Goal: Task Accomplishment & Management: Manage account settings

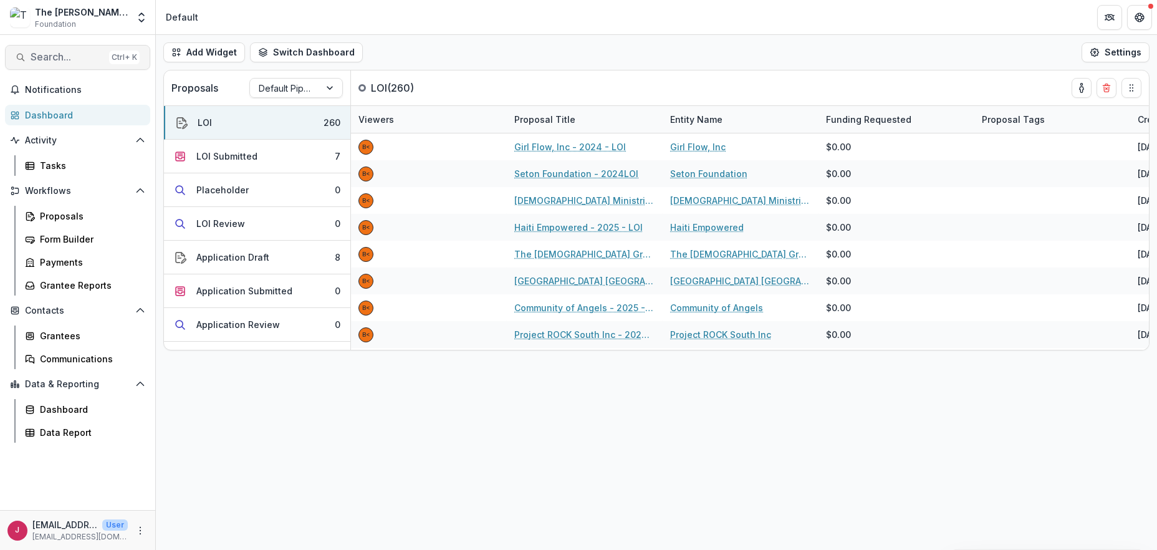
click at [72, 52] on span "Search..." at bounding box center [68, 57] width 74 height 12
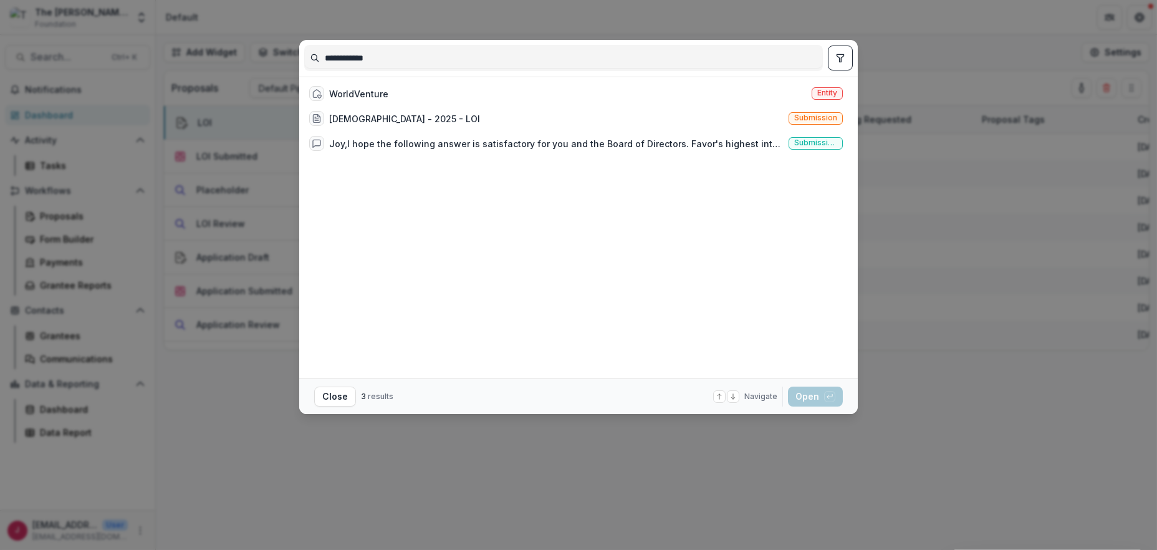
type input "**********"
click at [408, 46] on div "**********" at bounding box center [563, 58] width 519 height 26
click at [428, 113] on div "Conservative Baptist Foreign Mission Society - 2025 - LOI" at bounding box center [404, 118] width 151 height 13
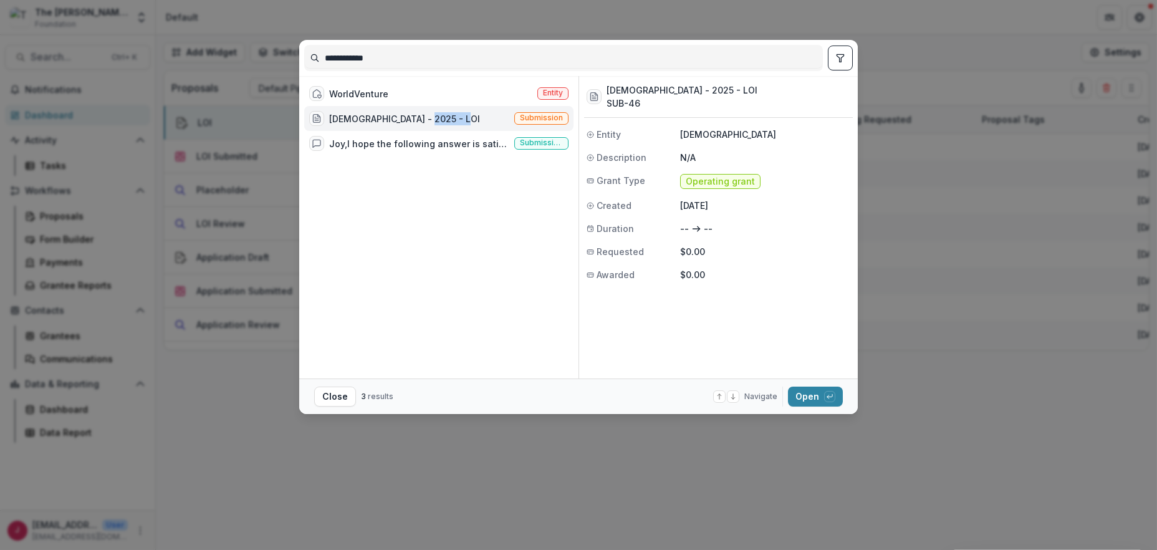
click at [428, 113] on div "Conservative Baptist Foreign Mission Society - 2025 - LOI" at bounding box center [404, 118] width 151 height 13
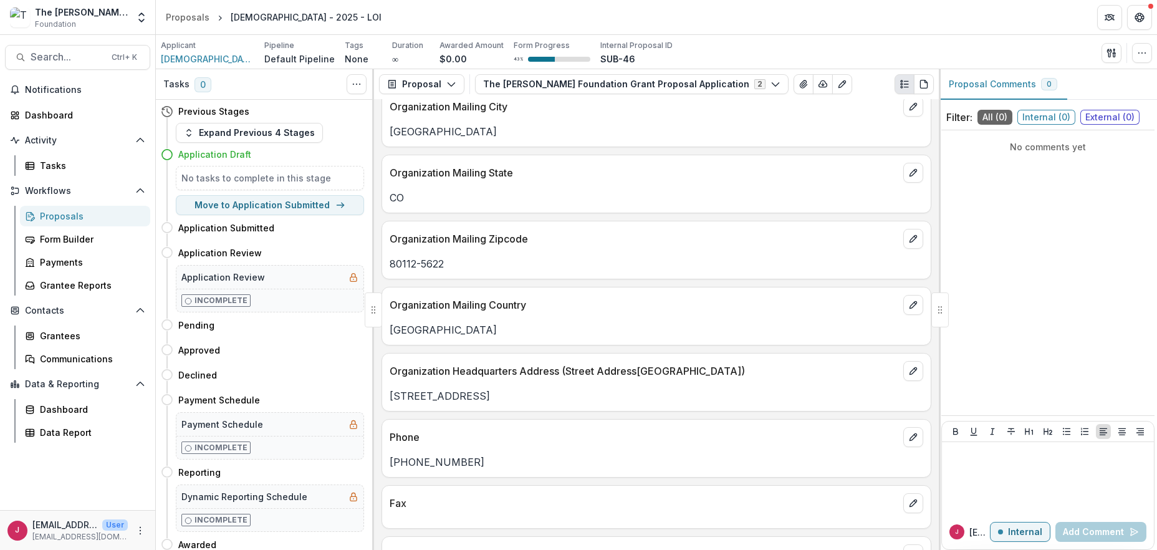
scroll to position [332, 0]
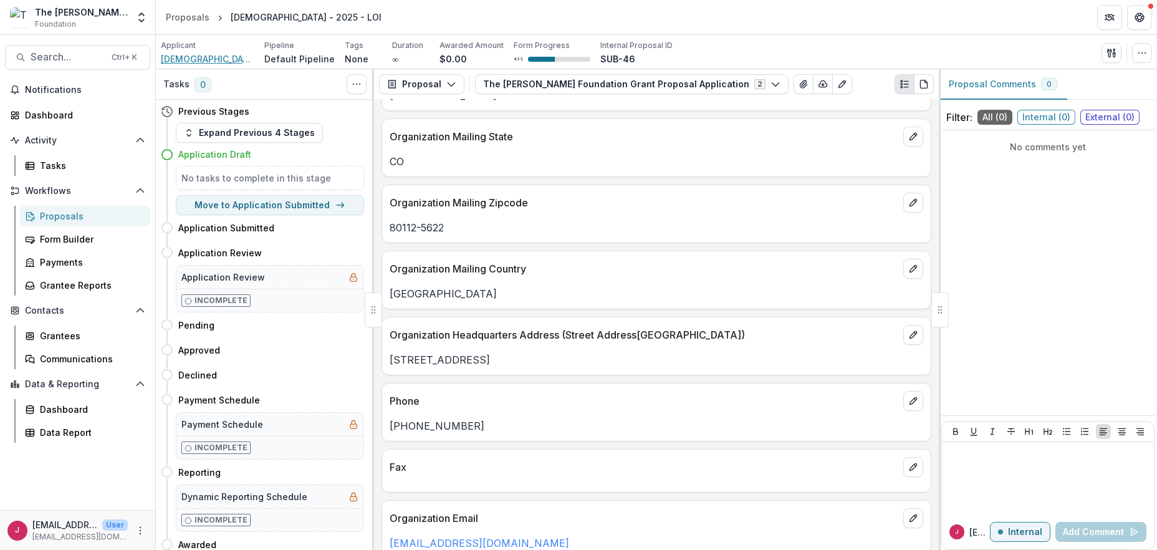
click at [218, 56] on span "Conservative Baptist Foreign Mission Society" at bounding box center [208, 58] width 94 height 13
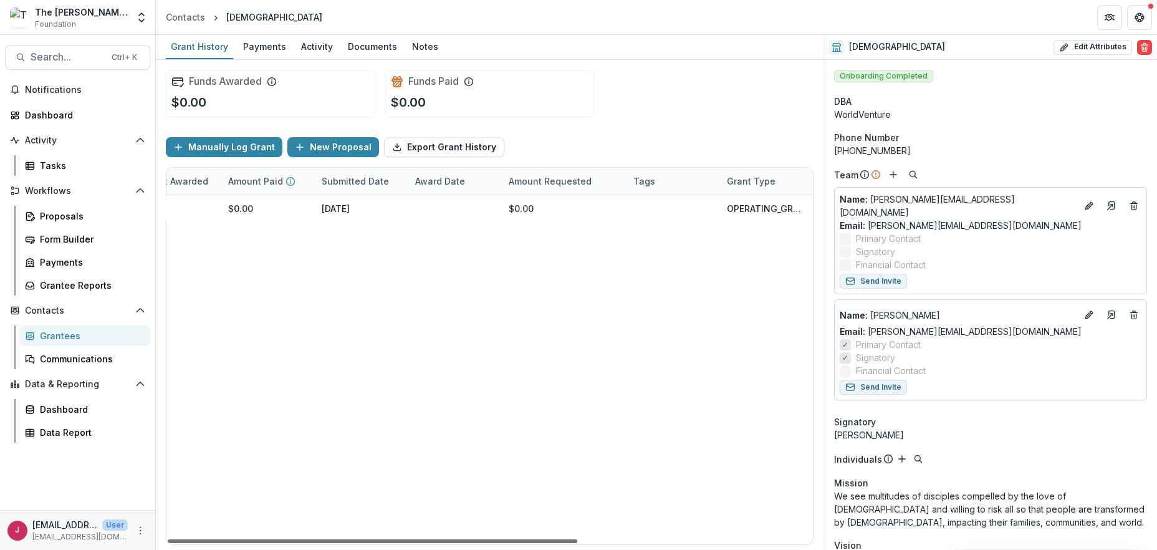
scroll to position [0, 35]
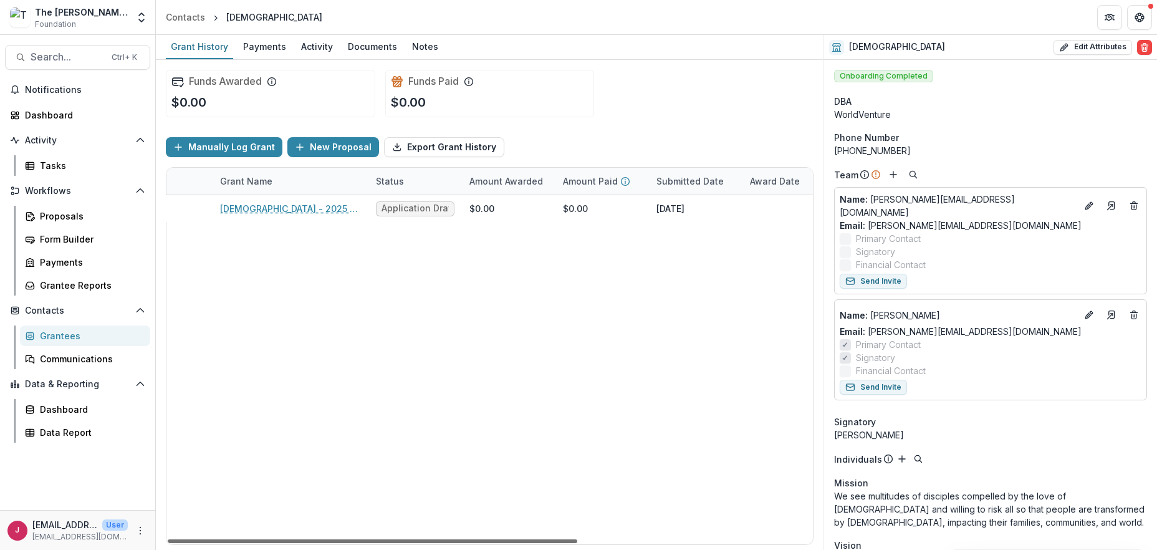
drag, startPoint x: 531, startPoint y: 538, endPoint x: 552, endPoint y: 548, distance: 24.0
click at [552, 543] on div at bounding box center [373, 541] width 410 height 4
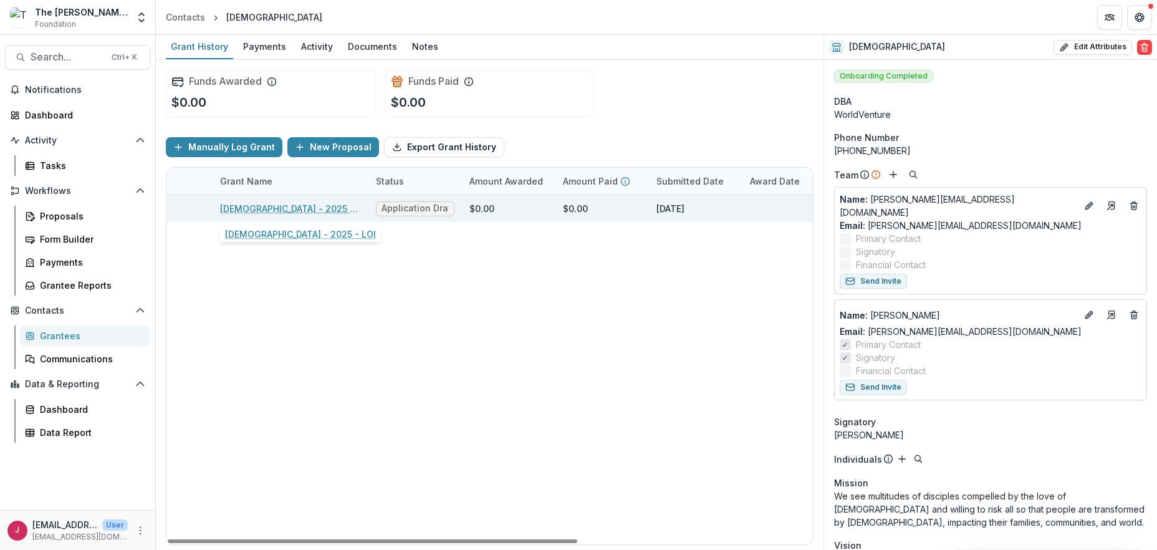
click at [307, 209] on link "Conservative Baptist Foreign Mission Society - 2025 - LOI" at bounding box center [290, 208] width 141 height 13
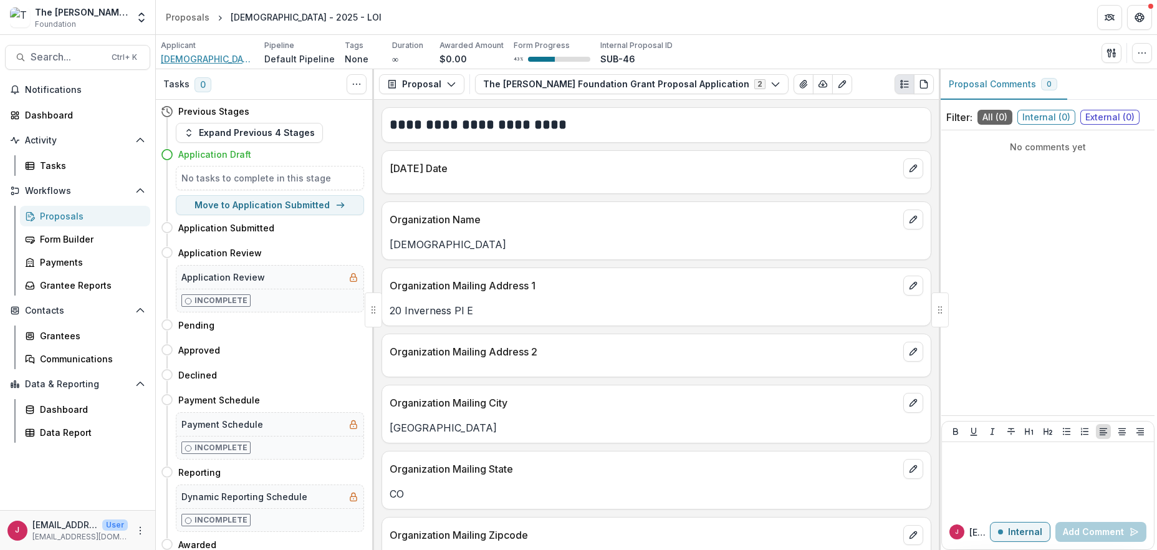
click at [174, 58] on span "Conservative Baptist Foreign Mission Society" at bounding box center [208, 58] width 94 height 13
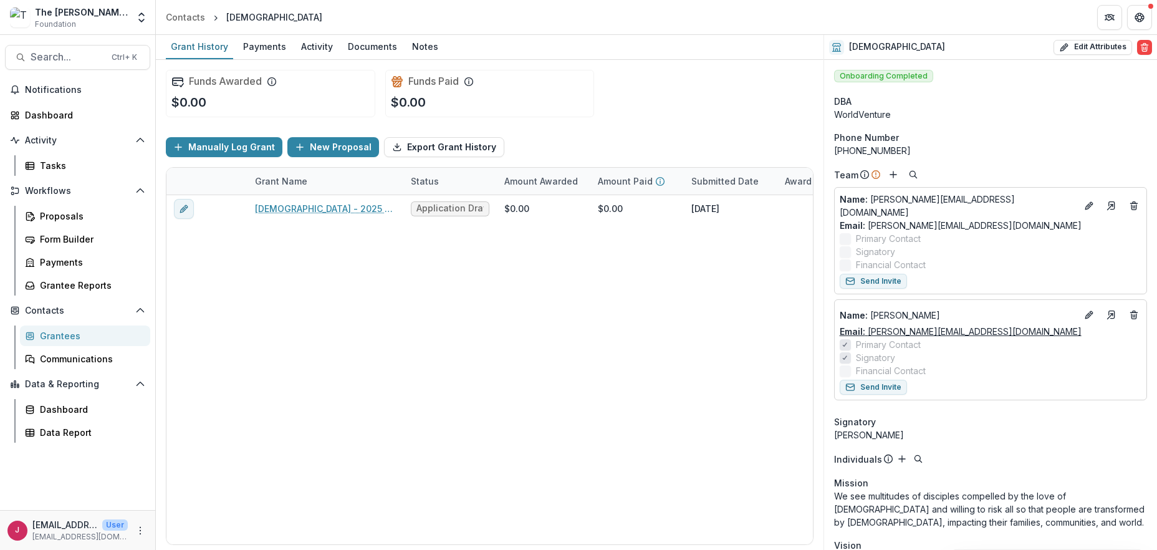
click at [955, 326] on link "Email: m.harris@worldventure.com" at bounding box center [961, 331] width 242 height 13
click at [67, 60] on span "Search..." at bounding box center [68, 57] width 74 height 12
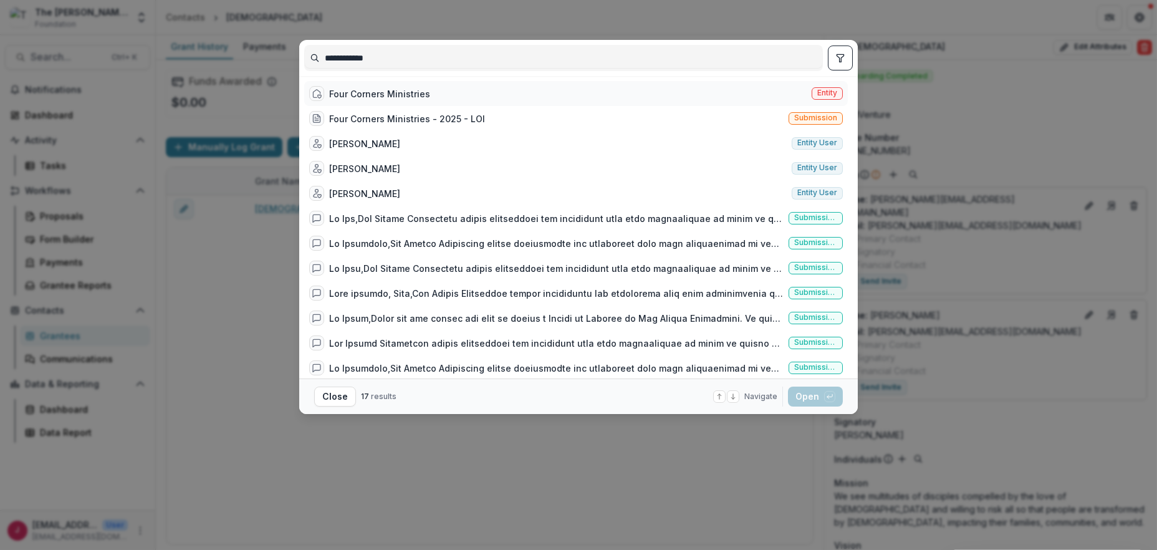
type input "**********"
click at [402, 89] on div "Four Corners Ministries" at bounding box center [379, 93] width 101 height 13
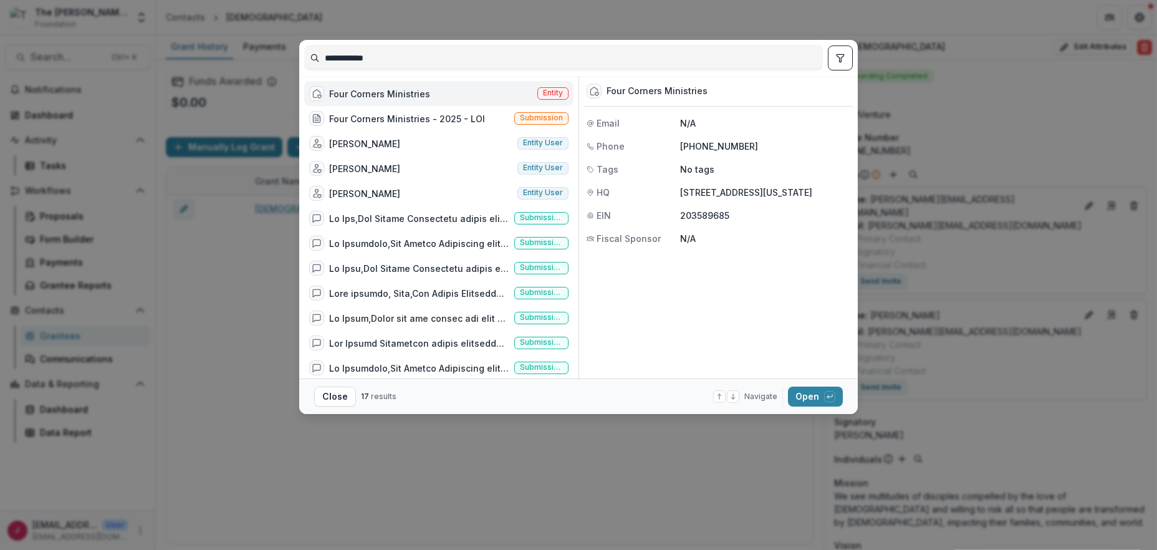
click at [402, 89] on div "Four Corners Ministries" at bounding box center [379, 93] width 101 height 13
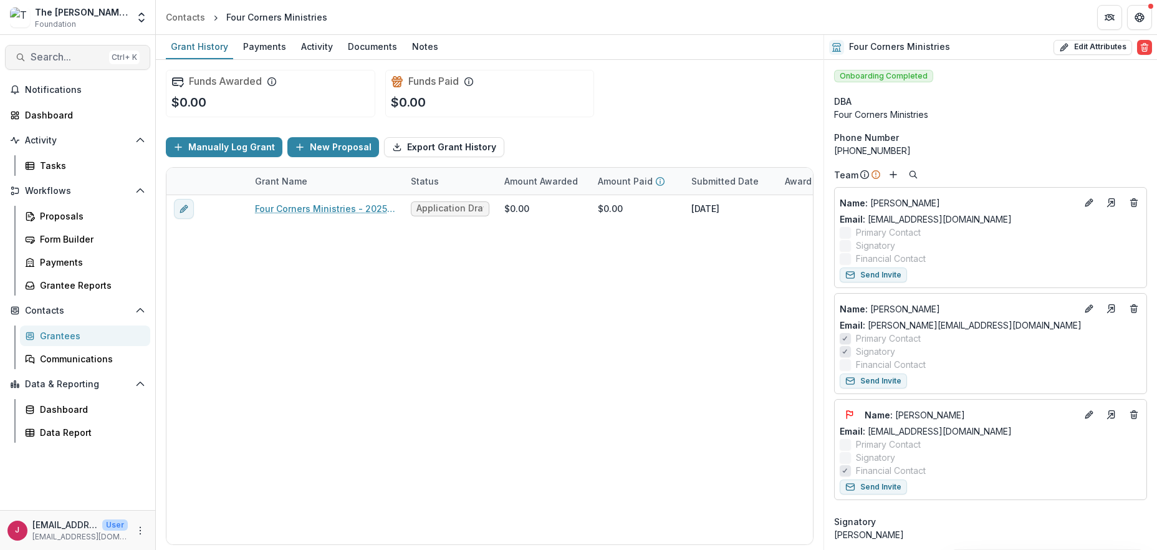
click at [57, 54] on span "Search..." at bounding box center [68, 57] width 74 height 12
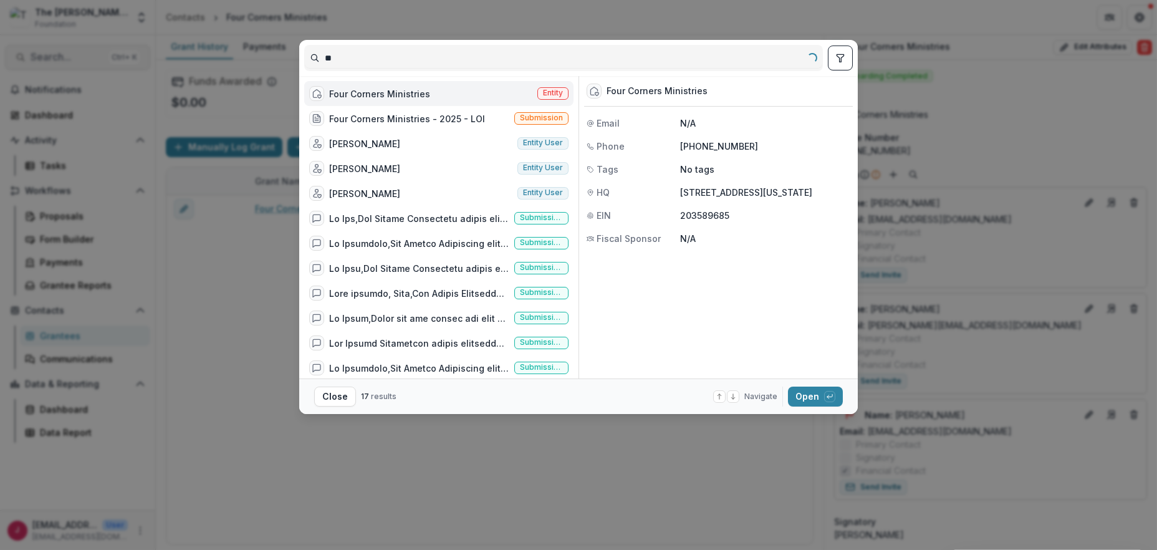
type input "*"
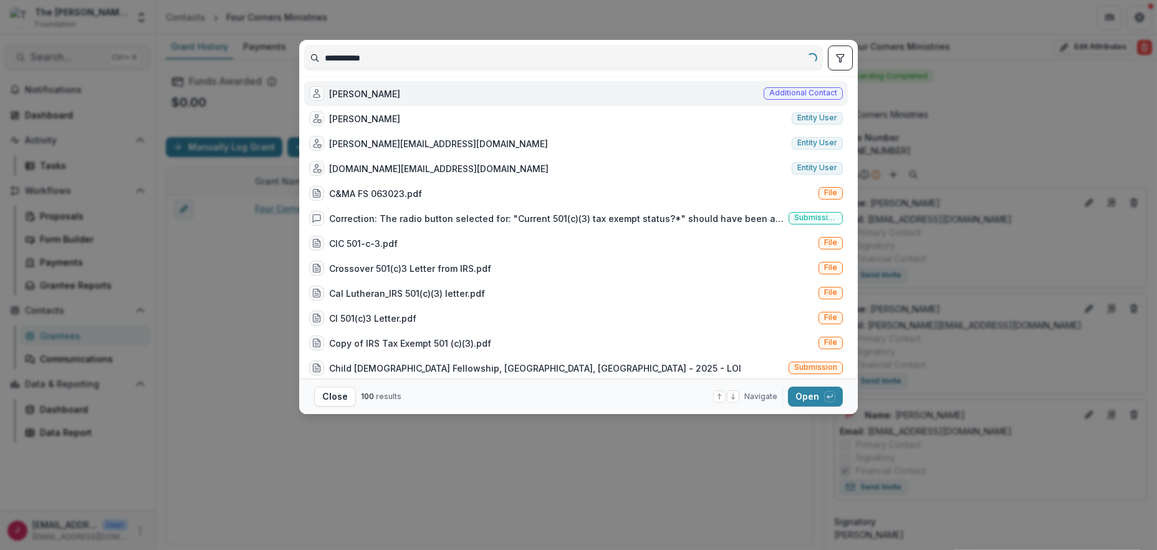
type input "**********"
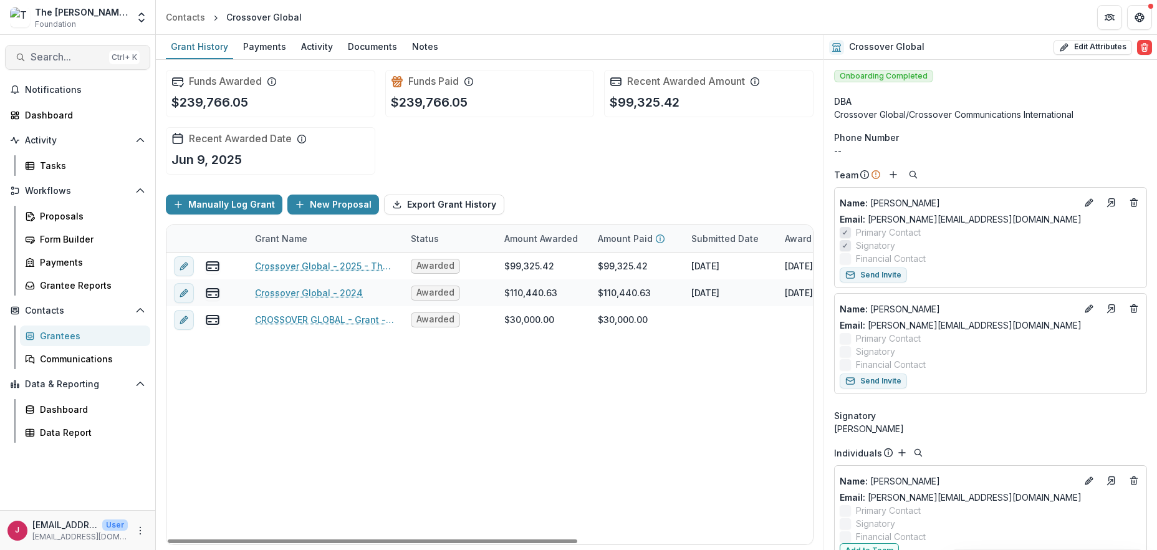
click at [94, 54] on span "Search..." at bounding box center [68, 57] width 74 height 12
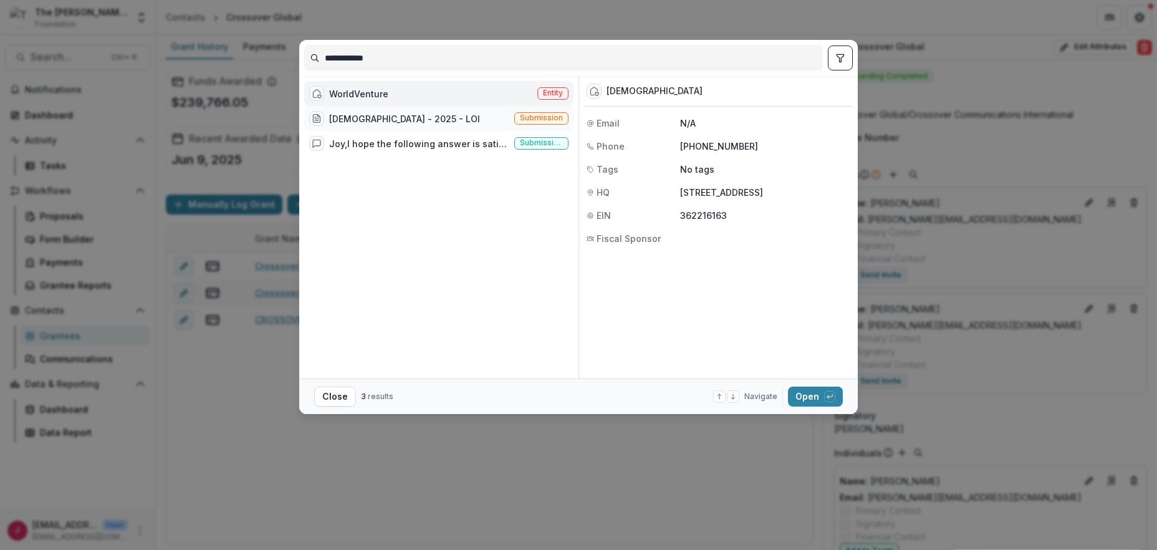
click at [349, 115] on div "Conservative Baptist Foreign Mission Society - 2025 - LOI" at bounding box center [404, 118] width 151 height 13
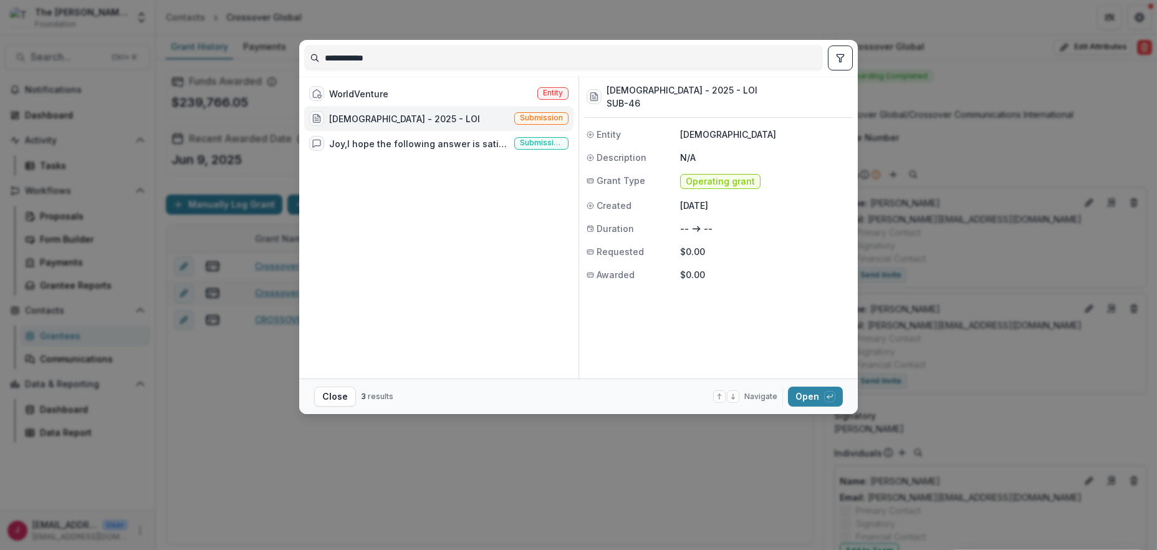
click at [355, 118] on div "Conservative Baptist Foreign Mission Society - 2025 - LOI" at bounding box center [404, 118] width 151 height 13
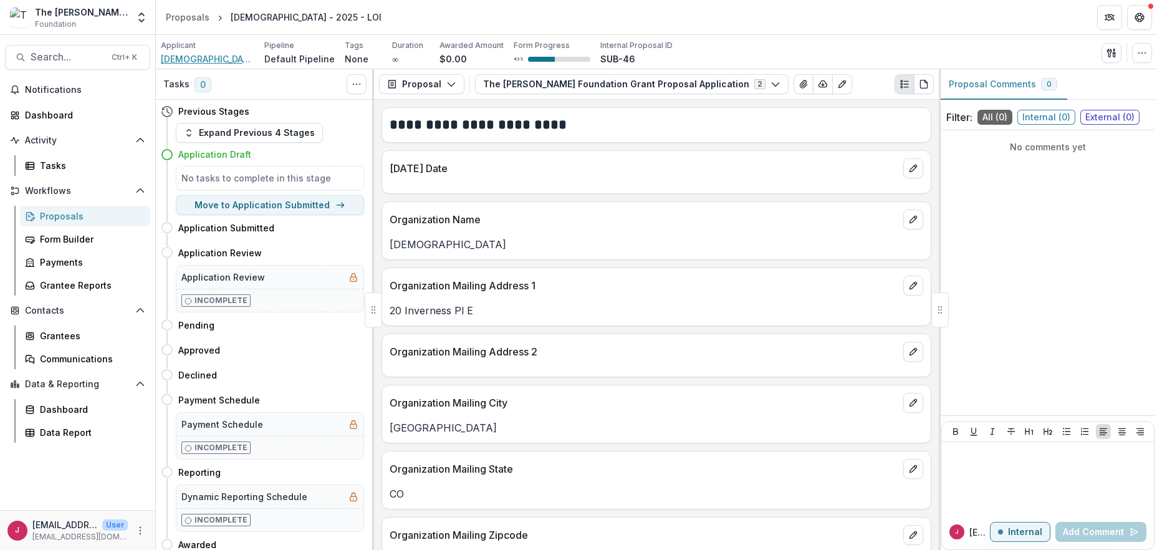
click at [236, 58] on span "Conservative Baptist Foreign Mission Society" at bounding box center [208, 58] width 94 height 13
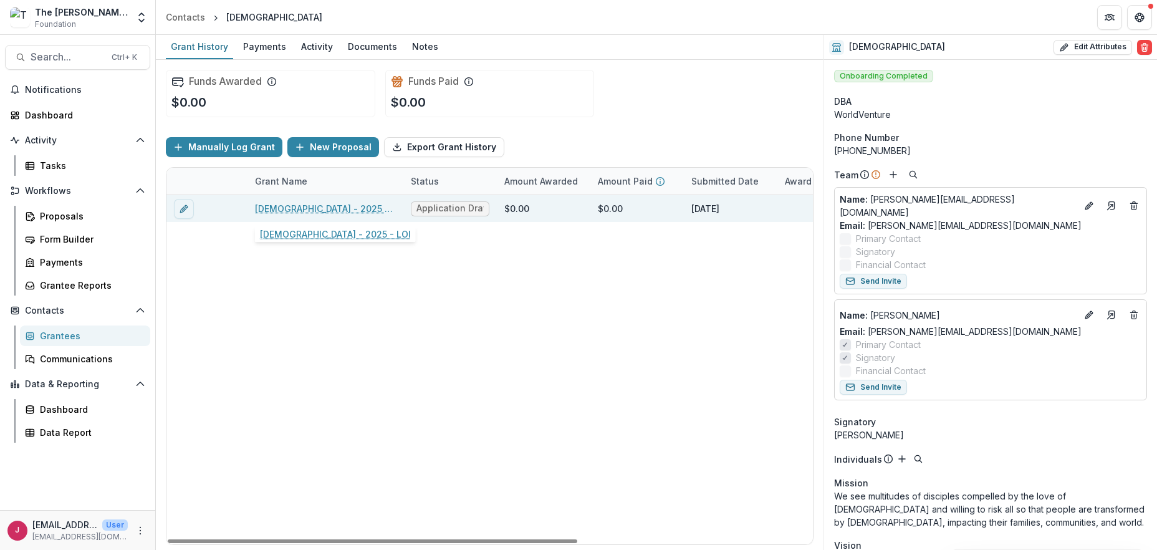
click at [309, 202] on link "Conservative Baptist Foreign Mission Society - 2025 - LOI" at bounding box center [325, 208] width 141 height 13
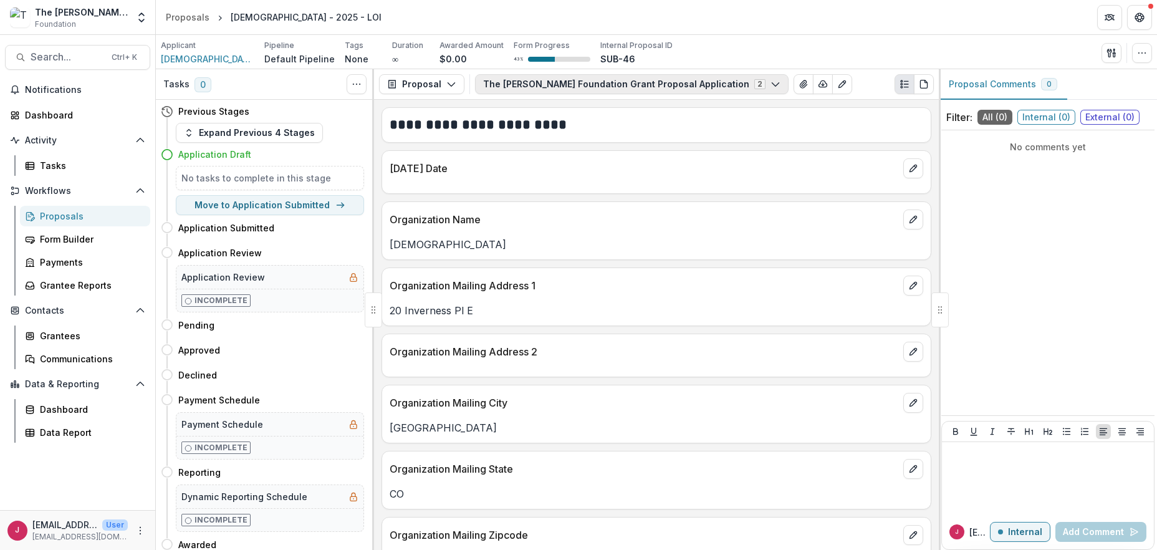
click at [771, 84] on icon "button" at bounding box center [776, 84] width 10 height 10
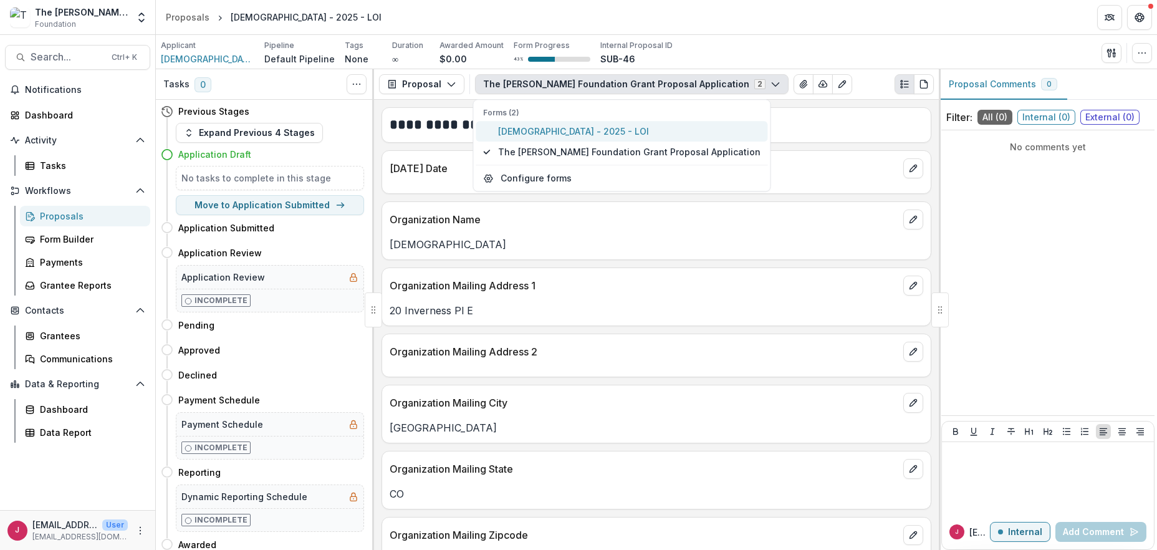
click at [597, 131] on span "Conservative Baptist Foreign Mission Society - 2025 - LOI" at bounding box center [629, 131] width 263 height 13
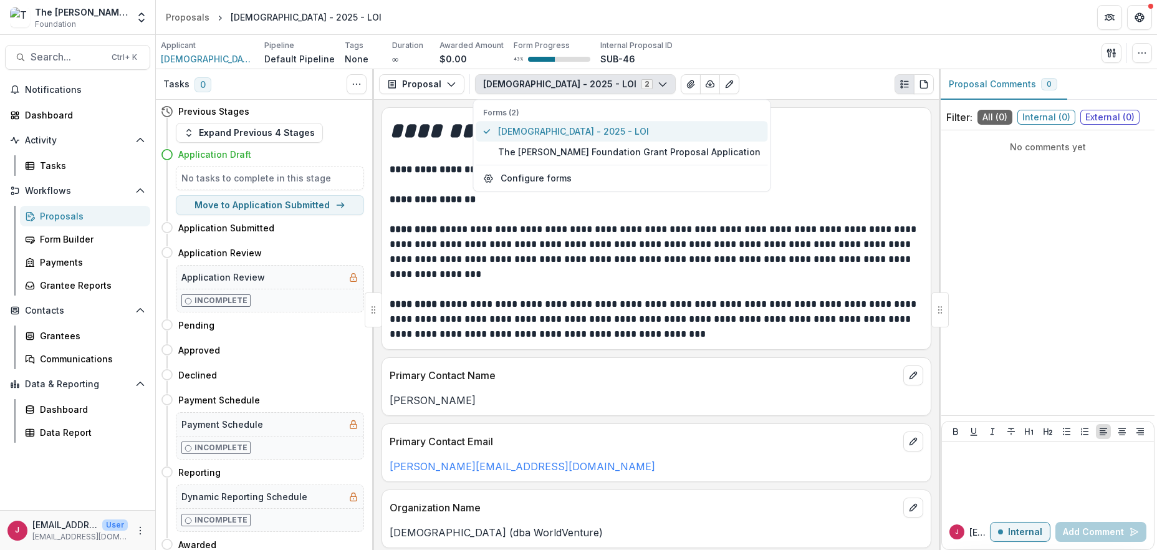
click at [633, 127] on span "Conservative Baptist Foreign Mission Society - 2025 - LOI" at bounding box center [629, 131] width 263 height 13
click at [806, 166] on p "**********" at bounding box center [657, 169] width 534 height 15
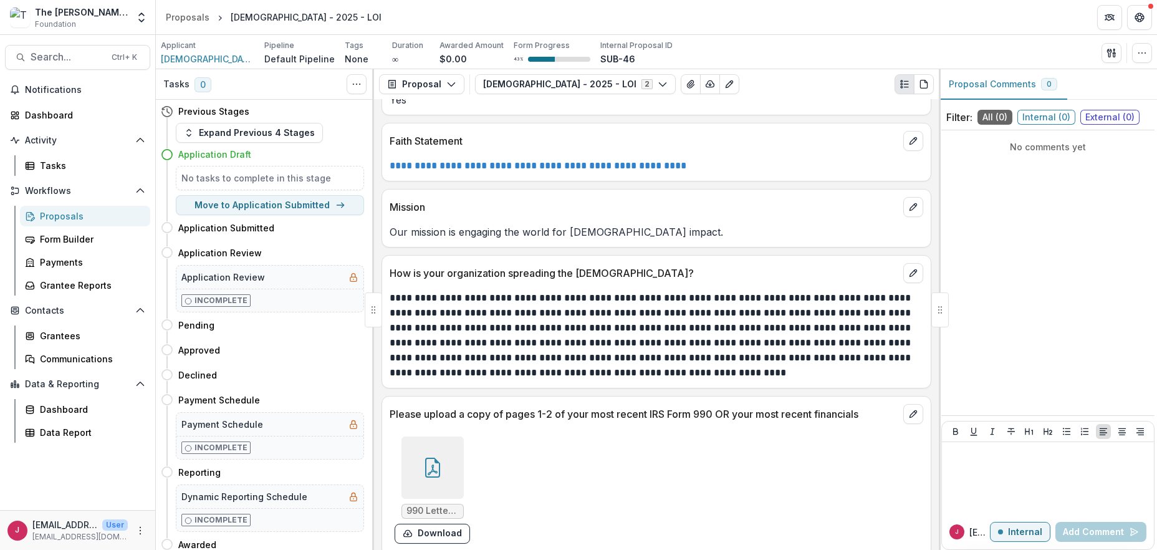
scroll to position [1669, 0]
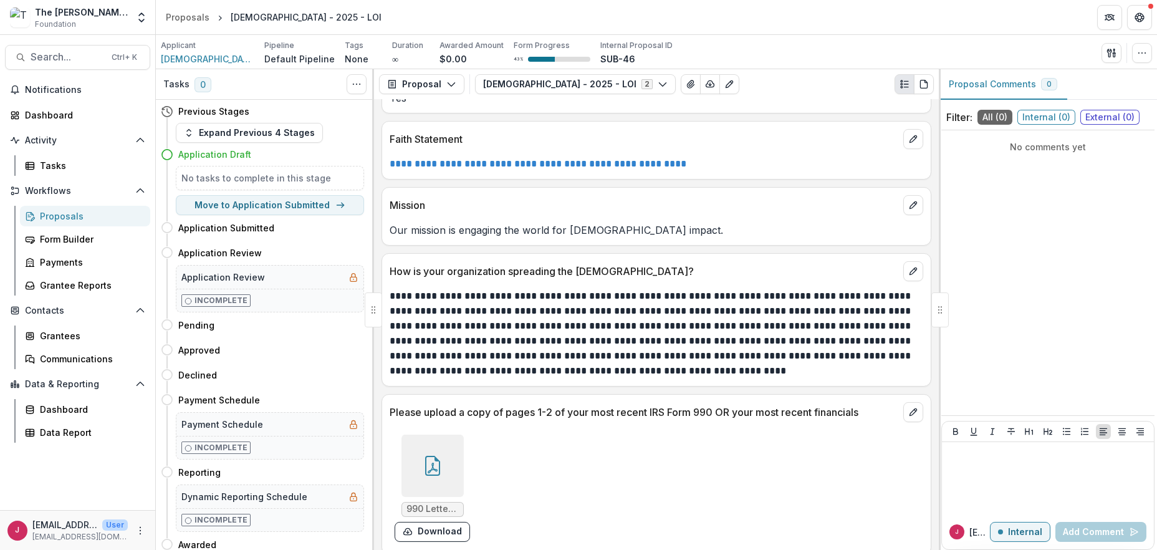
click at [436, 456] on icon at bounding box center [432, 466] width 15 height 20
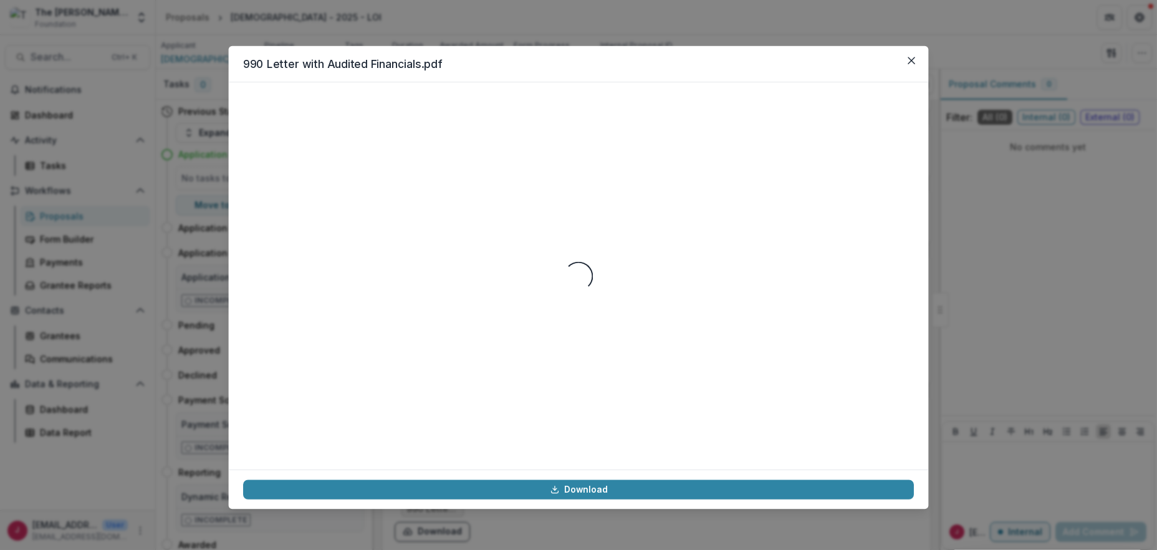
click at [436, 448] on div "Loading..." at bounding box center [578, 276] width 671 height 358
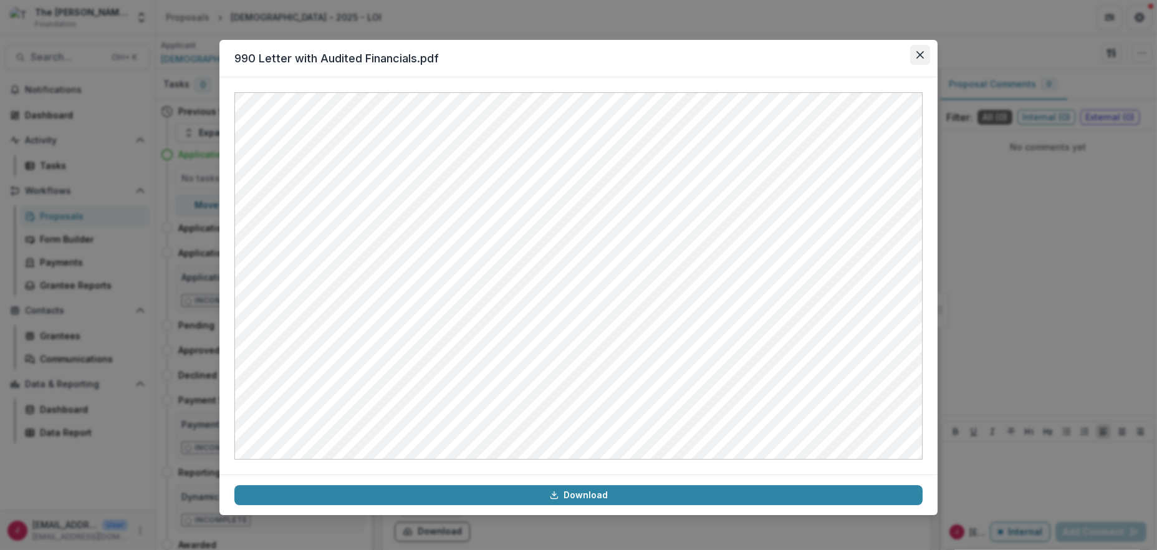
click at [923, 55] on icon "Close" at bounding box center [920, 54] width 7 height 7
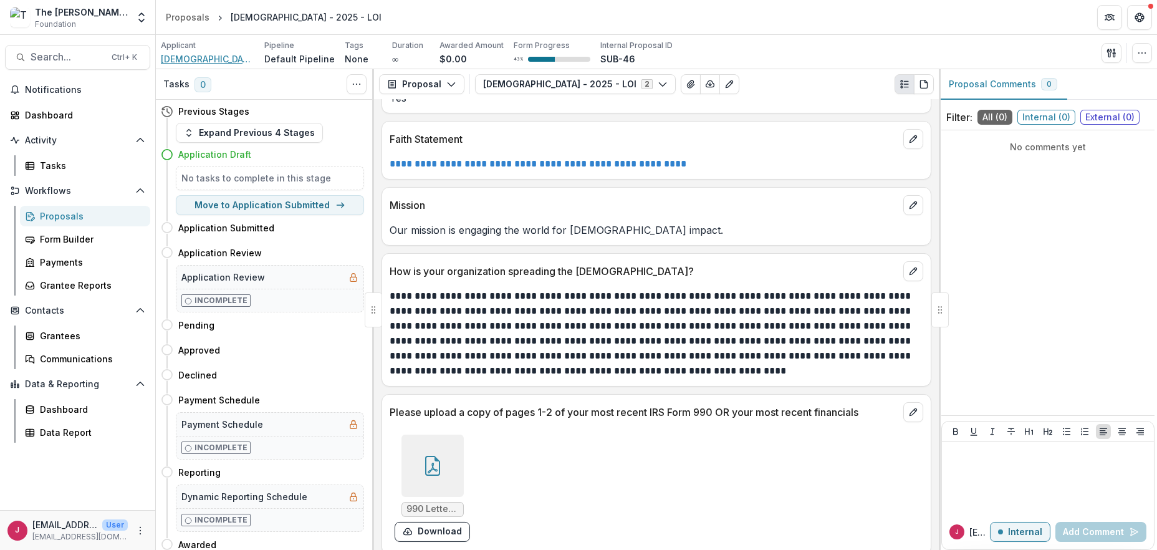
click at [212, 57] on span "Conservative Baptist Foreign Mission Society" at bounding box center [208, 58] width 94 height 13
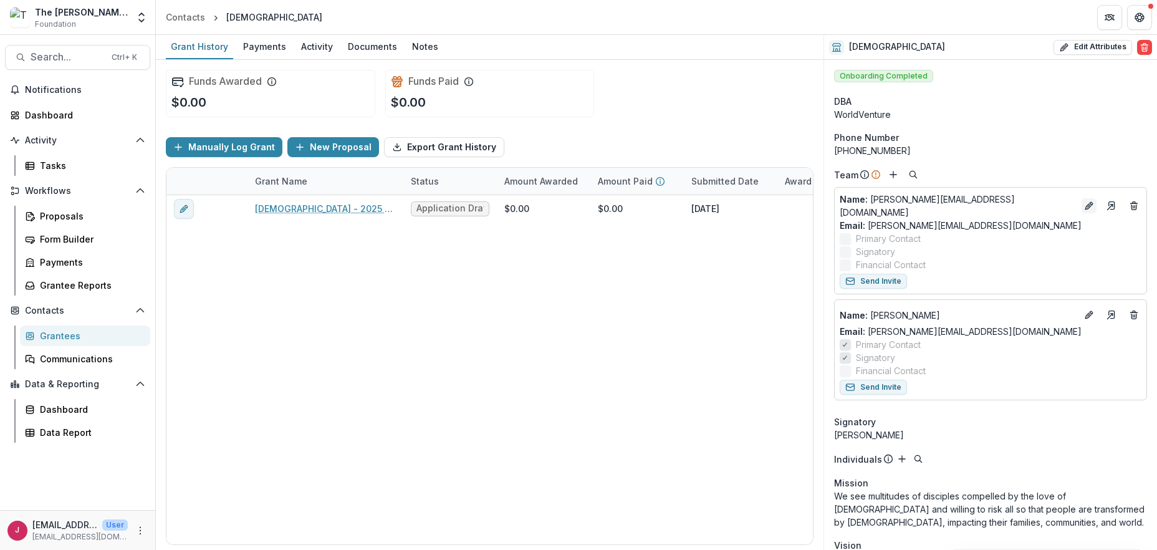
click at [1084, 201] on icon "Edit" at bounding box center [1089, 206] width 10 height 10
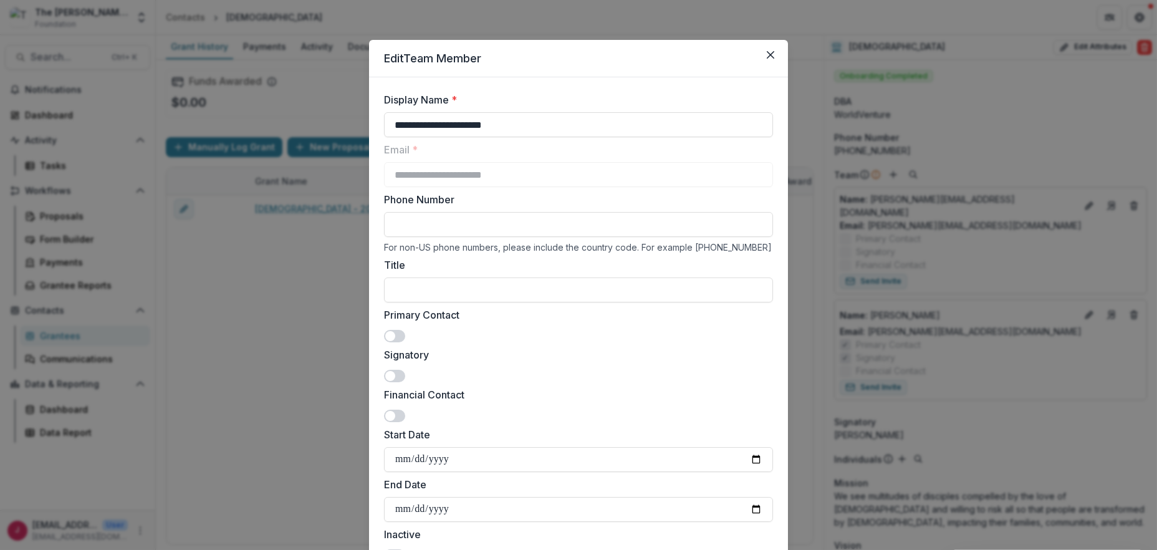
click at [1015, 252] on div "**********" at bounding box center [578, 275] width 1157 height 550
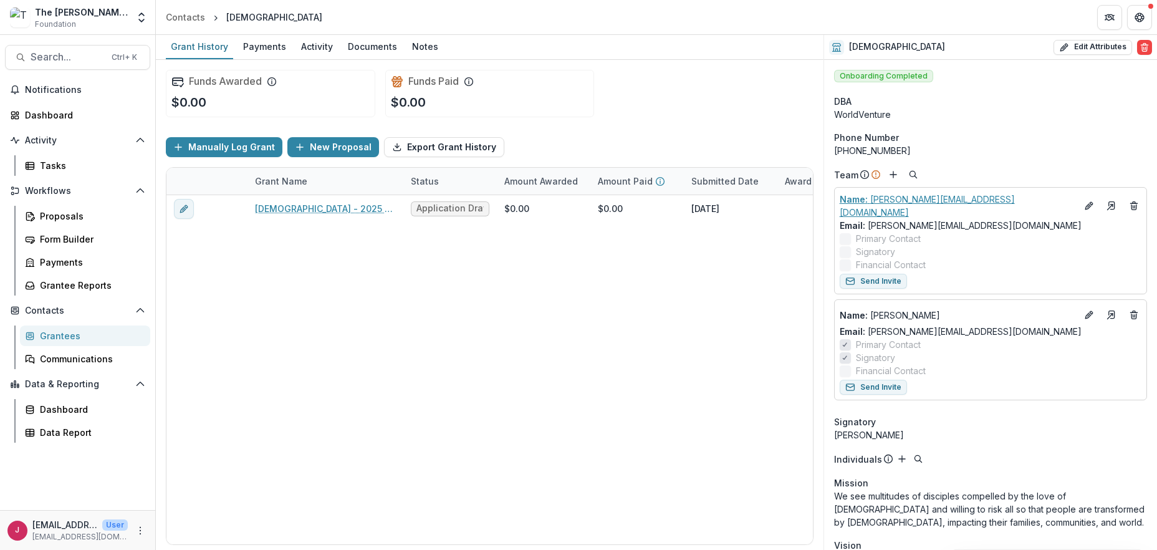
click at [910, 201] on p "Name : jacob@flagshipequip.com" at bounding box center [958, 206] width 237 height 26
click at [953, 219] on link "Email: jacob@flagshipequip.com" at bounding box center [961, 225] width 242 height 13
click at [67, 53] on span "Search..." at bounding box center [68, 57] width 74 height 12
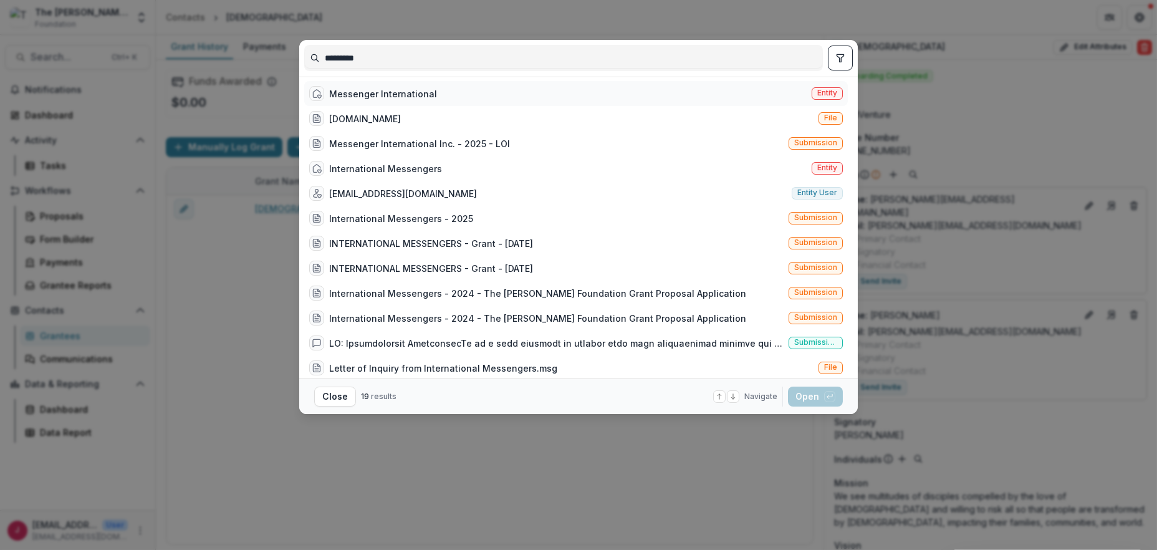
type input "*********"
click at [389, 98] on div "Messenger International" at bounding box center [383, 93] width 108 height 13
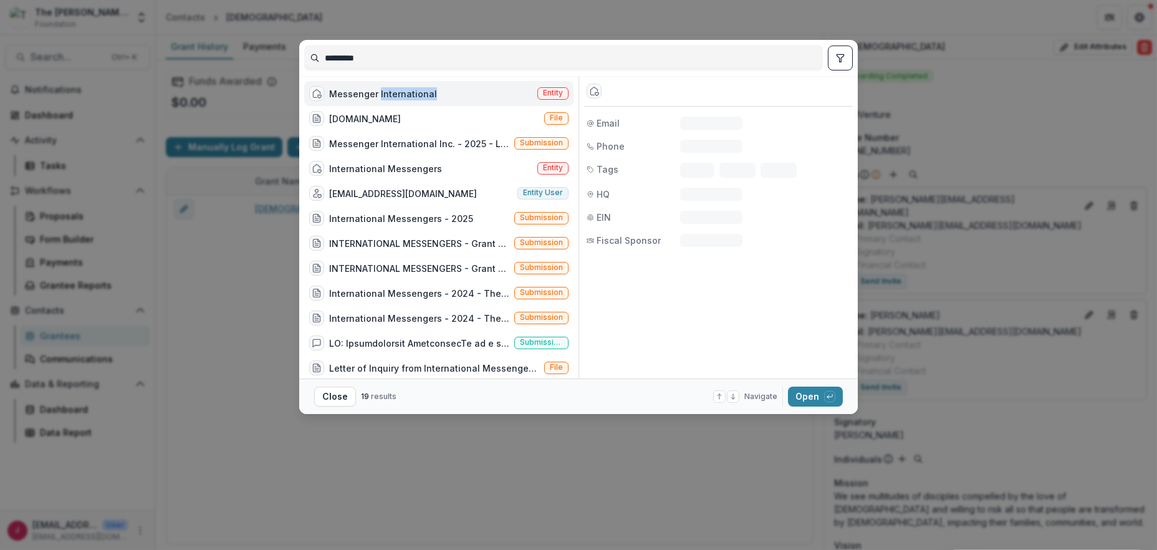
click at [389, 98] on div "Messenger International" at bounding box center [383, 93] width 108 height 13
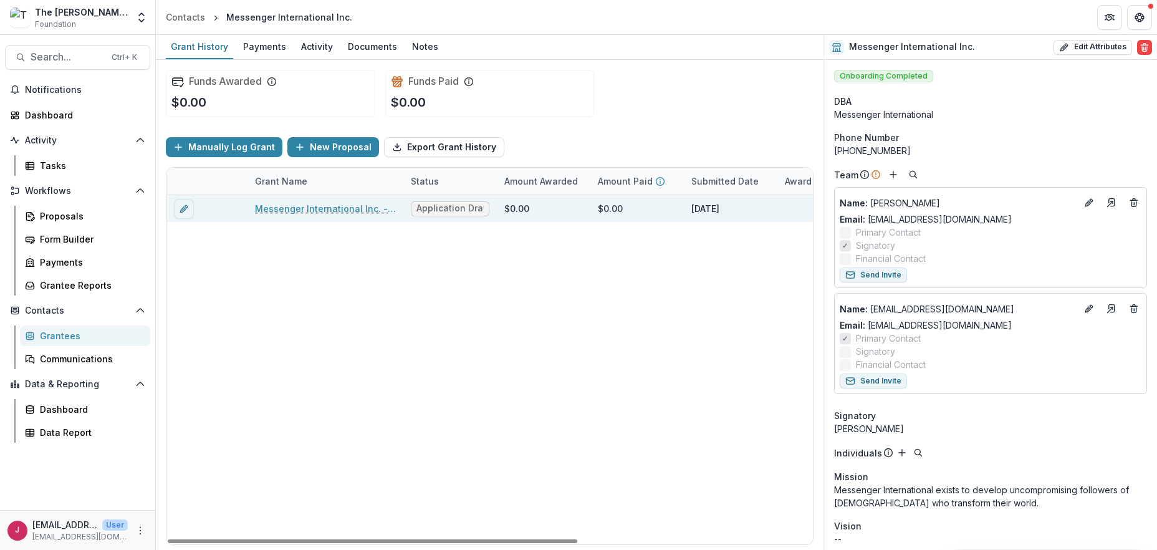
click at [360, 205] on link "Messenger International Inc. - 2025 - LOI" at bounding box center [325, 208] width 141 height 13
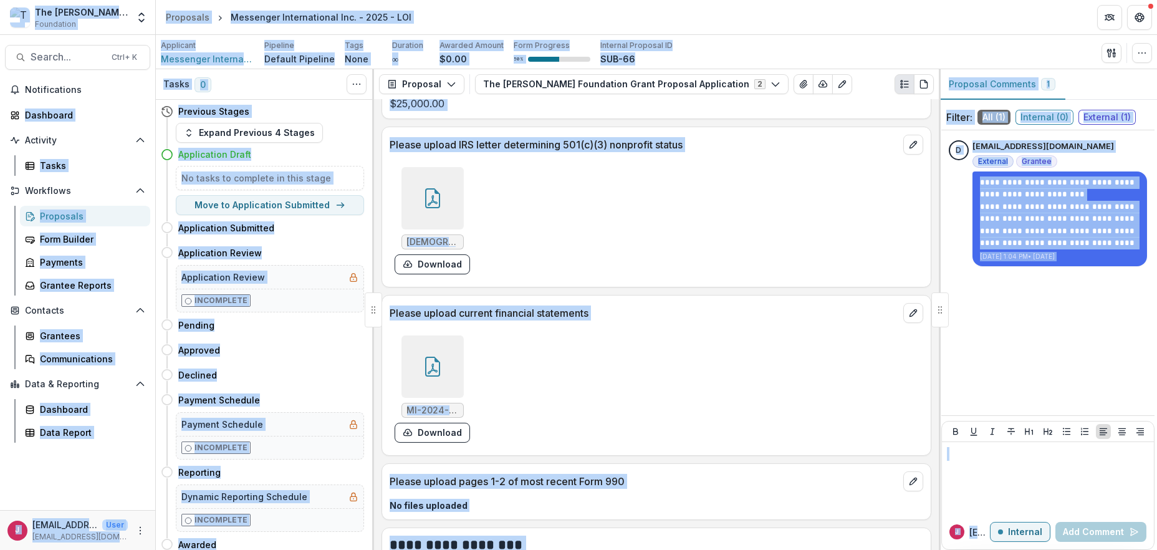
scroll to position [1356, 0]
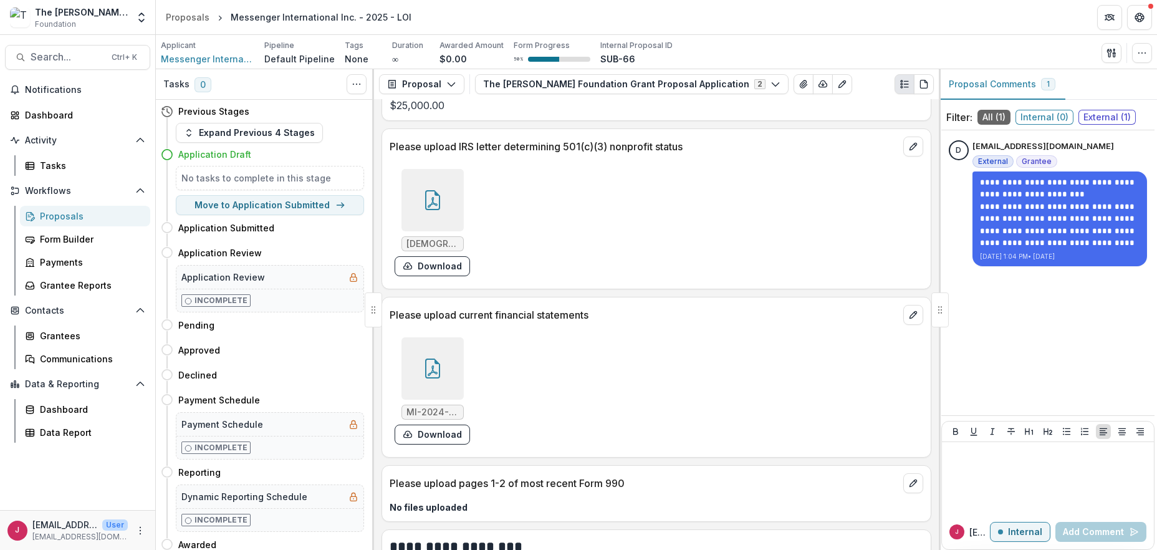
click at [1089, 118] on span "External ( 1 )" at bounding box center [1107, 117] width 57 height 15
click at [431, 362] on icon at bounding box center [433, 369] width 20 height 20
click at [431, 362] on div "Loading..." at bounding box center [579, 276] width 686 height 366
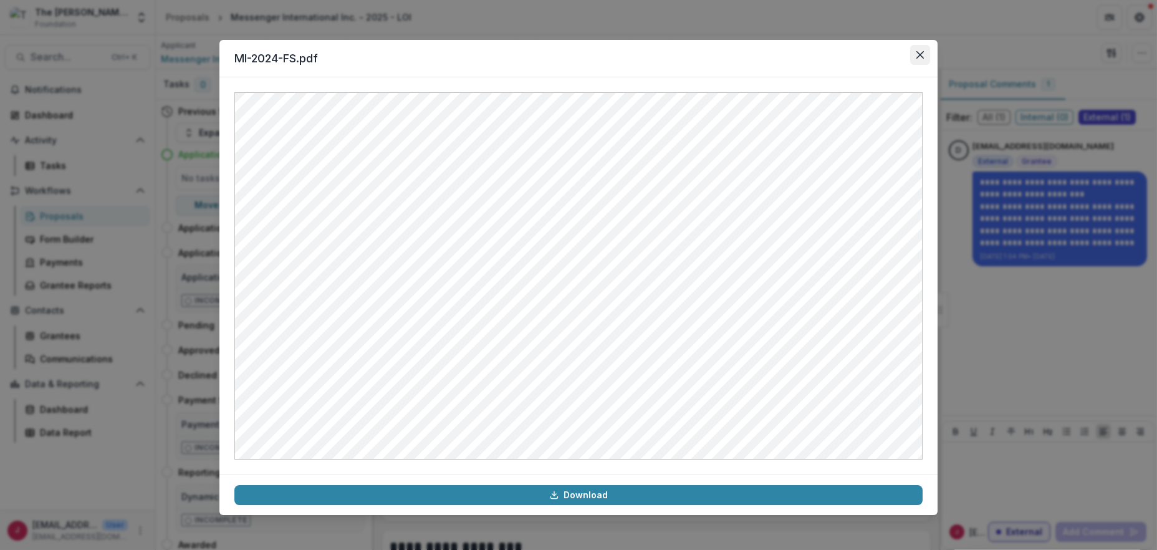
click at [922, 47] on button "Close" at bounding box center [920, 55] width 20 height 20
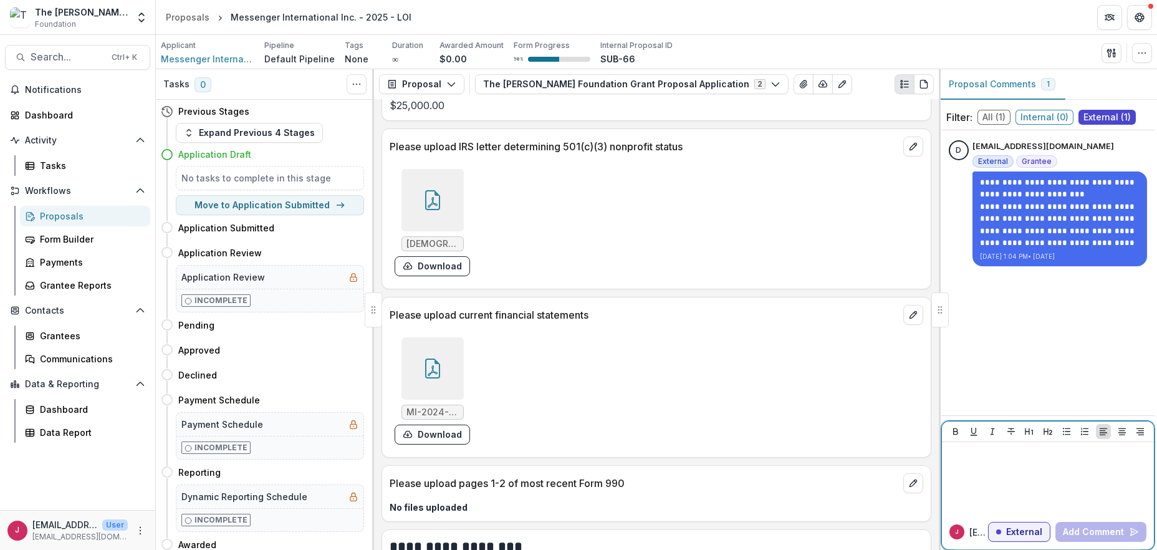
click at [1021, 468] on div at bounding box center [1048, 478] width 202 height 62
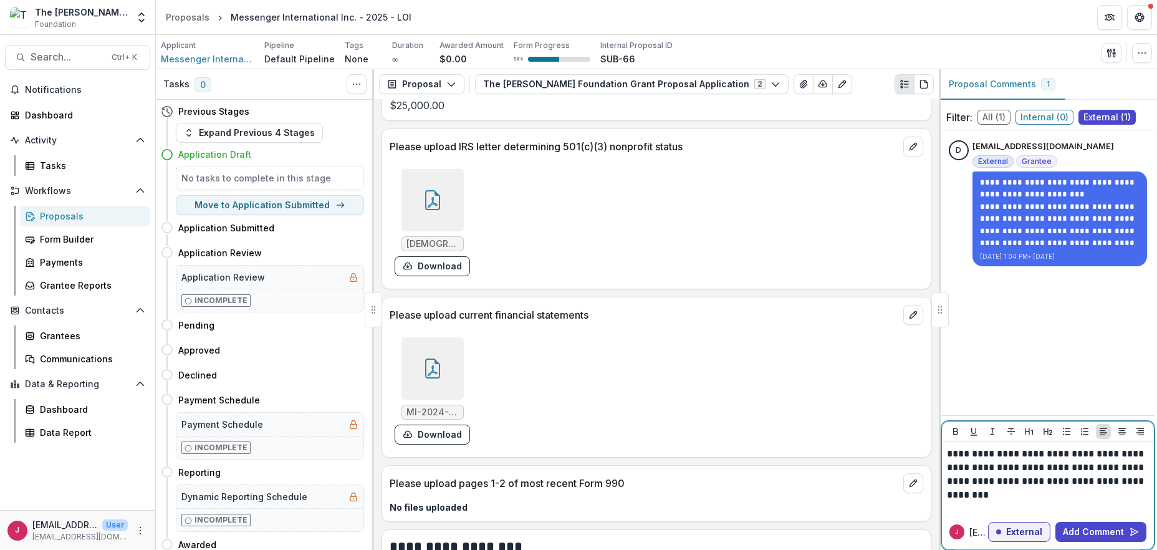
click at [996, 453] on p "**********" at bounding box center [1048, 467] width 202 height 41
click at [981, 486] on p "**********" at bounding box center [1048, 467] width 202 height 41
click at [1074, 533] on button "Add Comment" at bounding box center [1101, 532] width 91 height 20
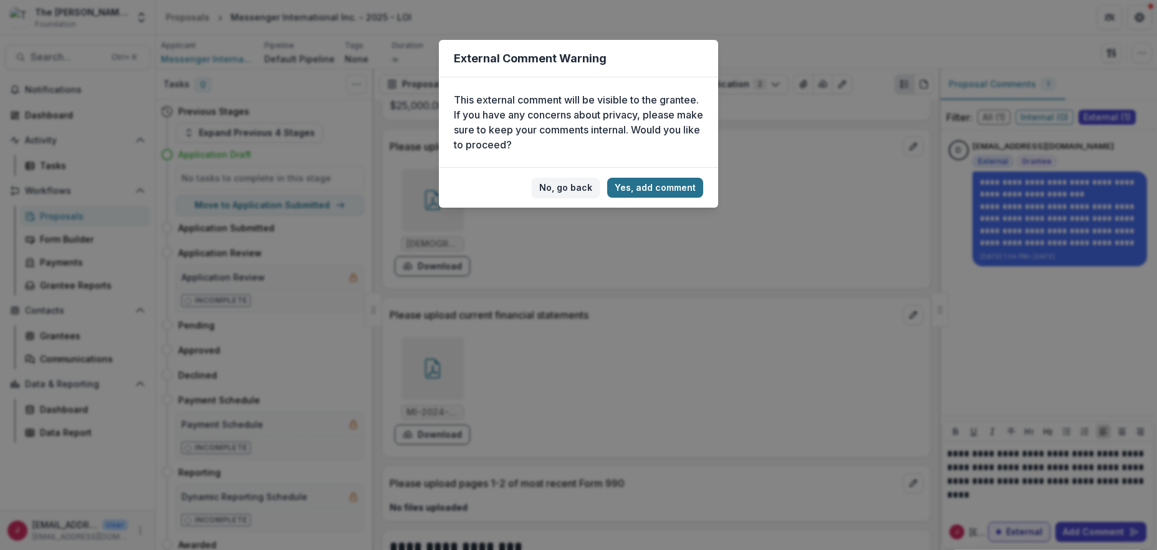
click at [669, 190] on button "Yes, add comment" at bounding box center [655, 188] width 96 height 20
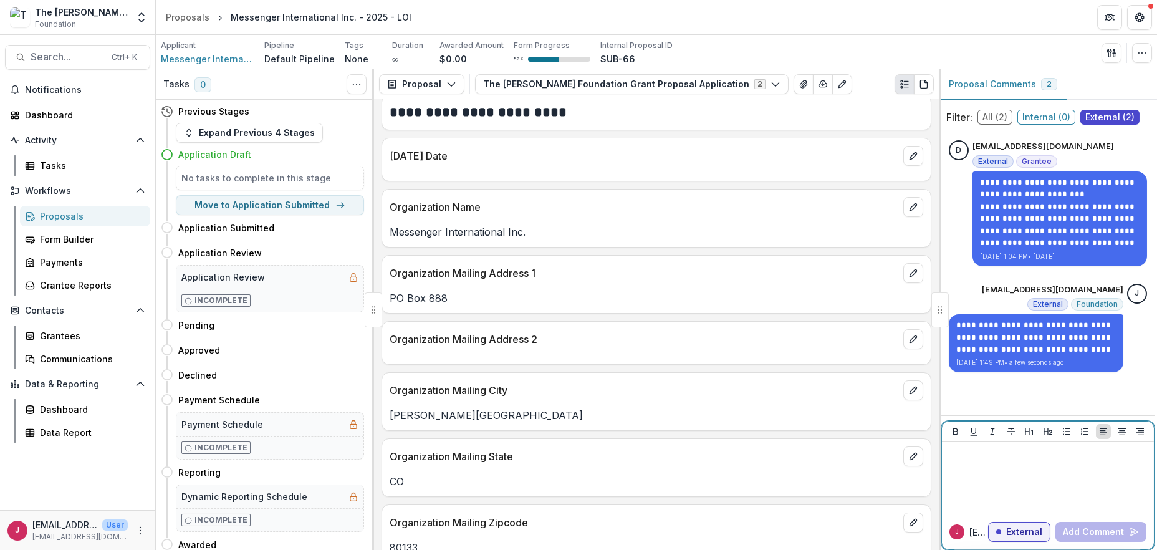
scroll to position [0, 0]
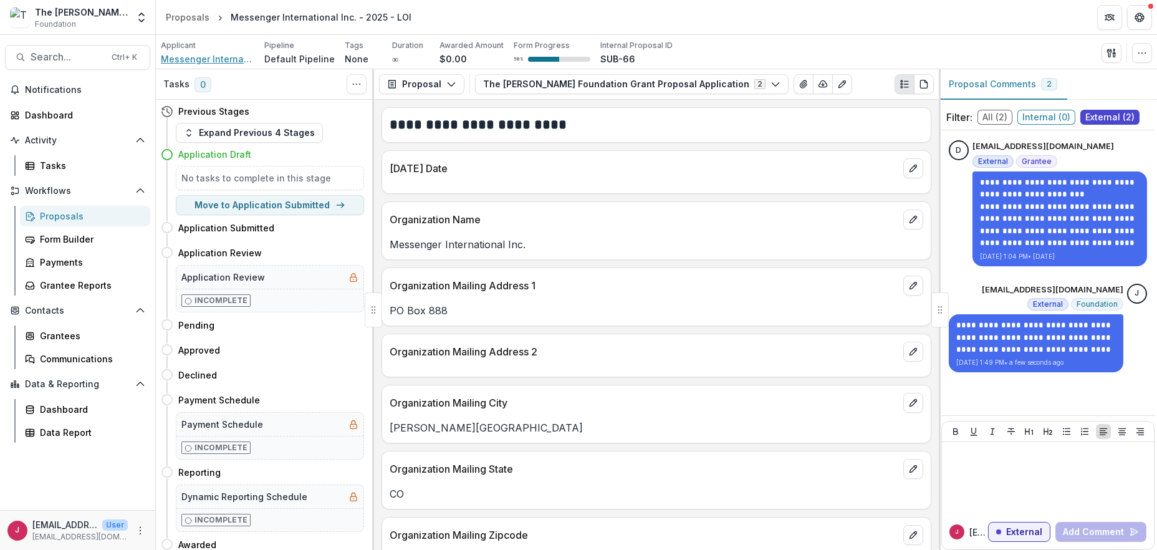
click at [185, 56] on span "Messenger International Inc." at bounding box center [208, 58] width 94 height 13
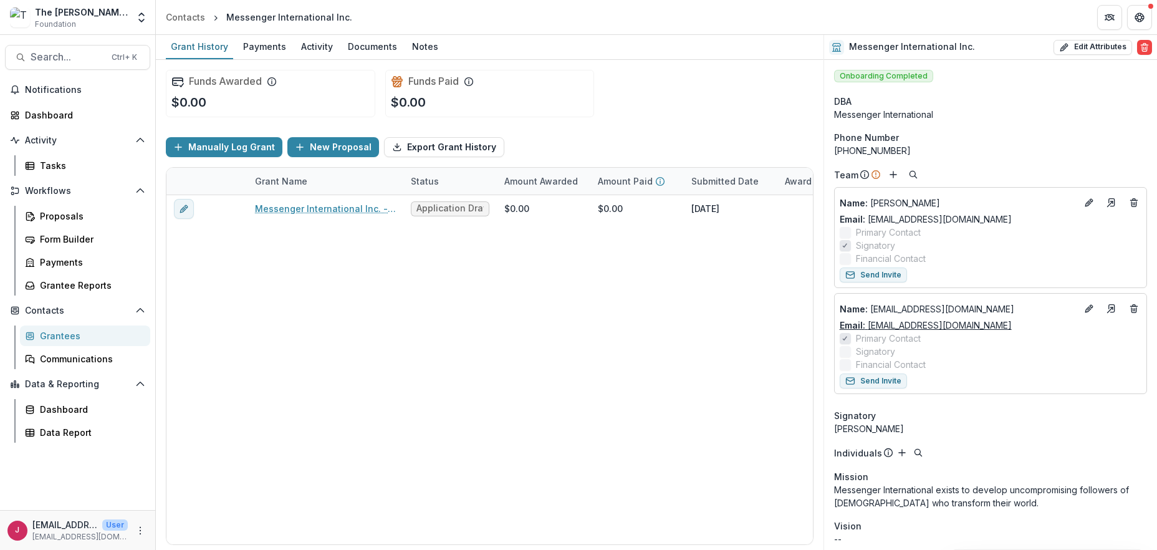
click at [980, 324] on link "Email: dnewman@messengerinternational.org" at bounding box center [926, 325] width 172 height 13
click at [963, 219] on link "Email: chale@messengerinternational.org" at bounding box center [926, 219] width 172 height 13
click at [70, 54] on span "Search..." at bounding box center [68, 57] width 74 height 12
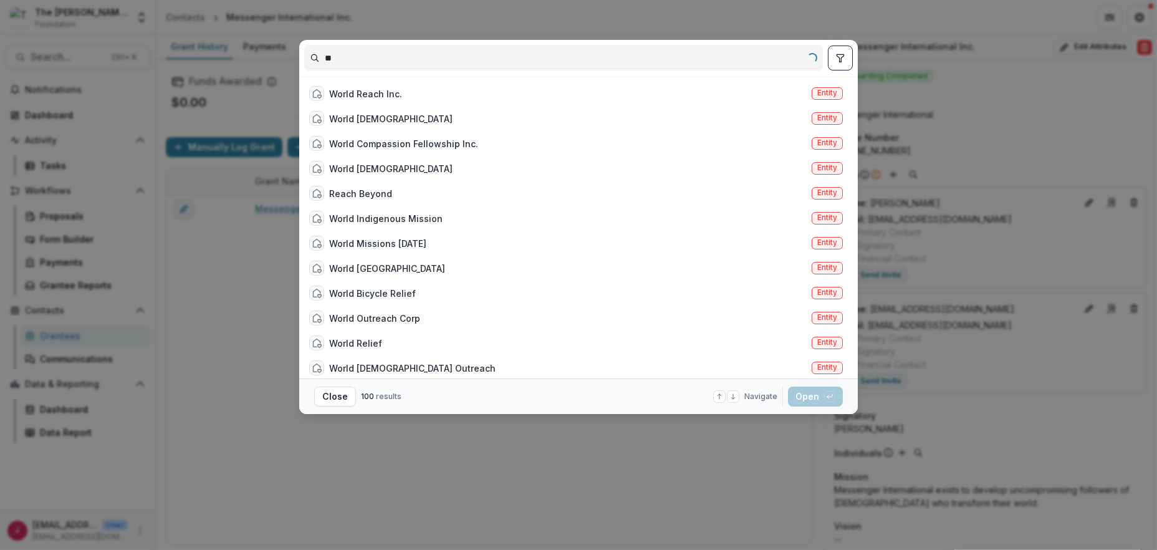
type input "*"
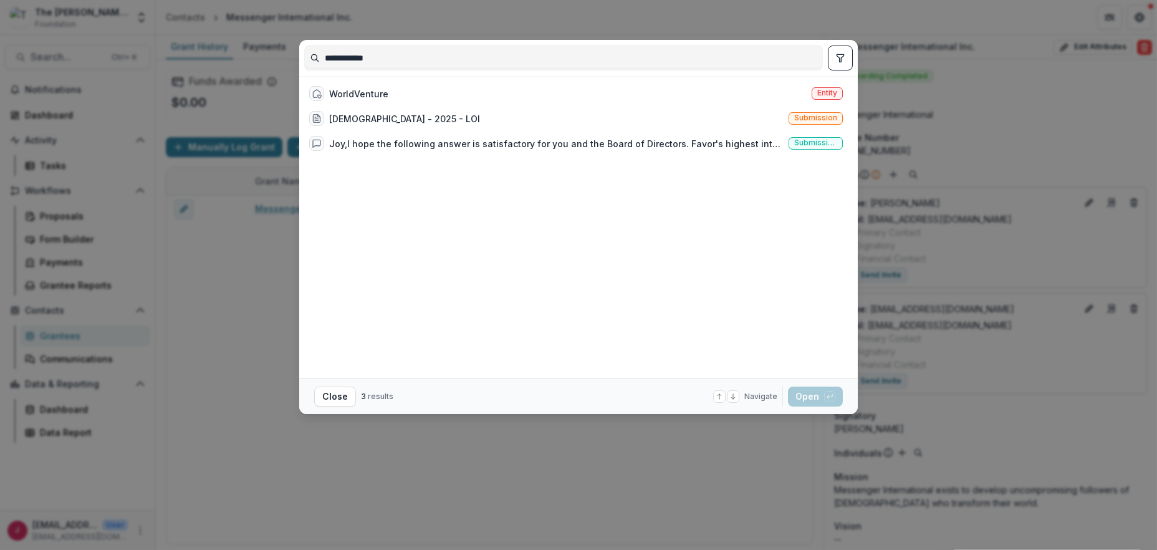
type input "**********"
click at [229, 287] on div "**********" at bounding box center [578, 275] width 1157 height 550
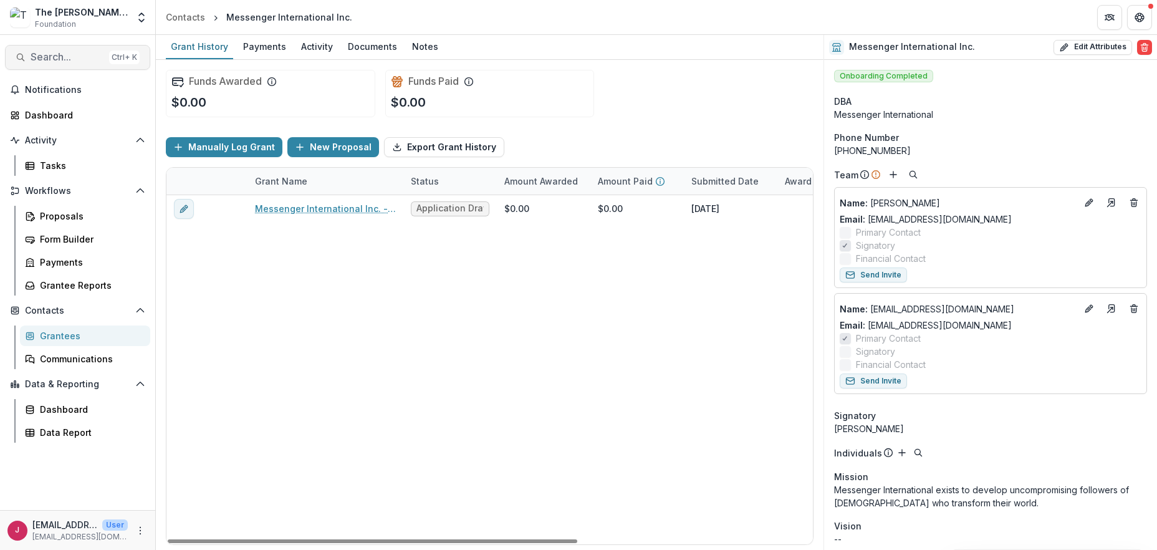
click at [66, 59] on span "Search..." at bounding box center [68, 57] width 74 height 12
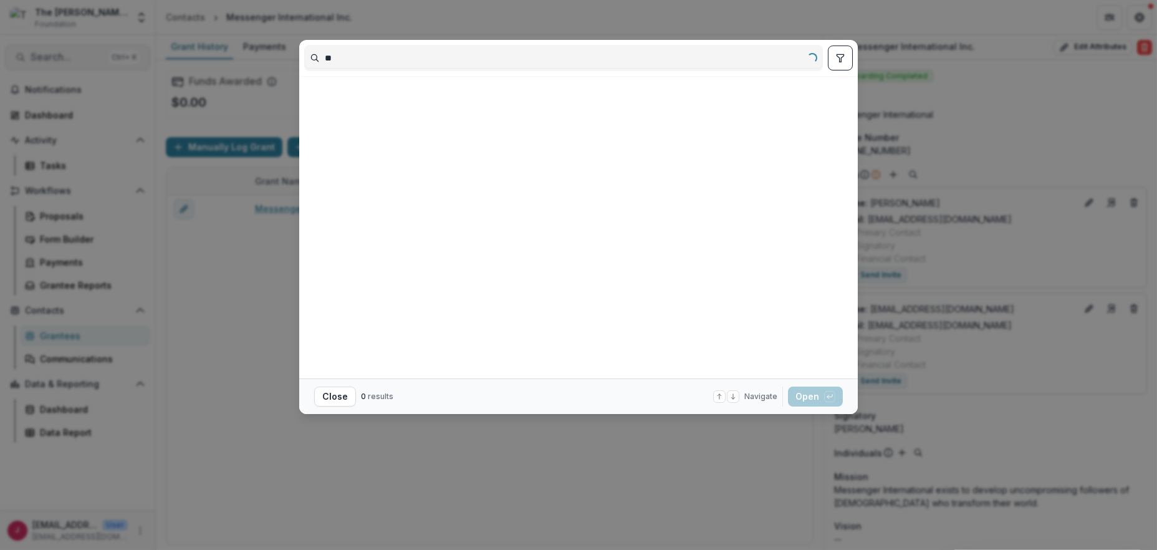
type input "*"
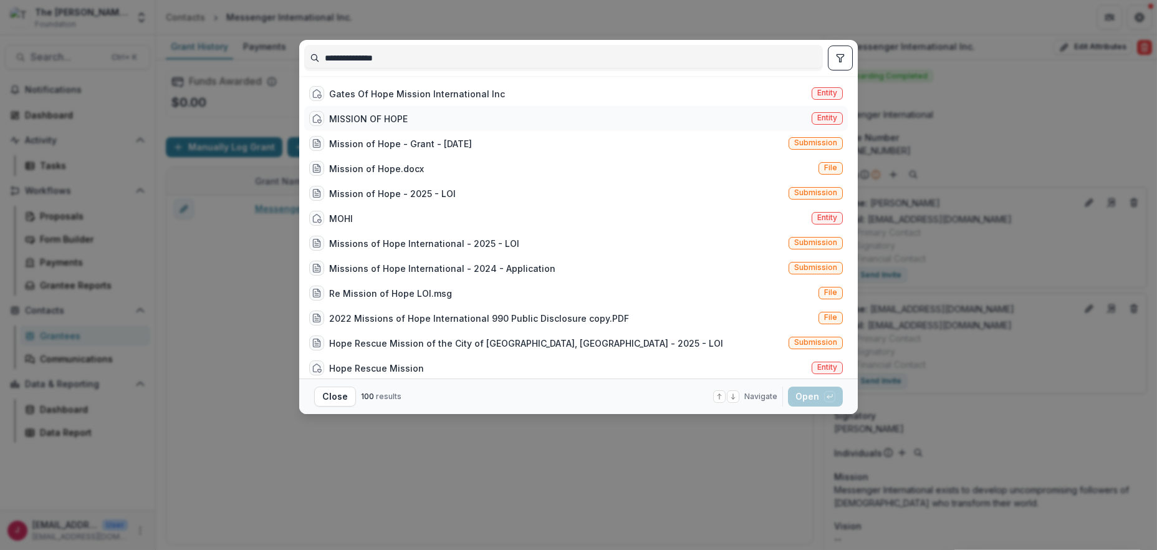
type input "**********"
click at [341, 115] on div "MISSION OF HOPE" at bounding box center [368, 118] width 79 height 13
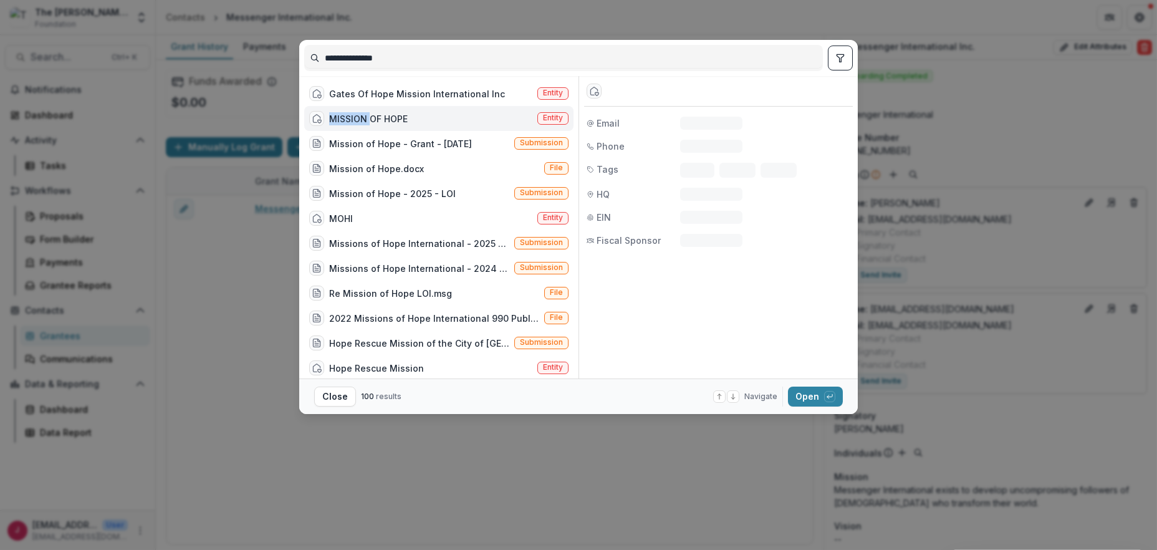
click at [341, 115] on div "MISSION OF HOPE" at bounding box center [368, 118] width 79 height 13
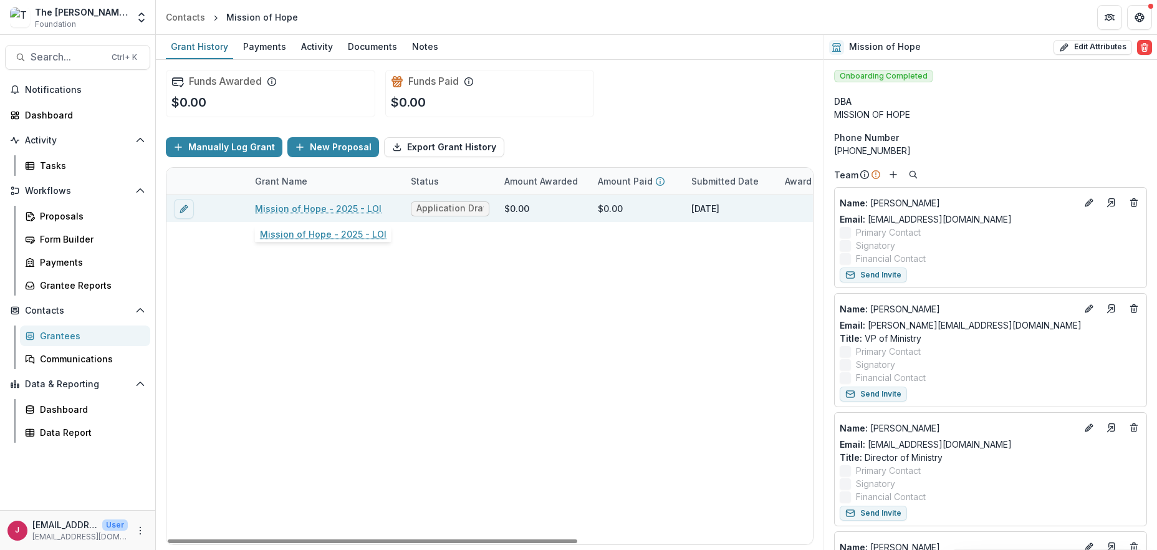
click at [306, 207] on link "Mission of Hope - 2025 - LOI" at bounding box center [318, 208] width 127 height 13
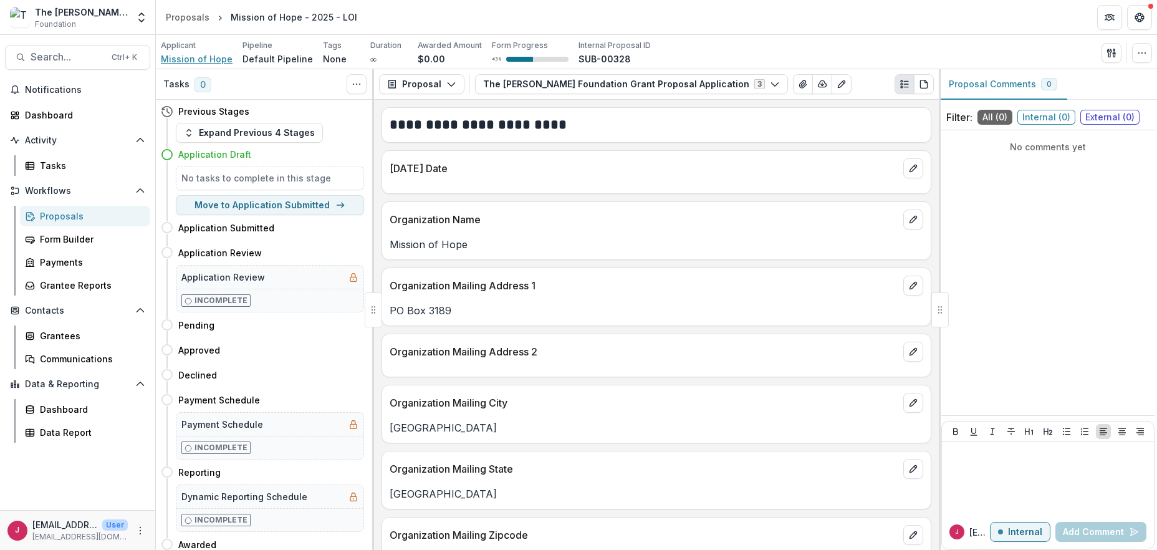
click at [208, 60] on span "Mission of Hope" at bounding box center [197, 58] width 72 height 13
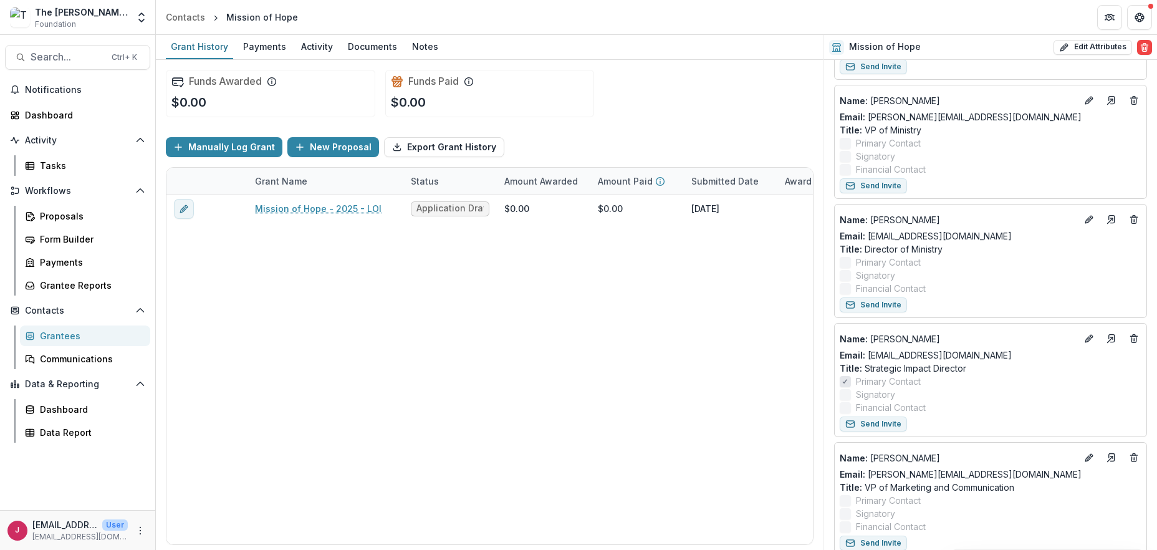
scroll to position [249, 0]
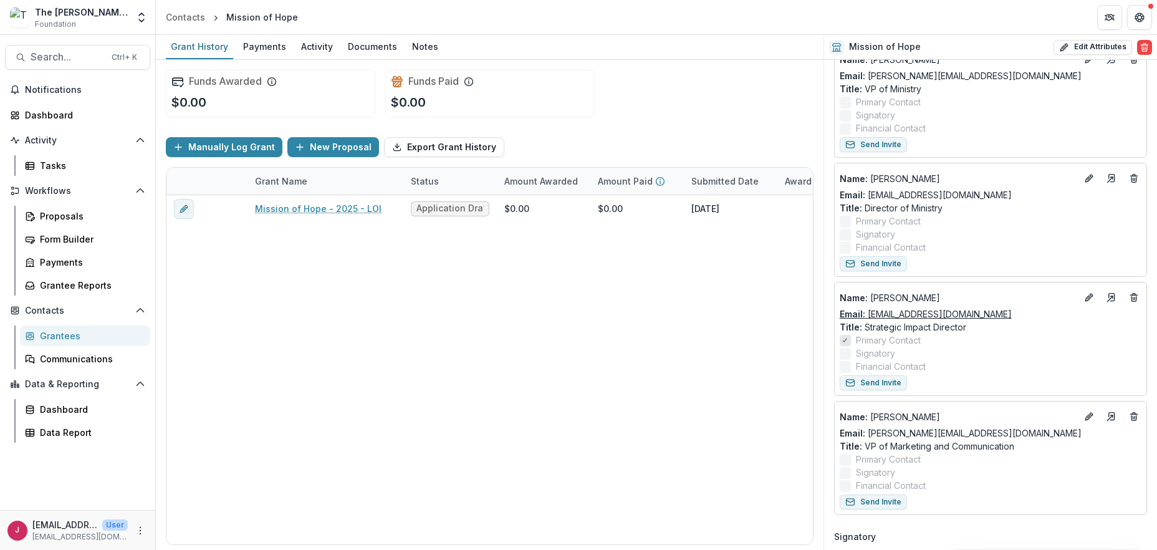
click at [958, 313] on link "Email: cmanley@missionofhope.com" at bounding box center [926, 313] width 172 height 13
click at [44, 59] on span "Search..." at bounding box center [68, 57] width 74 height 12
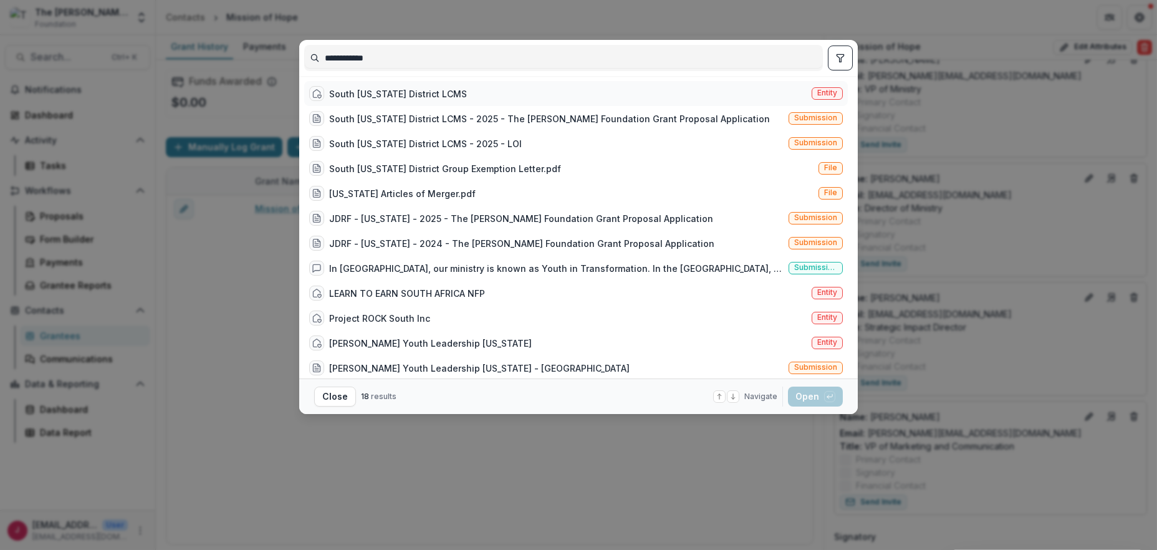
type input "**********"
click at [382, 92] on div "South [US_STATE] District LCMS" at bounding box center [398, 93] width 138 height 13
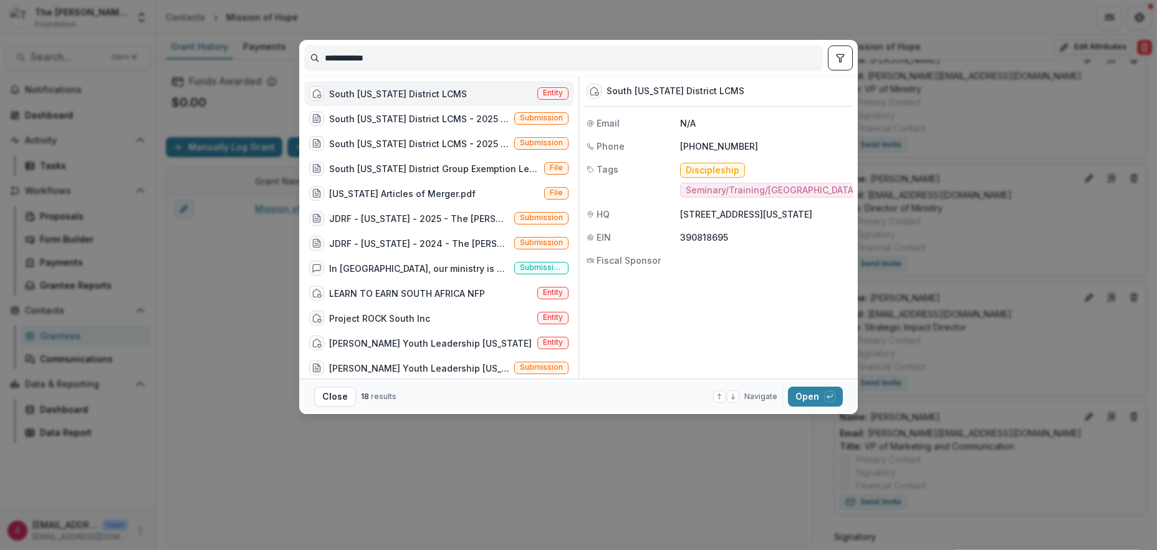
click at [382, 92] on div "South [US_STATE] District LCMS" at bounding box center [398, 93] width 138 height 13
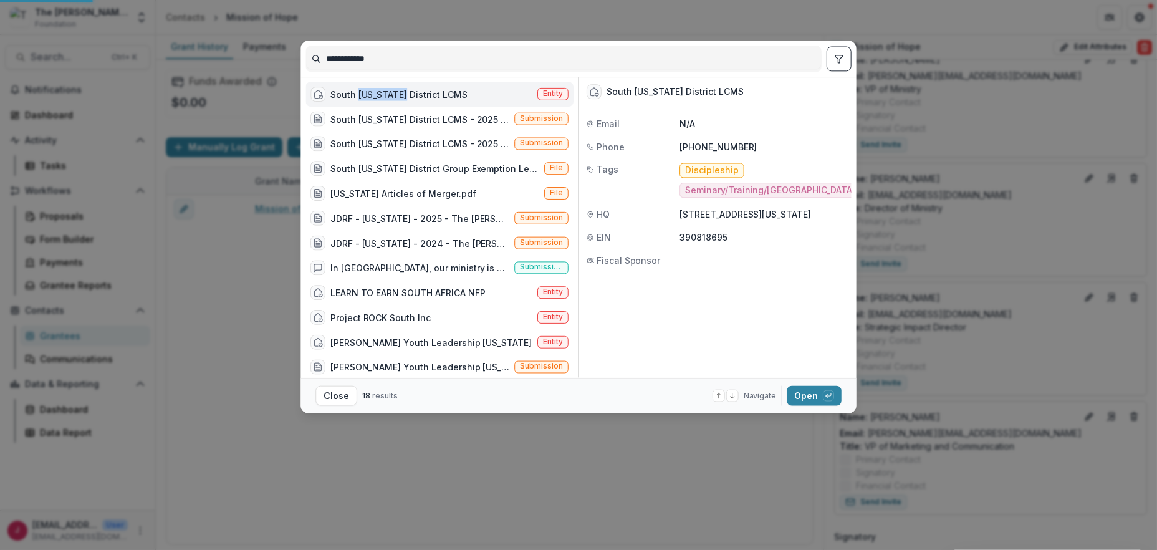
click at [382, 92] on div "South Wisconsin District LCMS Entity" at bounding box center [440, 94] width 268 height 25
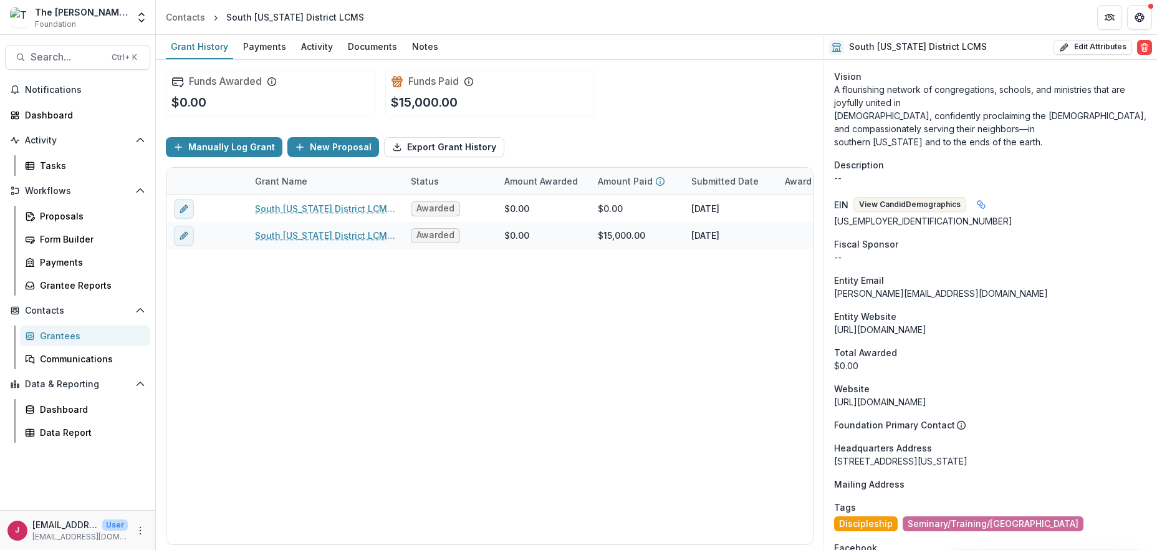
scroll to position [249, 0]
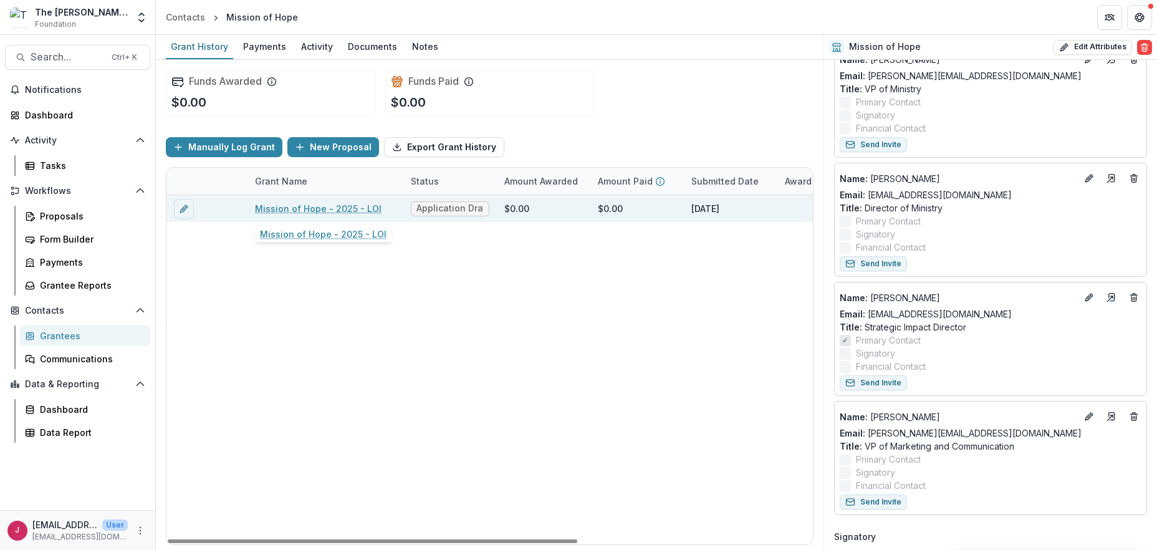
click at [270, 211] on link "Mission of Hope - 2025 - LOI" at bounding box center [318, 208] width 127 height 13
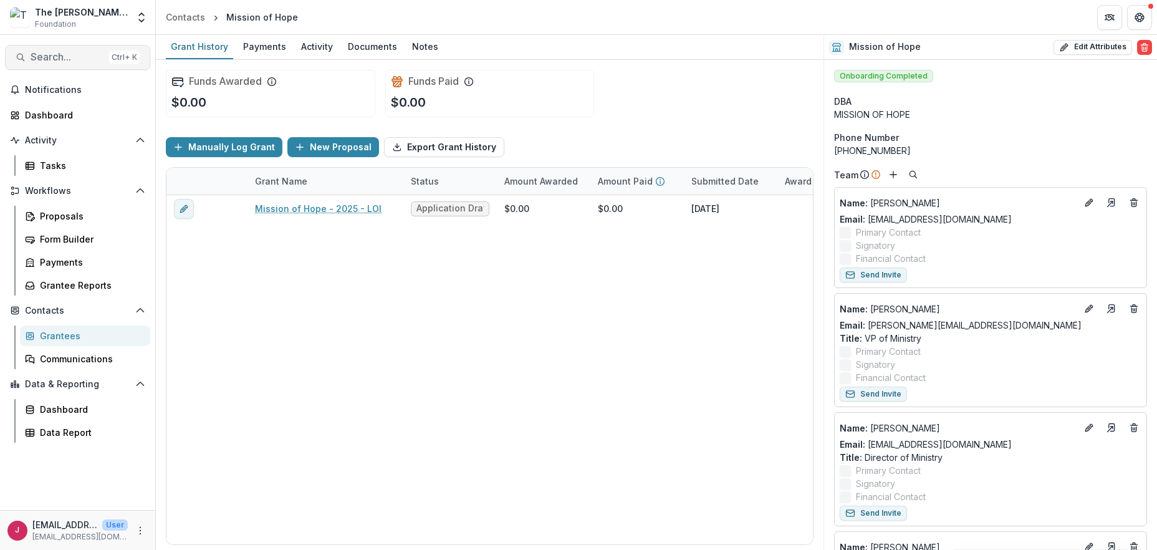
click at [72, 57] on span "Search..." at bounding box center [68, 57] width 74 height 12
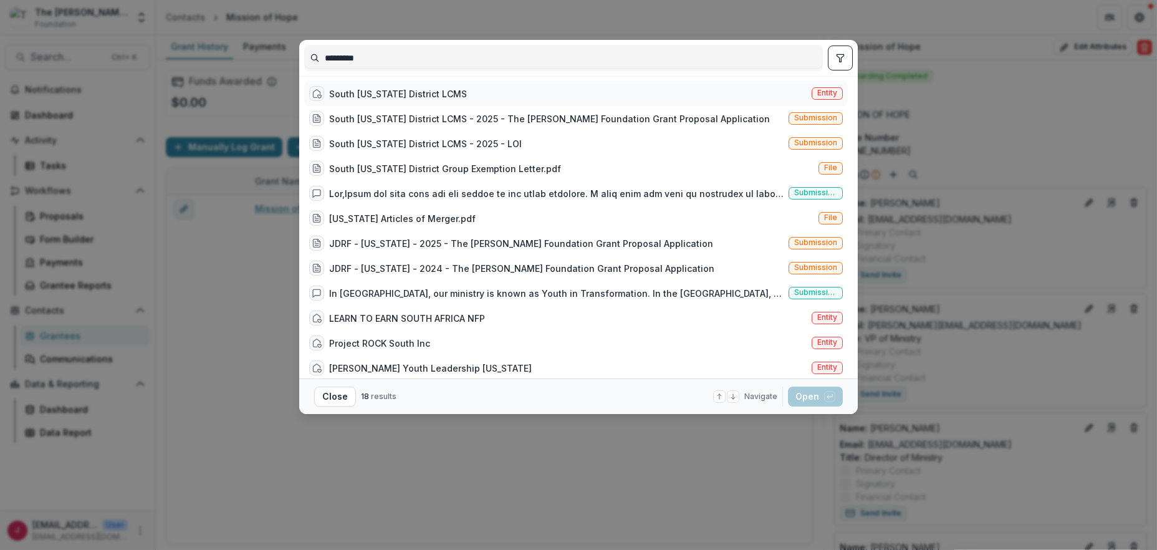
type input "*********"
click at [368, 92] on div "South [US_STATE] District LCMS" at bounding box center [398, 93] width 138 height 13
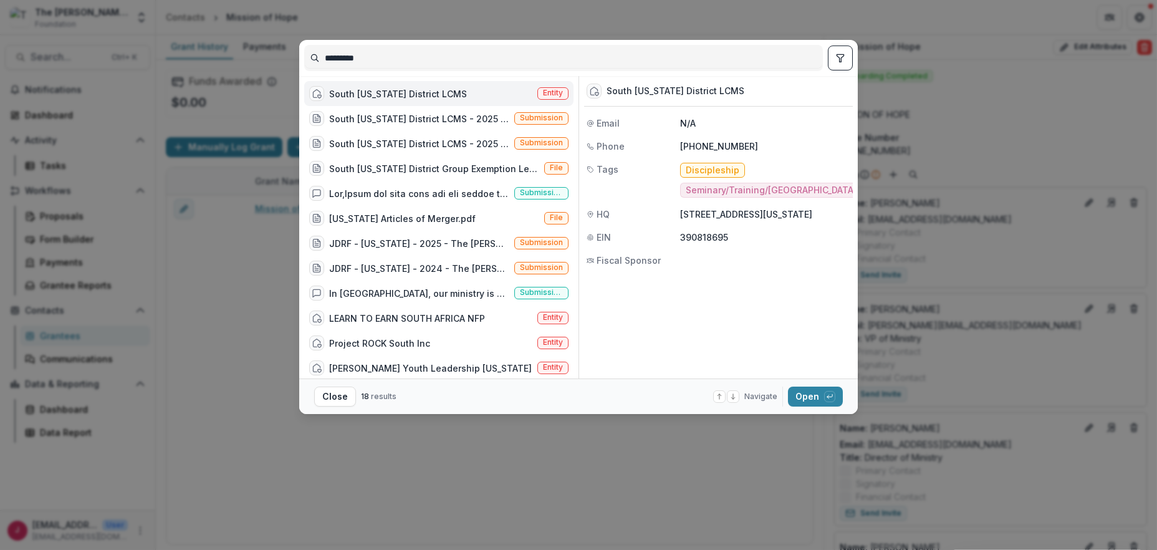
click at [368, 92] on div "South [US_STATE] District LCMS" at bounding box center [398, 93] width 138 height 13
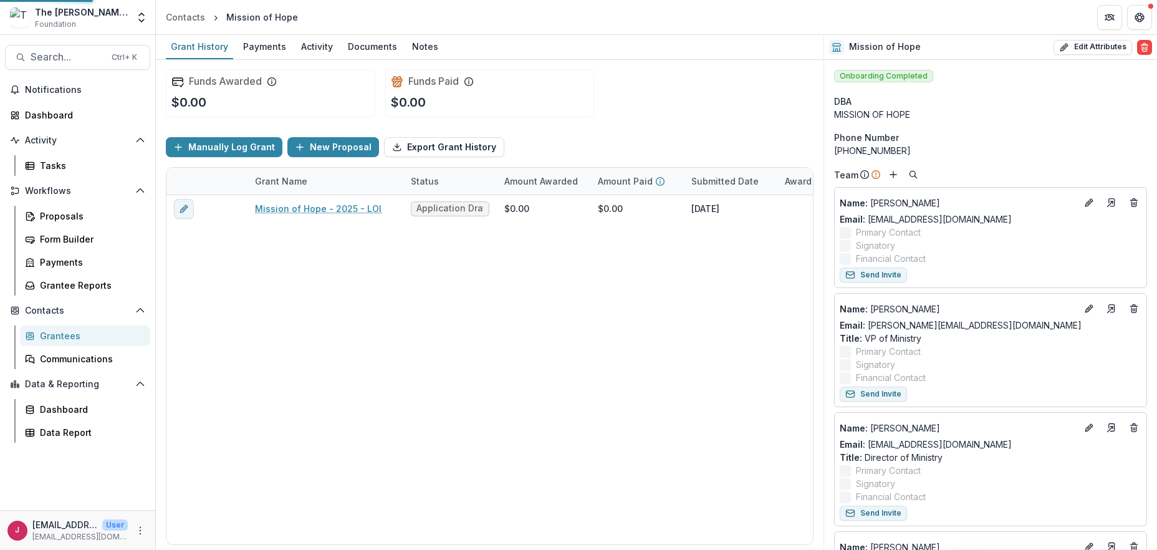
click at [368, 93] on div "South [US_STATE] District LCMS" at bounding box center [398, 100] width 150 height 14
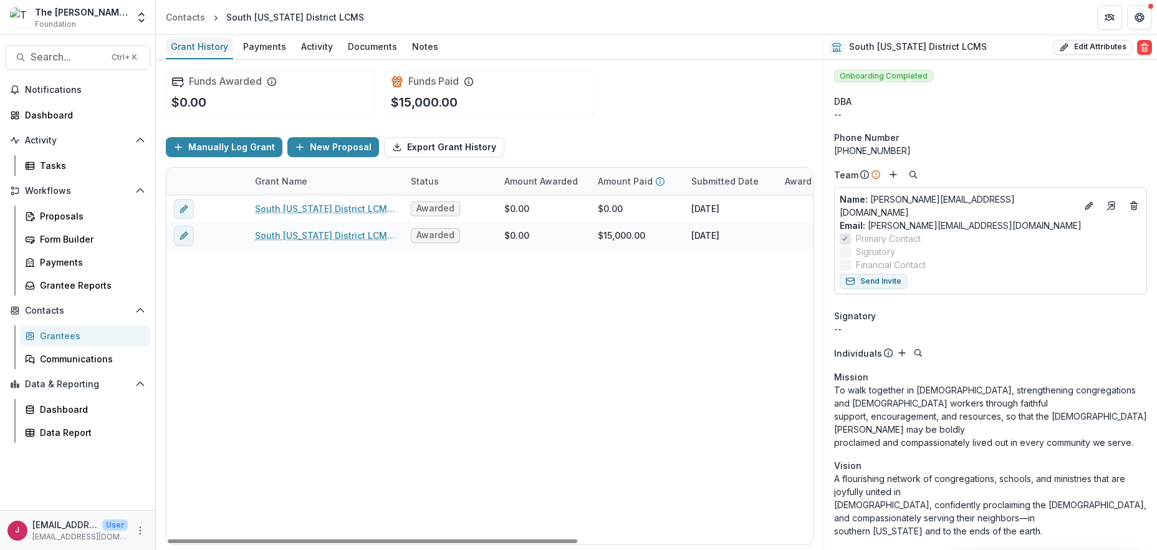
click at [198, 47] on div "Grant History" at bounding box center [199, 46] width 67 height 18
click at [263, 332] on div "South Wisconsin District LCMS - 2025 - LOI Awarded $0.00 $0.00 April 28, 2025 $…" at bounding box center [674, 369] width 1016 height 349
click at [909, 219] on link "Email: meador@swd.lcms.org" at bounding box center [961, 225] width 242 height 13
click at [368, 44] on div "Documents" at bounding box center [372, 46] width 59 height 18
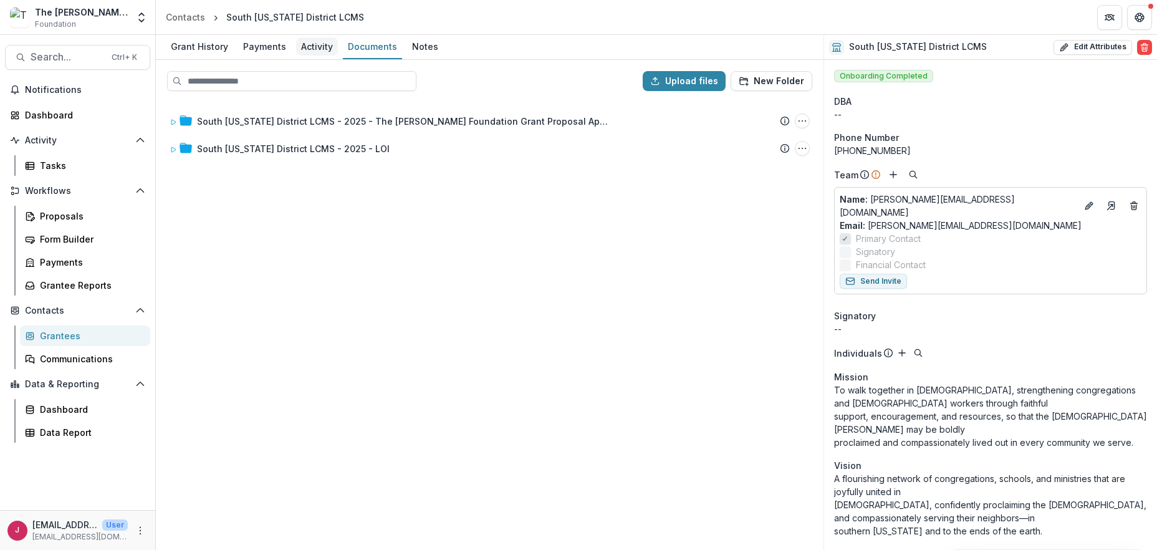
click at [308, 46] on div "Activity" at bounding box center [317, 46] width 42 height 18
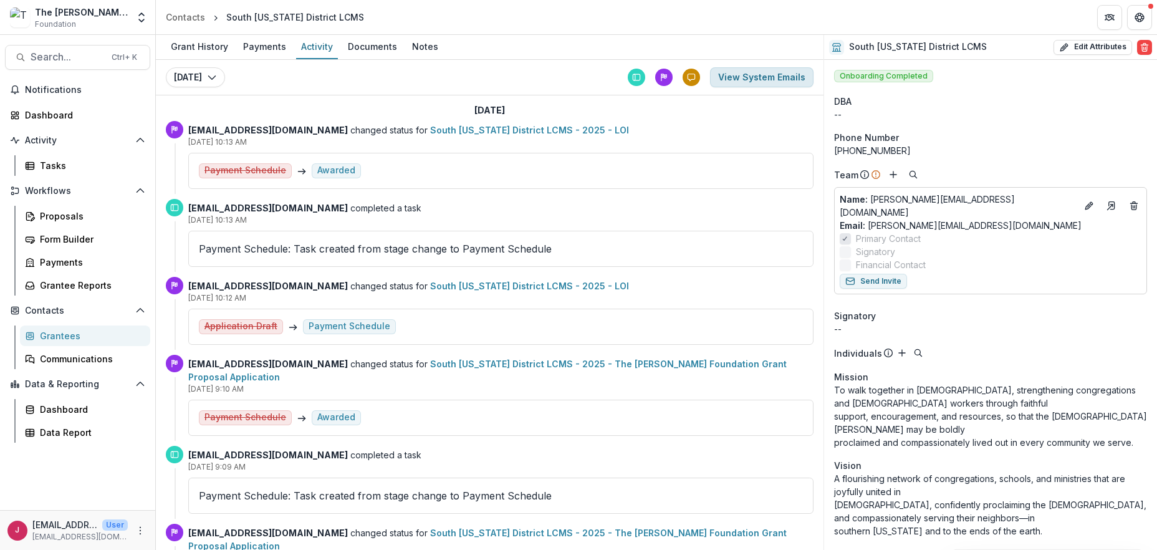
click at [752, 75] on button "View System Emails" at bounding box center [762, 77] width 104 height 20
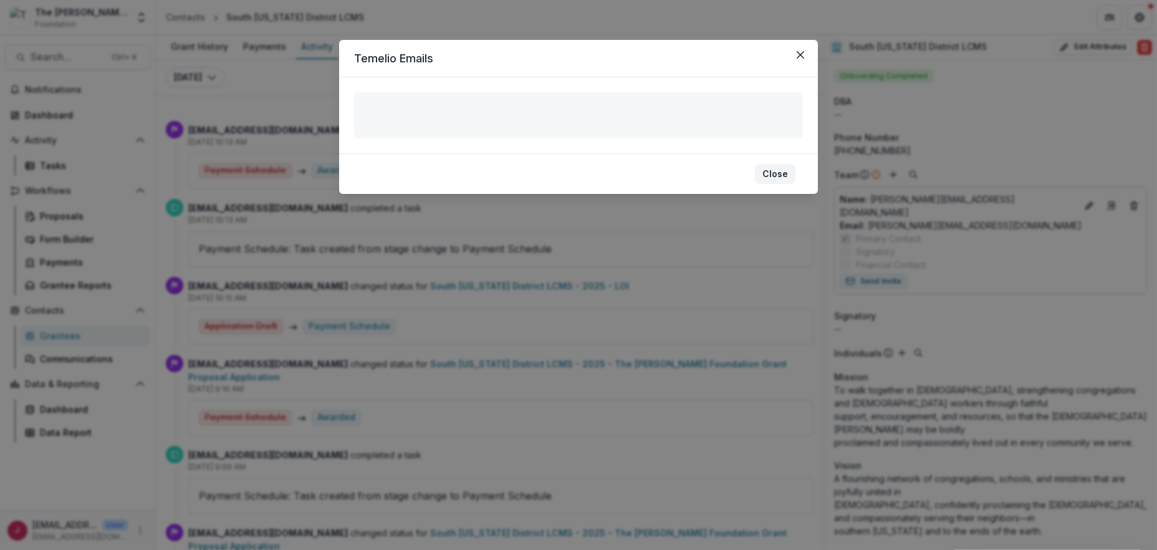
click at [767, 172] on button "Close" at bounding box center [775, 174] width 41 height 20
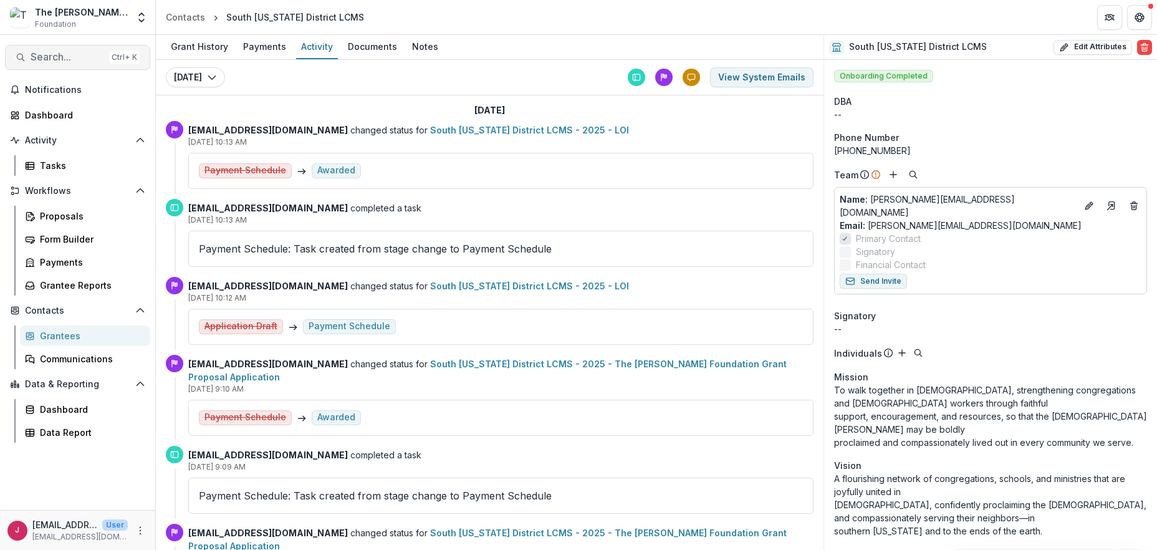
click at [66, 58] on span "Search..." at bounding box center [68, 57] width 74 height 12
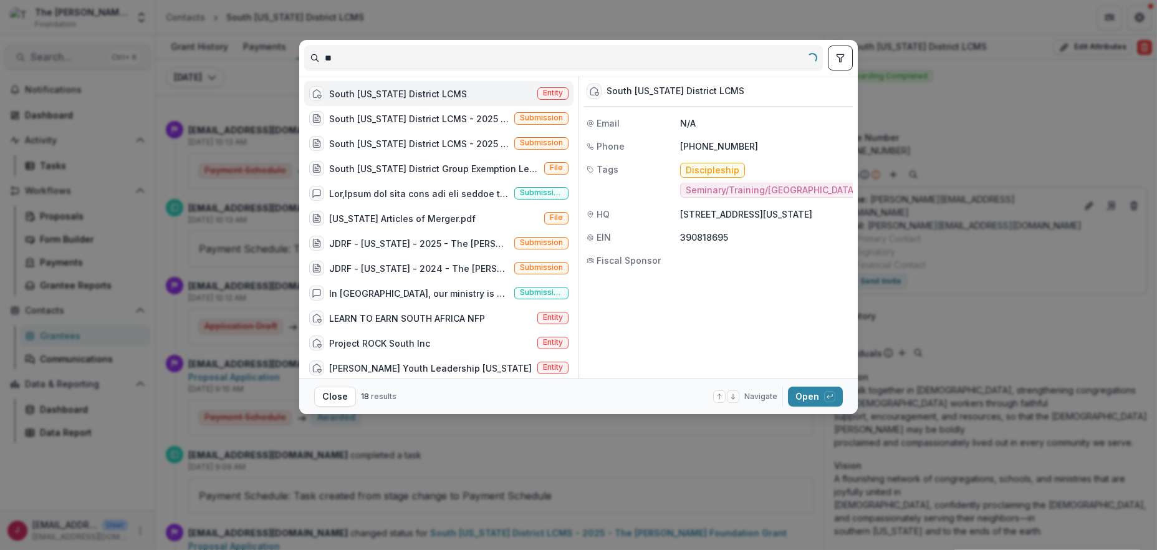
type input "*"
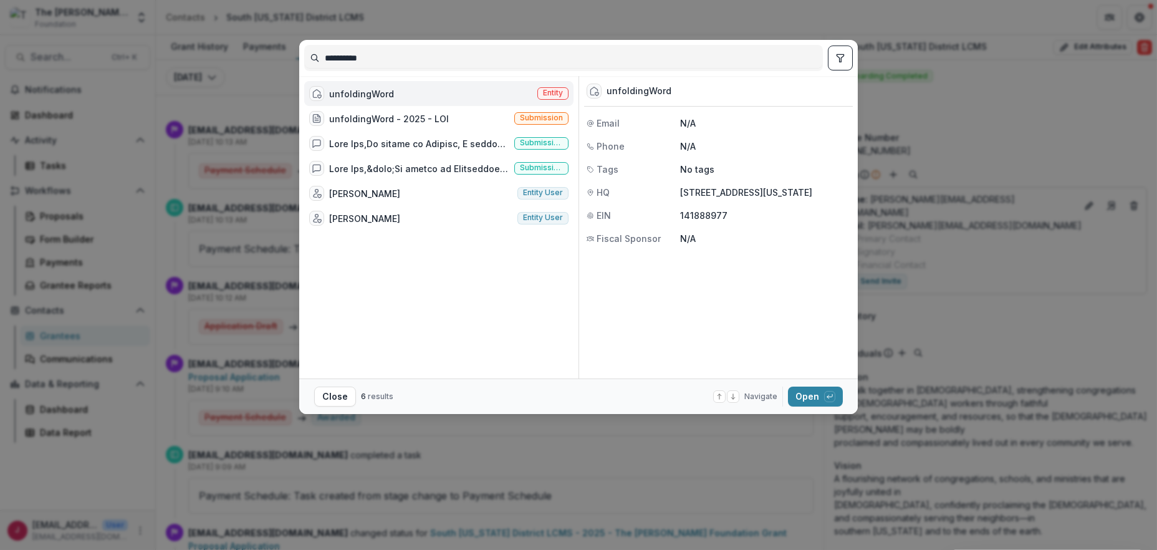
type input "*********"
click at [369, 86] on div "unfoldingWord" at bounding box center [351, 93] width 85 height 15
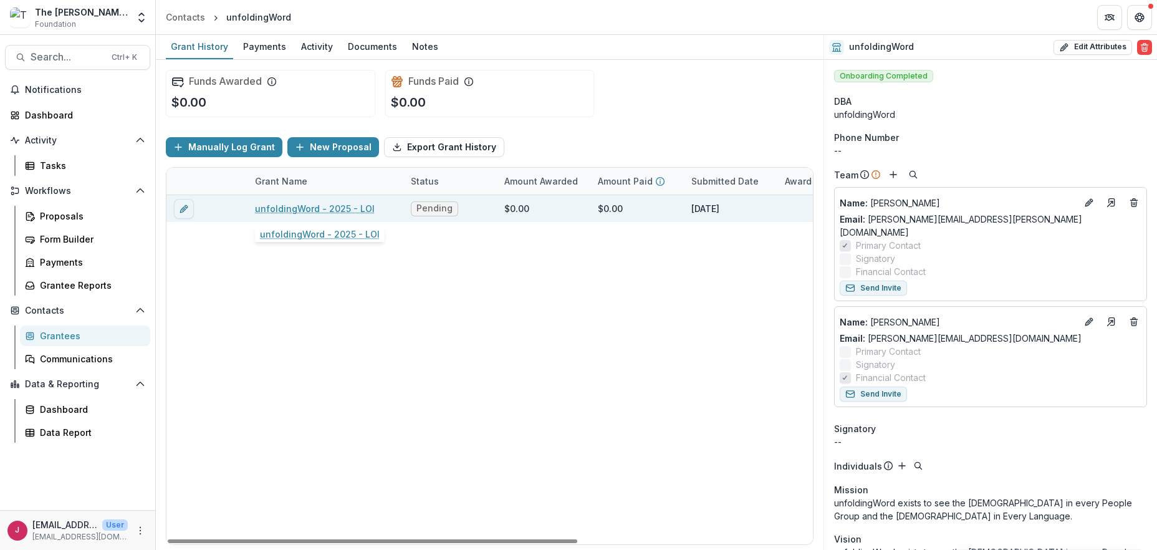
click at [319, 203] on link "unfoldingWord - 2025 - LOI" at bounding box center [315, 208] width 120 height 13
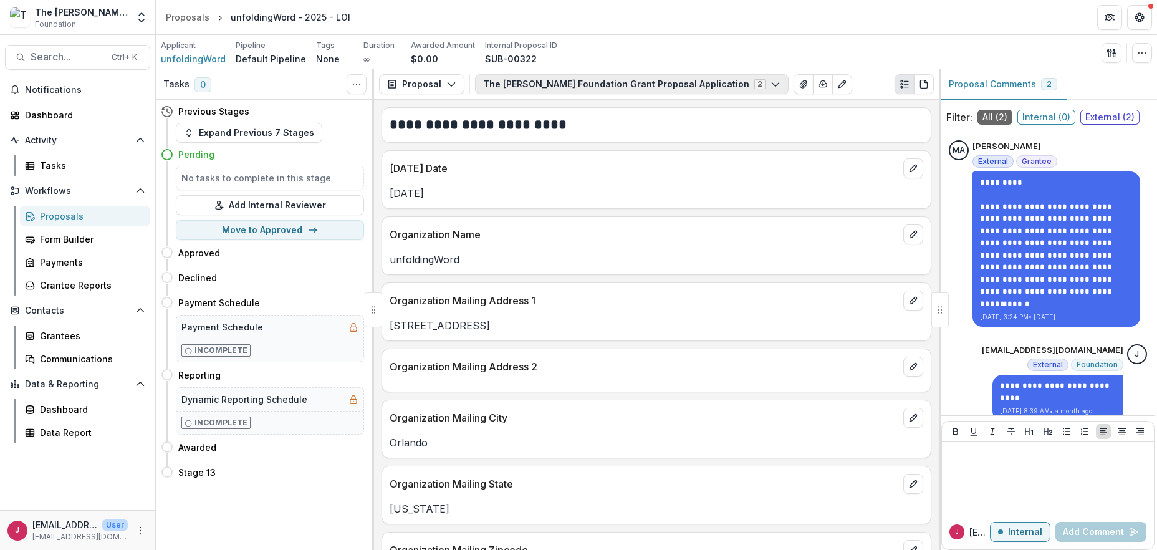
click at [698, 85] on button "The Bolick Foundation Grant Proposal Application 2" at bounding box center [632, 84] width 314 height 20
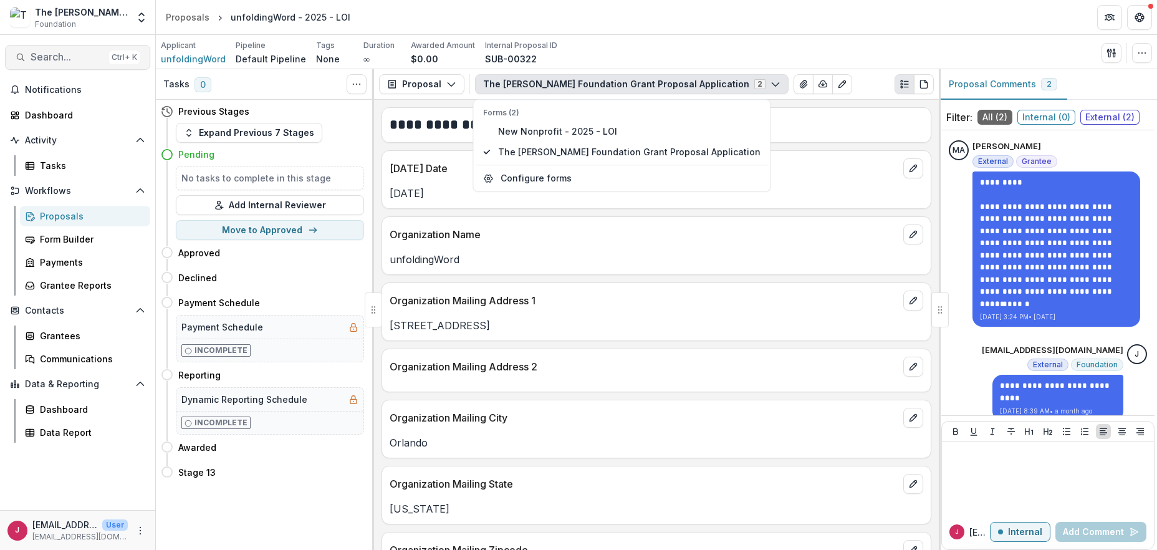
click at [72, 52] on span "Search..." at bounding box center [68, 57] width 74 height 12
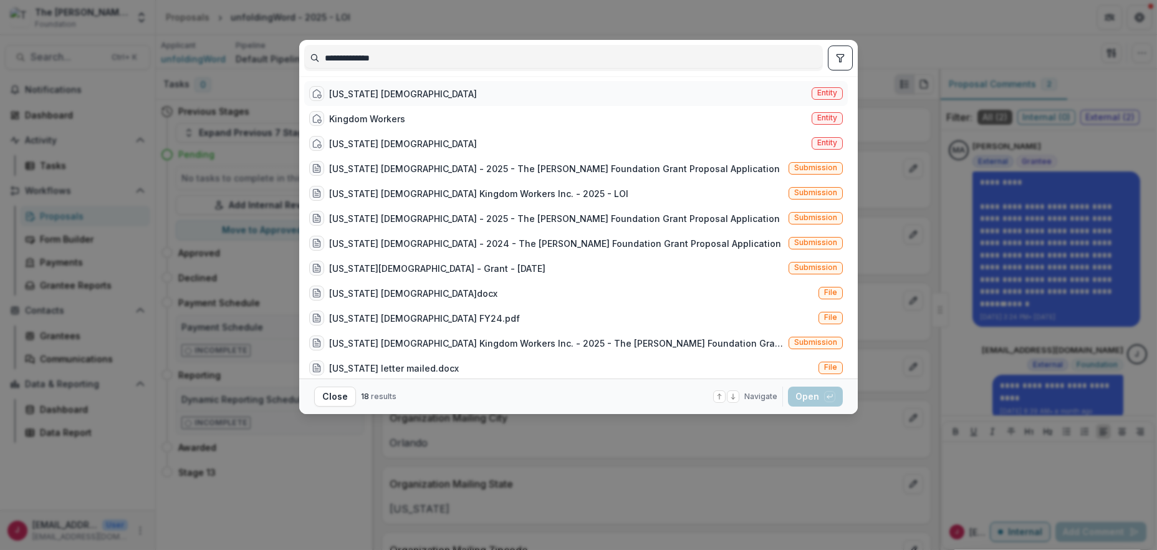
type input "**********"
click at [418, 92] on div "Wisconsin Evangelical Lutheran Synod" at bounding box center [403, 93] width 148 height 13
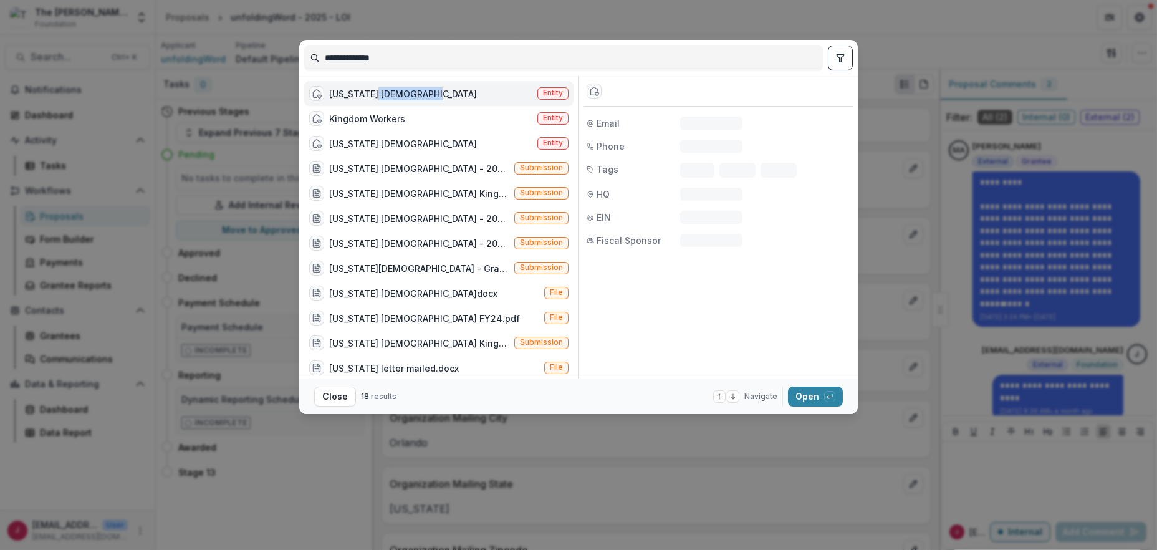
click at [418, 92] on div "Wisconsin Evangelical Lutheran Synod" at bounding box center [403, 93] width 148 height 13
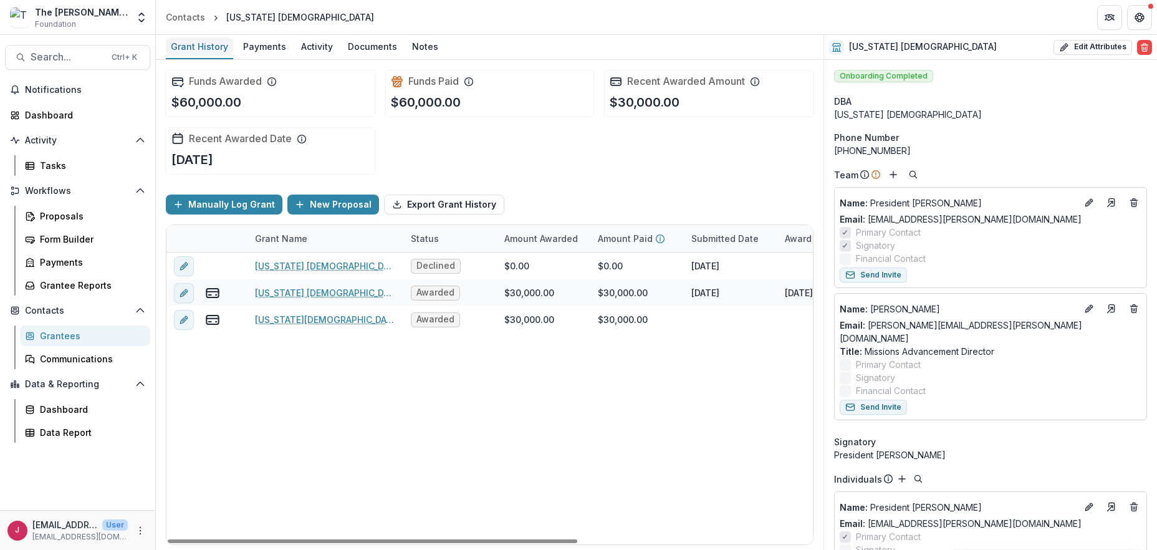
click at [202, 47] on div "Grant History" at bounding box center [199, 46] width 67 height 18
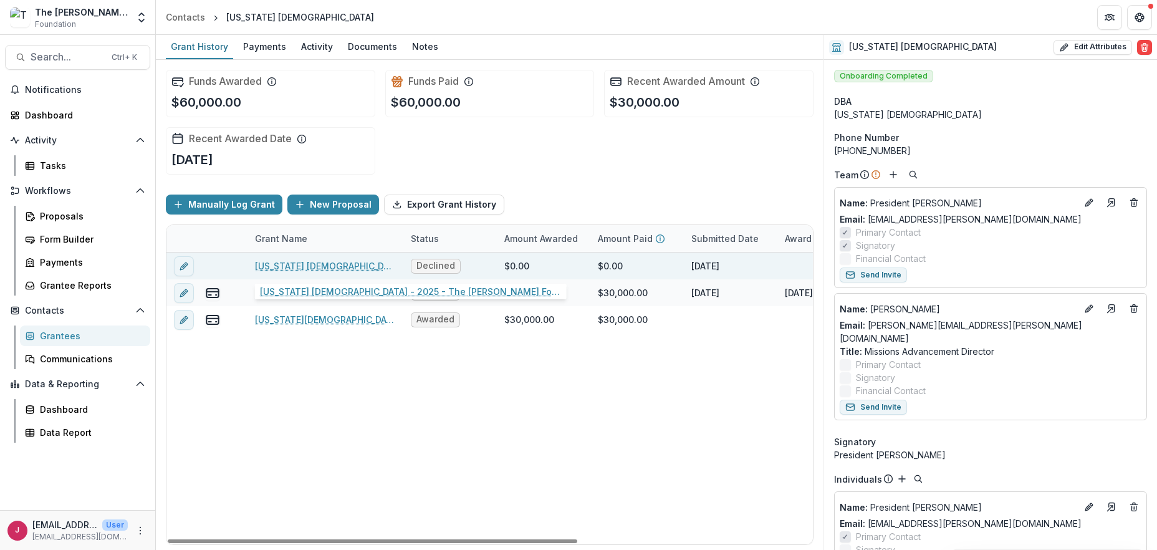
click at [329, 266] on link "Wisconsin Evangelical Lutheran Synod - 2025 - The Bolick Foundation Grant Propo…" at bounding box center [325, 265] width 141 height 13
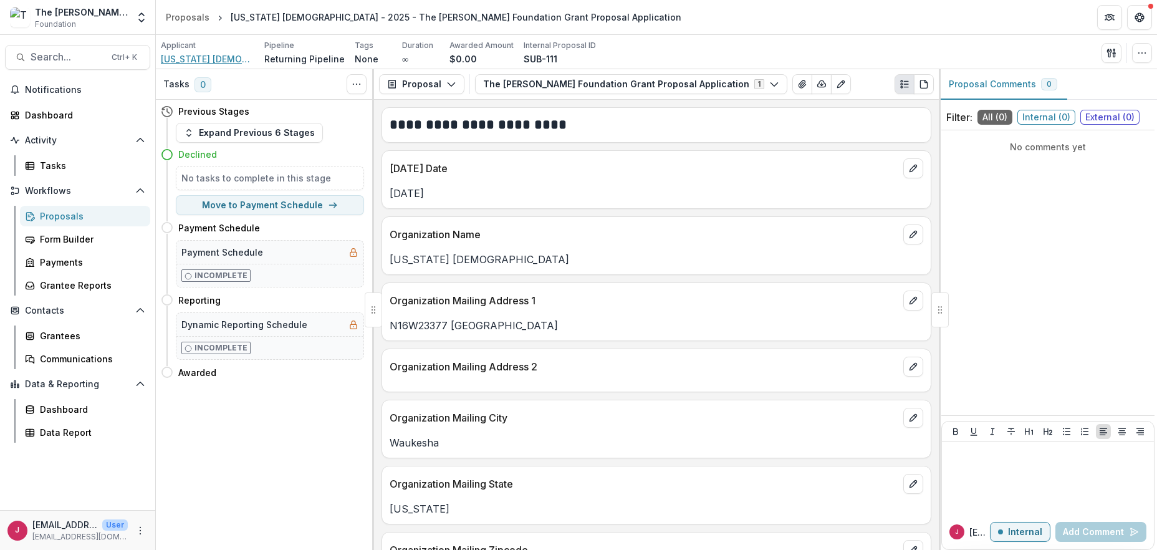
click at [231, 58] on span "Wisconsin Evangelical Lutheran Synod" at bounding box center [208, 58] width 94 height 13
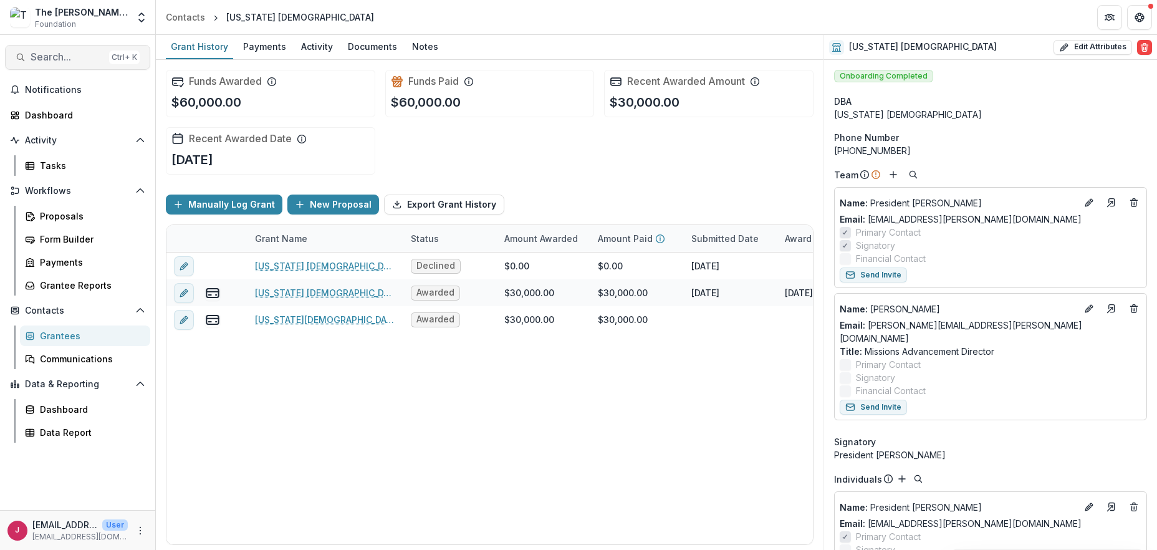
click at [60, 54] on span "Search..." at bounding box center [68, 57] width 74 height 12
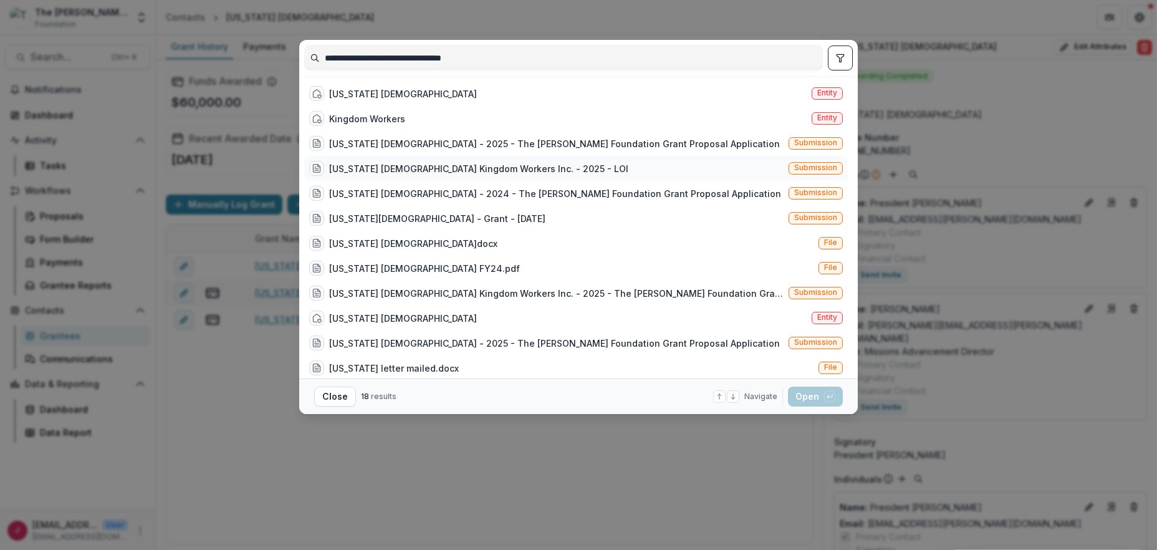
type input "**********"
click at [407, 165] on div "Wisconsin Evangelical Lutheran Synod Kingdom Workers Inc. - 2025 - LOI" at bounding box center [478, 168] width 299 height 13
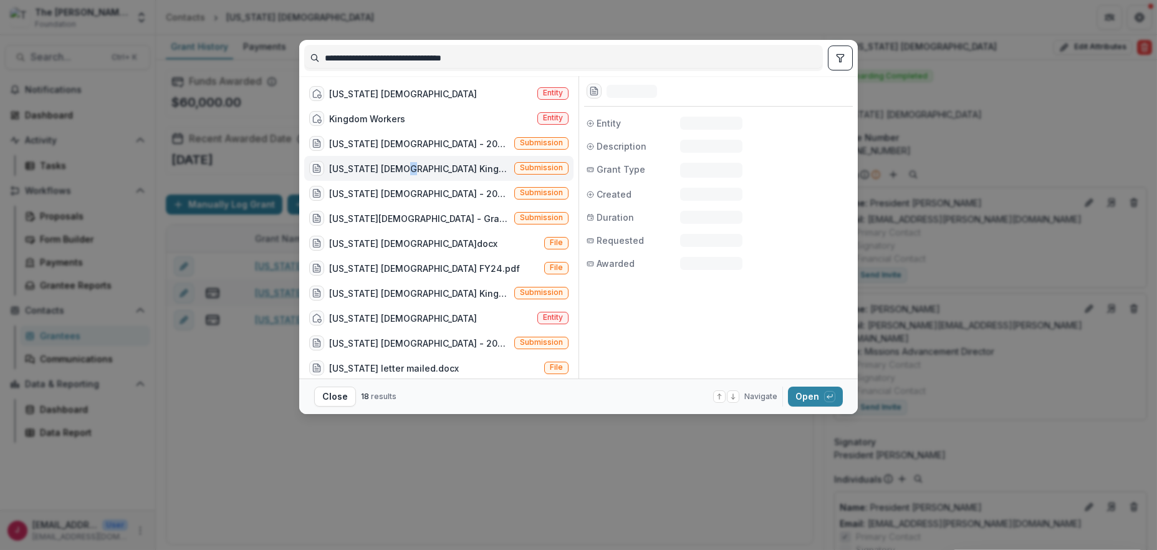
click at [407, 165] on div "Wisconsin Evangelical Lutheran Synod Kingdom Workers Inc. - 2025 - LOI" at bounding box center [419, 168] width 180 height 13
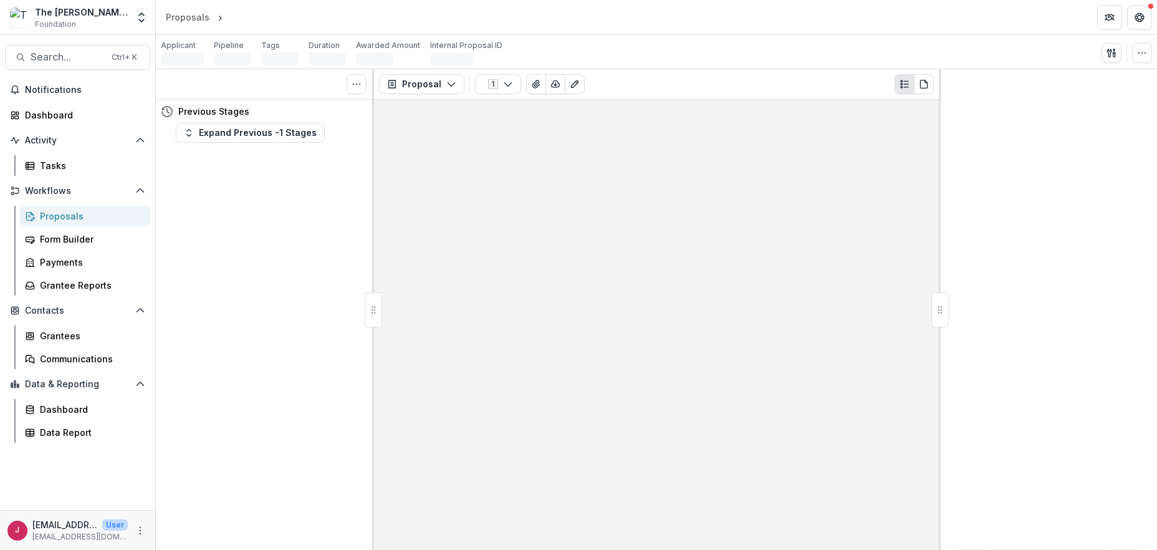
click at [307, 256] on div "Tasks 0 Show Cancelled Tasks Previous Stages Expand Previous -1 Stages" at bounding box center [265, 309] width 218 height 481
drag, startPoint x: 292, startPoint y: 270, endPoint x: 282, endPoint y: 244, distance: 27.4
click at [292, 269] on div "Tasks 0 Show Cancelled Tasks Previous Stages Expand Previous -1 Stages" at bounding box center [265, 309] width 218 height 481
click at [62, 54] on span "Search..." at bounding box center [68, 57] width 74 height 12
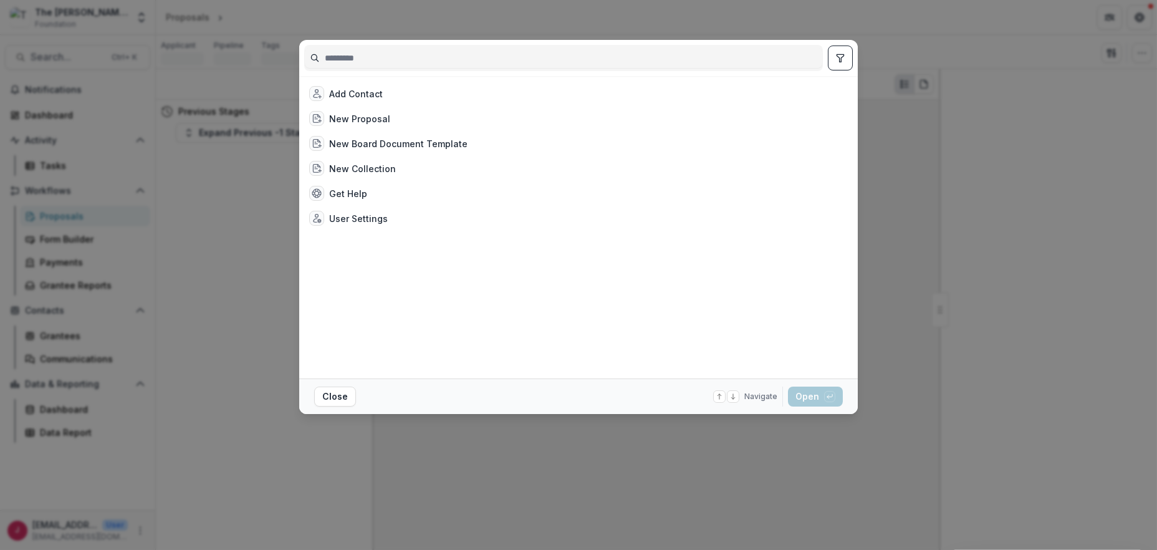
click at [1005, 153] on div "Add Contact New Proposal New Board Document Template New Collection Get Help Us…" at bounding box center [578, 275] width 1157 height 550
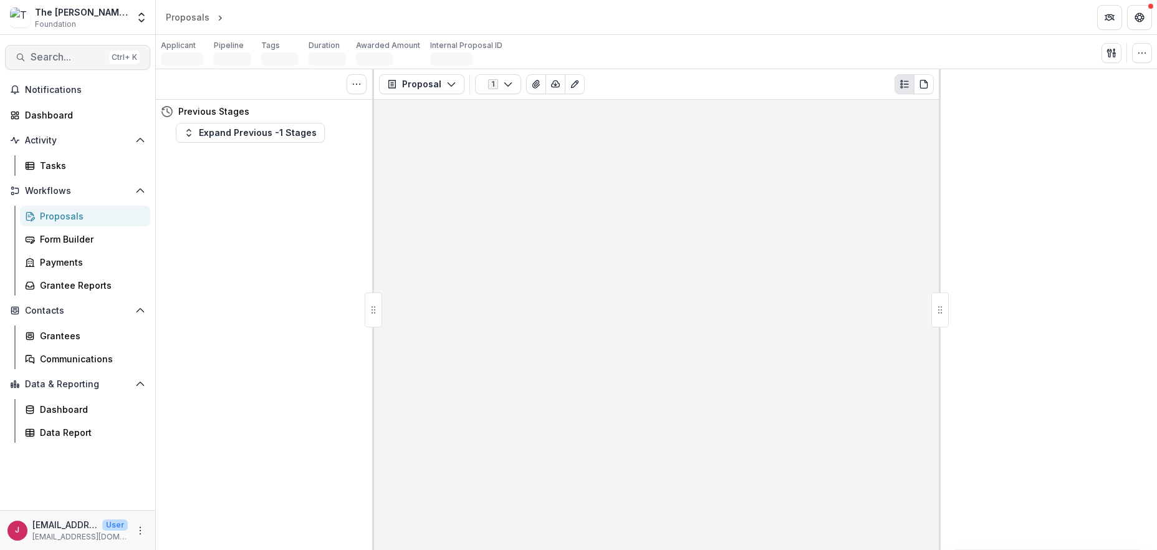
click at [41, 46] on button "Search... Ctrl + K" at bounding box center [77, 57] width 145 height 25
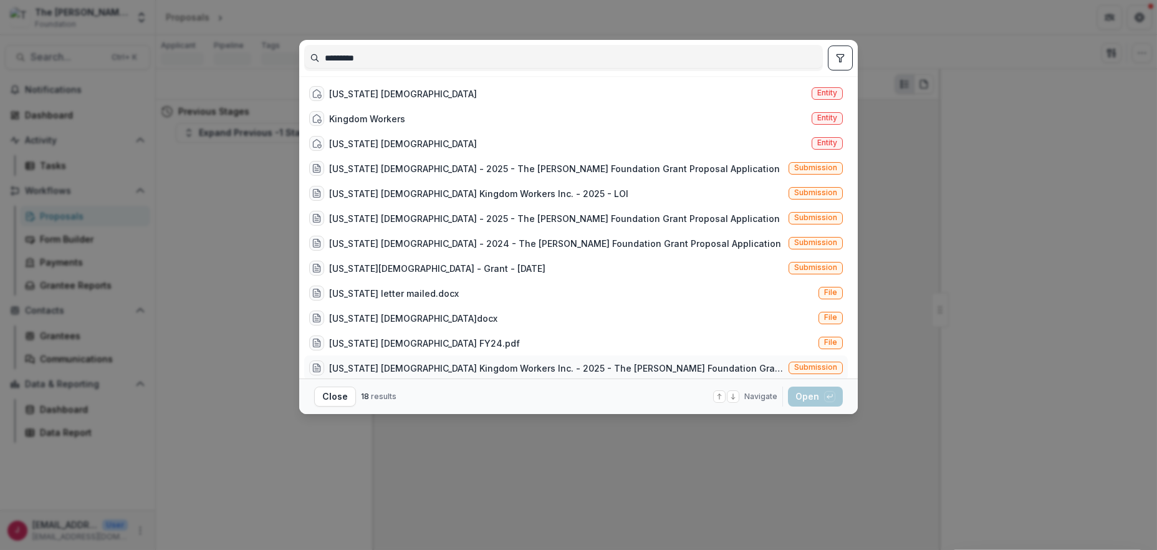
type input "*********"
click at [523, 365] on div "Wisconsin Evangelical Lutheran Synod Kingdom Workers Inc. - 2025 - The Bolick F…" at bounding box center [556, 368] width 455 height 13
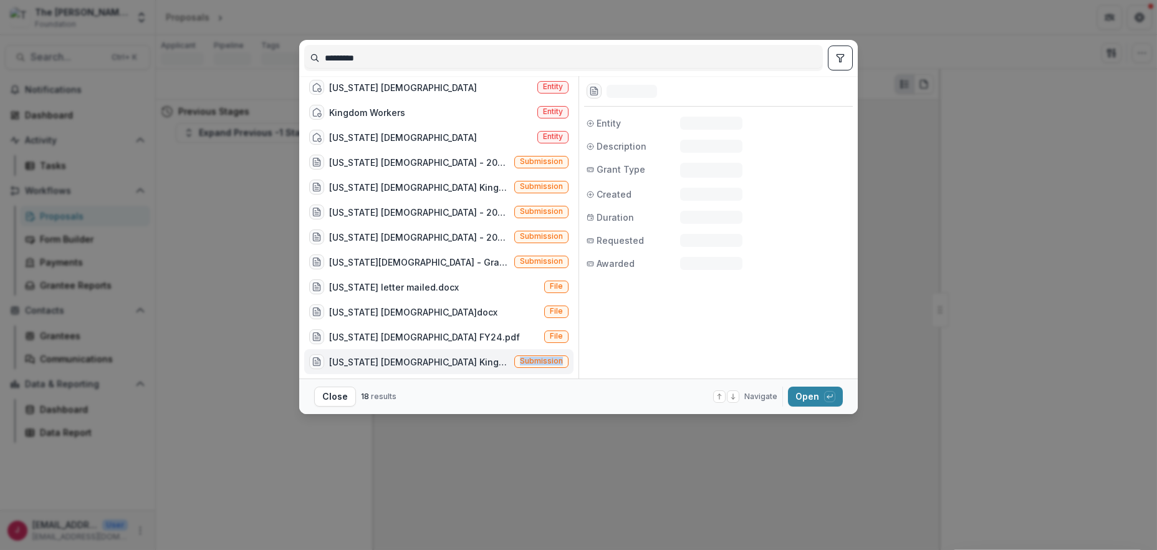
click at [523, 365] on span "Submission" at bounding box center [541, 361] width 43 height 9
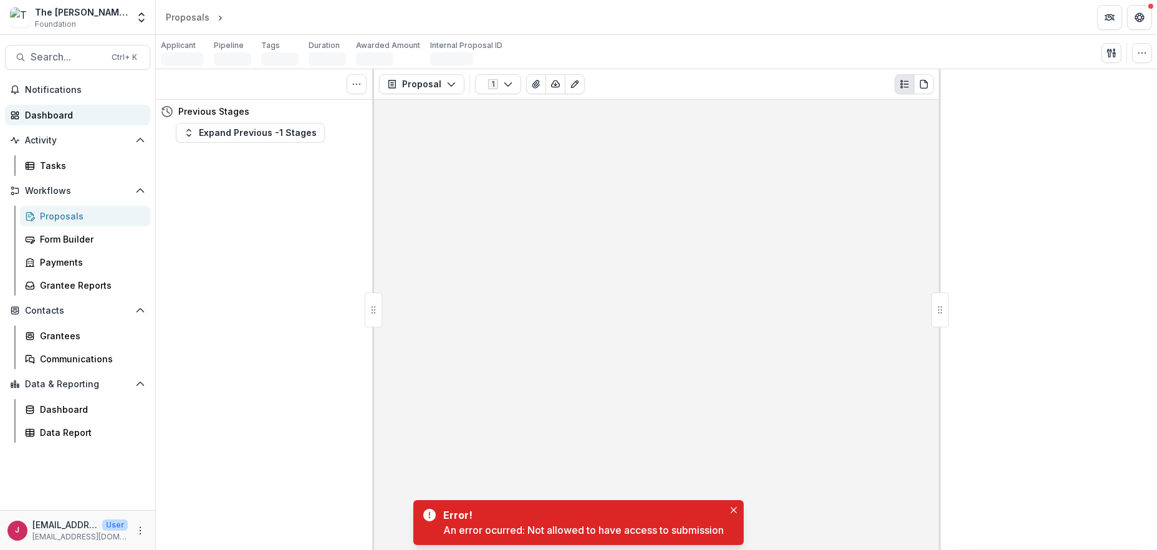
click at [31, 113] on div "Dashboard" at bounding box center [82, 114] width 115 height 13
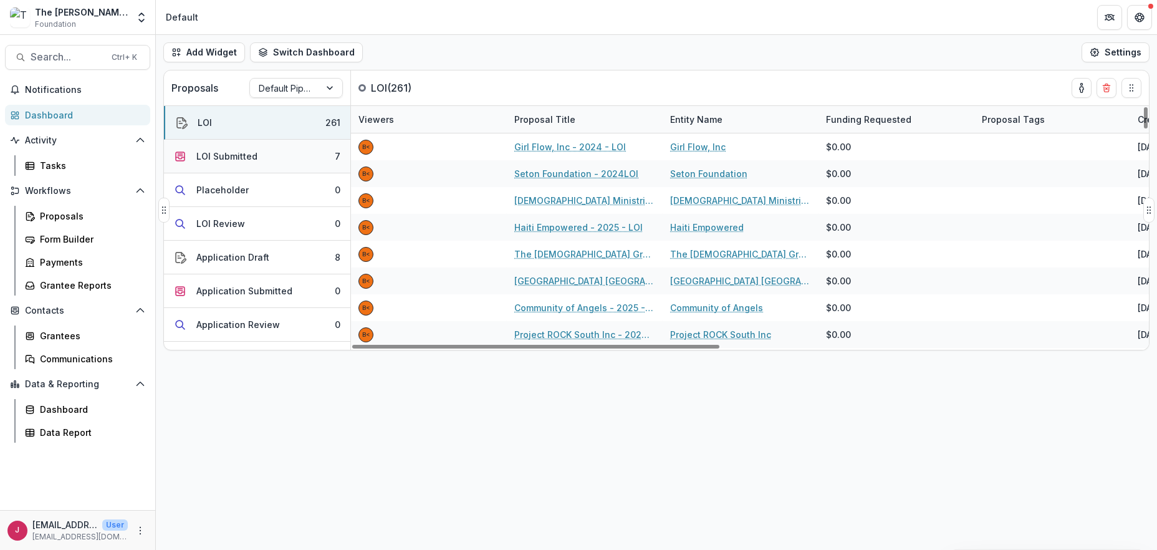
click at [282, 156] on button "LOI Submitted 7" at bounding box center [257, 157] width 186 height 34
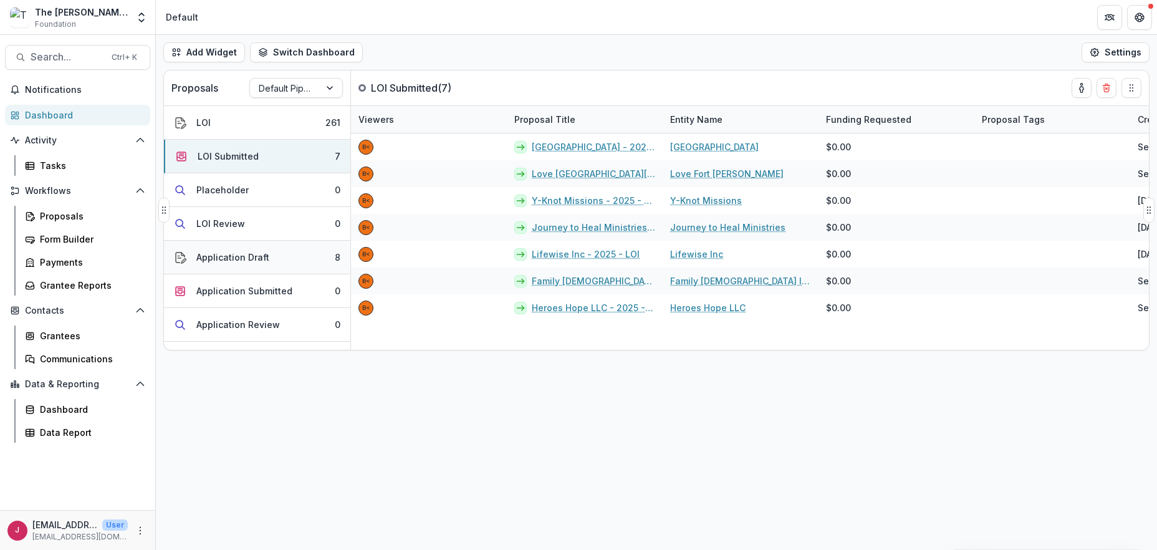
click at [225, 258] on div "Application Draft" at bounding box center [232, 257] width 73 height 13
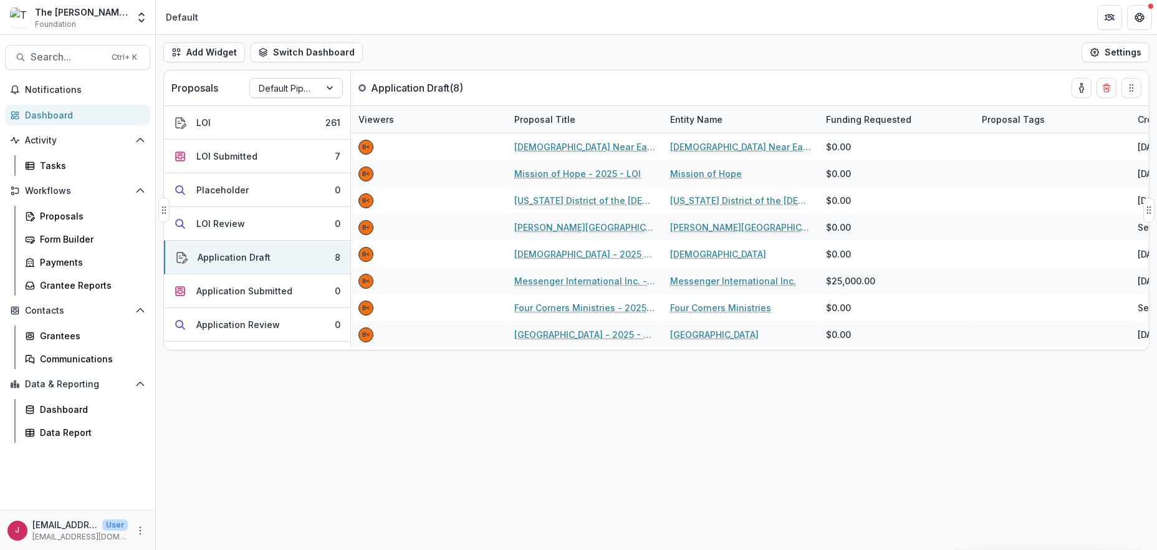
click at [334, 89] on div at bounding box center [331, 88] width 22 height 19
click at [285, 144] on div "Returning Pipeline" at bounding box center [296, 141] width 87 height 32
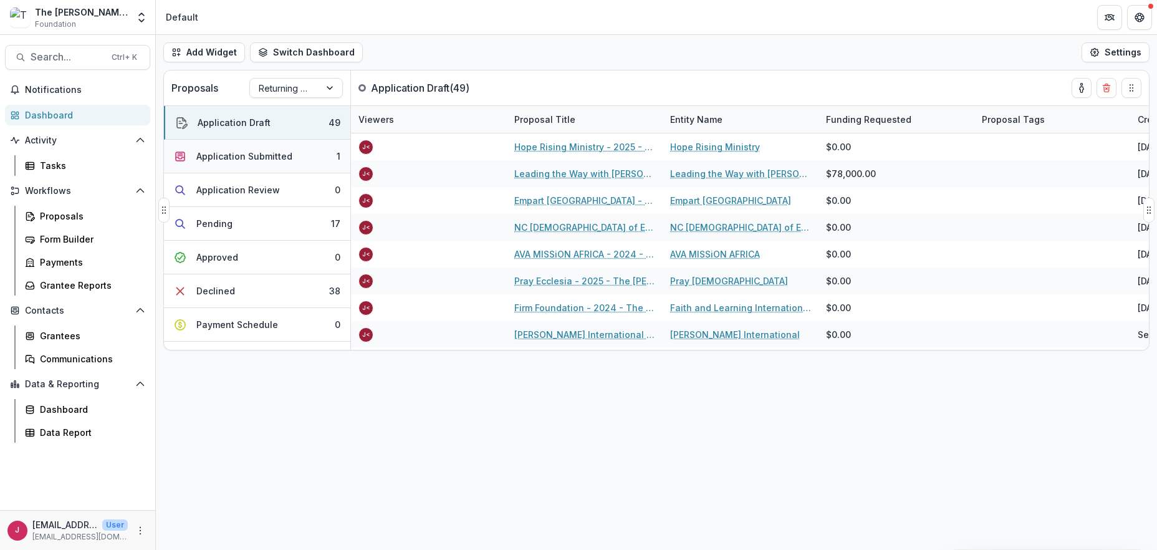
click at [258, 155] on div "Application Submitted" at bounding box center [244, 156] width 96 height 13
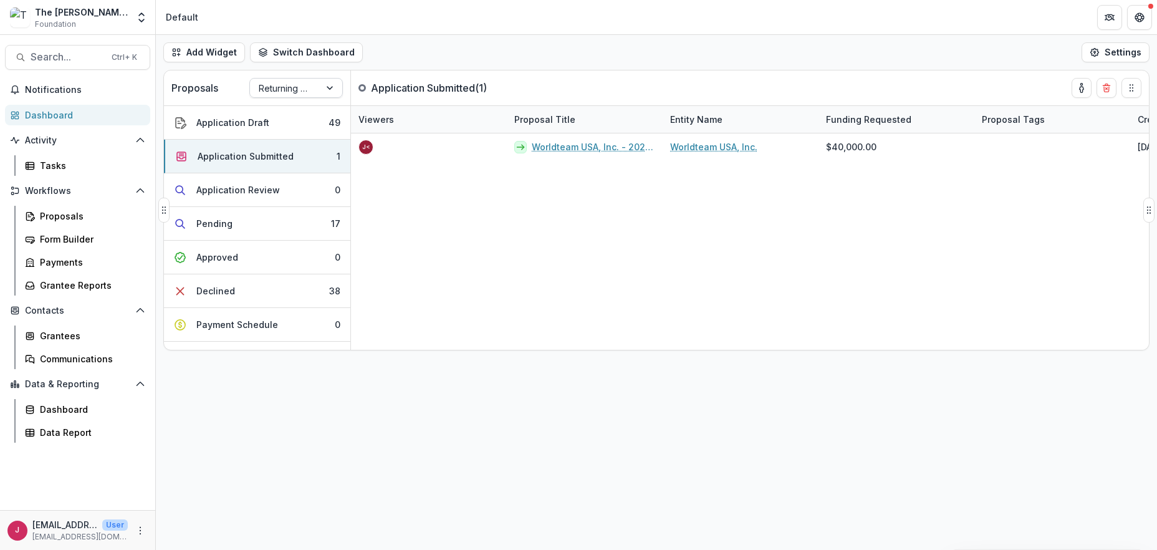
click at [329, 87] on div at bounding box center [331, 88] width 22 height 19
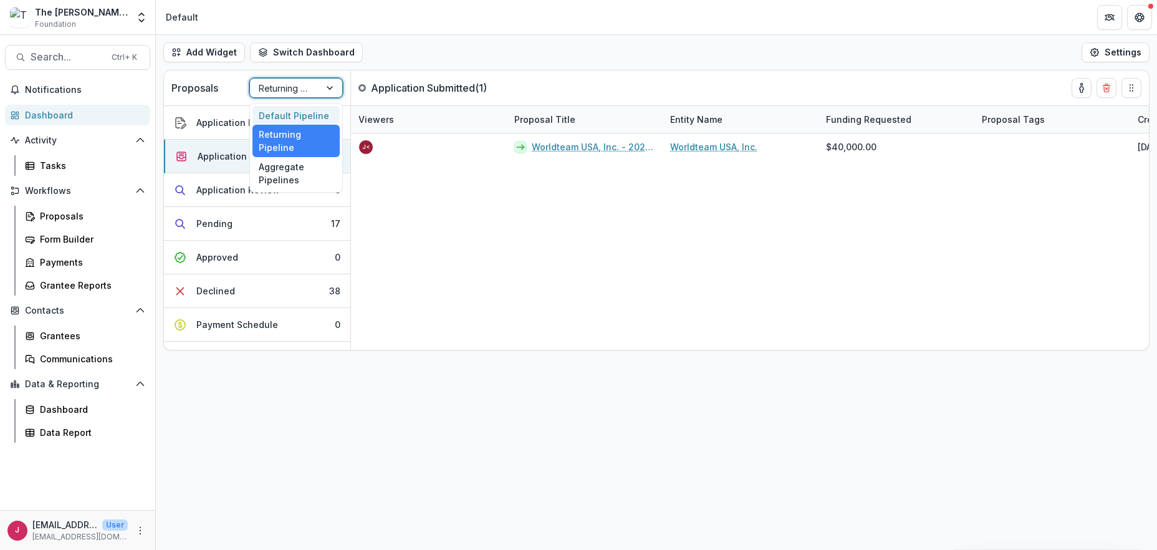
click at [292, 115] on div "Default Pipeline" at bounding box center [296, 115] width 87 height 19
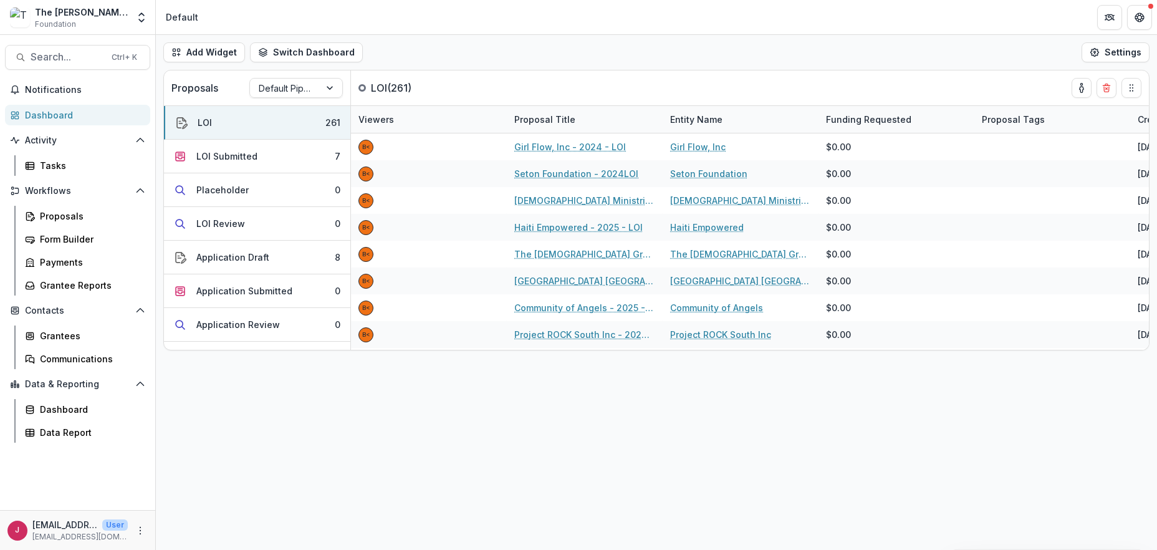
click at [357, 466] on div "Add Widget Switch Dashboard Default New Dashboard Settings Proposals Default Pi…" at bounding box center [656, 292] width 1001 height 515
click at [329, 89] on div at bounding box center [331, 88] width 22 height 19
click at [281, 137] on div "Returning Pipeline" at bounding box center [296, 141] width 87 height 32
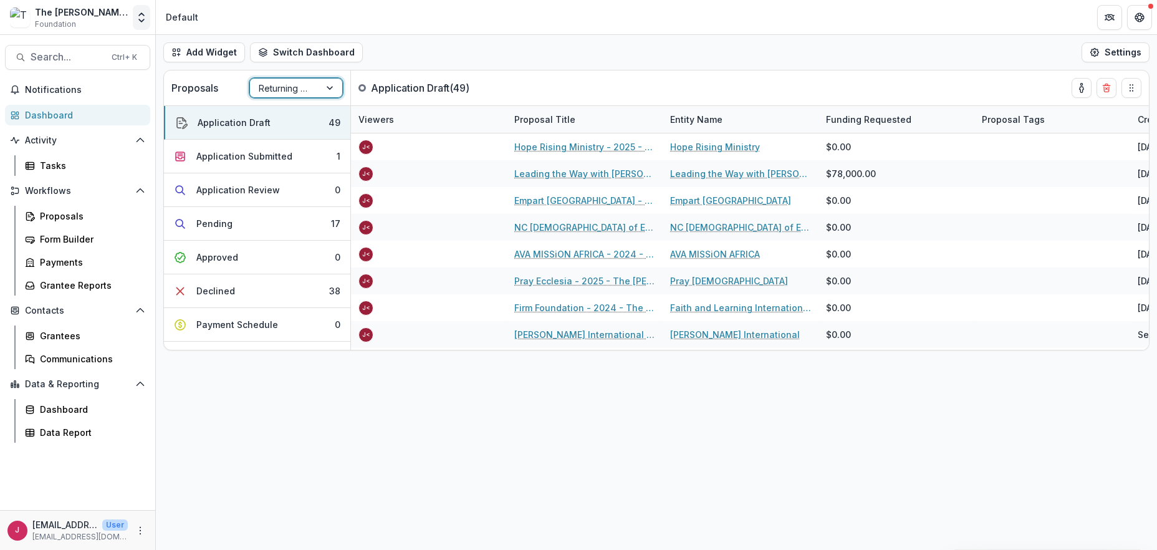
click at [142, 20] on polyline "Open entity switcher" at bounding box center [141, 20] width 5 height 2
click at [89, 49] on link "Admin Settings" at bounding box center [78, 48] width 150 height 21
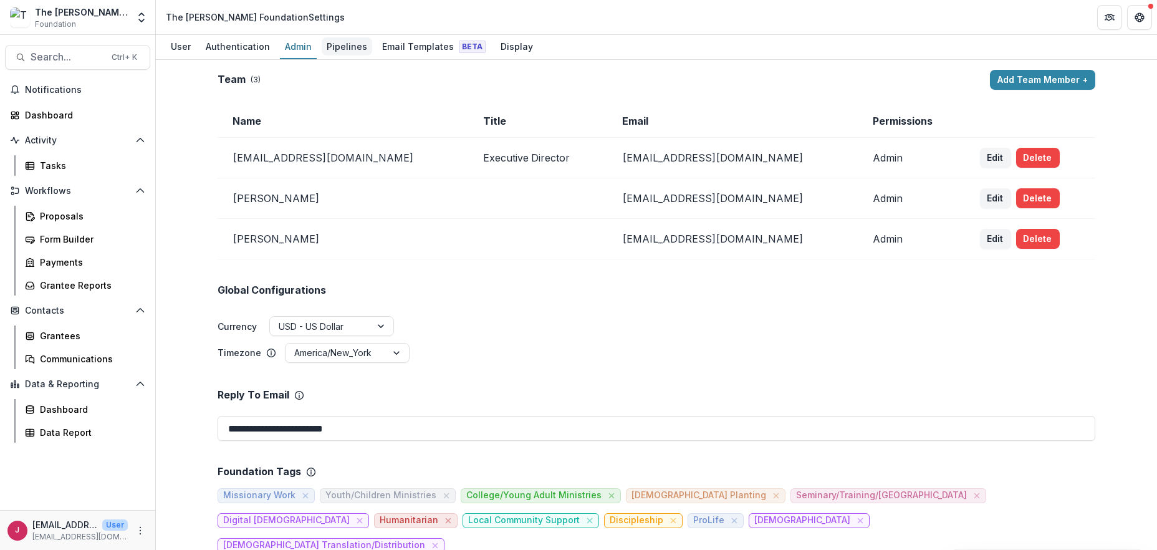
click at [334, 43] on div "Pipelines" at bounding box center [347, 46] width 51 height 18
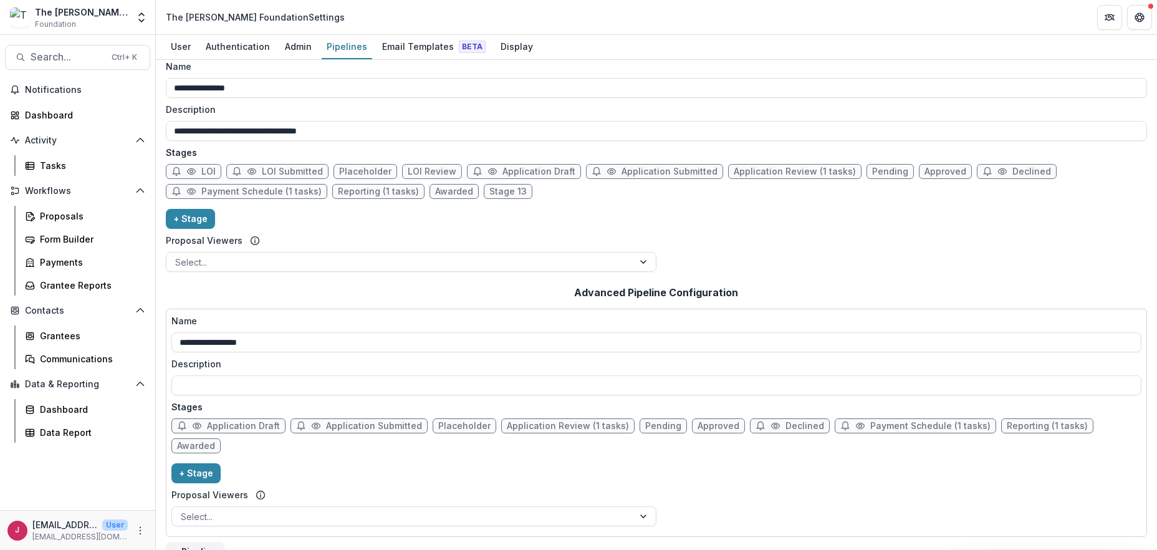
scroll to position [11, 0]
click at [202, 462] on button "+ Stage" at bounding box center [195, 472] width 49 height 20
select select "*****"
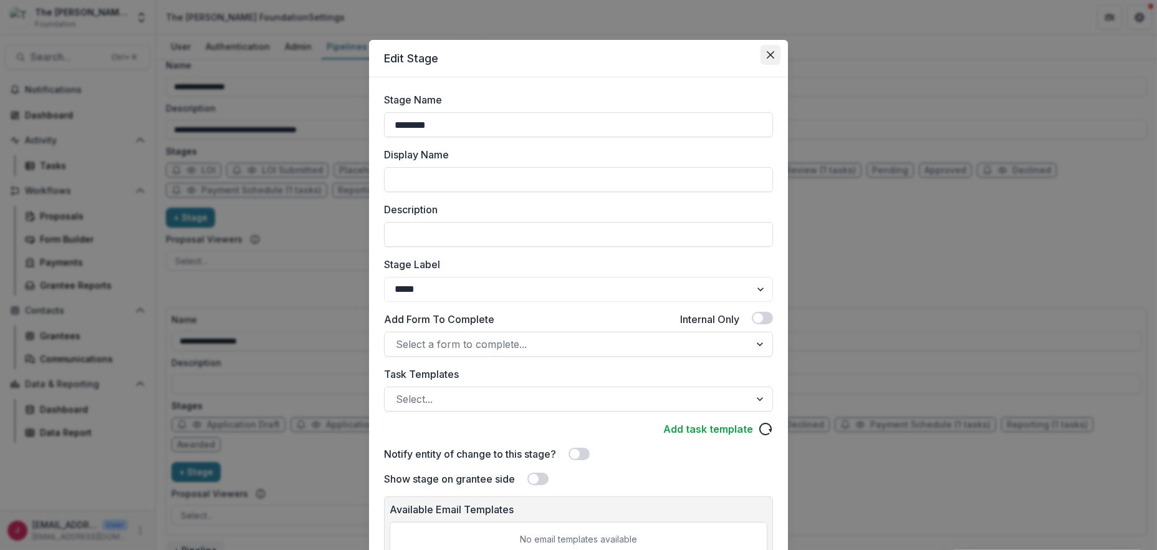
click at [769, 51] on icon "Close" at bounding box center [770, 54] width 7 height 7
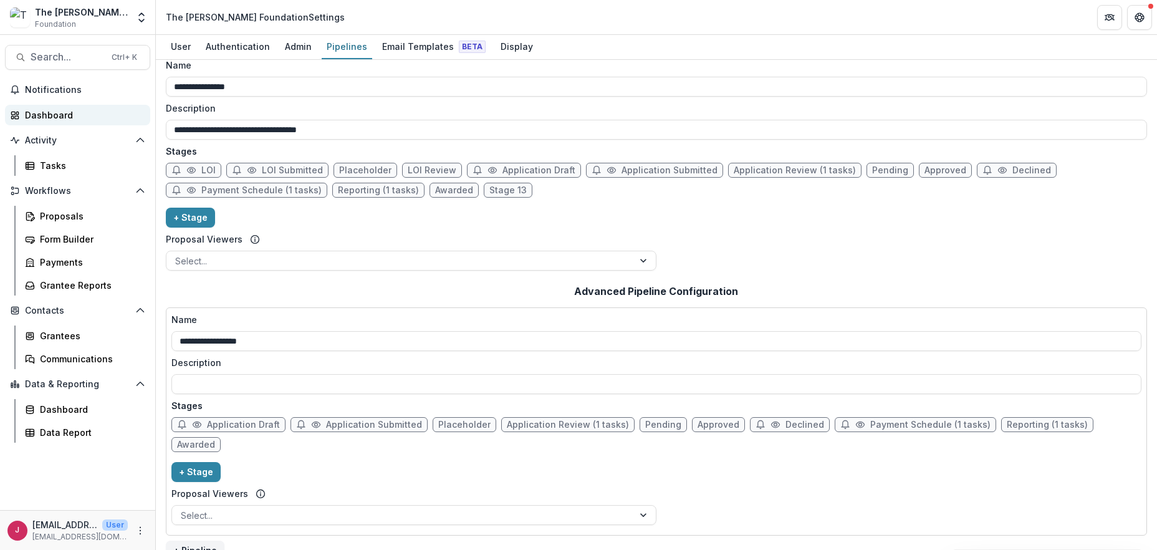
click at [48, 117] on div "Dashboard" at bounding box center [82, 114] width 115 height 13
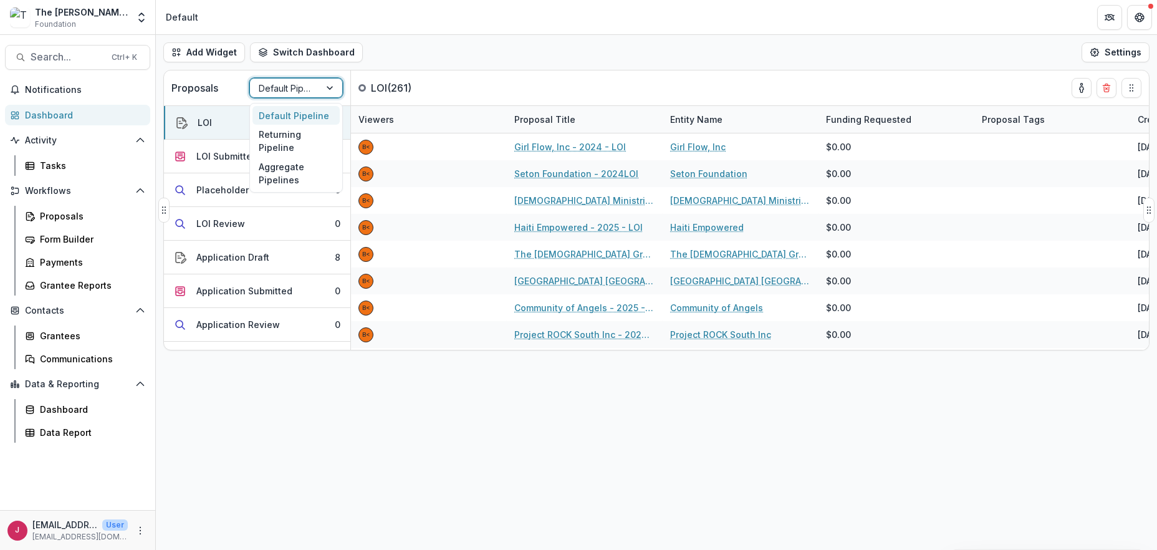
click at [333, 86] on div at bounding box center [331, 88] width 22 height 19
click at [292, 137] on div "Returning Pipeline" at bounding box center [296, 141] width 87 height 32
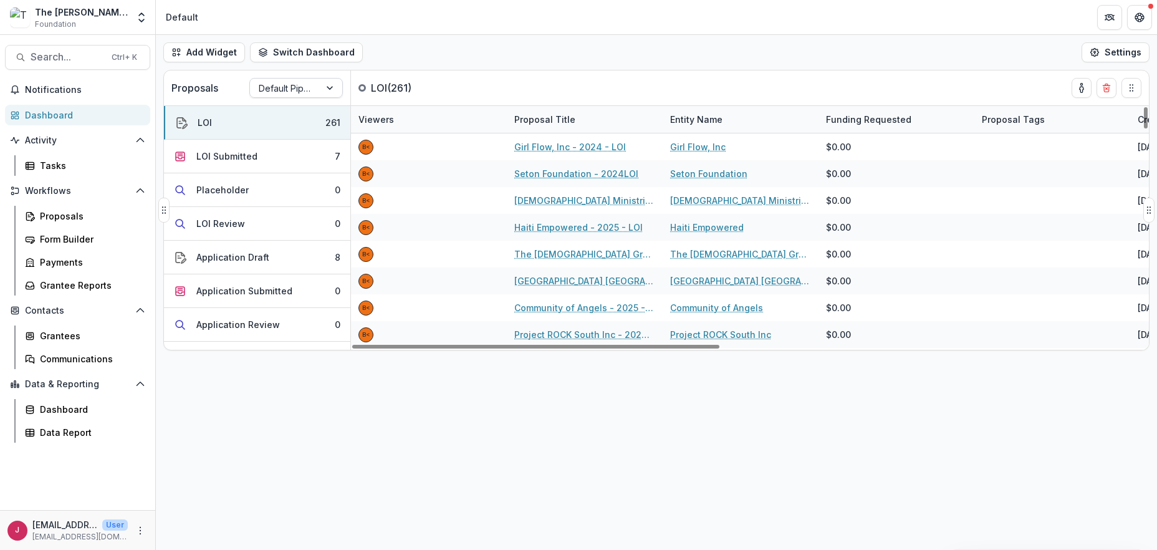
click at [321, 86] on div at bounding box center [331, 88] width 22 height 19
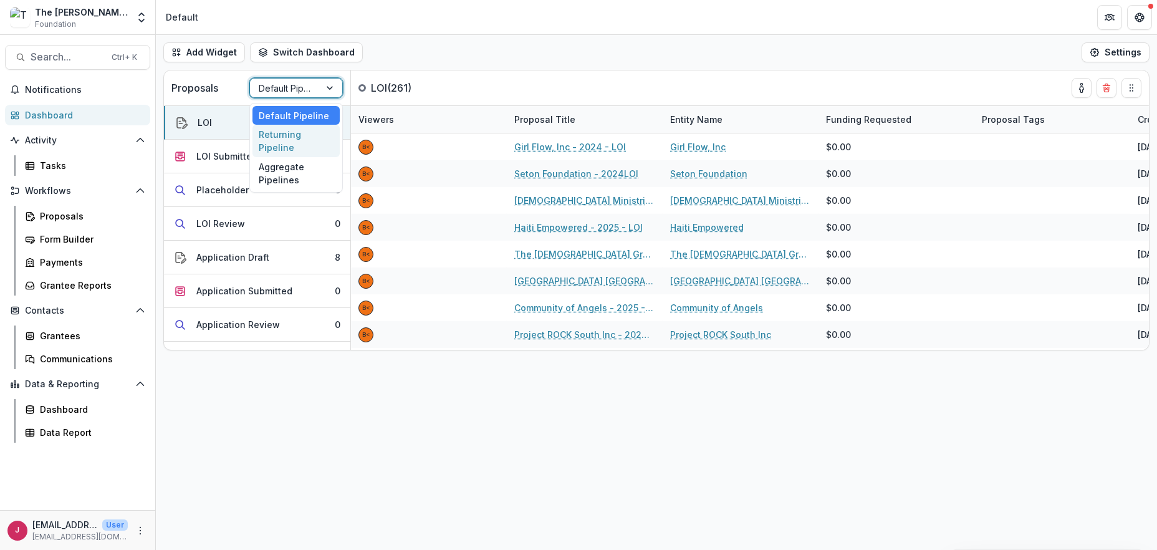
click at [302, 142] on div "Returning Pipeline" at bounding box center [296, 141] width 87 height 32
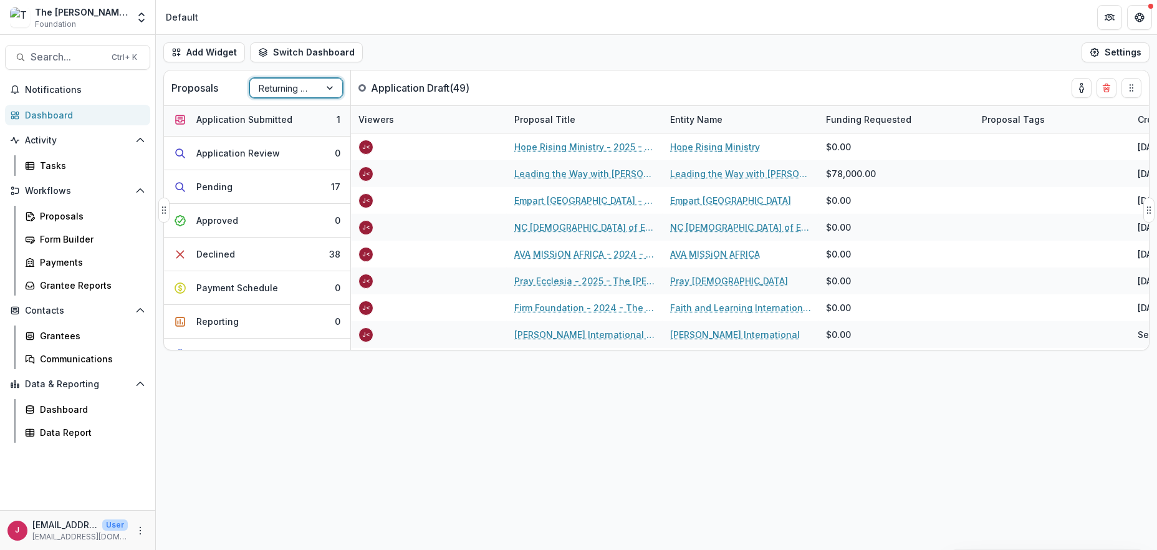
scroll to position [57, 0]
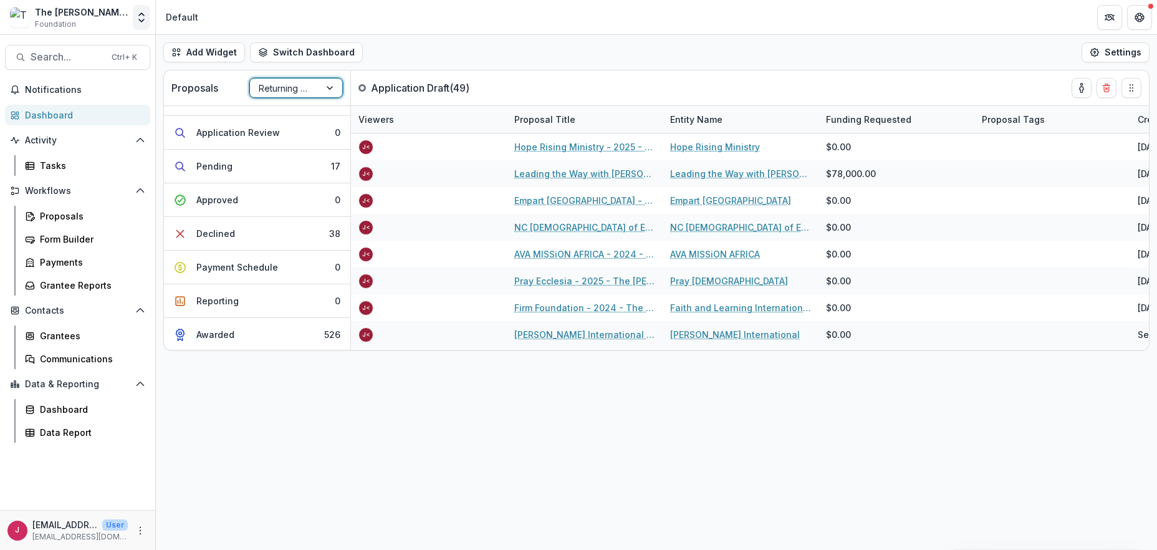
click at [140, 21] on icon "Open entity switcher" at bounding box center [141, 17] width 12 height 12
click at [89, 52] on link "Admin Settings" at bounding box center [78, 48] width 150 height 21
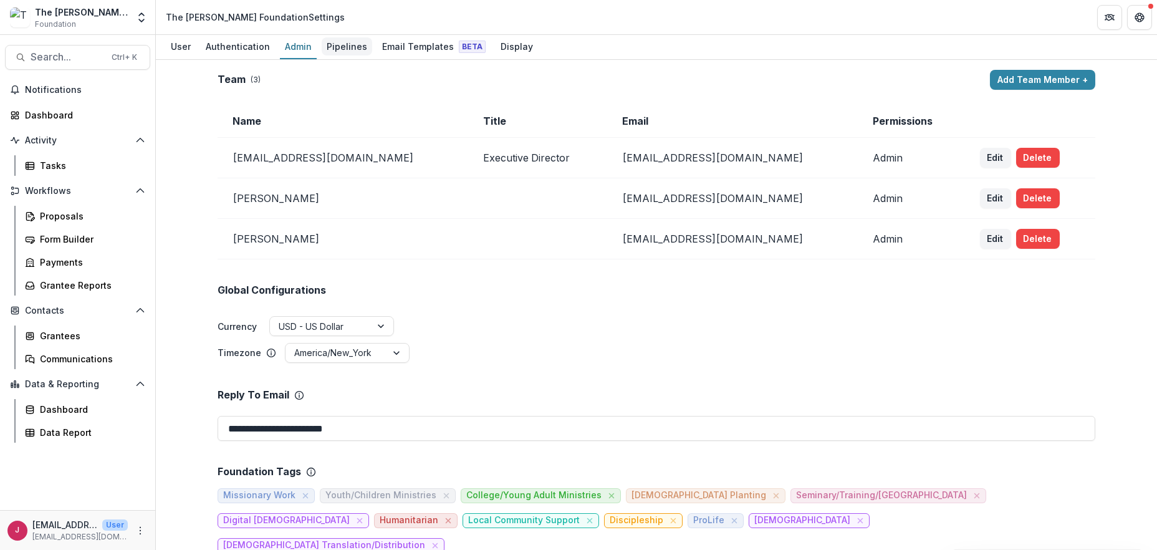
click at [335, 47] on div "Pipelines" at bounding box center [347, 46] width 51 height 18
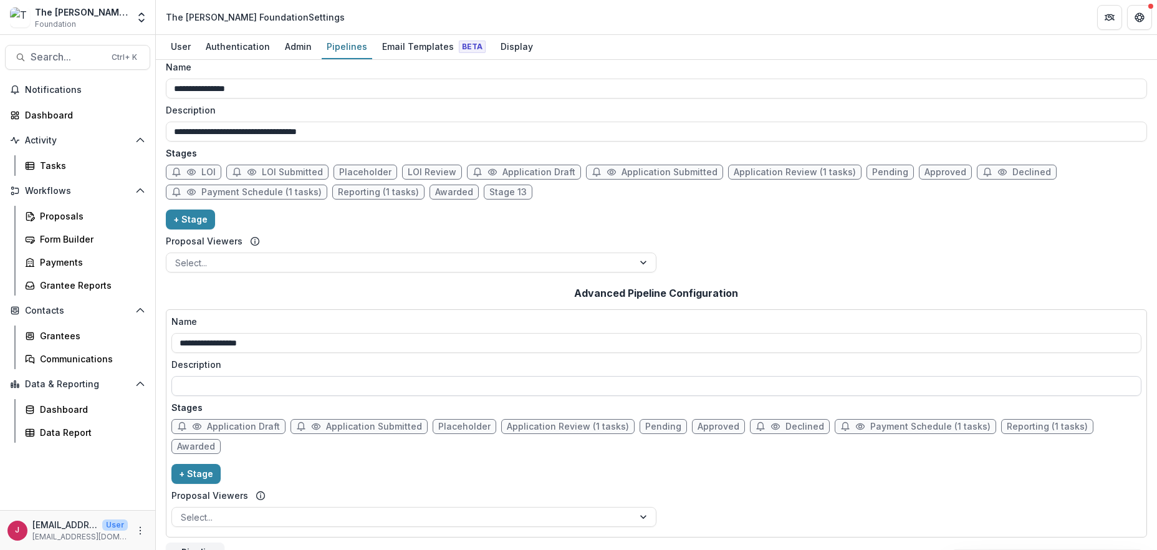
scroll to position [11, 0]
click at [443, 422] on span "Placeholder" at bounding box center [464, 425] width 52 height 11
select select "******"
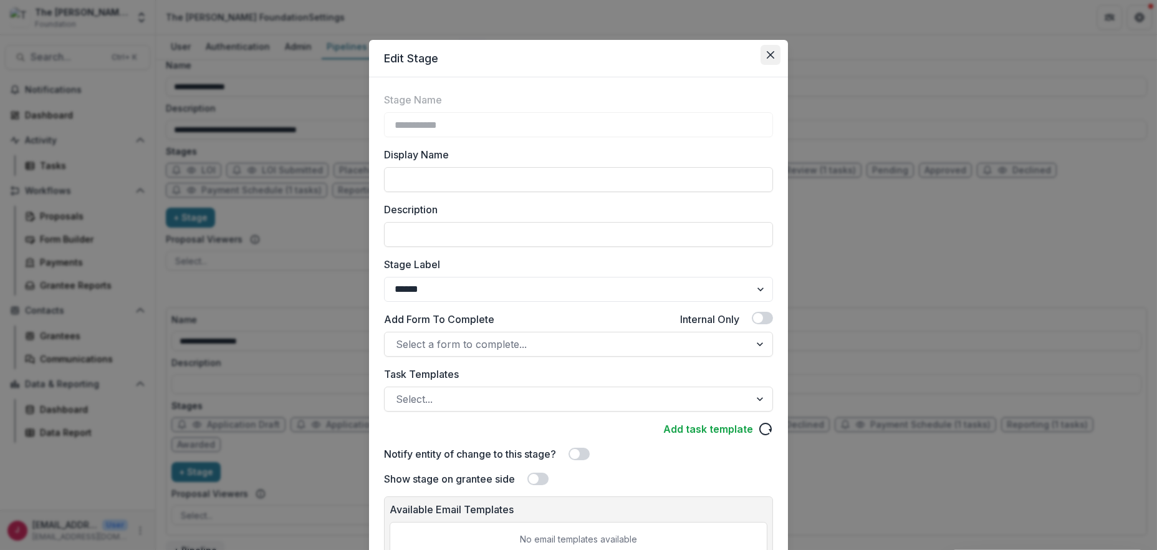
click at [767, 55] on icon "Close" at bounding box center [770, 54] width 7 height 7
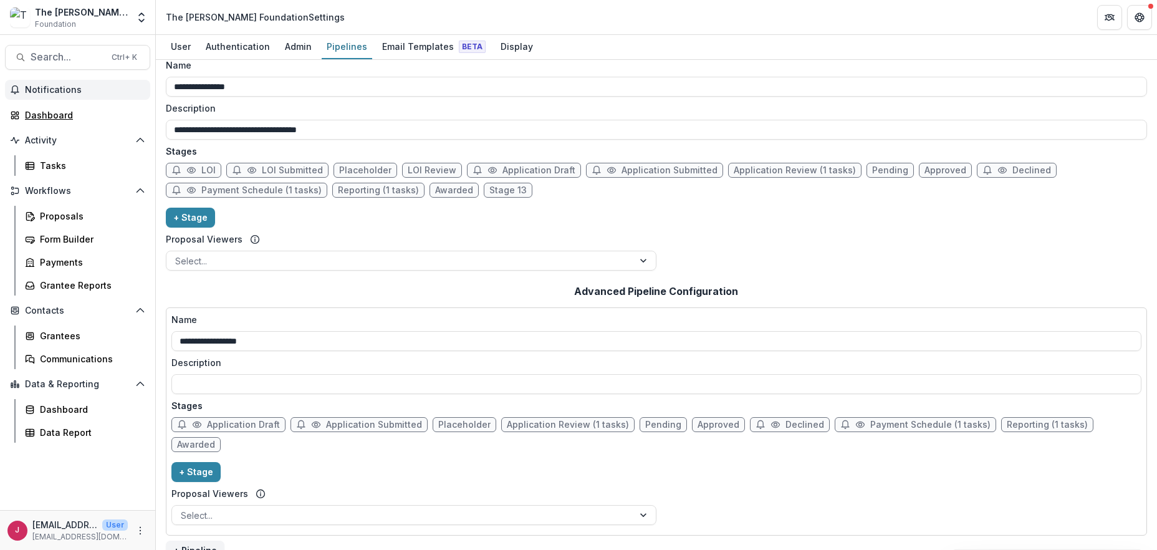
drag, startPoint x: 58, startPoint y: 110, endPoint x: 132, endPoint y: 83, distance: 78.9
click at [58, 110] on div "Dashboard" at bounding box center [82, 114] width 115 height 13
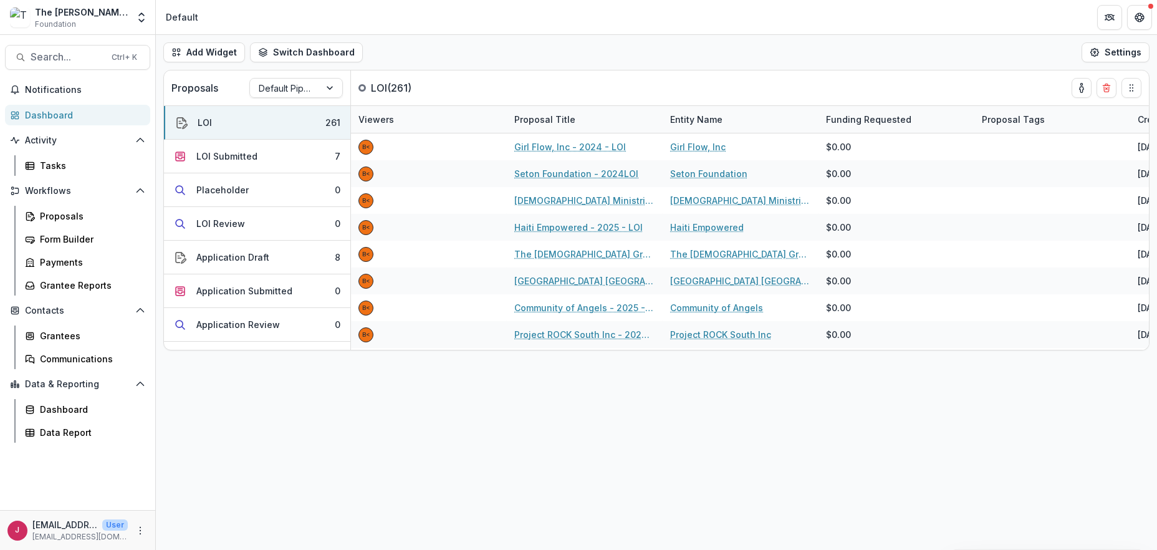
click at [132, 19] on div "The Bolick Foundation Foundation Team Settings Admin Settings" at bounding box center [77, 17] width 145 height 25
click at [140, 17] on icon "Open entity switcher" at bounding box center [141, 17] width 12 height 12
click at [68, 46] on link "Admin Settings" at bounding box center [78, 48] width 150 height 21
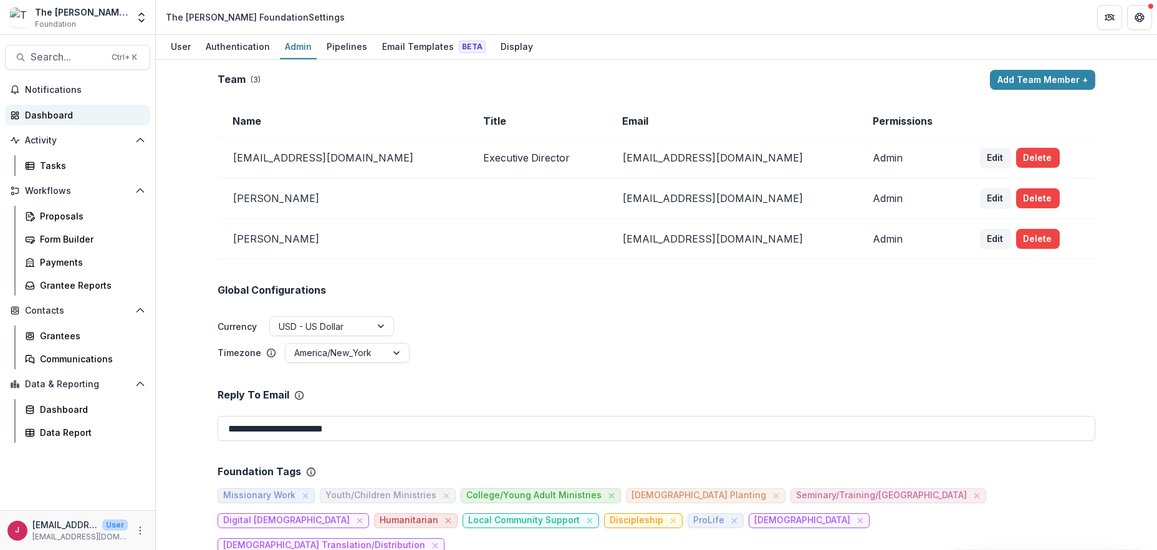
click at [52, 111] on div "Dashboard" at bounding box center [82, 114] width 115 height 13
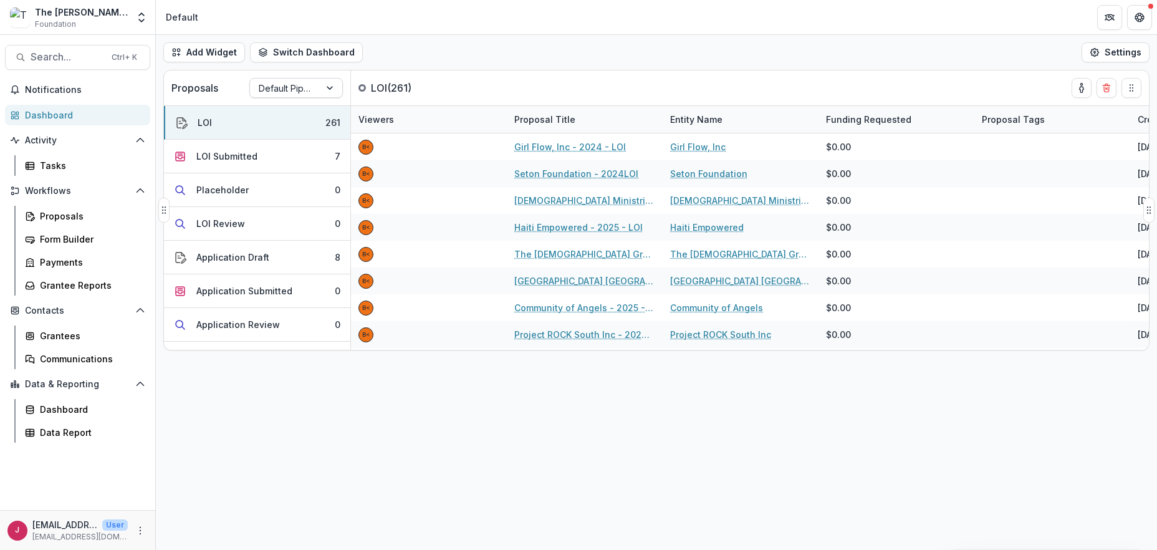
click at [335, 87] on div at bounding box center [331, 88] width 22 height 19
click at [269, 141] on div "Returning Pipeline" at bounding box center [296, 141] width 87 height 32
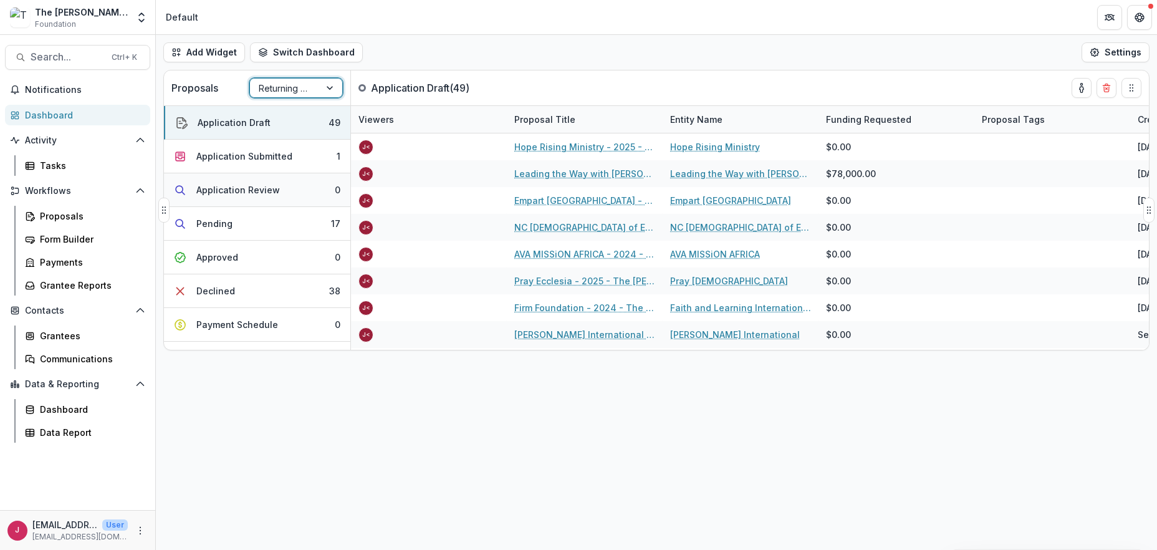
click at [248, 183] on div "Application Review" at bounding box center [238, 189] width 84 height 13
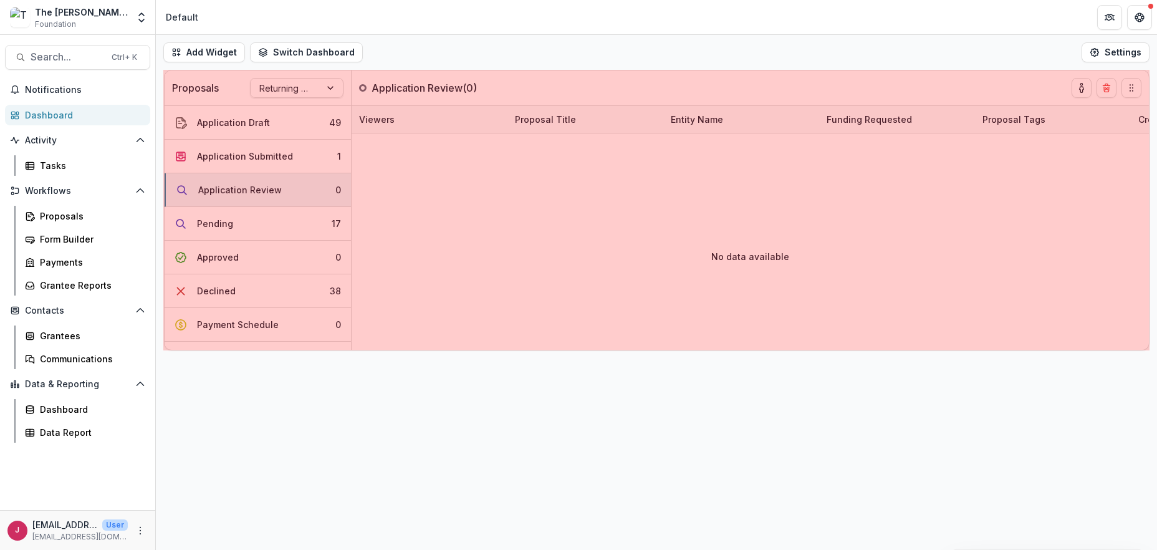
drag, startPoint x: 163, startPoint y: 208, endPoint x: 163, endPoint y: 222, distance: 14.4
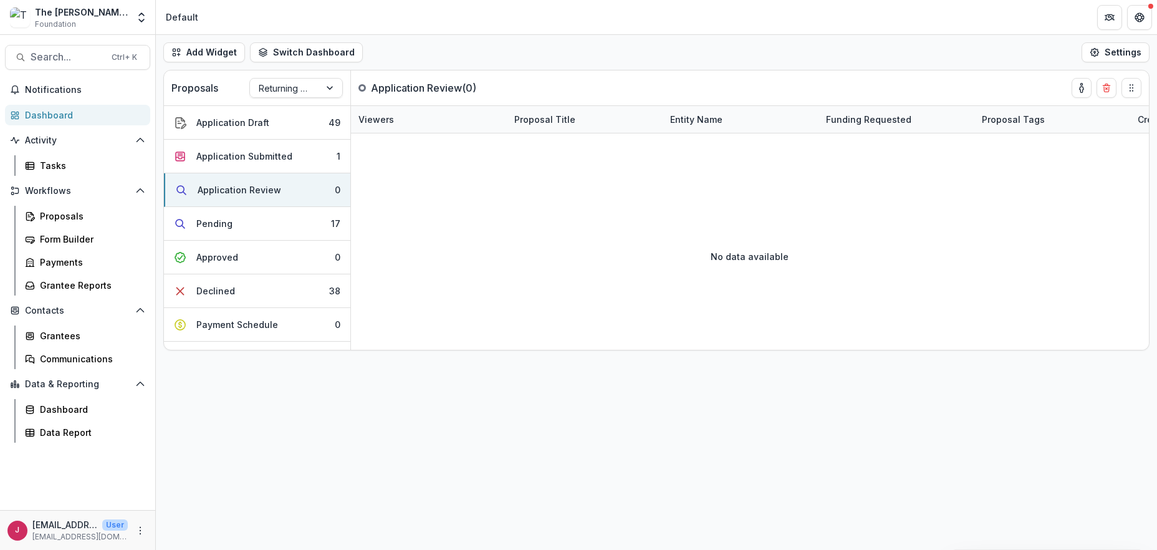
click at [254, 382] on div "Add Widget Switch Dashboard Default New Dashboard Settings Proposals Returning …" at bounding box center [656, 292] width 1001 height 515
click at [142, 23] on icon "Open entity switcher" at bounding box center [141, 17] width 12 height 12
click at [97, 52] on link "Admin Settings" at bounding box center [78, 48] width 150 height 21
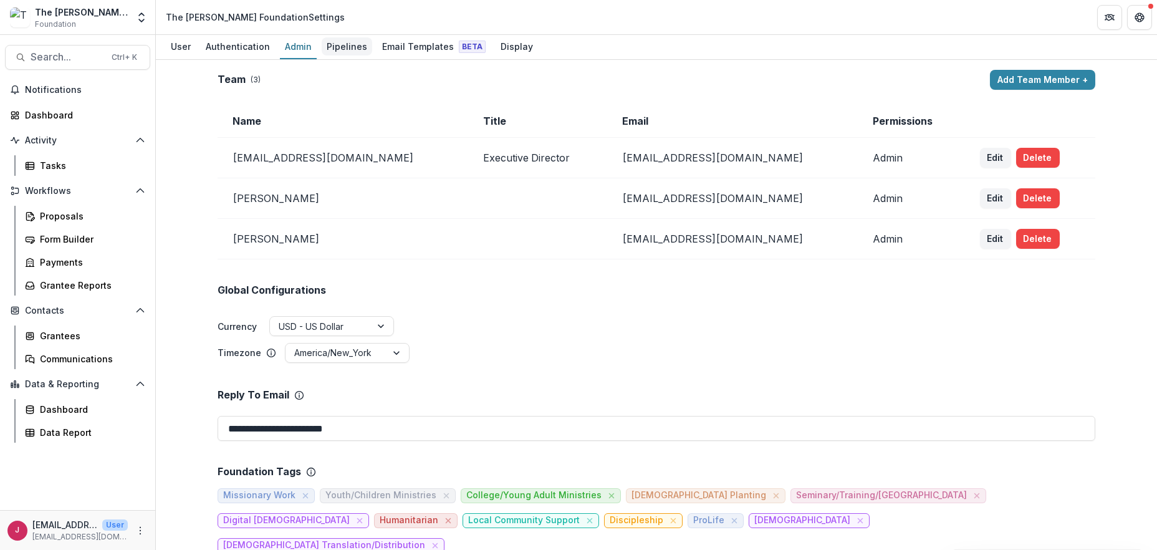
click at [352, 43] on div "Pipelines" at bounding box center [347, 46] width 51 height 18
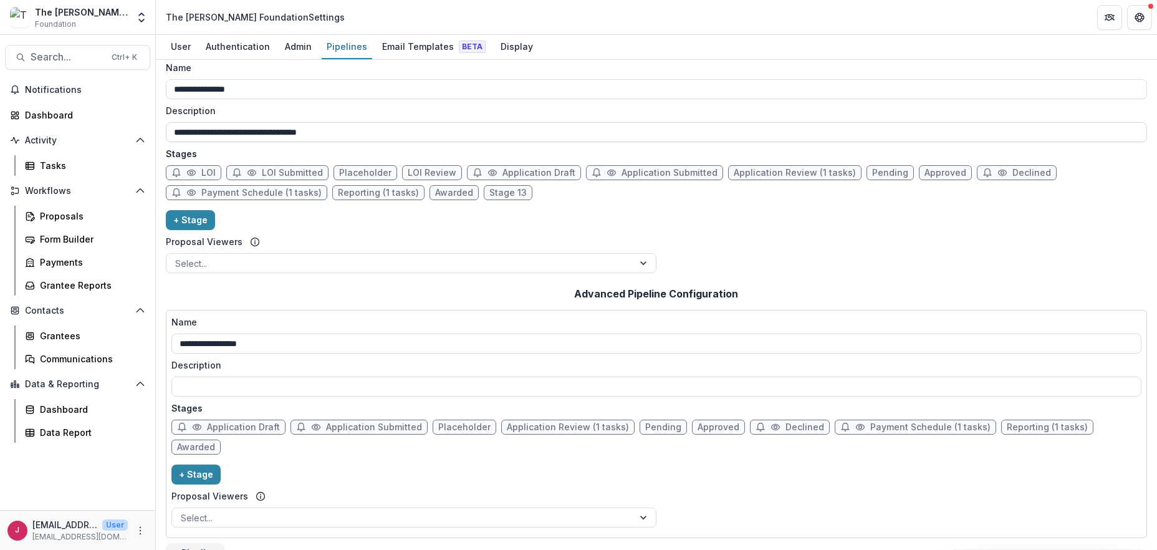
scroll to position [11, 0]
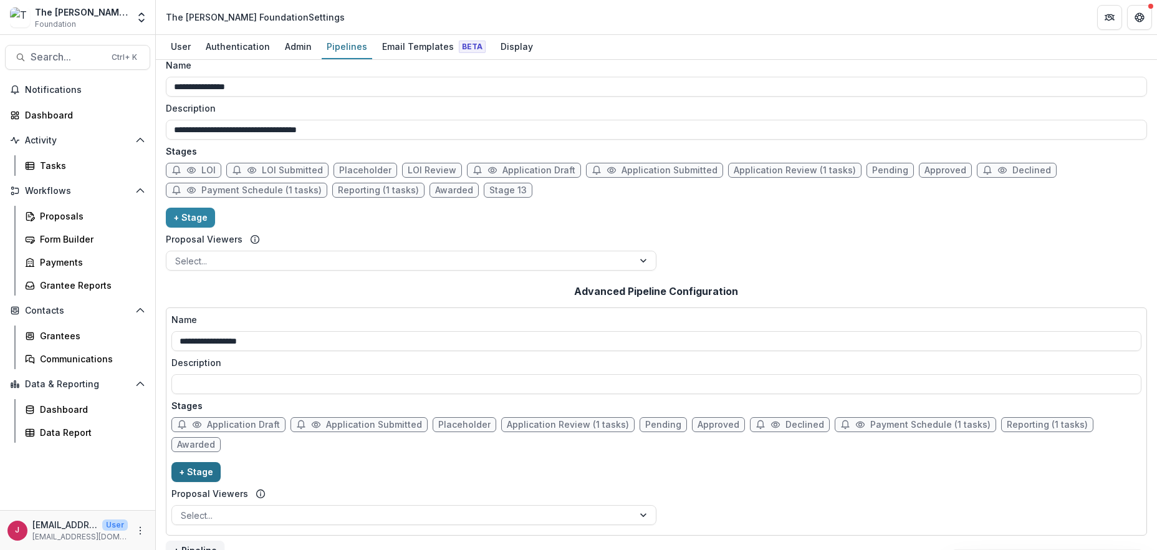
click at [188, 462] on button "+ Stage" at bounding box center [195, 472] width 49 height 20
select select "*****"
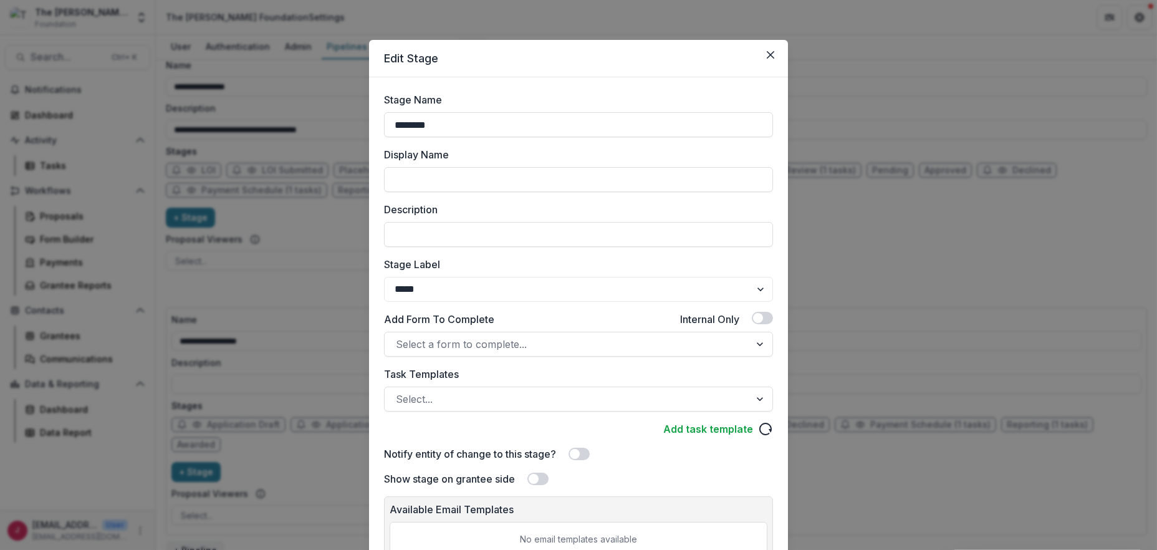
drag, startPoint x: 436, startPoint y: 122, endPoint x: 375, endPoint y: 122, distance: 61.1
click at [375, 122] on div "Stage Name ******** Display Name Description Stage Label ******* ***** ********…" at bounding box center [578, 339] width 419 height 524
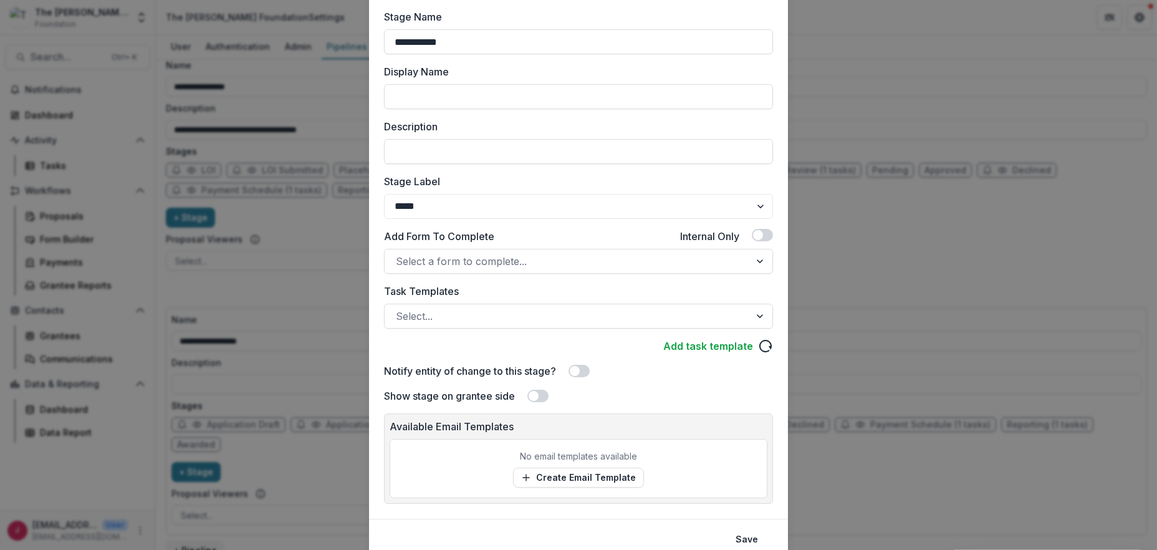
scroll to position [132, 0]
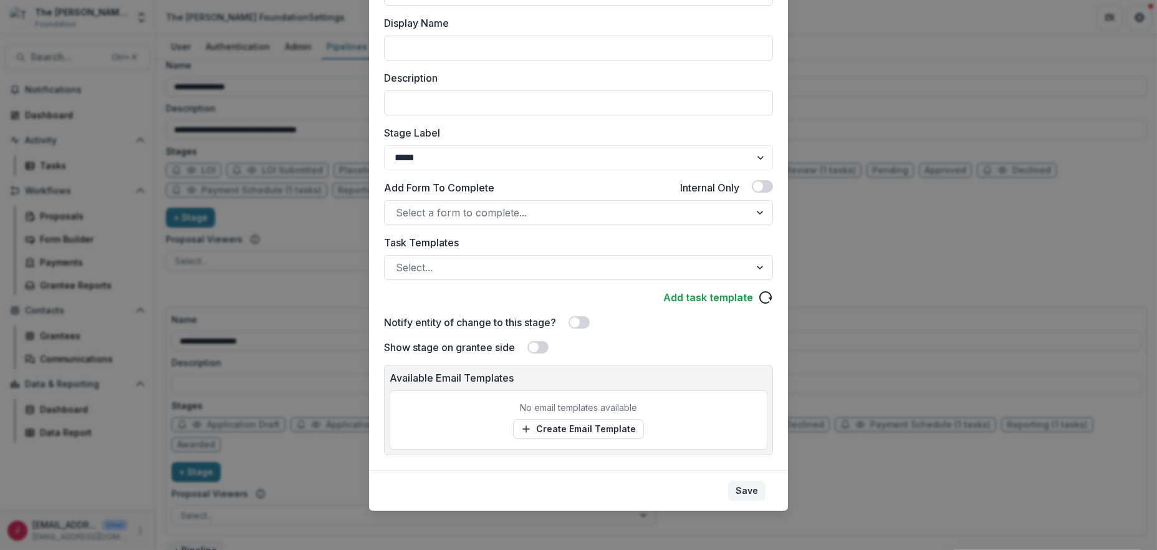
type input "**********"
click at [746, 487] on button "Save" at bounding box center [746, 491] width 37 height 20
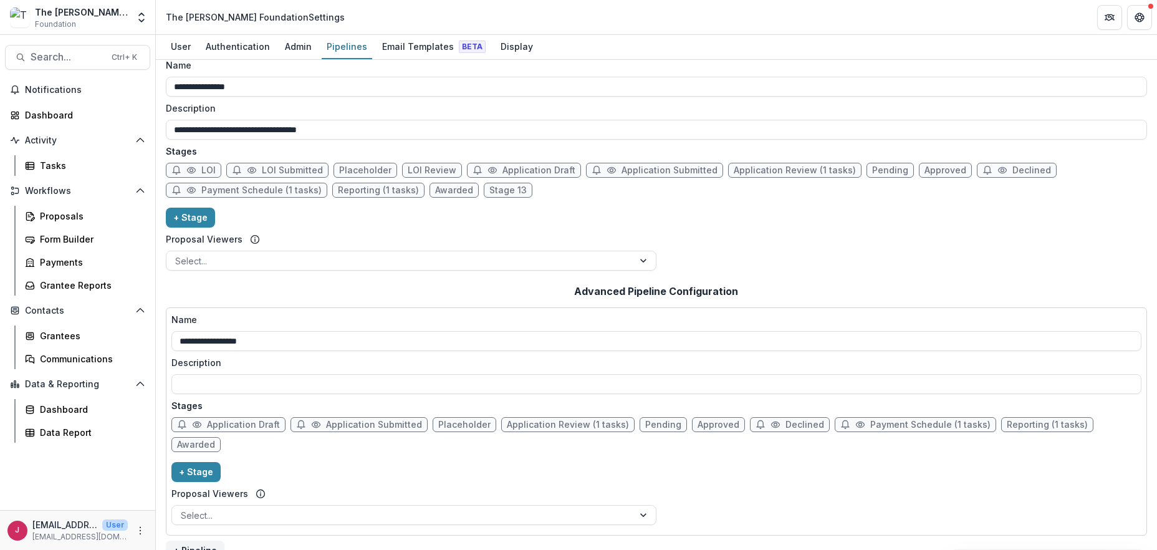
click at [443, 423] on span "Placeholder" at bounding box center [464, 425] width 52 height 11
select select "******"
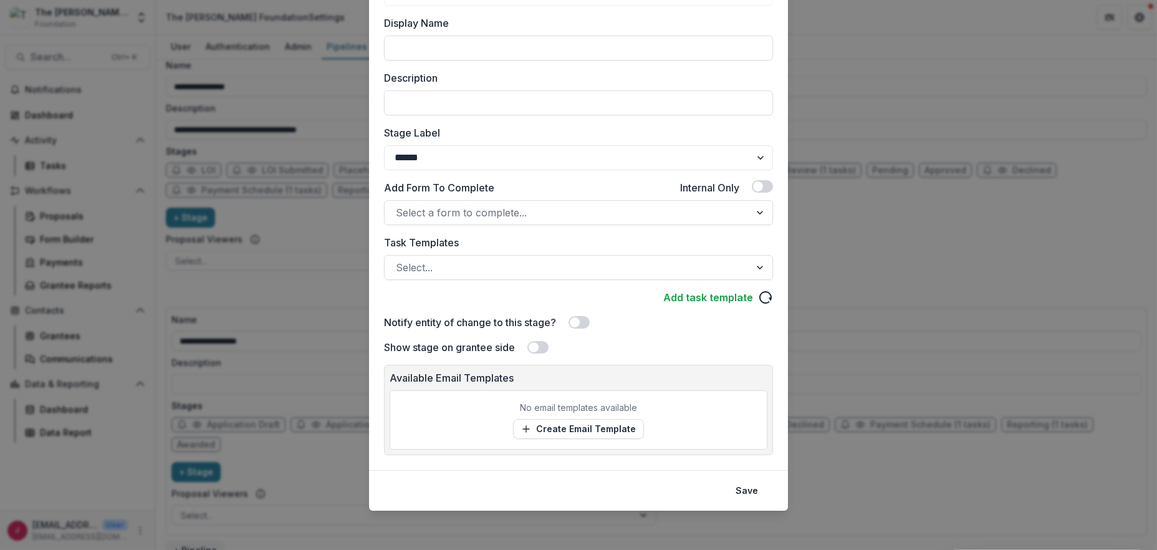
drag, startPoint x: 880, startPoint y: 261, endPoint x: 874, endPoint y: 261, distance: 6.3
click at [880, 261] on div "**********" at bounding box center [578, 275] width 1157 height 550
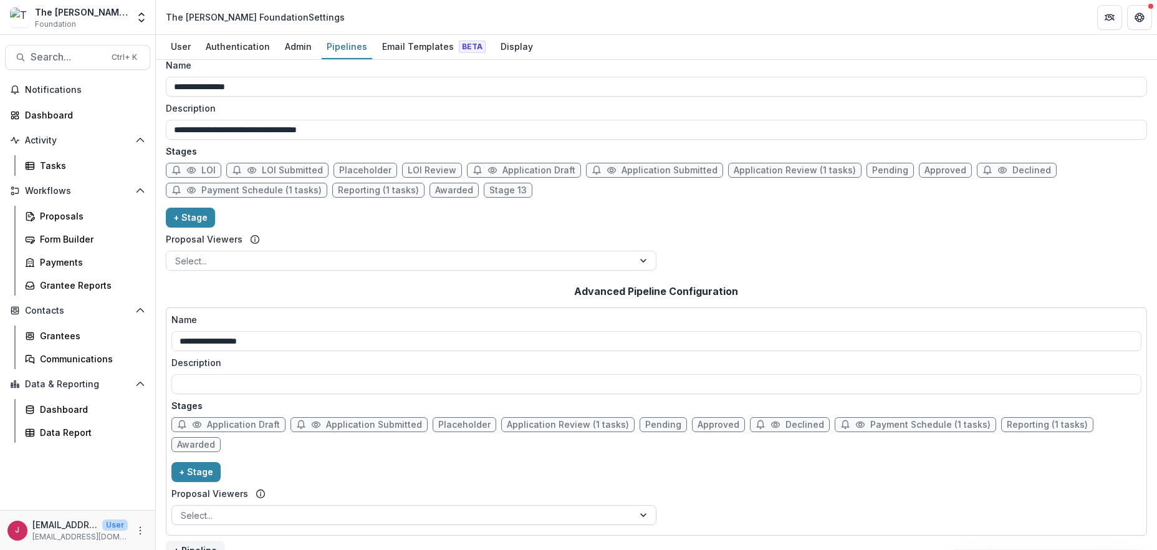
click at [287, 508] on div at bounding box center [403, 516] width 444 height 16
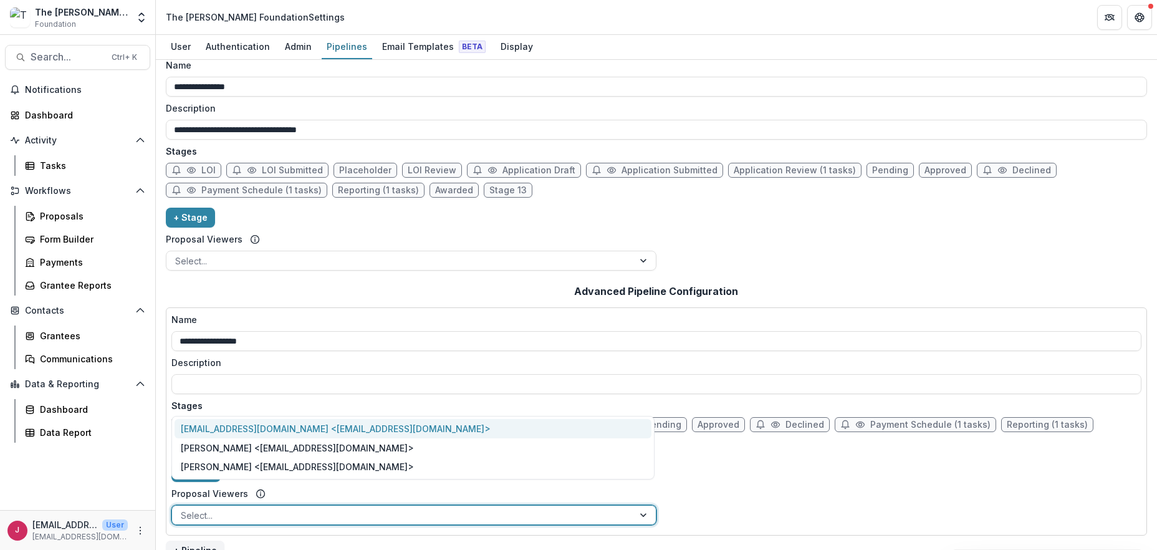
click at [360, 427] on div "jcline@bolickfoundation.org <jcline@bolickfoundation.org>" at bounding box center [413, 428] width 477 height 19
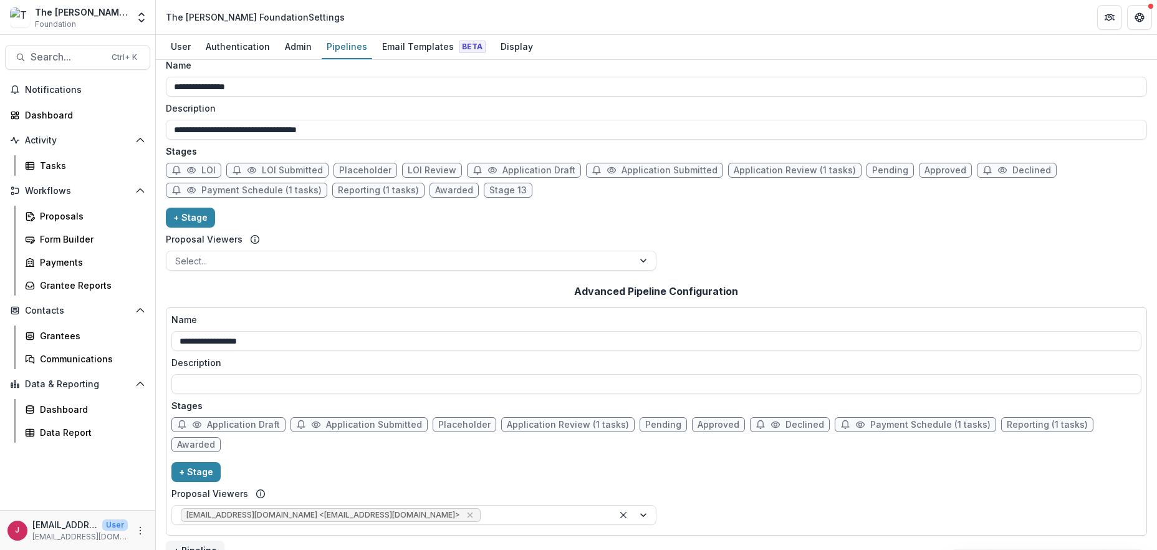
drag, startPoint x: 773, startPoint y: 476, endPoint x: 727, endPoint y: 470, distance: 46.6
click at [768, 476] on div "**********" at bounding box center [656, 421] width 970 height 217
click at [641, 506] on div at bounding box center [635, 515] width 42 height 19
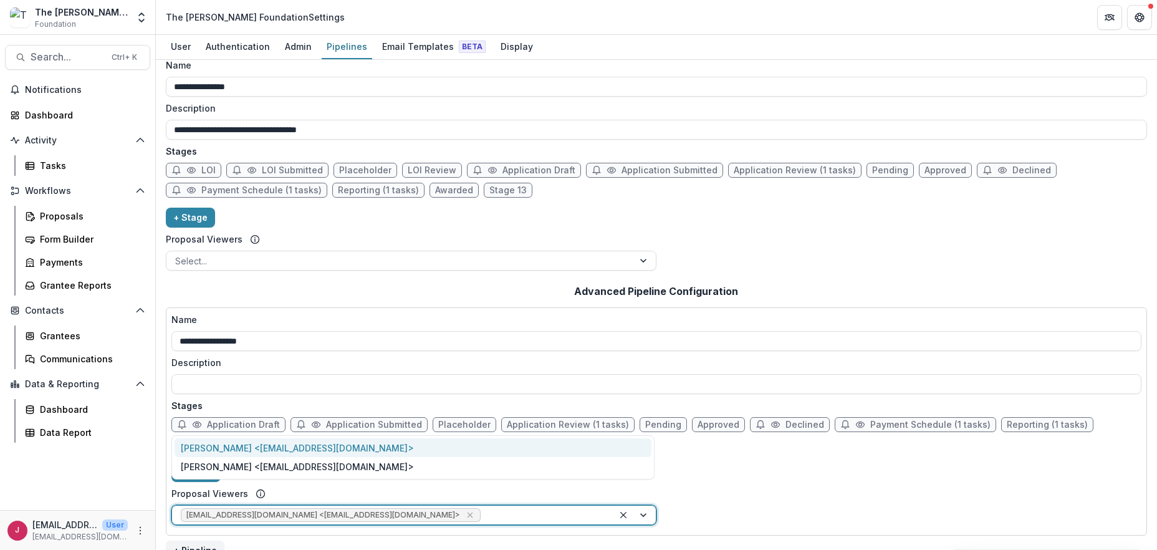
click at [766, 483] on div "**********" at bounding box center [656, 421] width 970 height 217
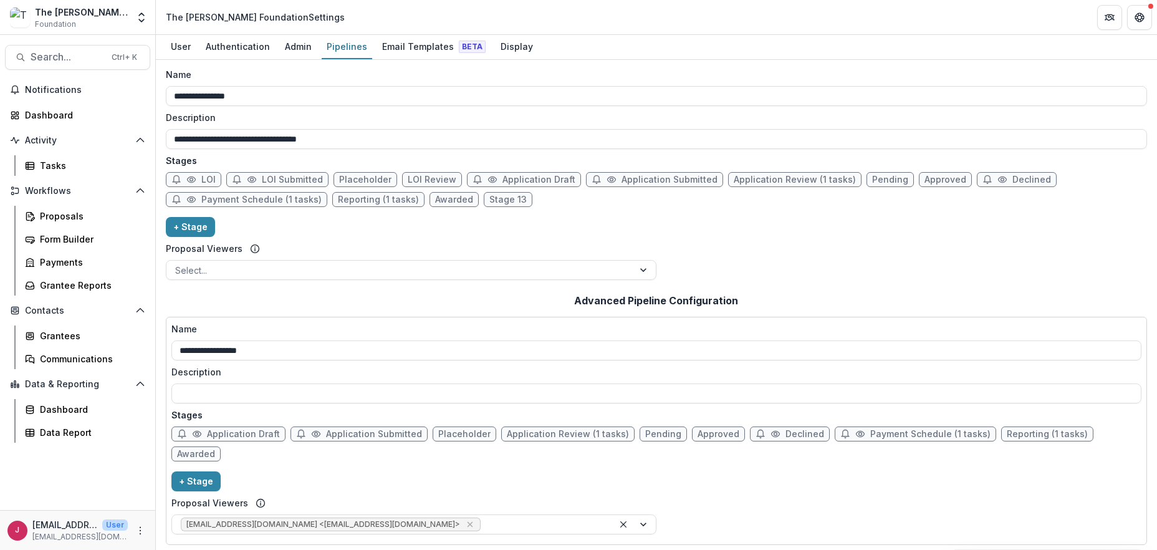
scroll to position [0, 0]
click at [457, 436] on span "Placeholder" at bounding box center [464, 436] width 52 height 11
select select "******"
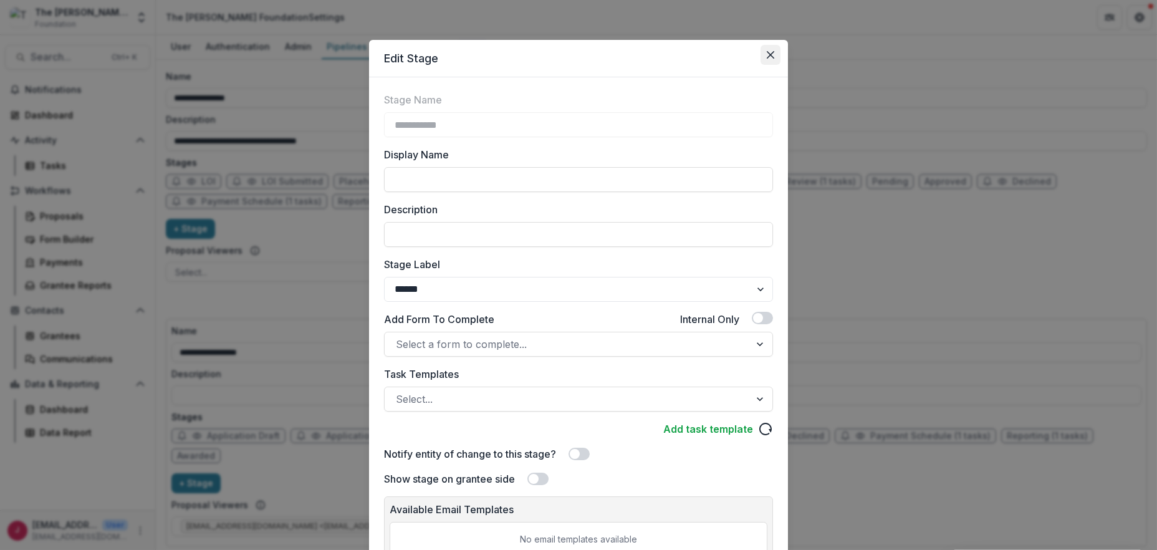
click at [764, 53] on button "Close" at bounding box center [771, 55] width 20 height 20
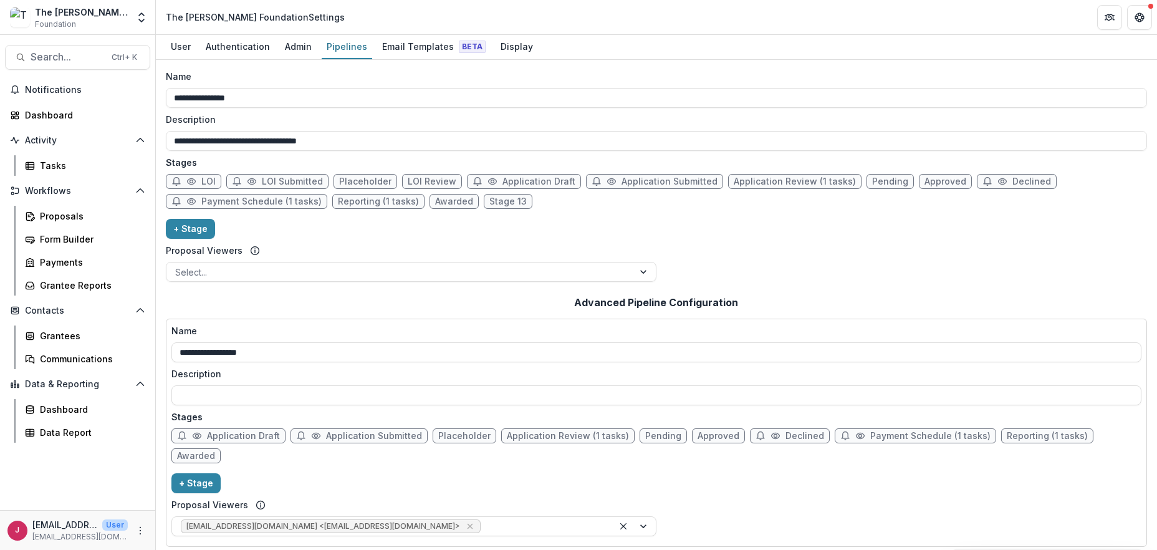
click at [568, 438] on span "Application Review (1 tasks)" at bounding box center [568, 436] width 122 height 11
select select "******"
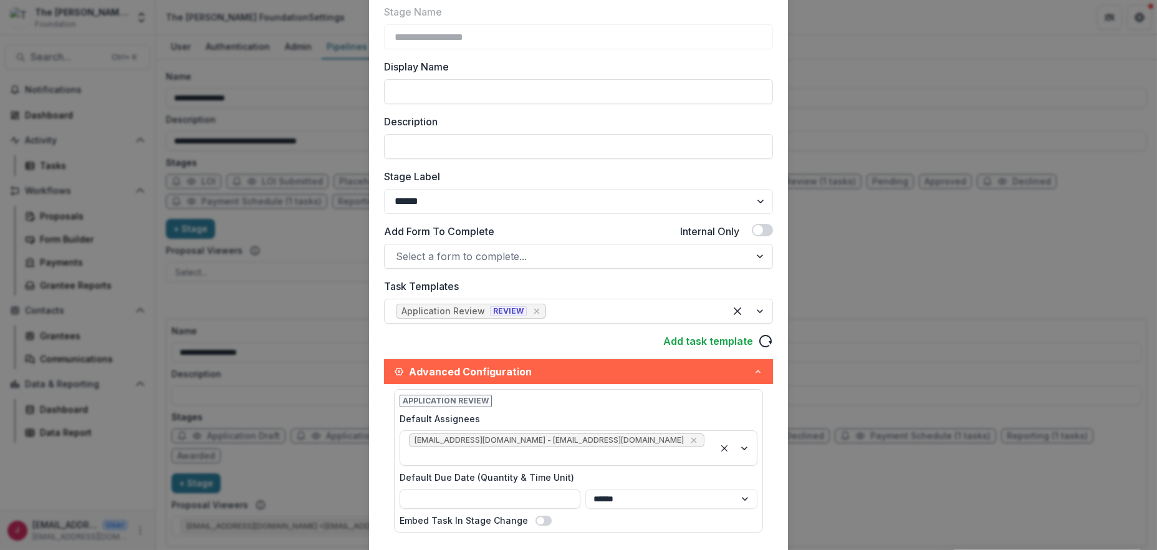
scroll to position [166, 0]
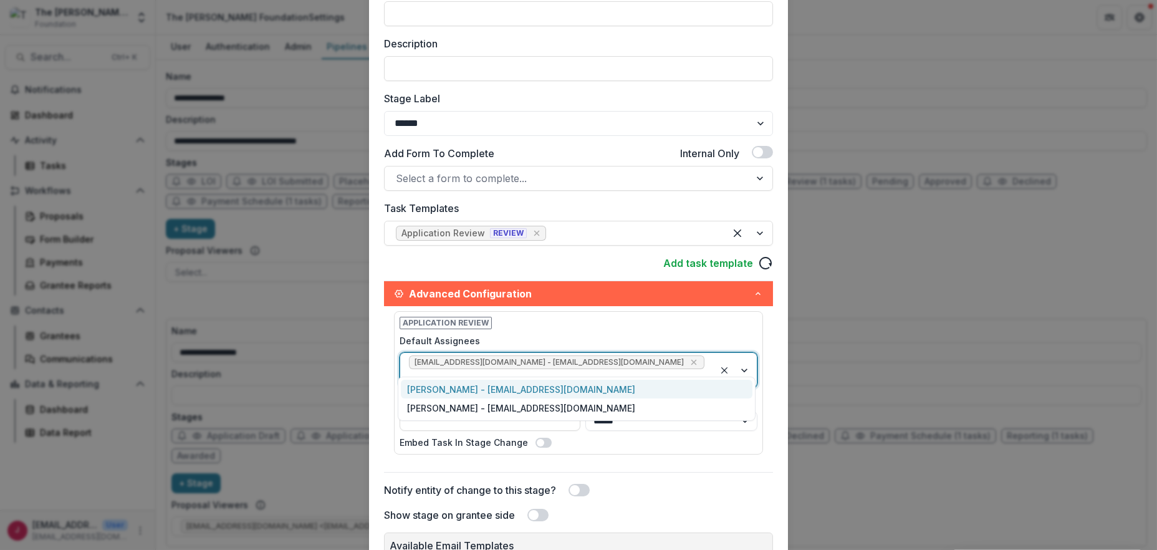
click at [745, 359] on div at bounding box center [736, 370] width 42 height 34
click at [691, 360] on icon "Remove jcline@bolickfoundation.org - jcline@bolickfoundation.org" at bounding box center [694, 363] width 6 height 6
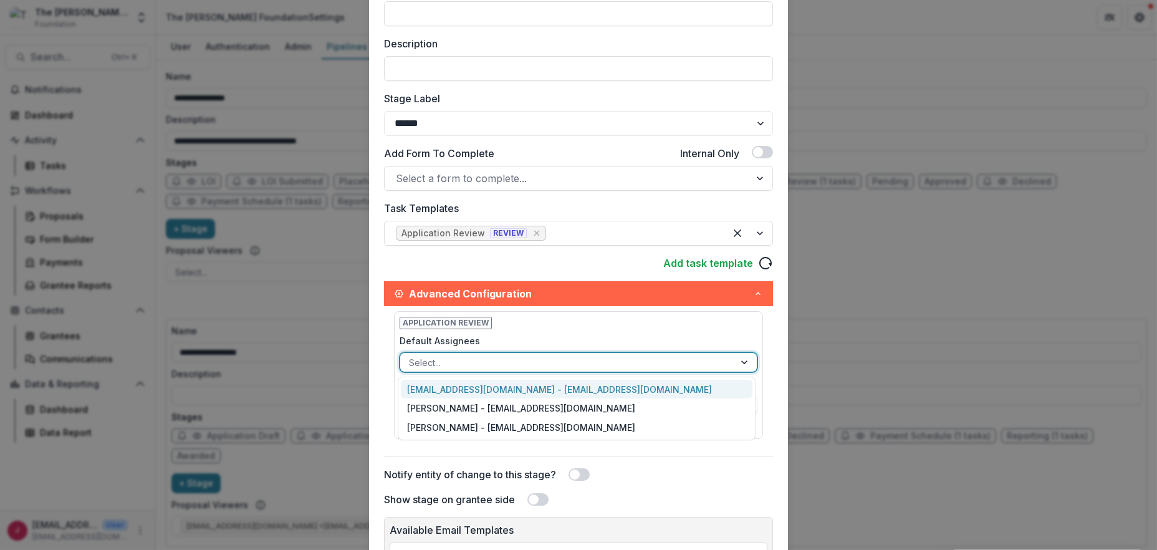
click at [958, 362] on div "**********" at bounding box center [578, 275] width 1157 height 550
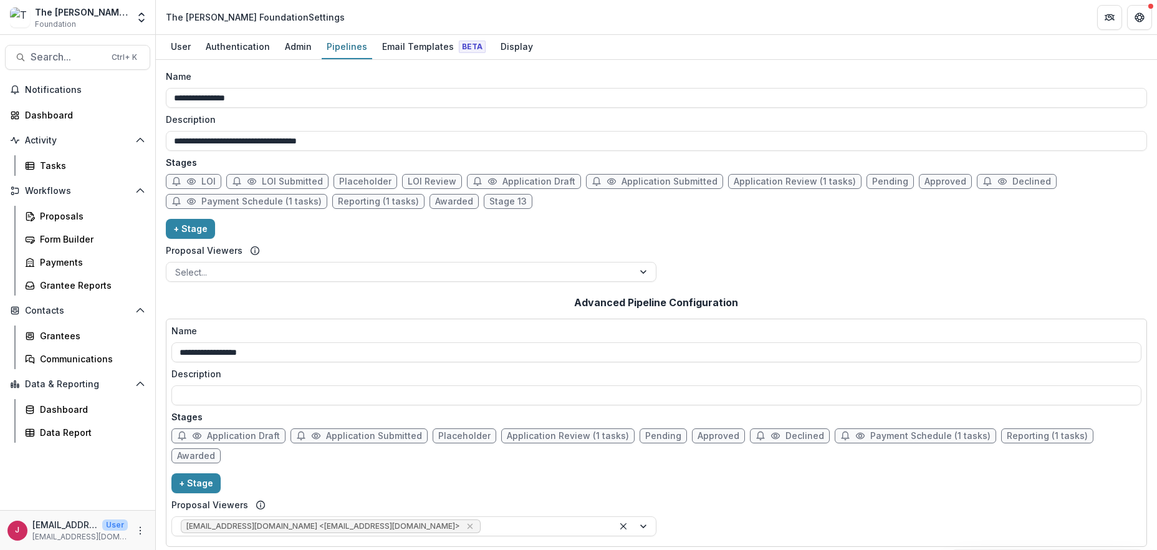
click at [580, 435] on span "Application Review (1 tasks)" at bounding box center [568, 436] width 122 height 11
select select "******"
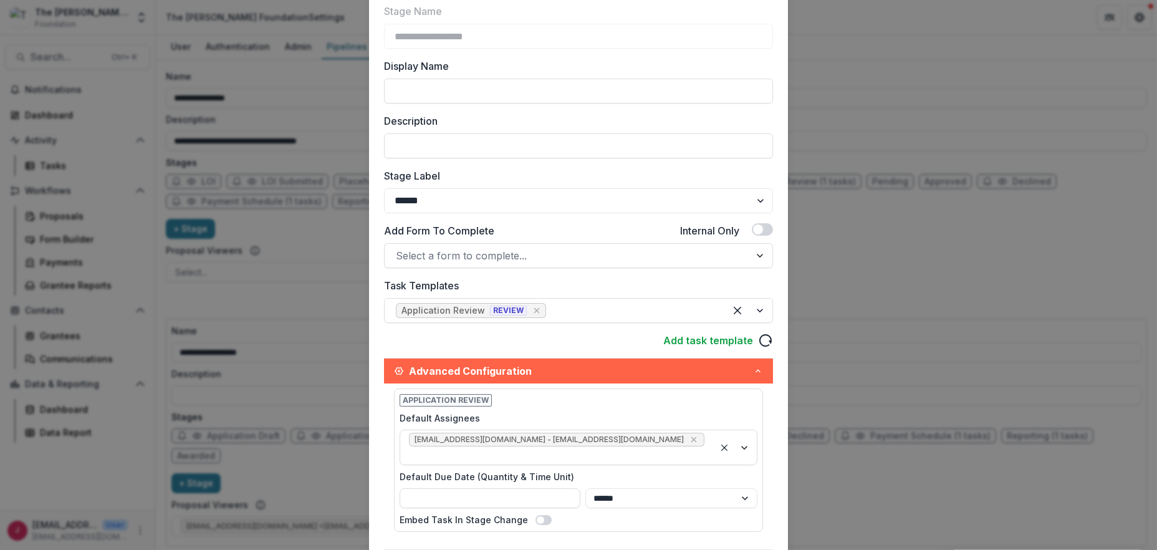
scroll to position [0, 0]
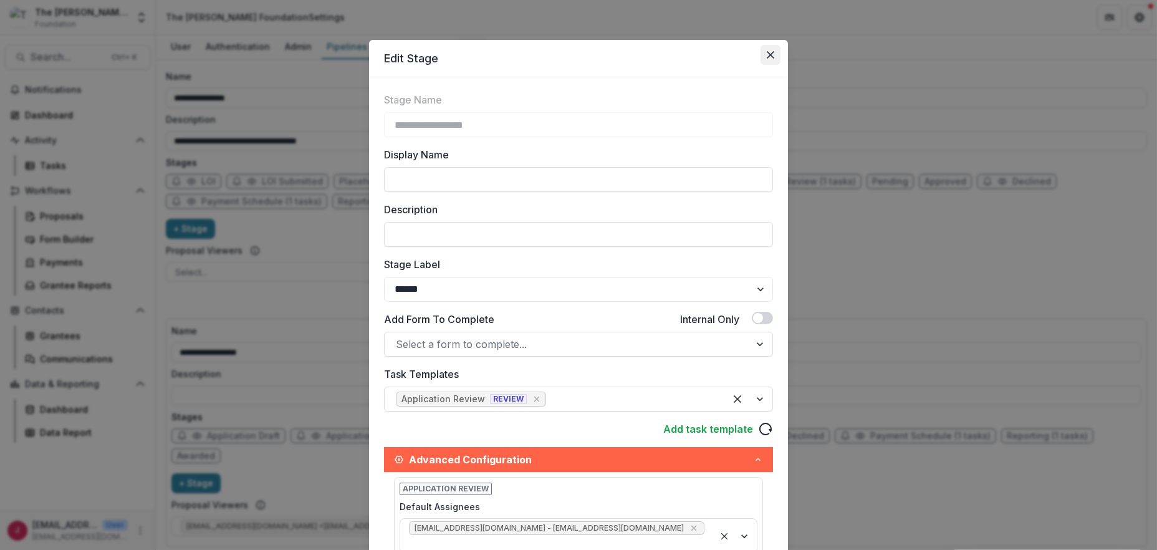
click at [767, 52] on icon "Close" at bounding box center [770, 54] width 7 height 7
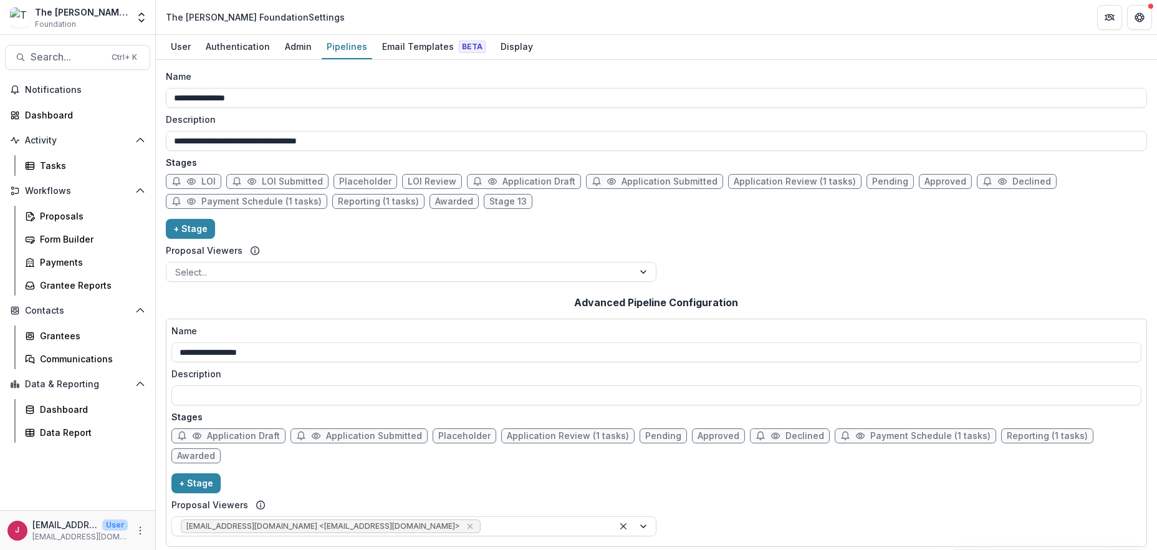
click at [461, 436] on span "Placeholder" at bounding box center [464, 436] width 52 height 11
select select "******"
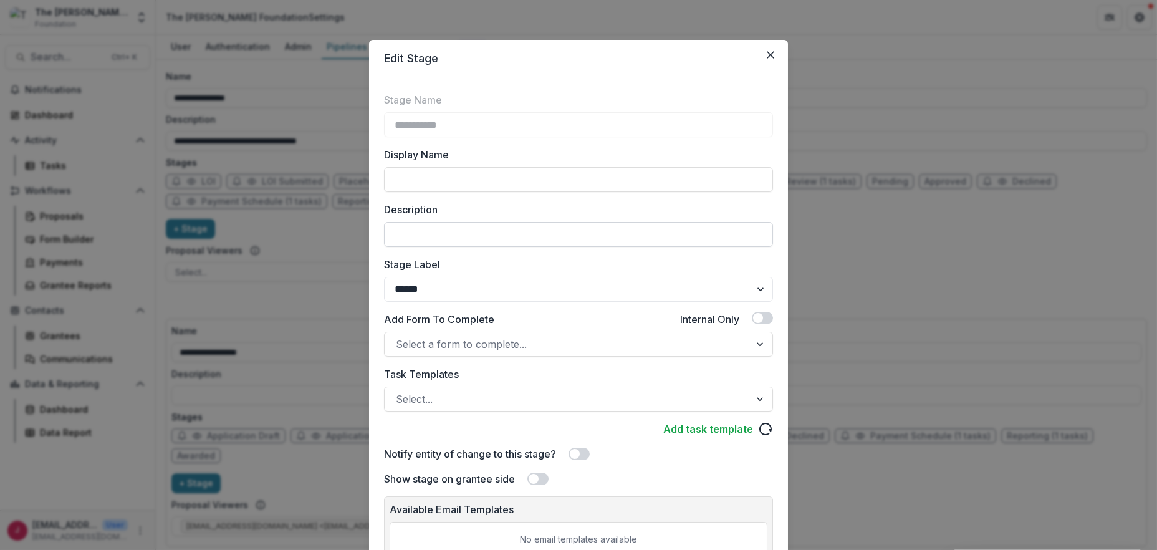
click at [406, 237] on input "Description" at bounding box center [578, 234] width 389 height 25
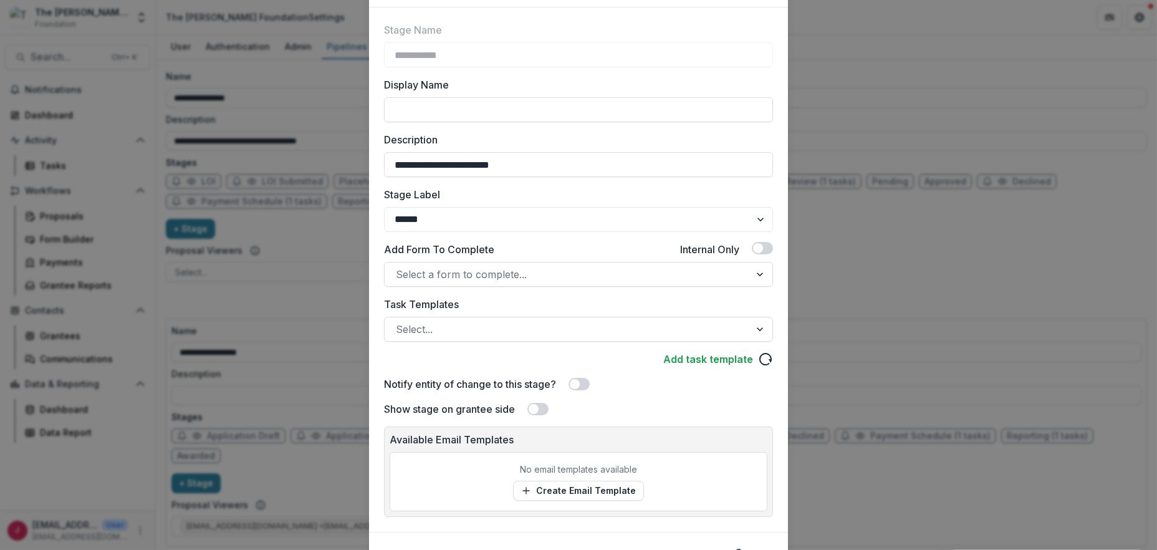
scroll to position [132, 0]
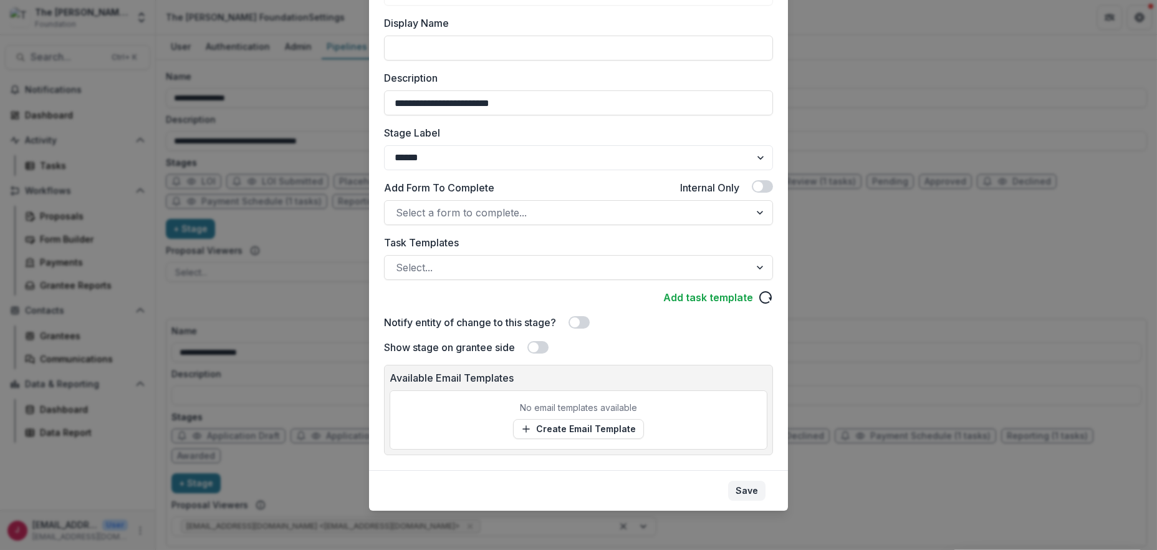
type input "**********"
click at [748, 491] on button "Save" at bounding box center [746, 491] width 37 height 20
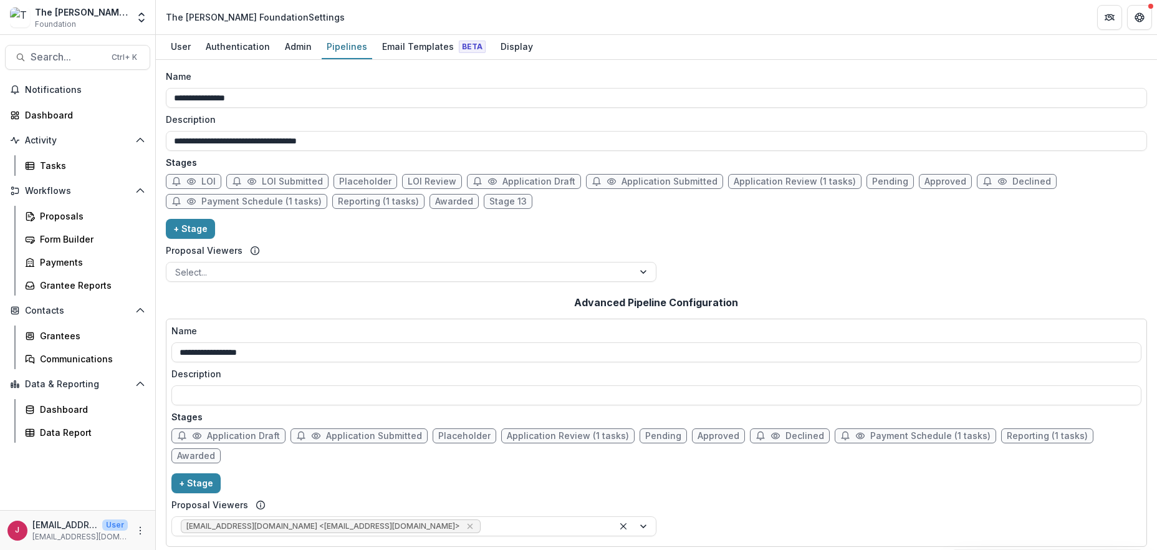
scroll to position [11, 0]
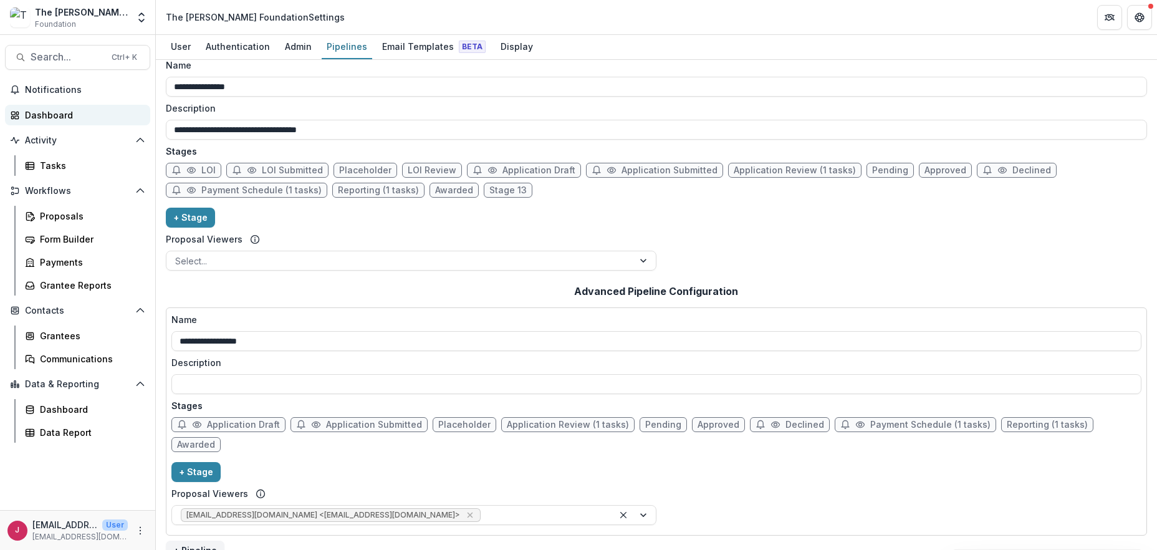
click at [41, 115] on div "Dashboard" at bounding box center [82, 114] width 115 height 13
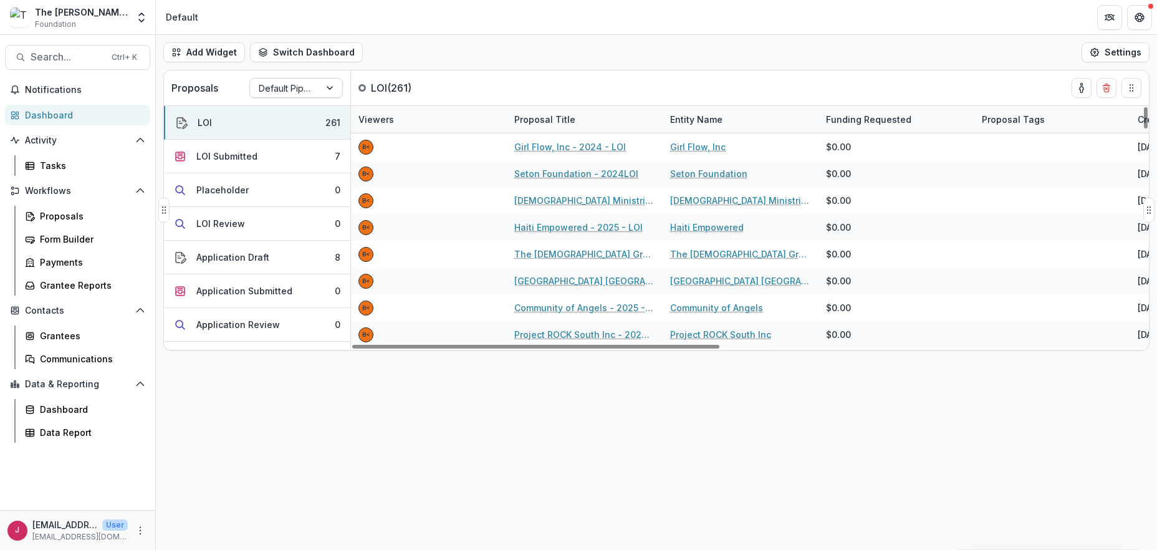
click at [312, 86] on div "Default Pipeline" at bounding box center [285, 88] width 70 height 18
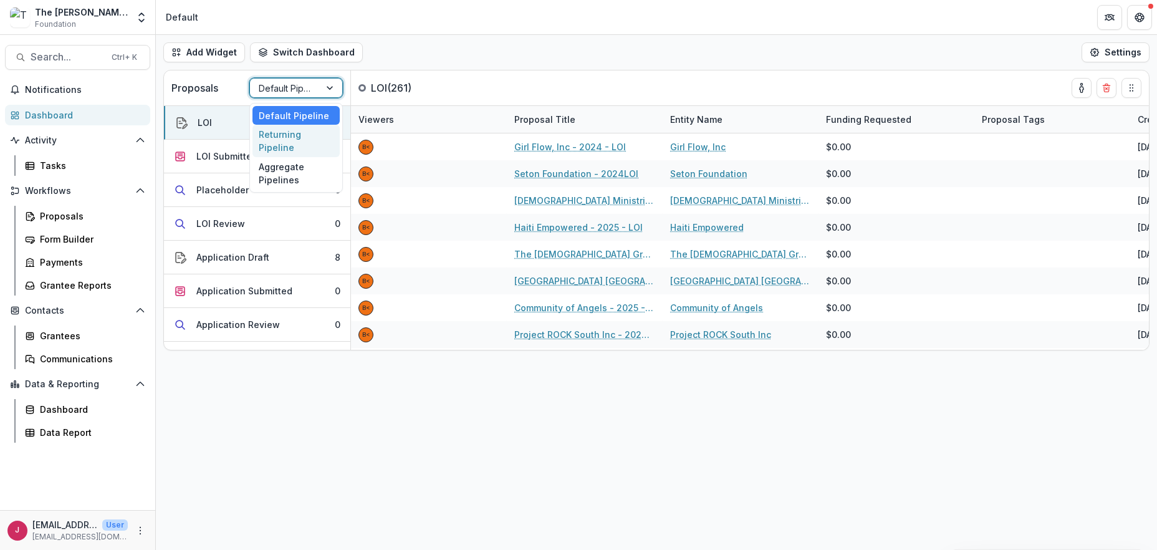
click at [286, 142] on div "Returning Pipeline" at bounding box center [296, 141] width 87 height 32
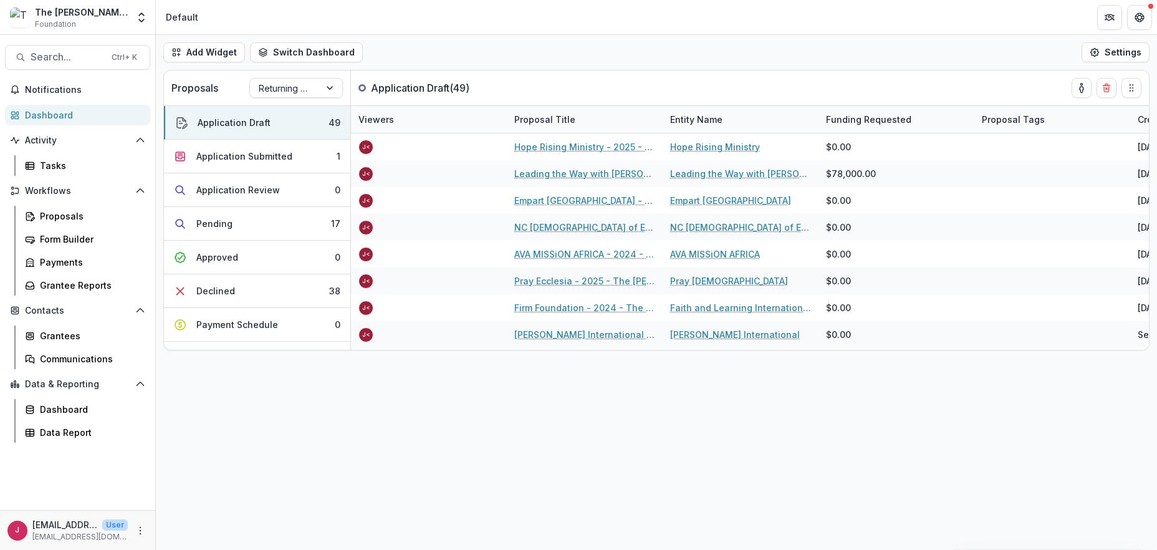
click at [327, 433] on div "Add Widget Switch Dashboard Default New Dashboard Settings Proposals Returning …" at bounding box center [656, 292] width 1001 height 515
click at [138, 528] on icon "More" at bounding box center [140, 531] width 10 height 10
click at [109, 53] on div "Ctrl + K" at bounding box center [124, 58] width 31 height 14
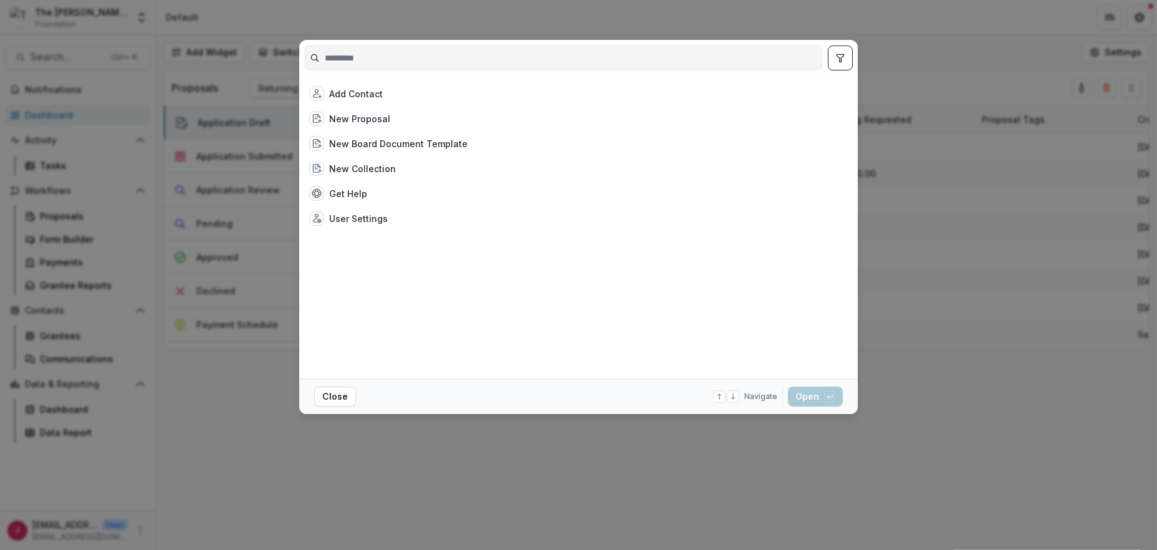
drag, startPoint x: 142, startPoint y: 16, endPoint x: 142, endPoint y: 26, distance: 9.4
click at [142, 16] on div "Add Contact New Proposal New Board Document Template New Collection Get Help Us…" at bounding box center [578, 275] width 1157 height 550
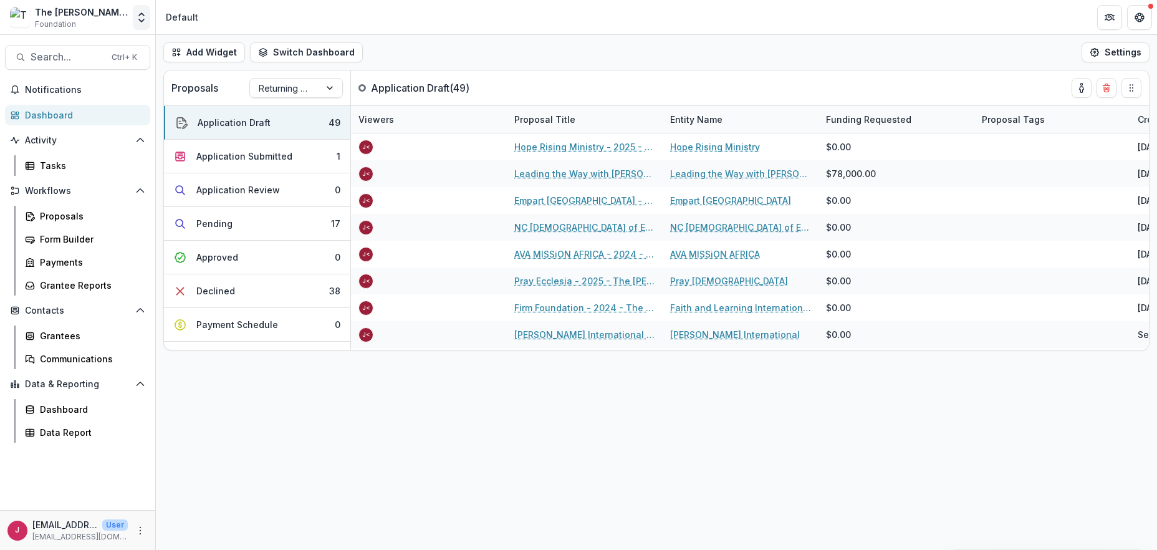
click at [142, 17] on icon "Open entity switcher" at bounding box center [141, 17] width 12 height 12
click at [80, 42] on link "Admin Settings" at bounding box center [78, 48] width 150 height 21
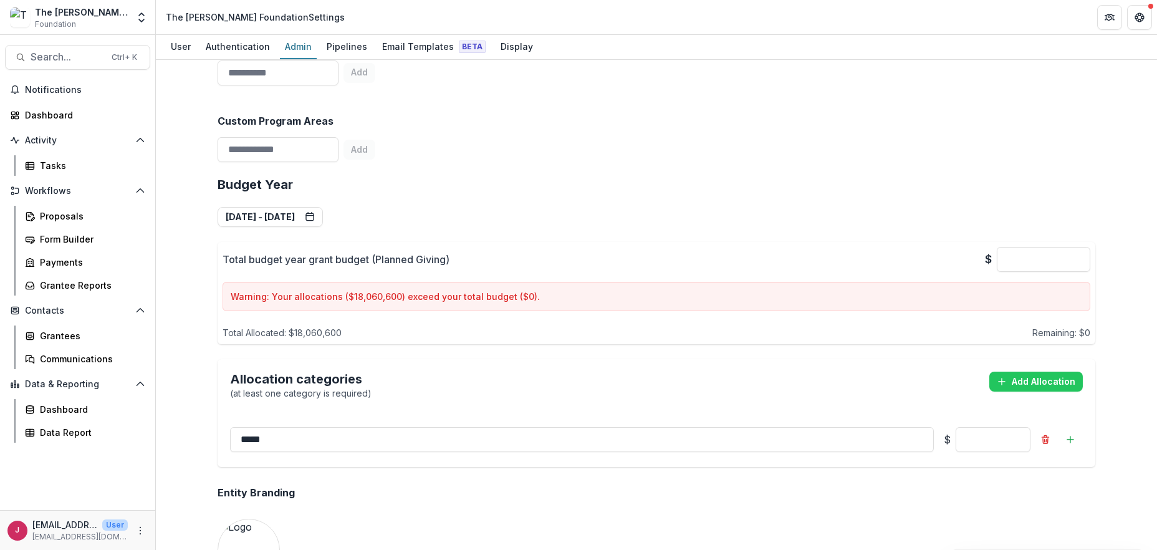
scroll to position [536, 0]
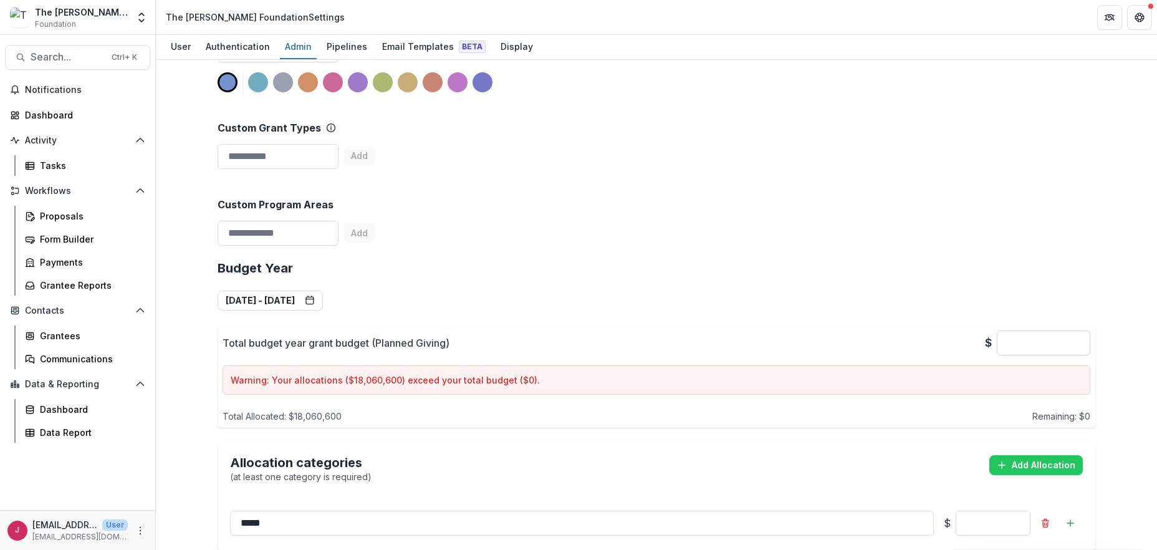
click at [1036, 330] on input "*" at bounding box center [1044, 342] width 94 height 25
drag, startPoint x: 1054, startPoint y: 313, endPoint x: 1090, endPoint y: 312, distance: 36.2
click at [1090, 325] on div "Total budget year grant budget (Planned Giving) $ *** Warning: Your allocations…" at bounding box center [657, 376] width 878 height 102
click at [1082, 330] on input "*" at bounding box center [1044, 342] width 94 height 25
drag, startPoint x: 1082, startPoint y: 314, endPoint x: 1051, endPoint y: 318, distance: 32.0
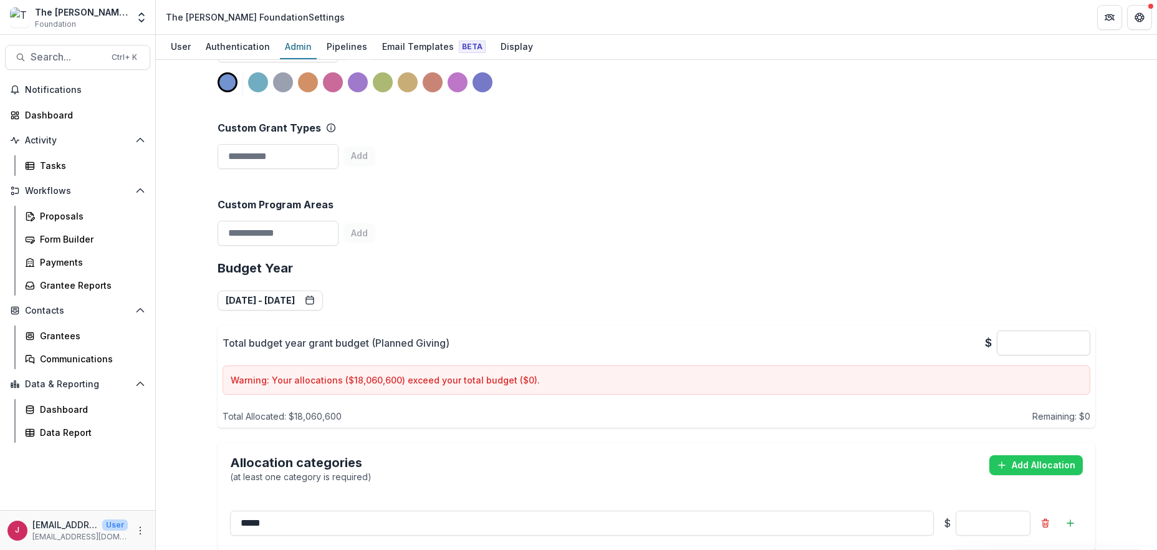
click at [1051, 330] on input "*" at bounding box center [1044, 342] width 94 height 25
click at [575, 201] on div "Custom Program Areas Add" at bounding box center [657, 212] width 878 height 77
click at [1000, 330] on input "*" at bounding box center [1044, 342] width 94 height 25
type input "***"
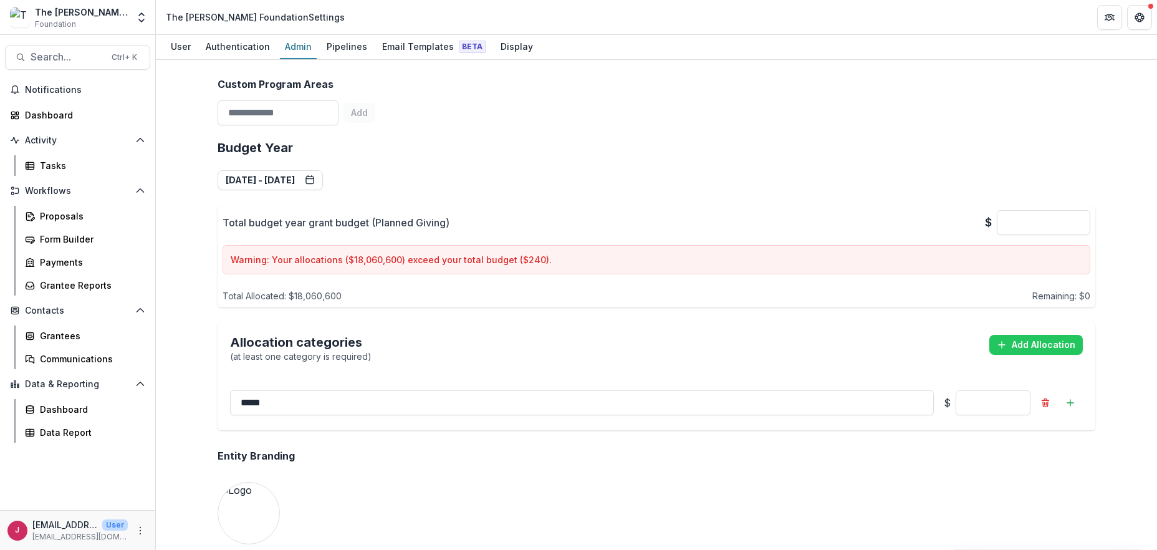
scroll to position [702, 0]
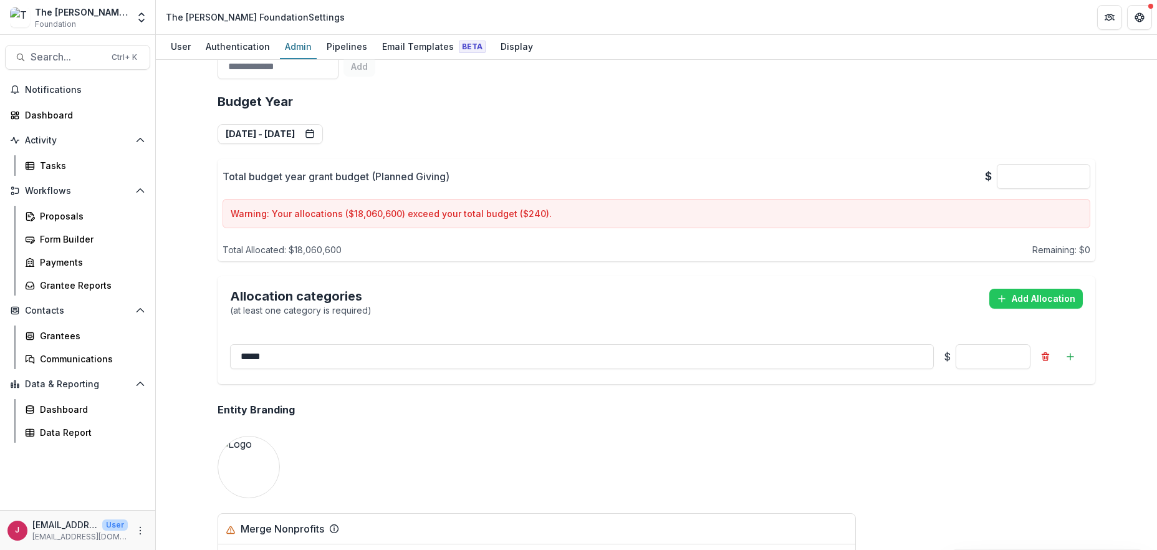
drag, startPoint x: 1020, startPoint y: 327, endPoint x: 939, endPoint y: 327, distance: 80.4
click at [939, 344] on div "***** $ ********" at bounding box center [655, 356] width 851 height 25
type input "**"
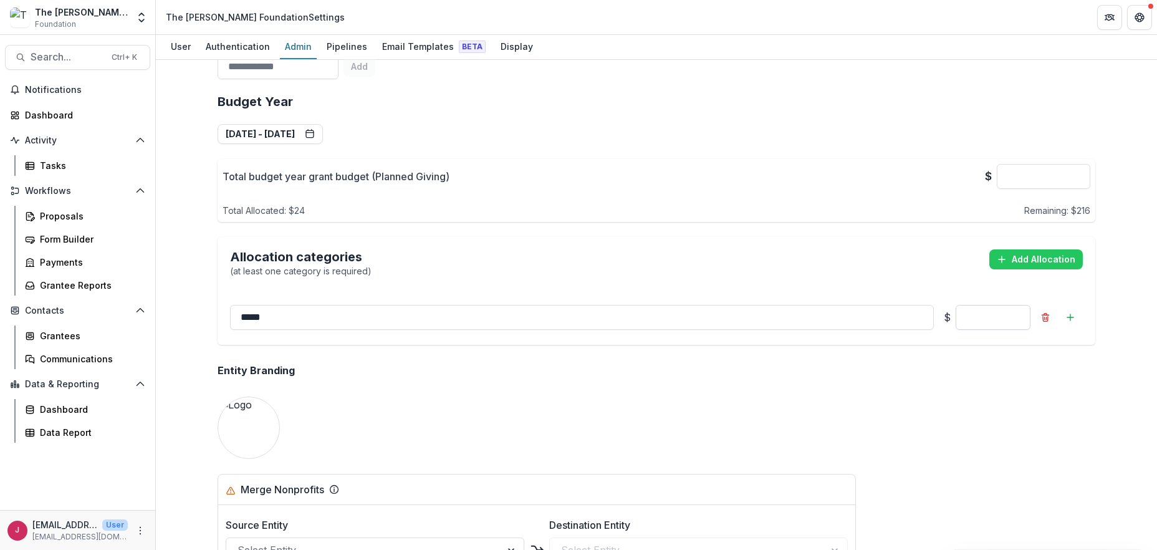
click at [1021, 305] on input "**" at bounding box center [993, 317] width 75 height 25
drag, startPoint x: 1020, startPoint y: 291, endPoint x: 1156, endPoint y: 388, distance: 168.0
click at [956, 305] on input "**" at bounding box center [993, 317] width 75 height 25
type input "**"
click at [1035, 249] on button "Add Allocation" at bounding box center [1037, 259] width 94 height 20
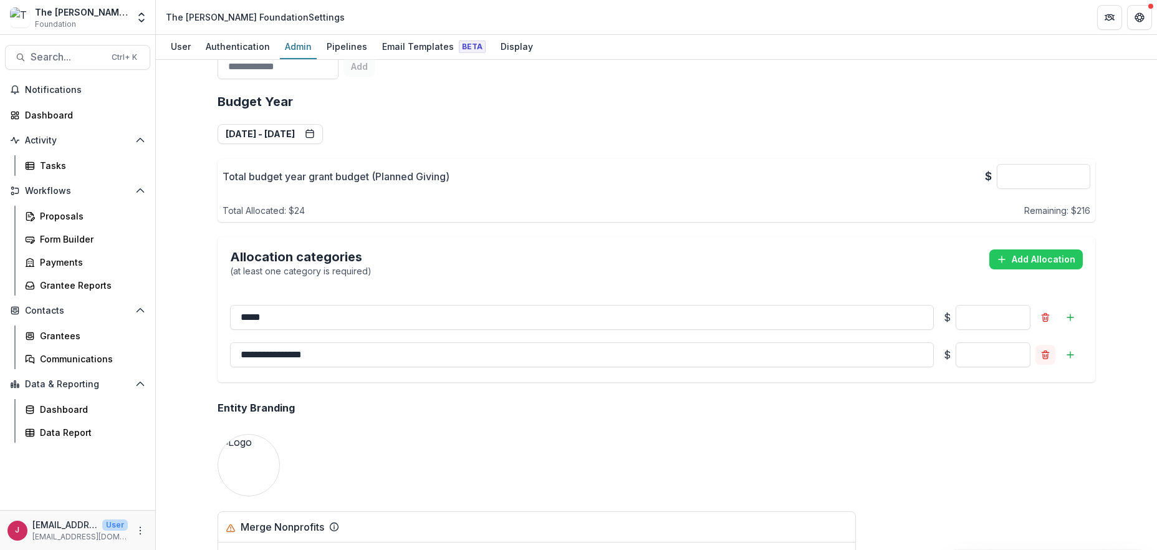
click at [1043, 350] on icon "Remove" at bounding box center [1046, 355] width 10 height 10
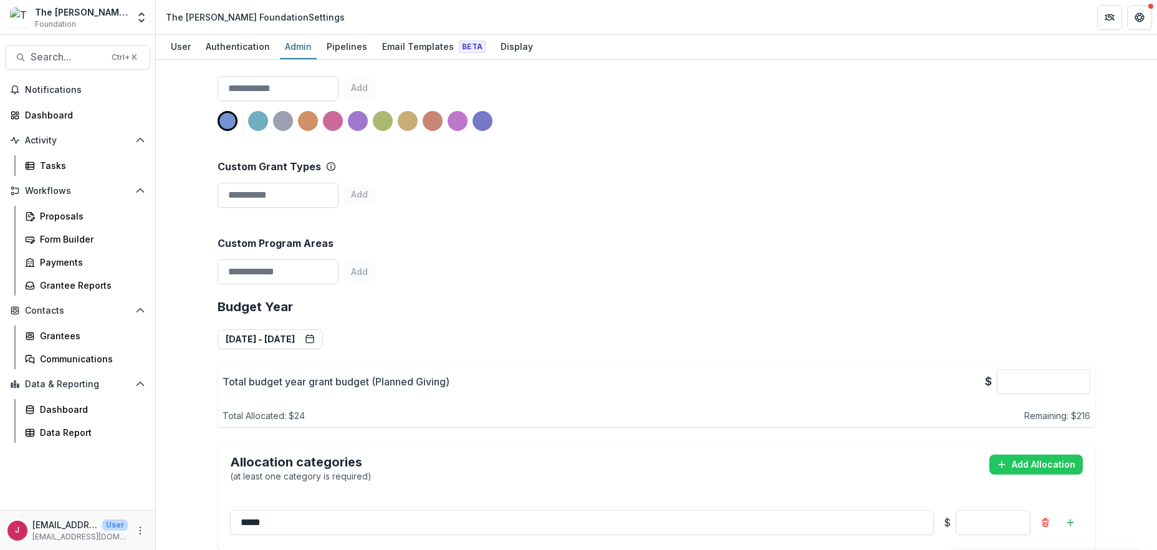
scroll to position [665, 0]
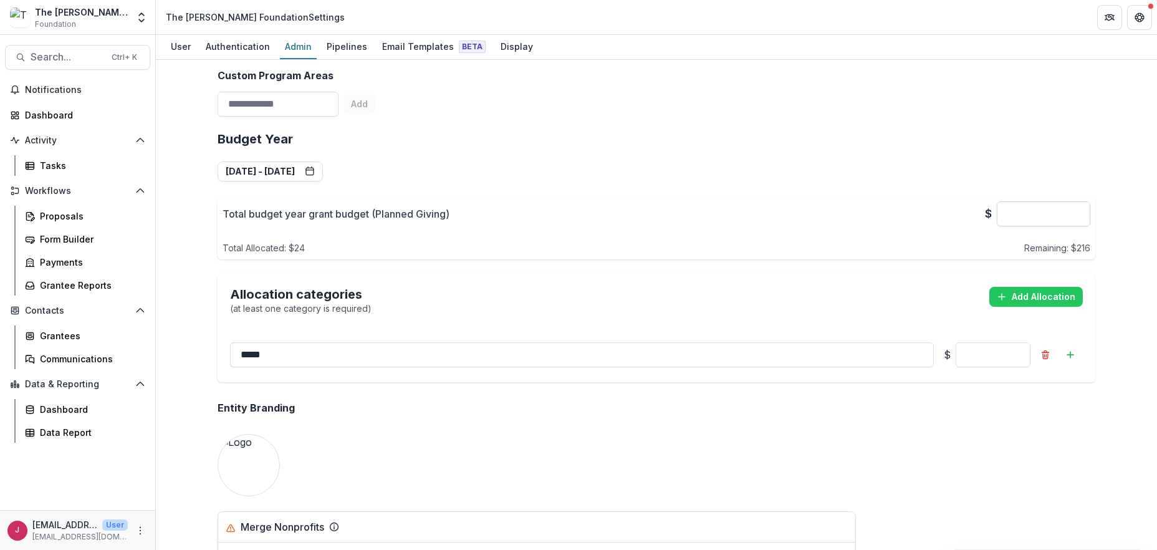
drag, startPoint x: 1079, startPoint y: 181, endPoint x: 1038, endPoint y: 185, distance: 41.3
click at [1038, 201] on input "***" at bounding box center [1044, 213] width 94 height 25
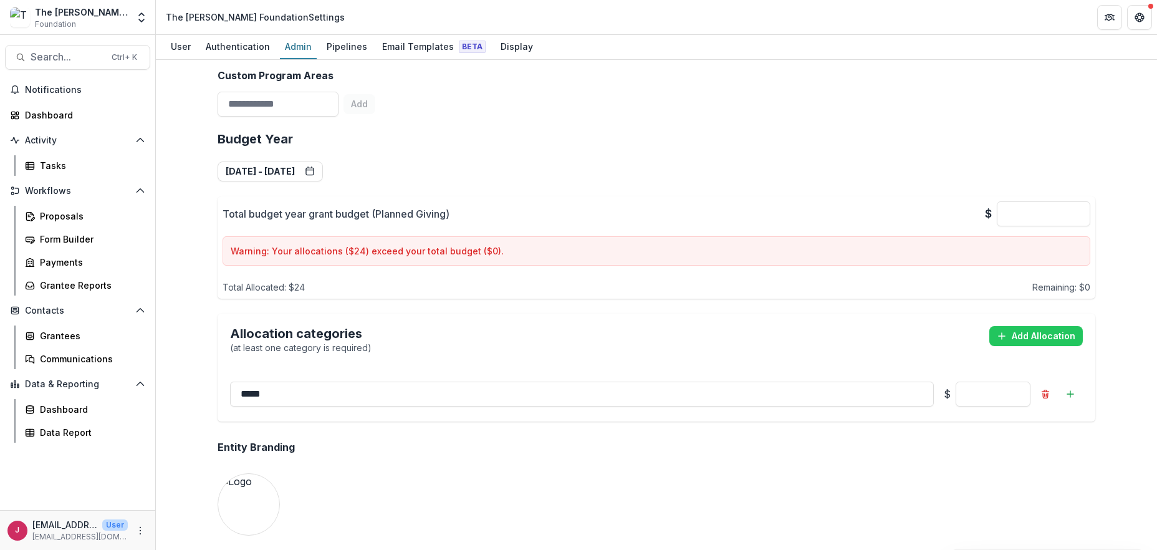
click at [393, 244] on p "Warning: Your allocations ($ 24 ) exceed your total budget ($ 0 )." at bounding box center [657, 250] width 852 height 13
click at [273, 244] on p "Warning: Your allocations ($ 24 ) exceed your total budget ($ 0 )." at bounding box center [657, 250] width 852 height 13
click at [274, 244] on p "Warning: Your allocations ($ 24 ) exceed your total budget ($ 0 )." at bounding box center [657, 250] width 852 height 13
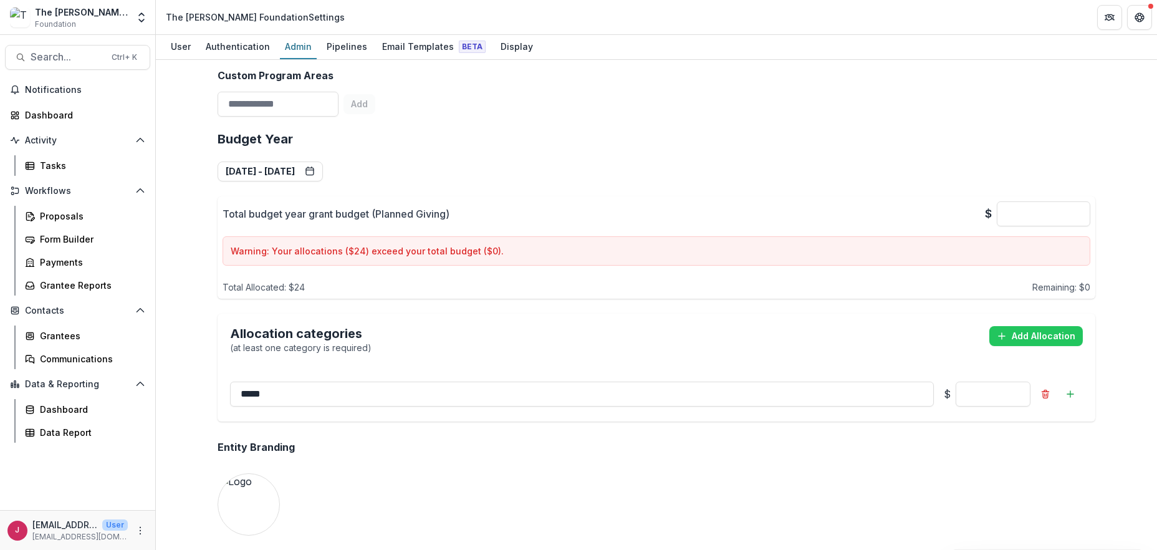
click at [1044, 281] on p "Remaining: $ 0" at bounding box center [1062, 287] width 58 height 13
click at [309, 276] on div "Total Allocated: $ 24 Remaining: $ 0" at bounding box center [657, 285] width 868 height 18
drag, startPoint x: 306, startPoint y: 260, endPoint x: 247, endPoint y: 261, distance: 58.6
click at [247, 276] on div "Total Allocated: $ 24 Remaining: $ 0" at bounding box center [657, 285] width 868 height 18
click at [370, 244] on p "Warning: Your allocations ($ 24 ) exceed your total budget ($ 0 )." at bounding box center [657, 250] width 852 height 13
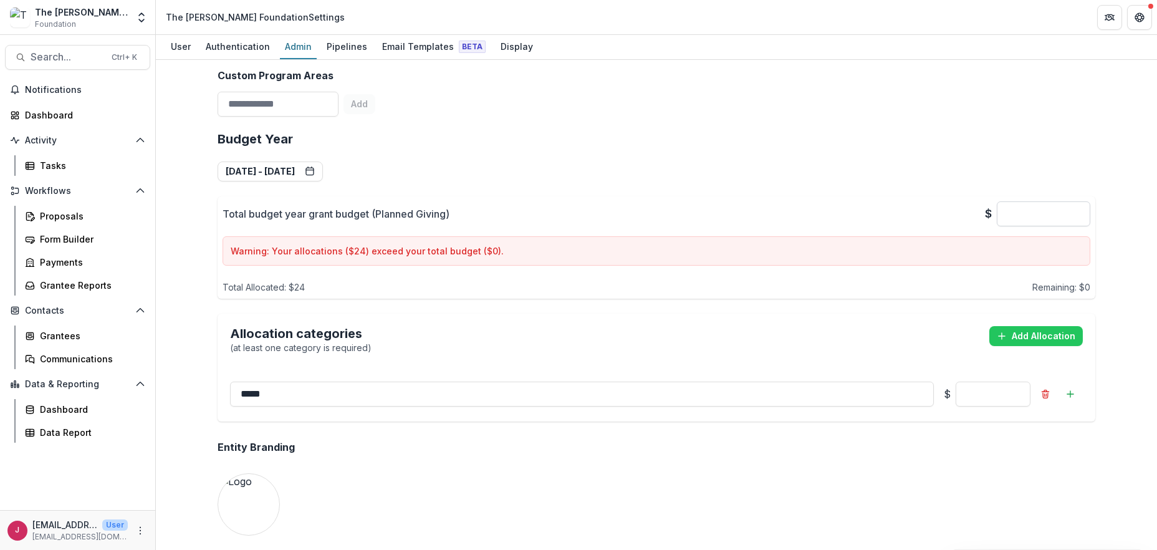
click at [1005, 201] on input "*" at bounding box center [1044, 213] width 94 height 25
drag, startPoint x: 1069, startPoint y: 186, endPoint x: 1086, endPoint y: 186, distance: 17.5
click at [1086, 201] on input "**" at bounding box center [1044, 213] width 94 height 25
drag, startPoint x: 1086, startPoint y: 186, endPoint x: 1033, endPoint y: 186, distance: 53.6
click at [1033, 201] on input "**" at bounding box center [1044, 213] width 94 height 25
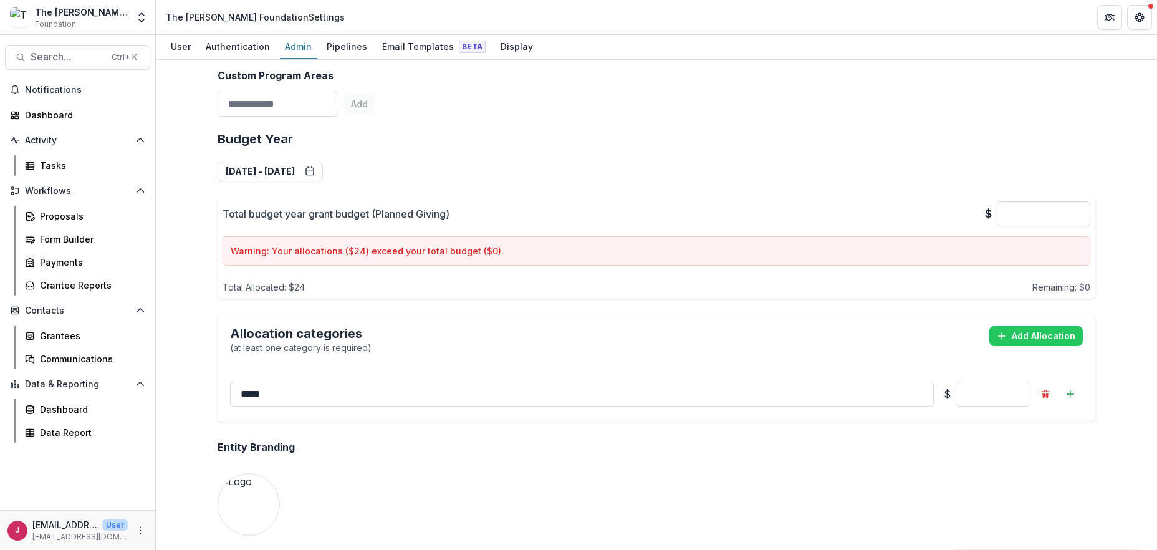
type input "*"
drag, startPoint x: 1019, startPoint y: 368, endPoint x: 959, endPoint y: 357, distance: 60.9
click at [973, 382] on input "**" at bounding box center [993, 394] width 75 height 25
type input "*"
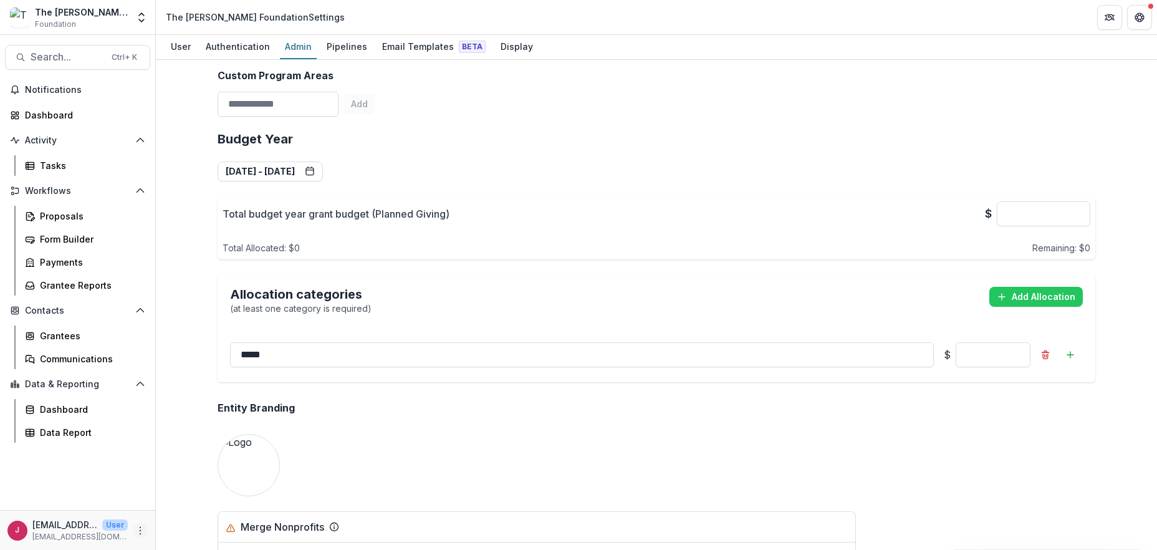
click at [139, 536] on button "More" at bounding box center [140, 530] width 15 height 15
click at [205, 483] on link "Help Center" at bounding box center [222, 483] width 133 height 21
click at [51, 435] on div "Data Report" at bounding box center [90, 432] width 100 height 13
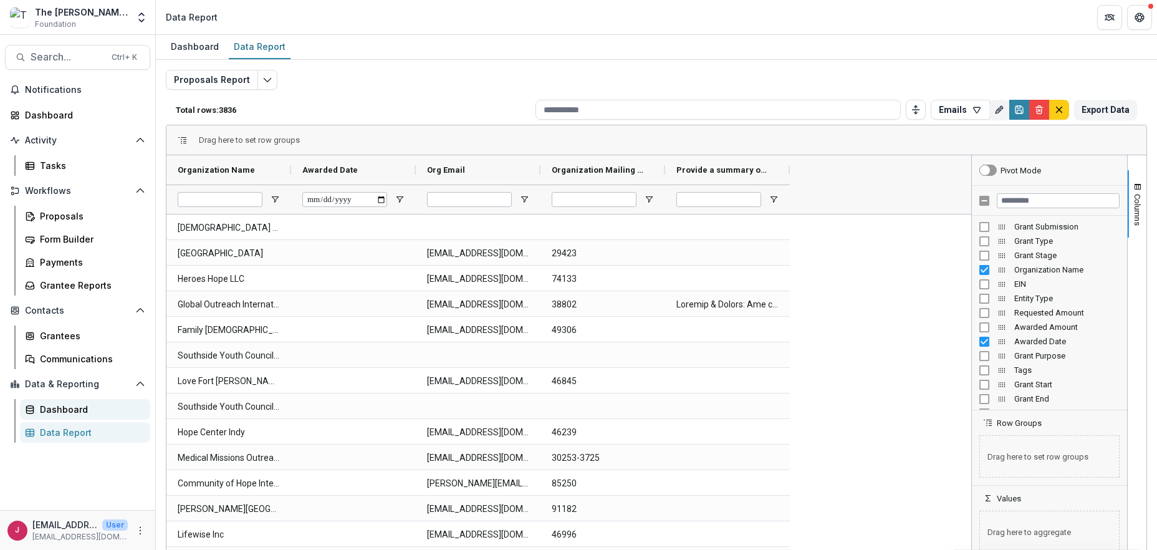
click at [57, 408] on div "Dashboard" at bounding box center [90, 409] width 100 height 13
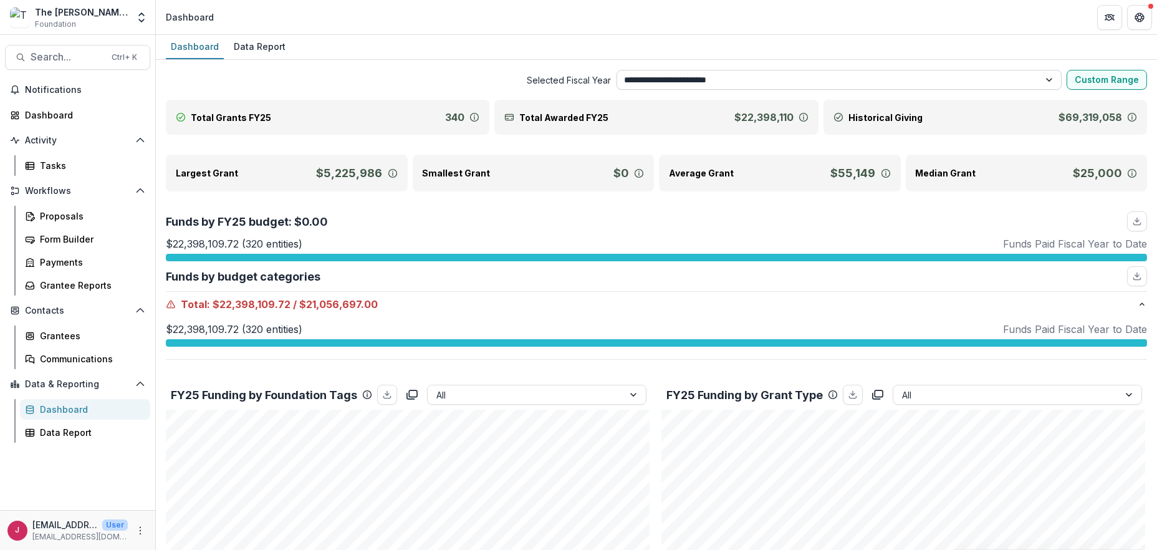
click at [1050, 77] on select "**********" at bounding box center [840, 80] width 446 height 20
click at [420, 74] on span "Selected Fiscal Year" at bounding box center [389, 80] width 446 height 13
click at [1051, 78] on select "**********" at bounding box center [840, 80] width 446 height 20
click at [439, 74] on span "Selected Fiscal Year" at bounding box center [389, 80] width 446 height 13
click at [47, 117] on div "Dashboard" at bounding box center [82, 114] width 115 height 13
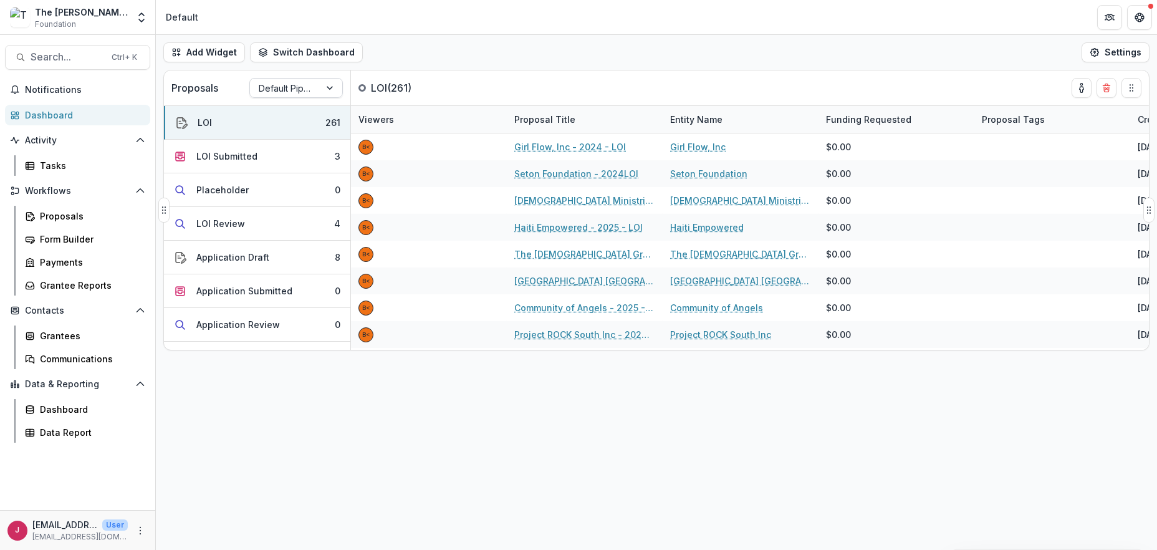
click at [335, 87] on div at bounding box center [331, 88] width 22 height 19
click at [294, 139] on div "Returning Pipeline" at bounding box center [296, 141] width 87 height 32
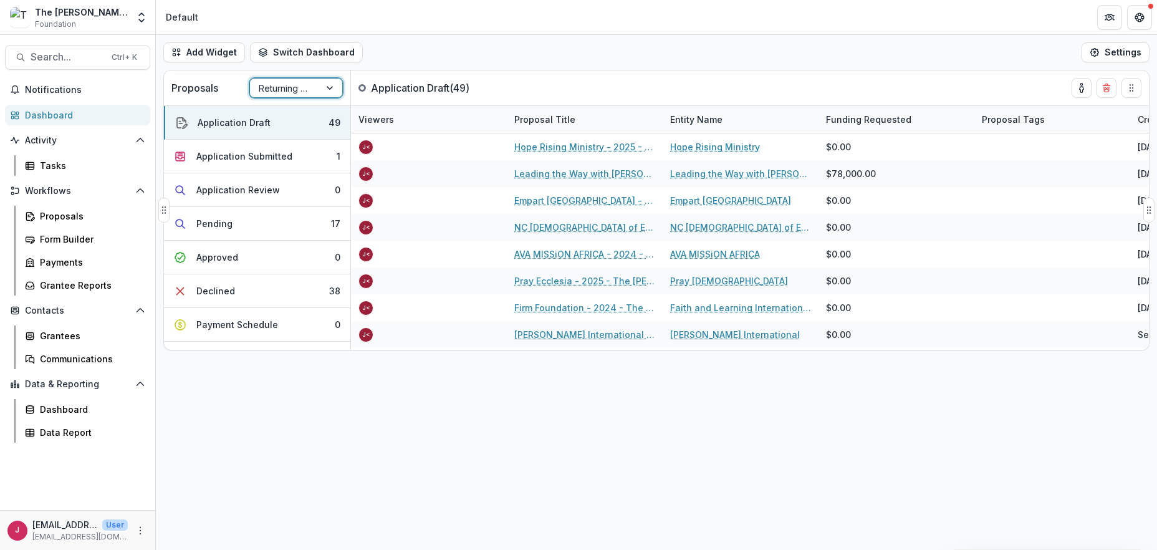
click at [336, 85] on div at bounding box center [331, 88] width 22 height 19
click at [294, 110] on div "Default Pipeline" at bounding box center [296, 115] width 87 height 19
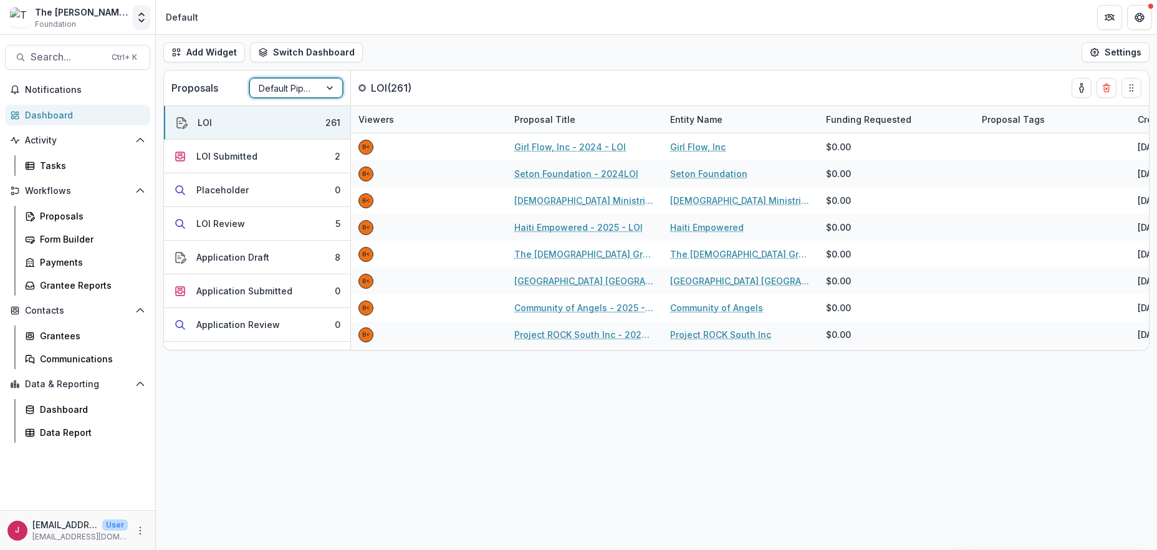
click at [143, 20] on polyline "Open entity switcher" at bounding box center [141, 20] width 5 height 2
click at [89, 52] on link "Admin Settings" at bounding box center [78, 48] width 150 height 21
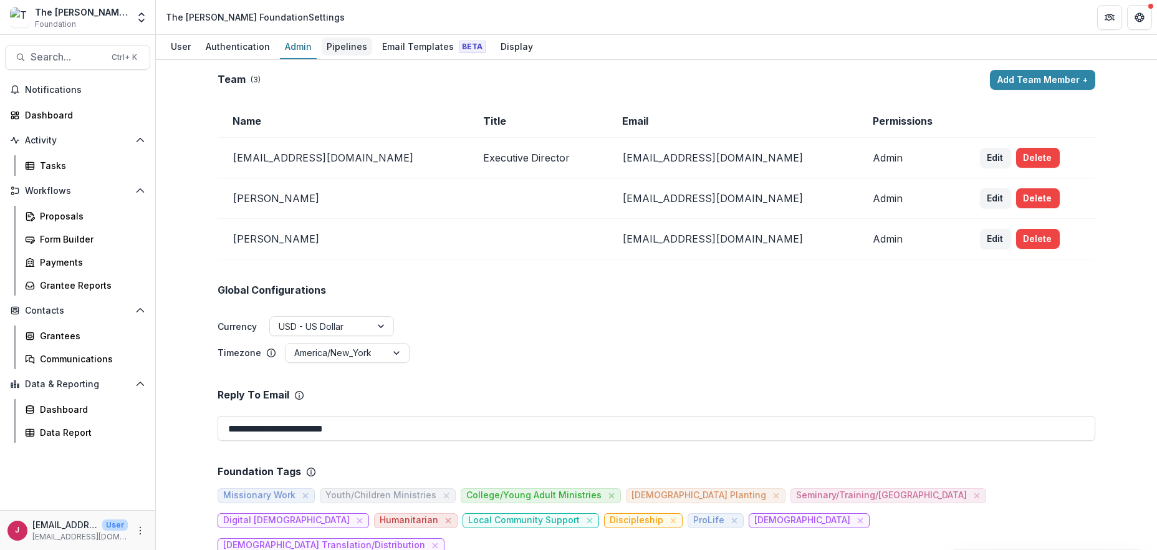
click at [350, 49] on div "Pipelines" at bounding box center [347, 46] width 51 height 18
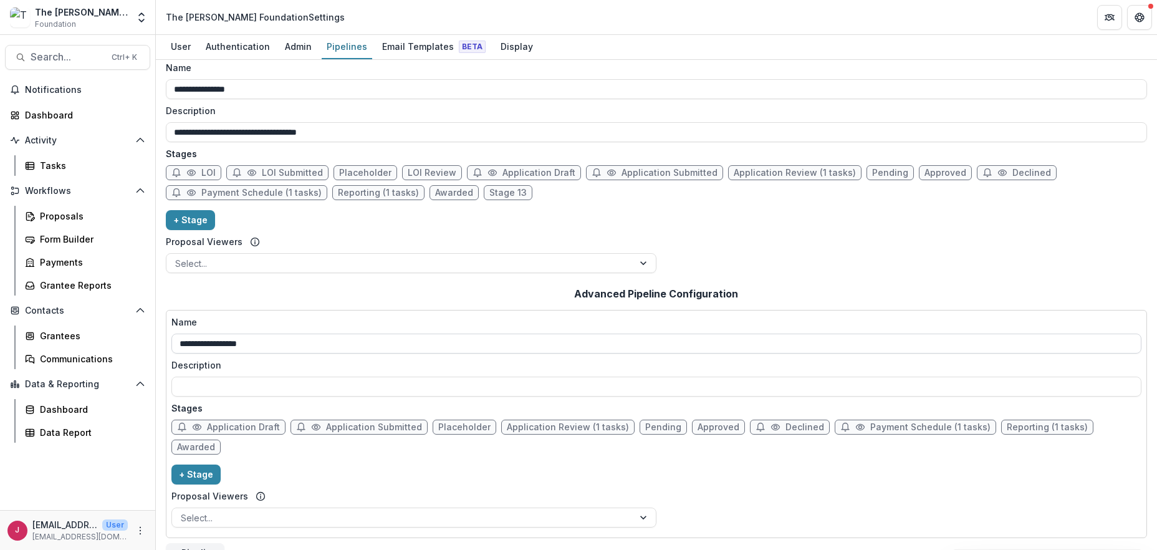
scroll to position [11, 0]
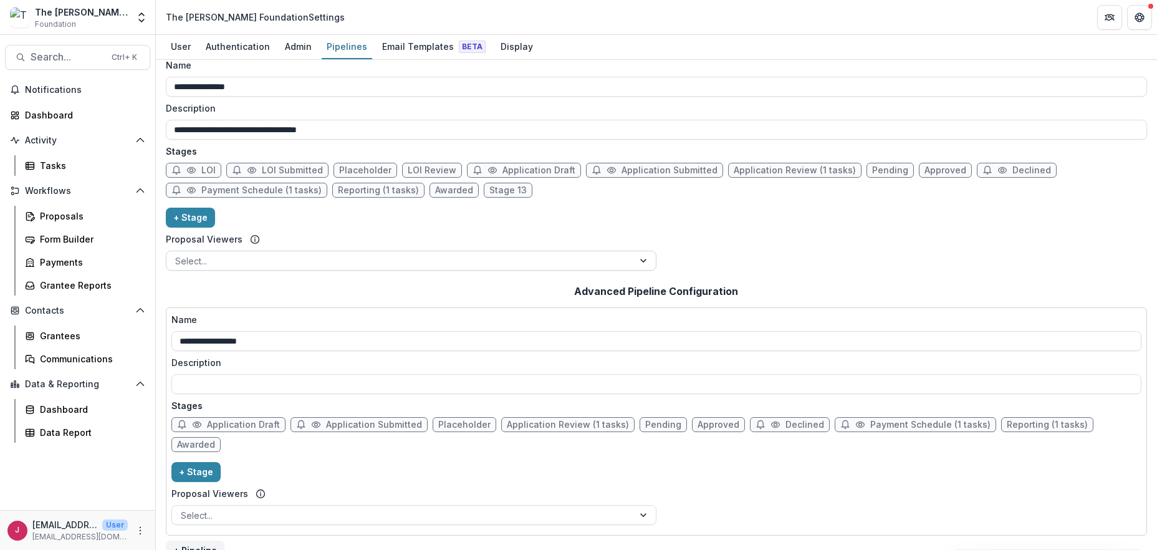
click at [646, 262] on div at bounding box center [645, 260] width 22 height 19
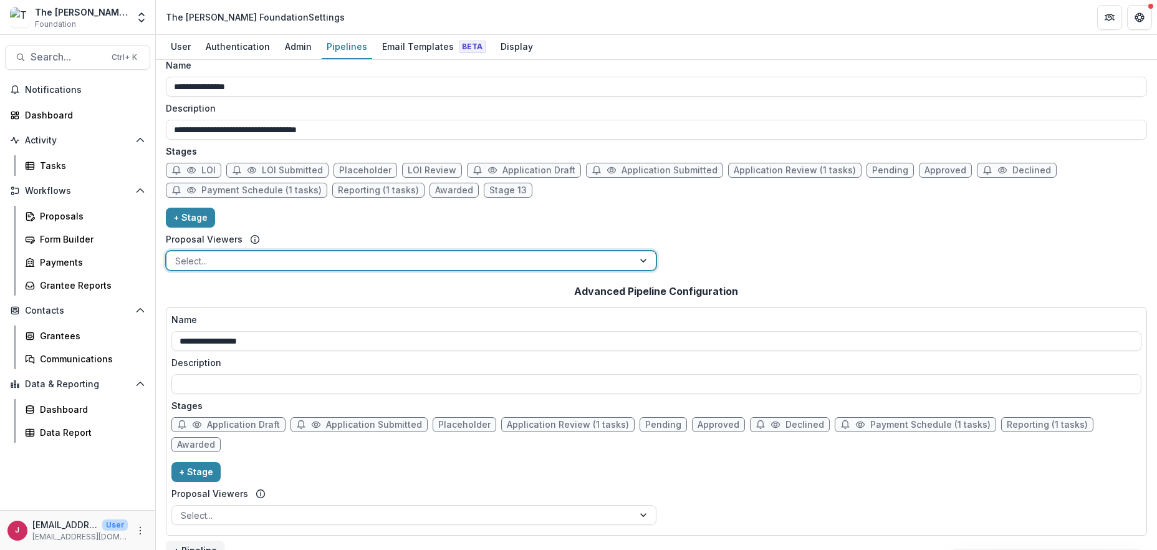
click at [645, 261] on div at bounding box center [645, 260] width 22 height 19
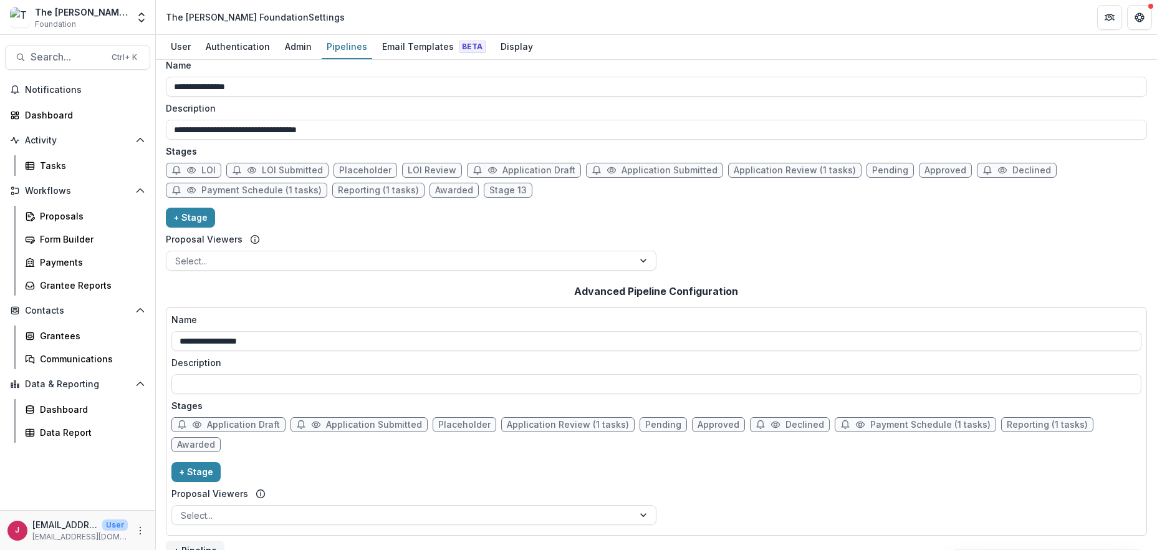
click at [375, 168] on span "Placeholder" at bounding box center [365, 170] width 52 height 11
select select "******"
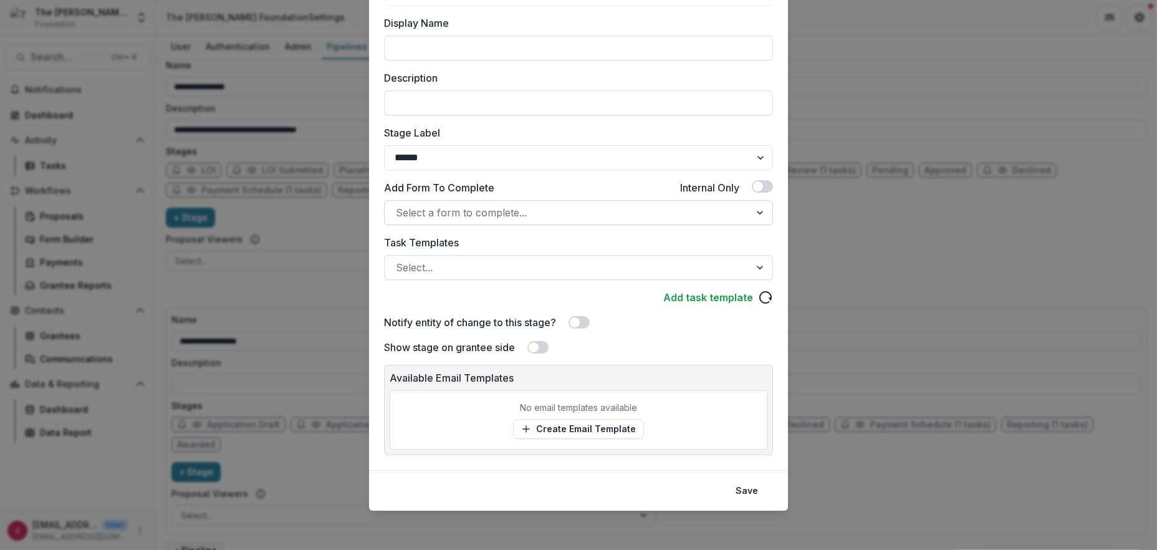
scroll to position [0, 0]
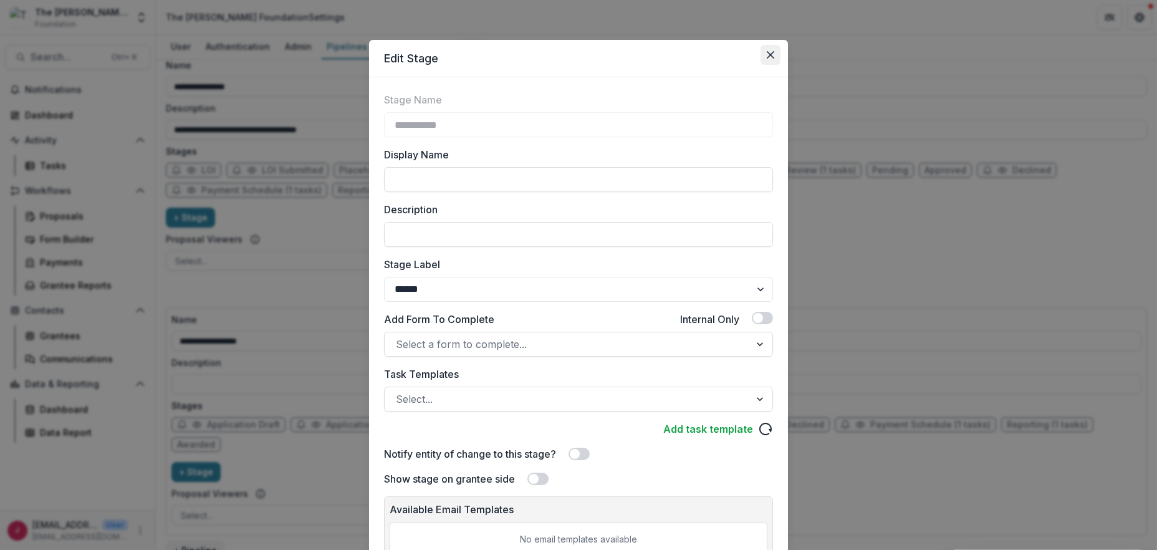
click at [768, 54] on icon "Close" at bounding box center [770, 54] width 7 height 7
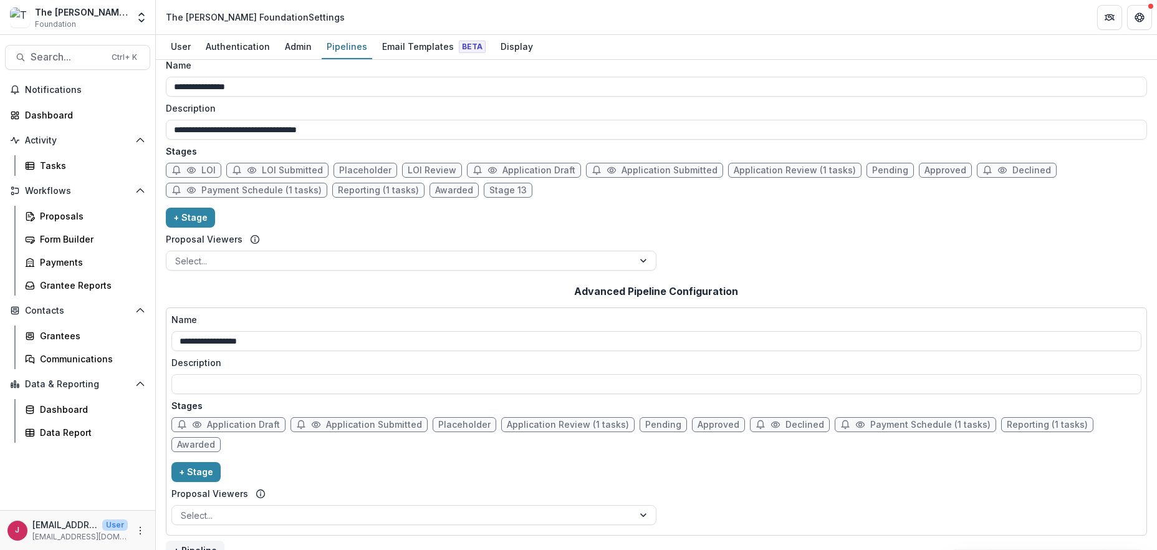
click at [447, 425] on span "Placeholder" at bounding box center [464, 425] width 52 height 11
select select "******"
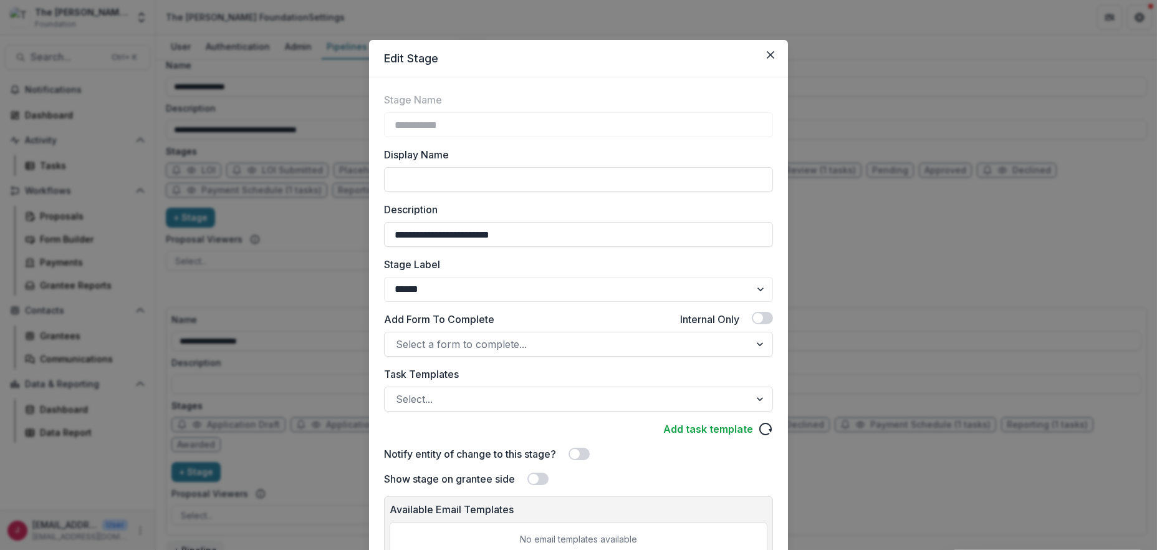
drag, startPoint x: 574, startPoint y: 226, endPoint x: 336, endPoint y: 219, distance: 238.3
click at [336, 219] on div "**********" at bounding box center [578, 275] width 1157 height 550
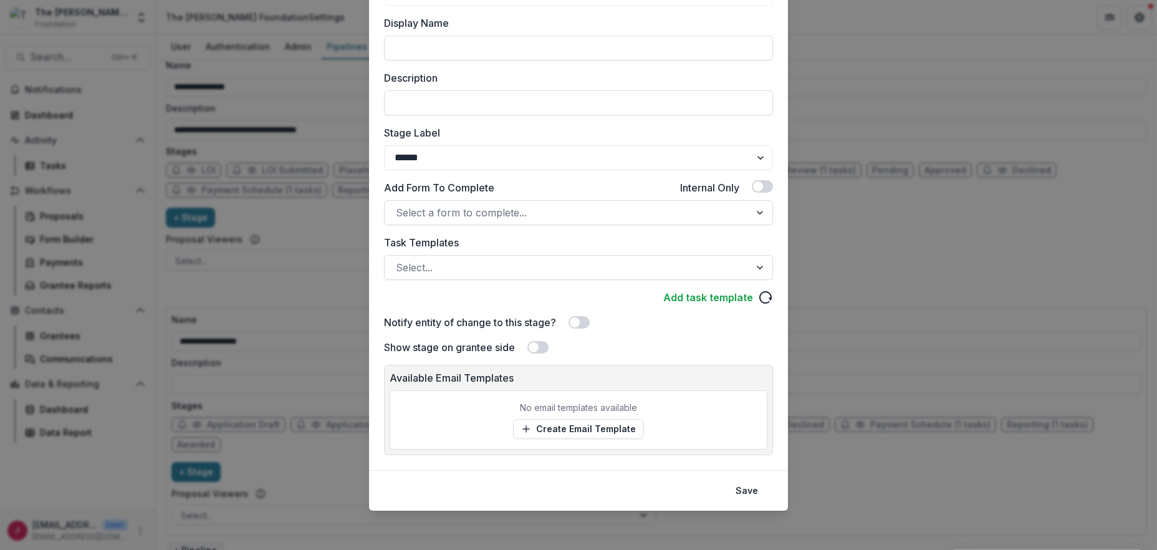
click at [758, 184] on span at bounding box center [758, 186] width 10 height 10
click at [751, 488] on button "Save" at bounding box center [746, 491] width 37 height 20
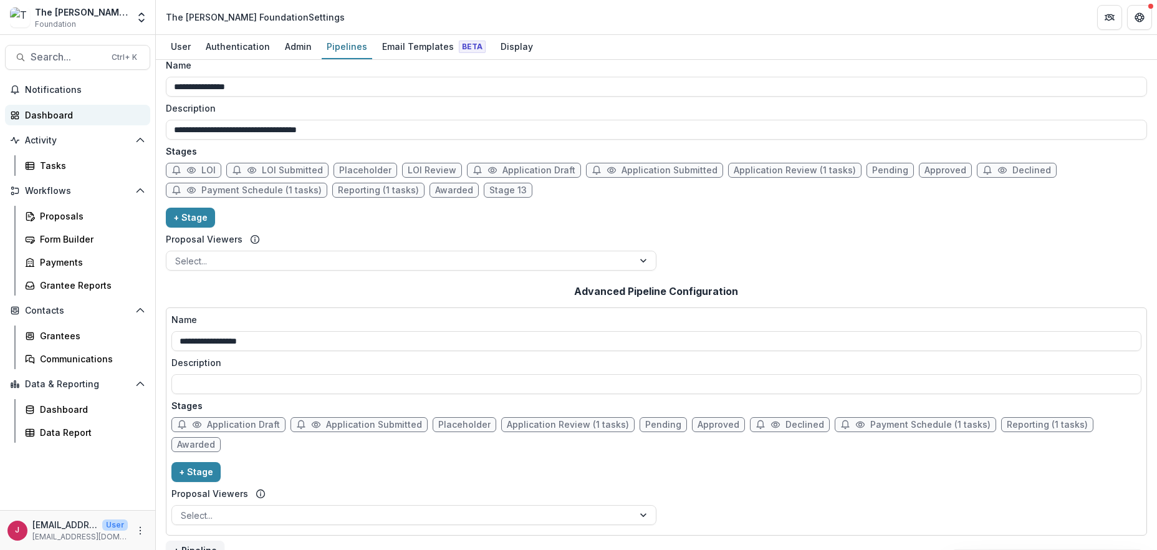
click at [59, 110] on div "Dashboard" at bounding box center [82, 114] width 115 height 13
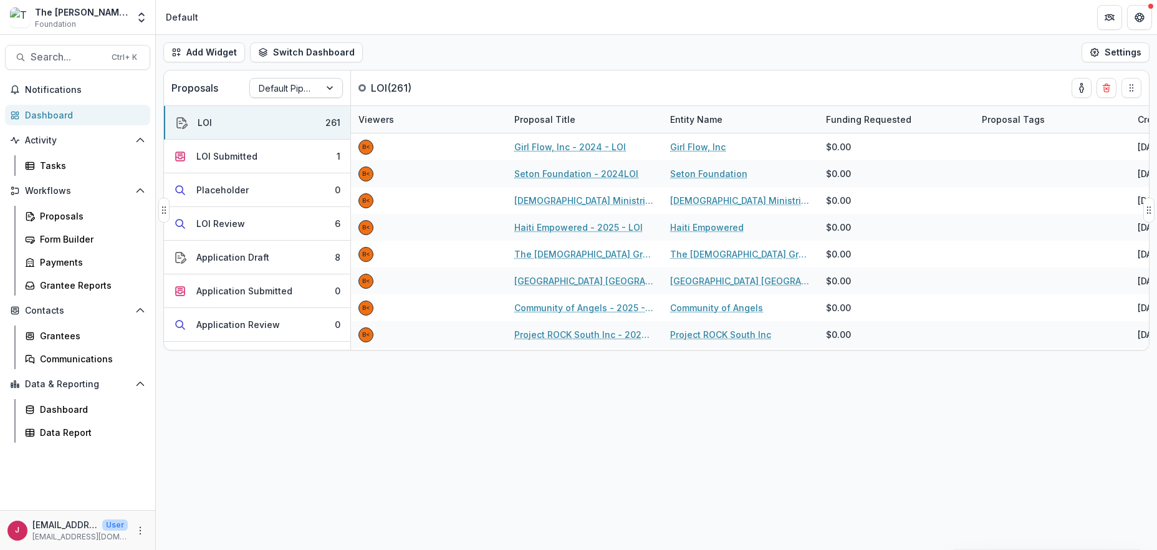
click at [300, 87] on div at bounding box center [285, 88] width 52 height 16
click at [288, 141] on div "Returning Pipeline" at bounding box center [296, 141] width 87 height 32
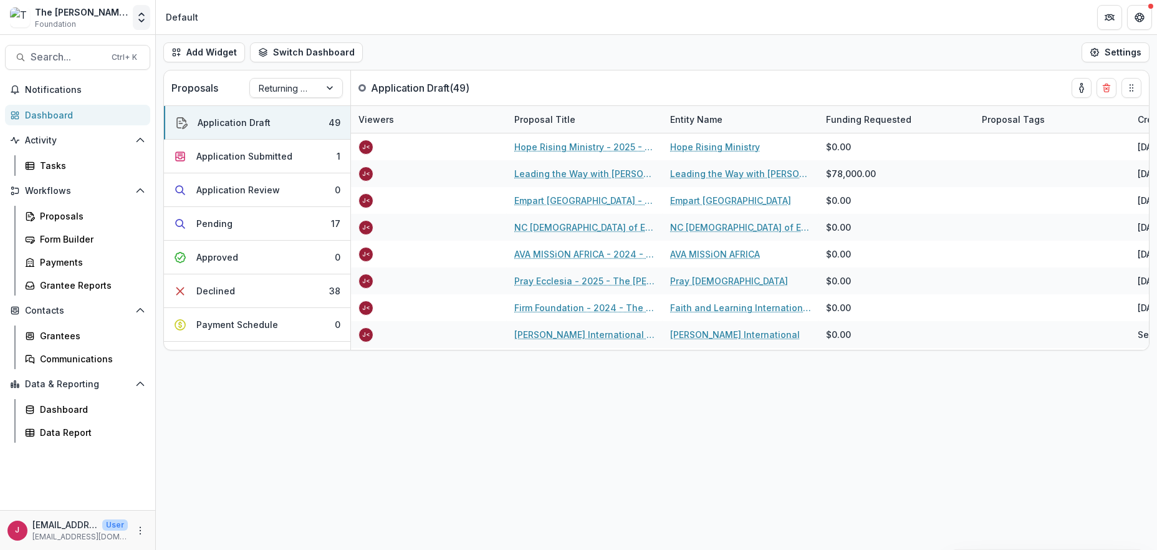
click at [141, 16] on icon "Open entity switcher" at bounding box center [141, 17] width 12 height 12
click at [69, 408] on div "Dashboard" at bounding box center [90, 409] width 100 height 13
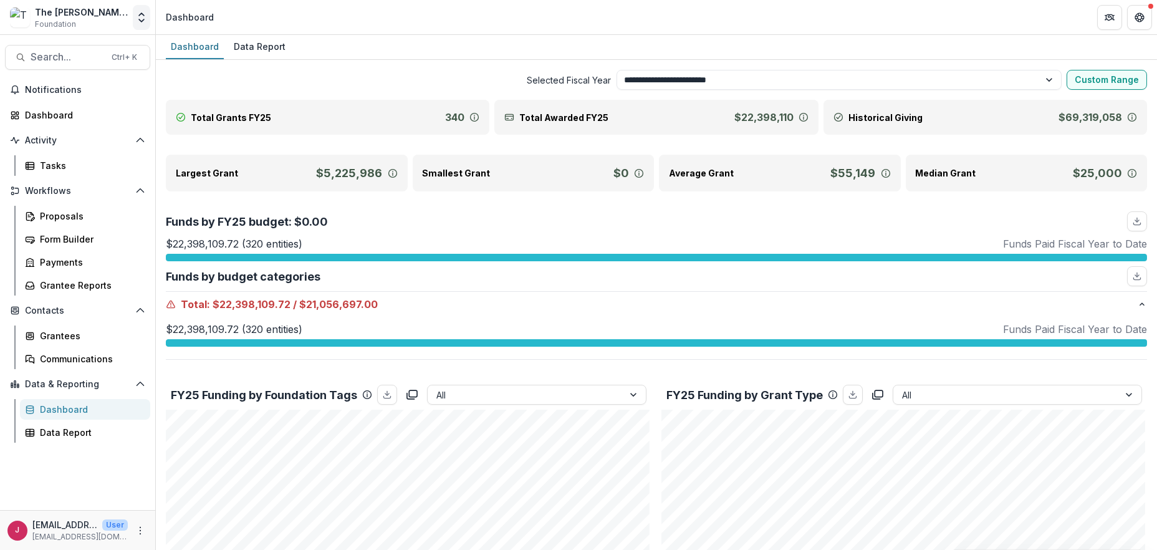
click at [138, 22] on icon "Open entity switcher" at bounding box center [141, 17] width 12 height 12
click at [145, 22] on icon "Open entity switcher" at bounding box center [141, 17] width 12 height 12
click at [144, 19] on icon "Open entity switcher" at bounding box center [141, 17] width 12 height 12
click at [67, 52] on link "Admin Settings" at bounding box center [78, 48] width 150 height 21
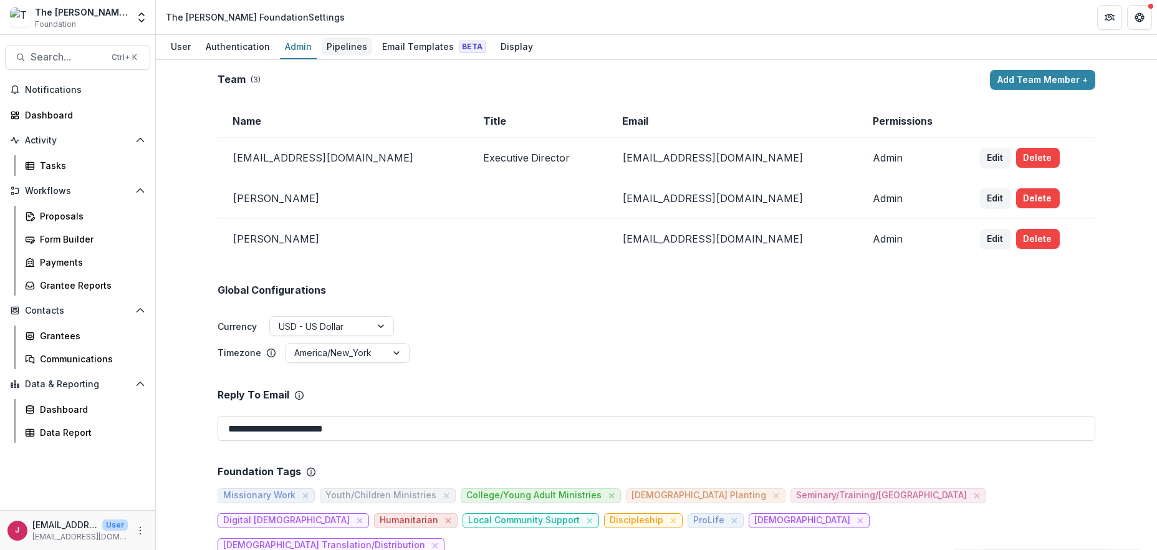
click at [342, 43] on div "Pipelines" at bounding box center [347, 46] width 51 height 18
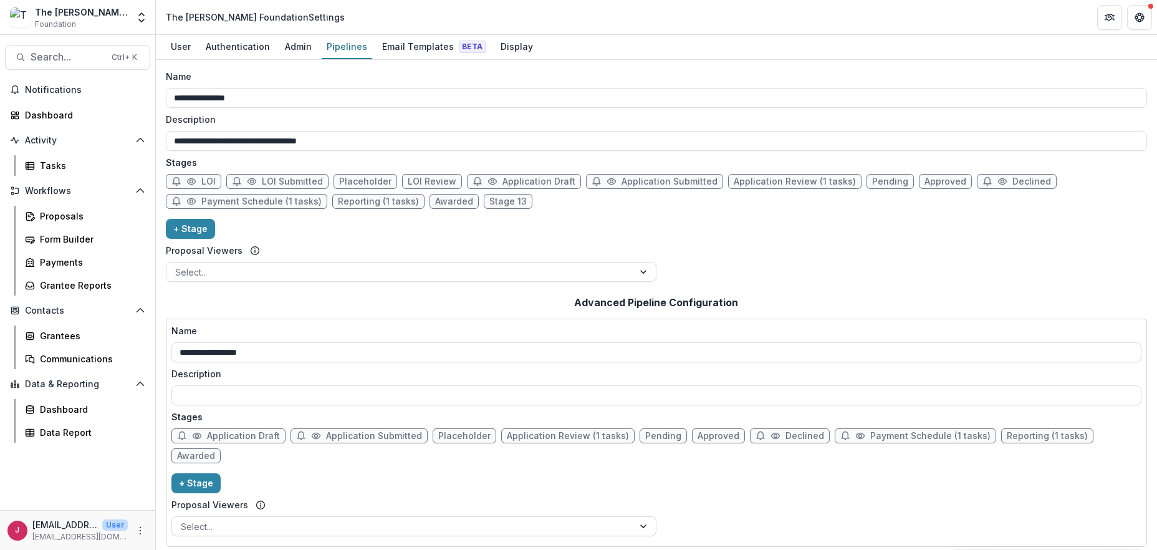
click at [374, 178] on span "Placeholder" at bounding box center [365, 181] width 52 height 11
select select "******"
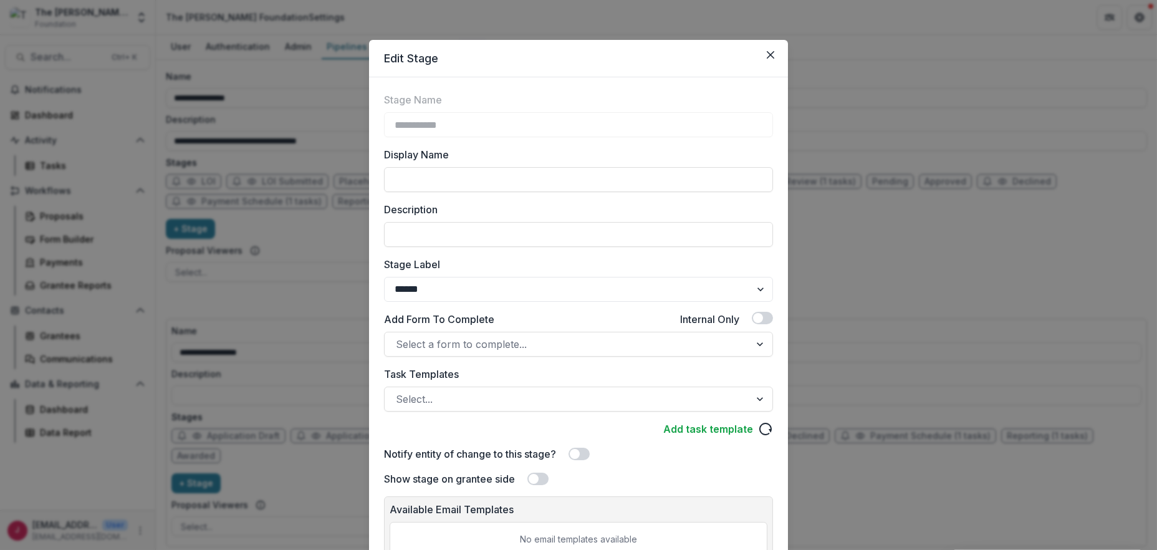
click at [757, 316] on span at bounding box center [758, 318] width 10 height 10
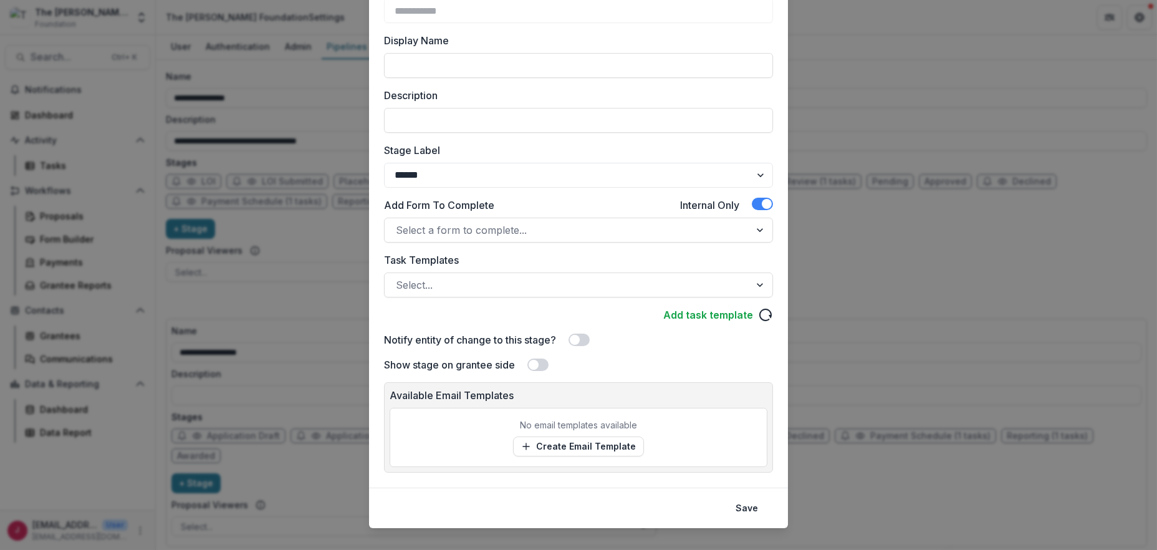
scroll to position [132, 0]
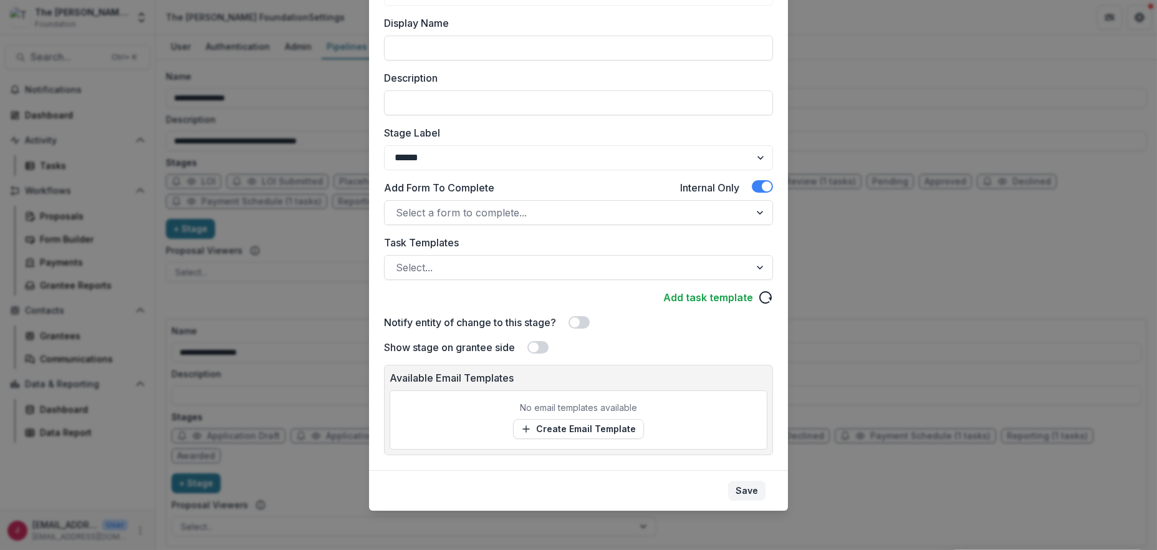
click at [747, 489] on button "Save" at bounding box center [746, 491] width 37 height 20
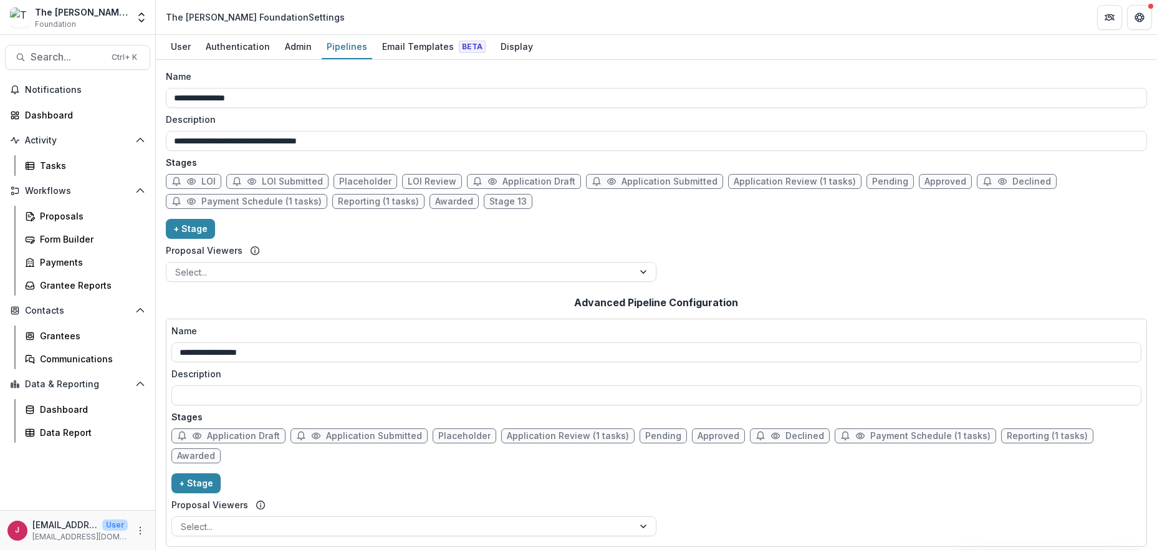
click at [446, 432] on span "Placeholder" at bounding box center [464, 436] width 52 height 11
select select "******"
click at [446, 432] on div "Add task template" at bounding box center [578, 427] width 380 height 14
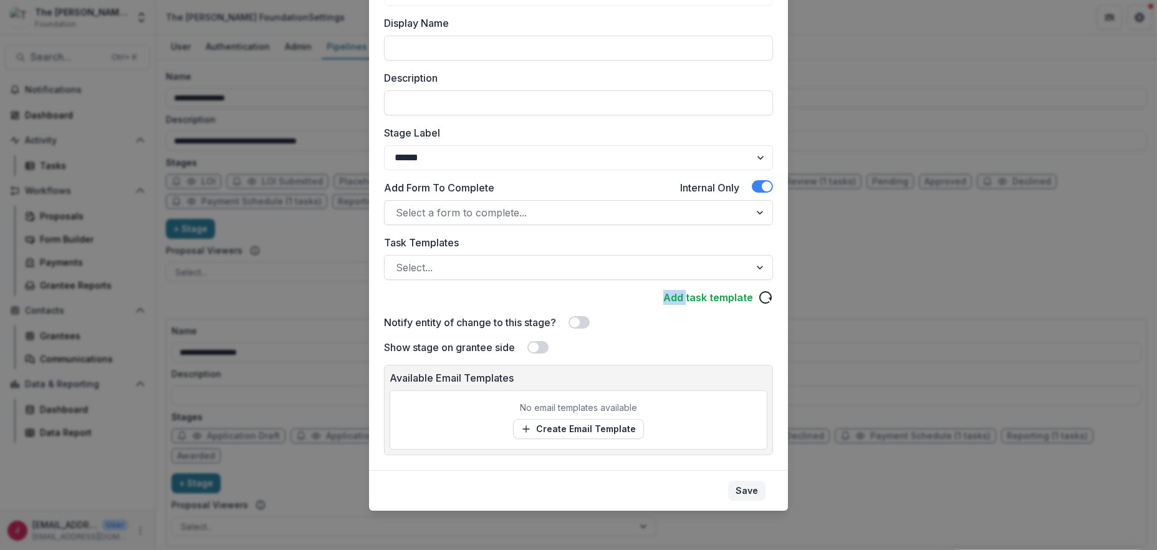
click at [748, 489] on button "Save" at bounding box center [746, 491] width 37 height 20
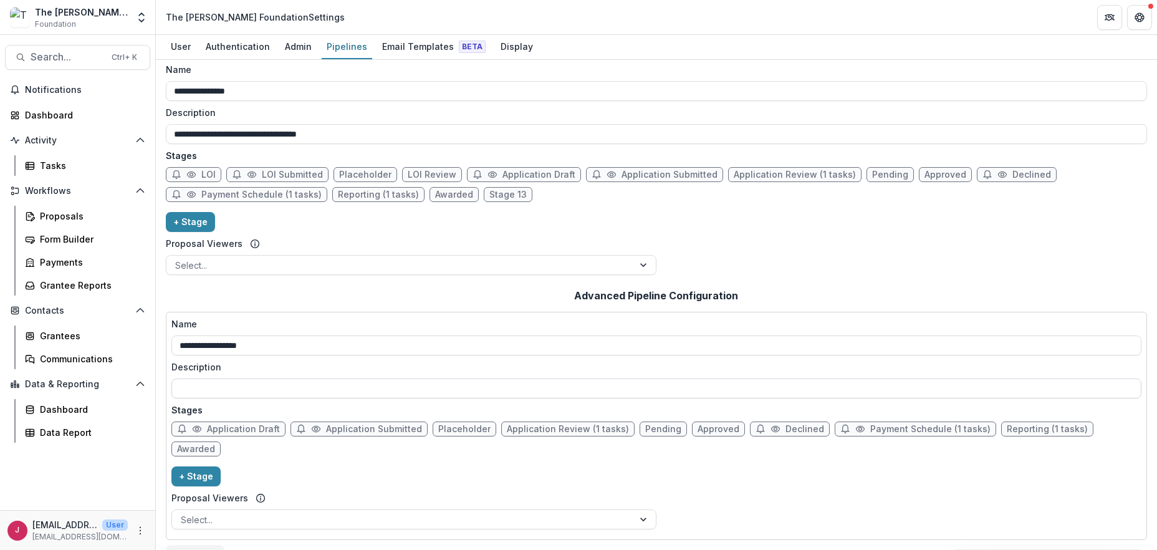
scroll to position [11, 0]
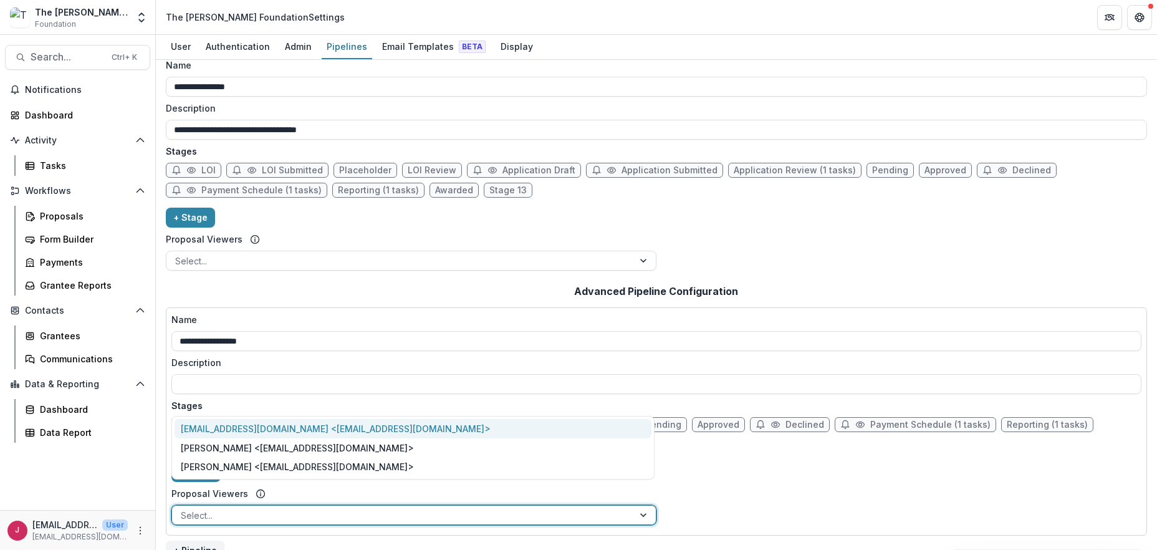
click at [644, 506] on div at bounding box center [645, 515] width 22 height 19
click at [753, 470] on div "**********" at bounding box center [656, 421] width 970 height 217
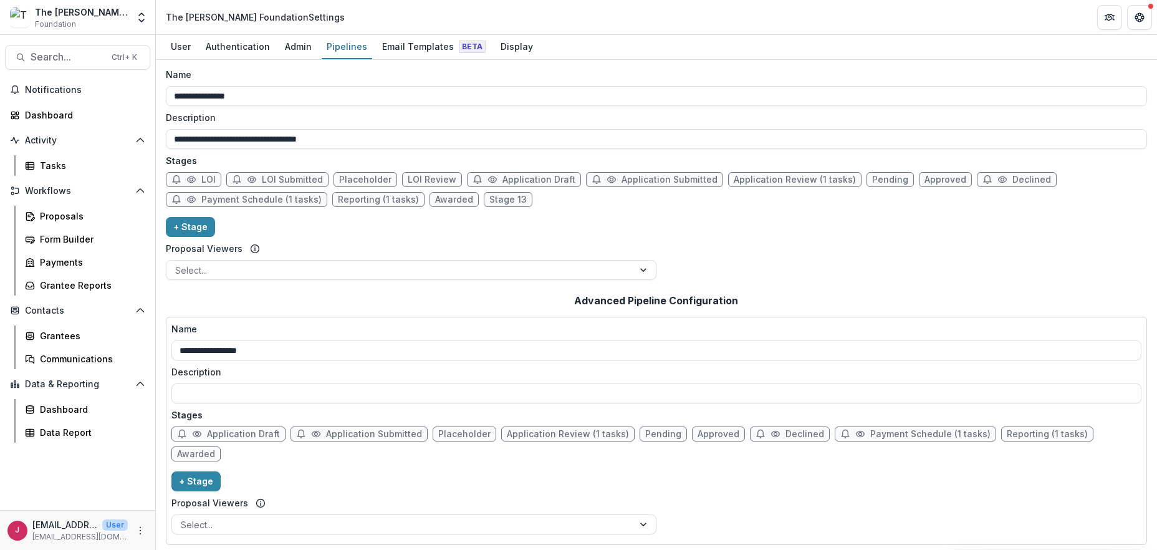
scroll to position [0, 0]
drag, startPoint x: 302, startPoint y: 44, endPoint x: 304, endPoint y: 67, distance: 23.1
click at [302, 44] on div "Admin" at bounding box center [298, 46] width 37 height 18
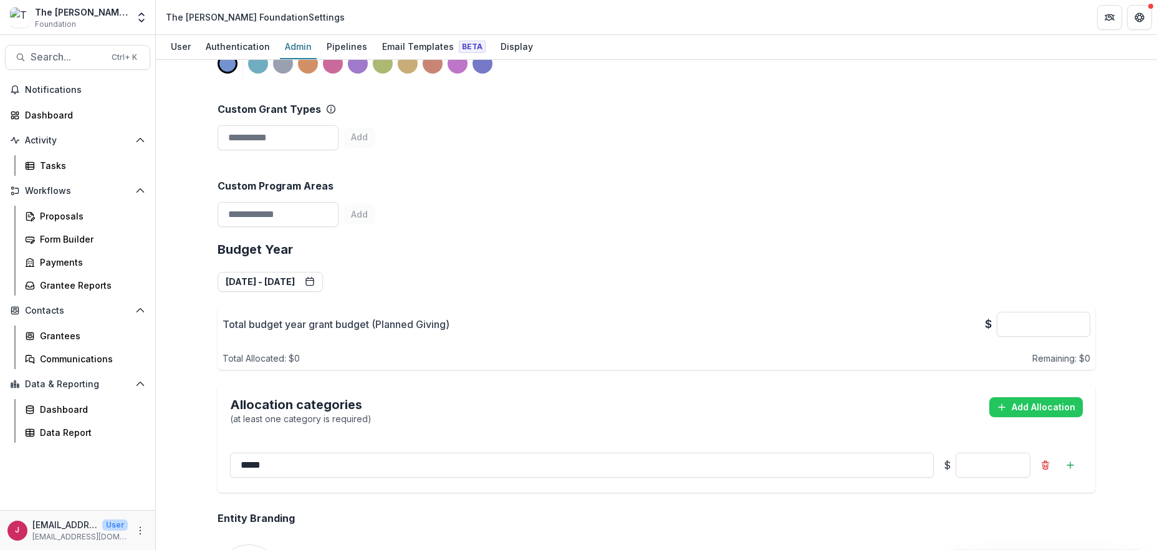
scroll to position [582, 0]
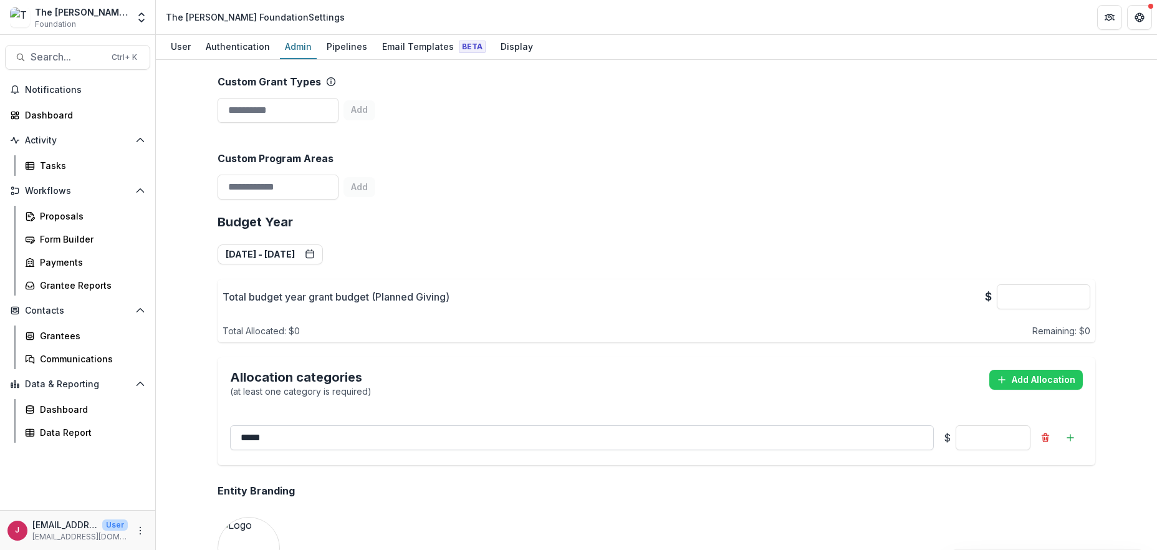
click at [316, 425] on input "*****" at bounding box center [582, 437] width 704 height 25
click at [388, 475] on div "Entity Branding" at bounding box center [657, 491] width 878 height 32
click at [1021, 284] on input "*" at bounding box center [1044, 296] width 94 height 25
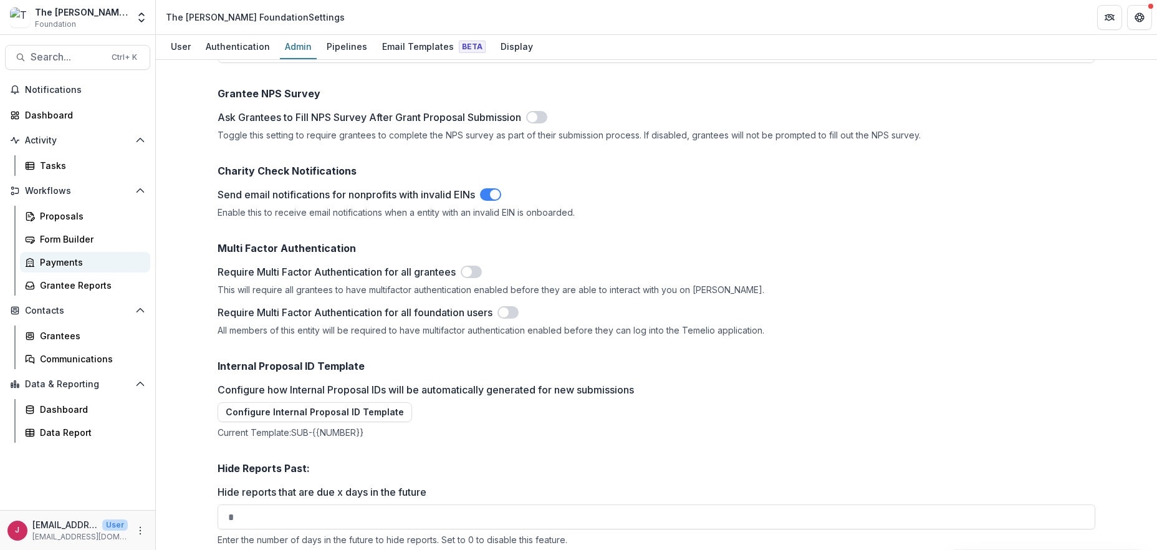
scroll to position [1245, 0]
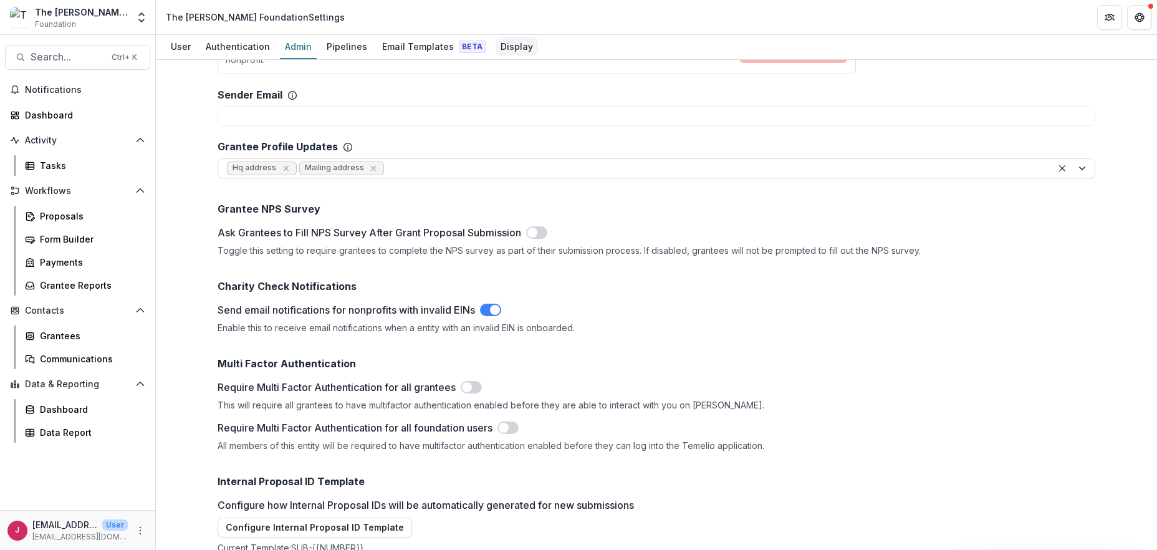
click at [506, 44] on div "Display" at bounding box center [517, 46] width 42 height 18
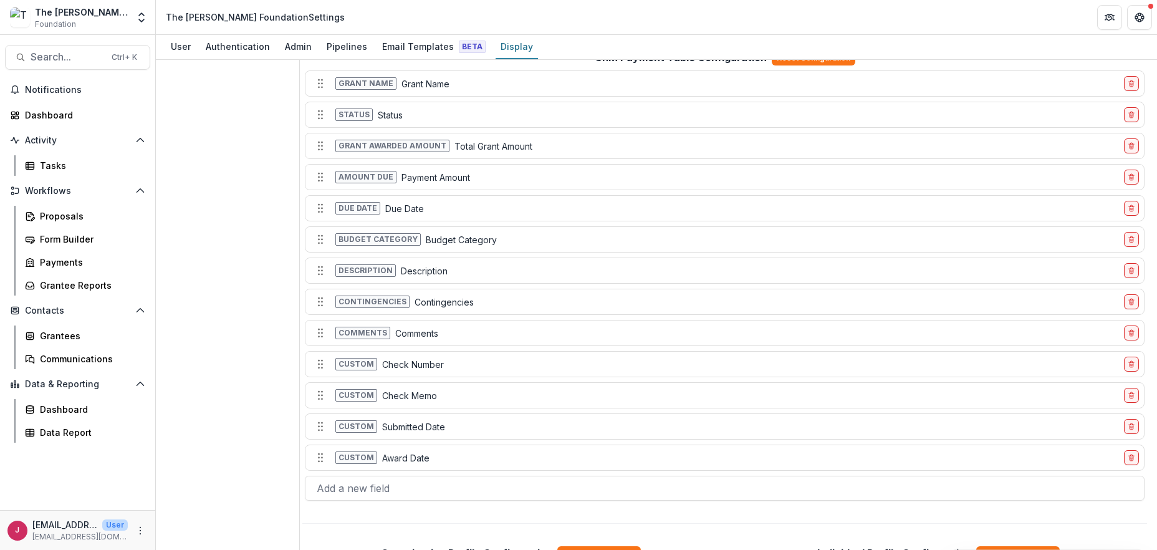
scroll to position [166, 0]
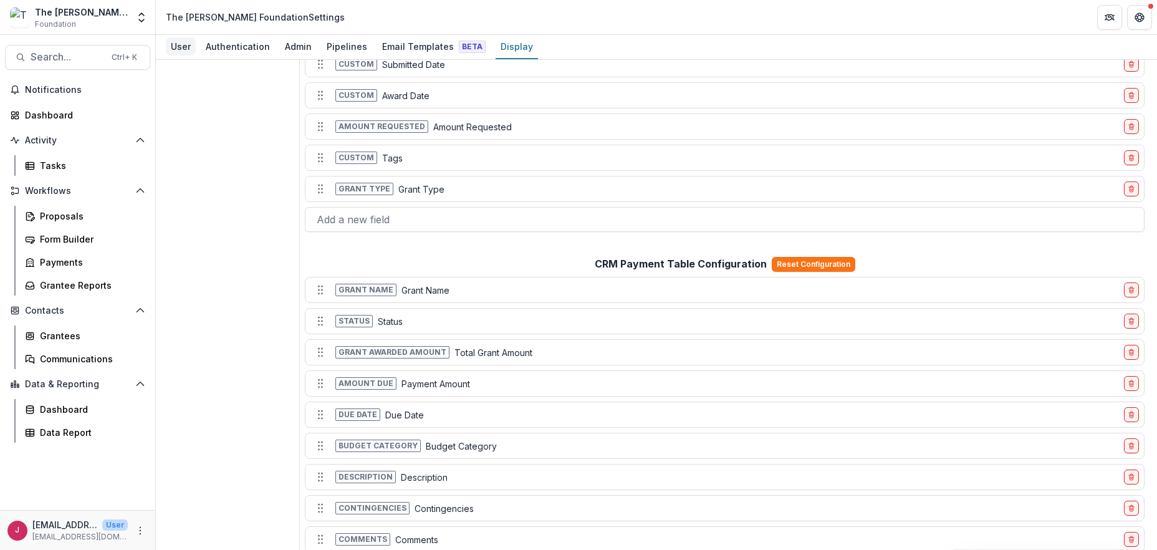
click at [175, 47] on div "User" at bounding box center [181, 46] width 30 height 18
select select "********"
select select "****"
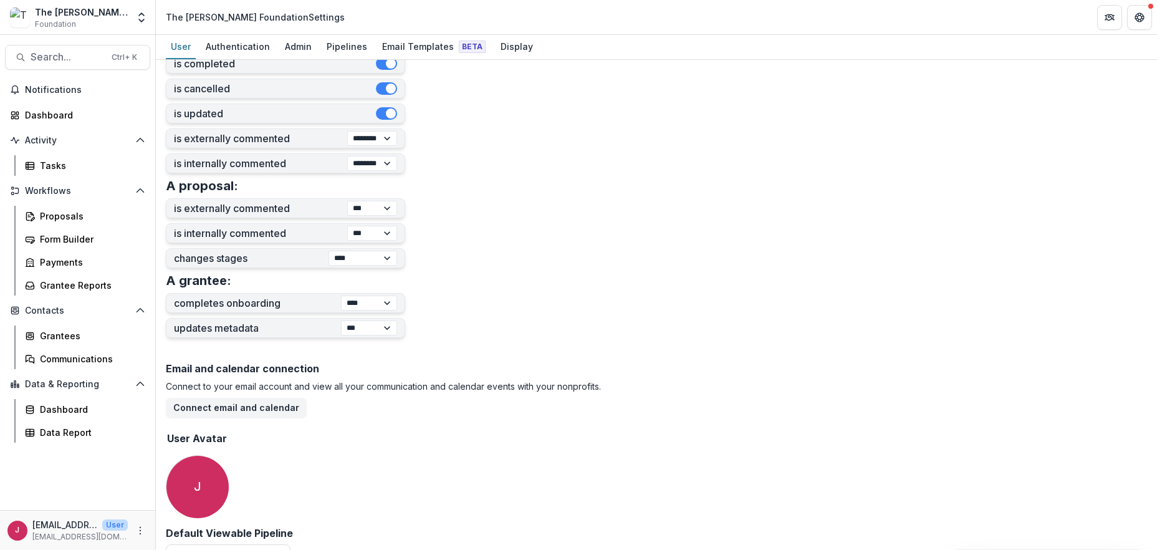
scroll to position [398, 0]
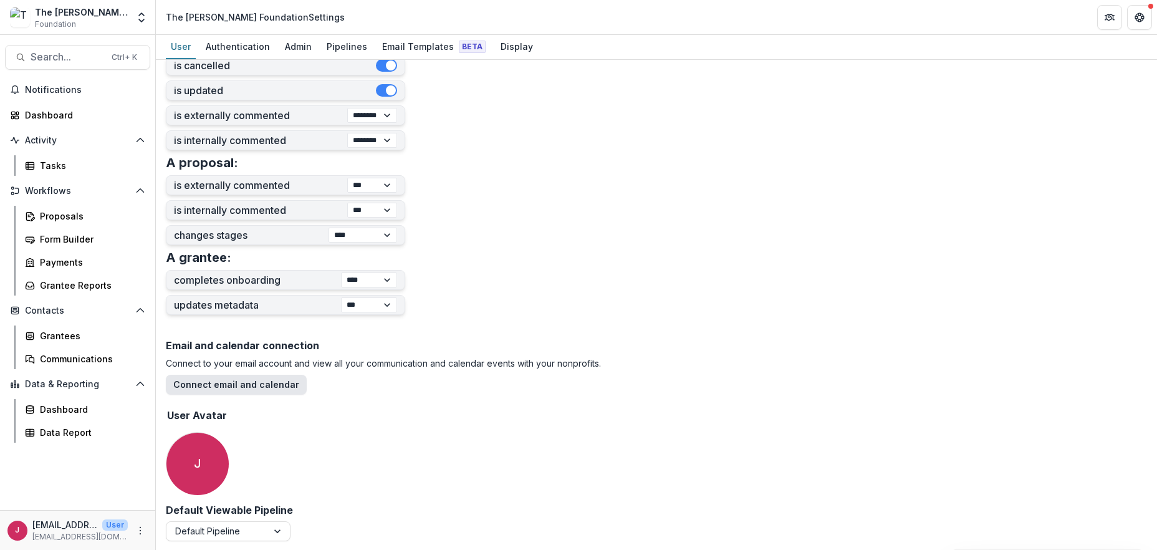
click at [259, 382] on button "Connect email and calendar" at bounding box center [236, 385] width 141 height 20
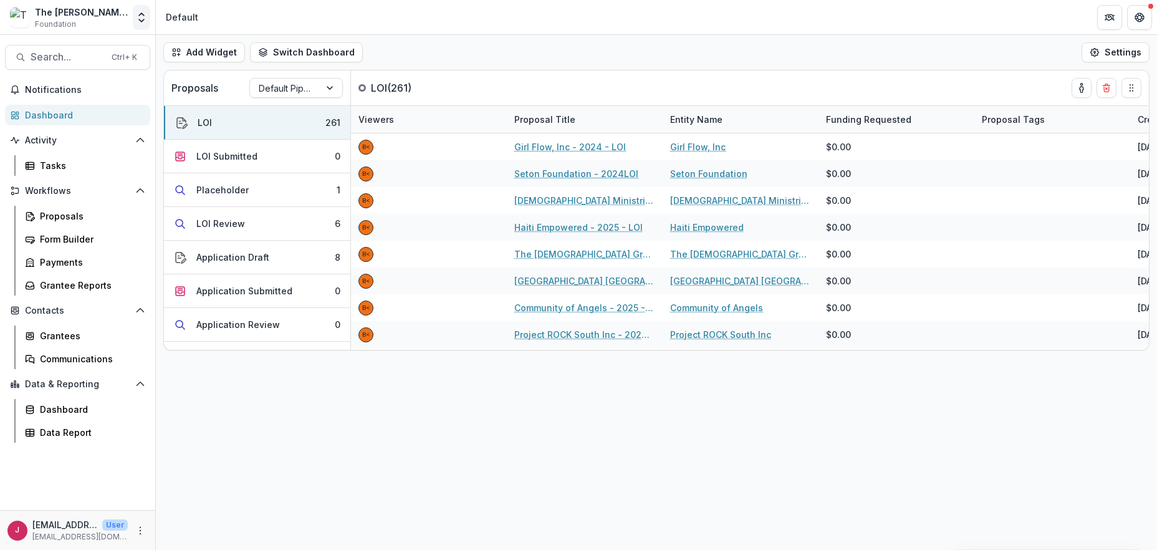
click at [144, 19] on icon "Open entity switcher" at bounding box center [141, 17] width 12 height 12
click at [89, 50] on link "Admin Settings" at bounding box center [78, 48] width 150 height 21
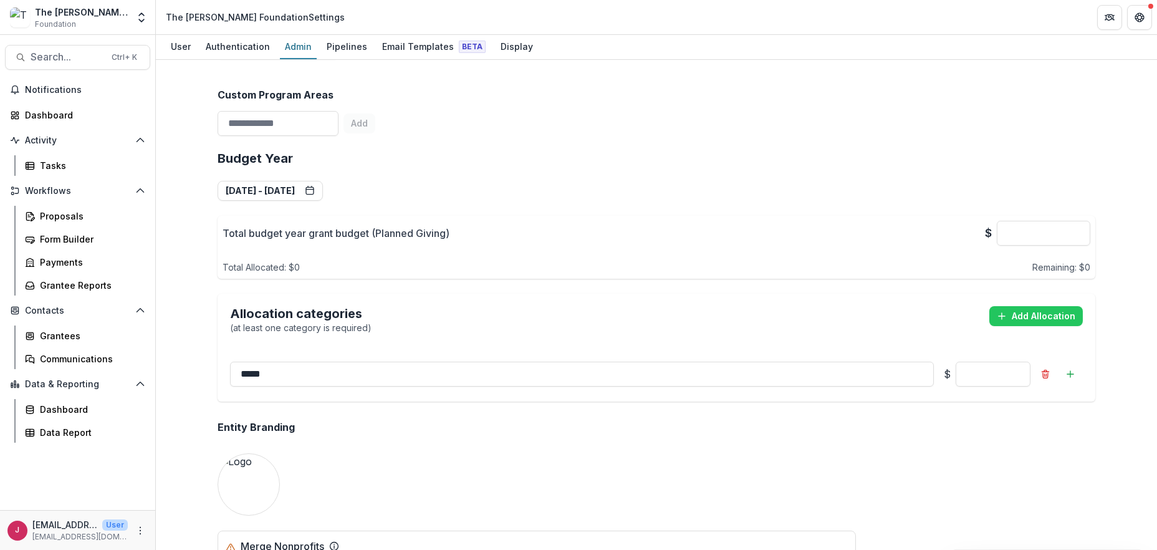
scroll to position [413, 0]
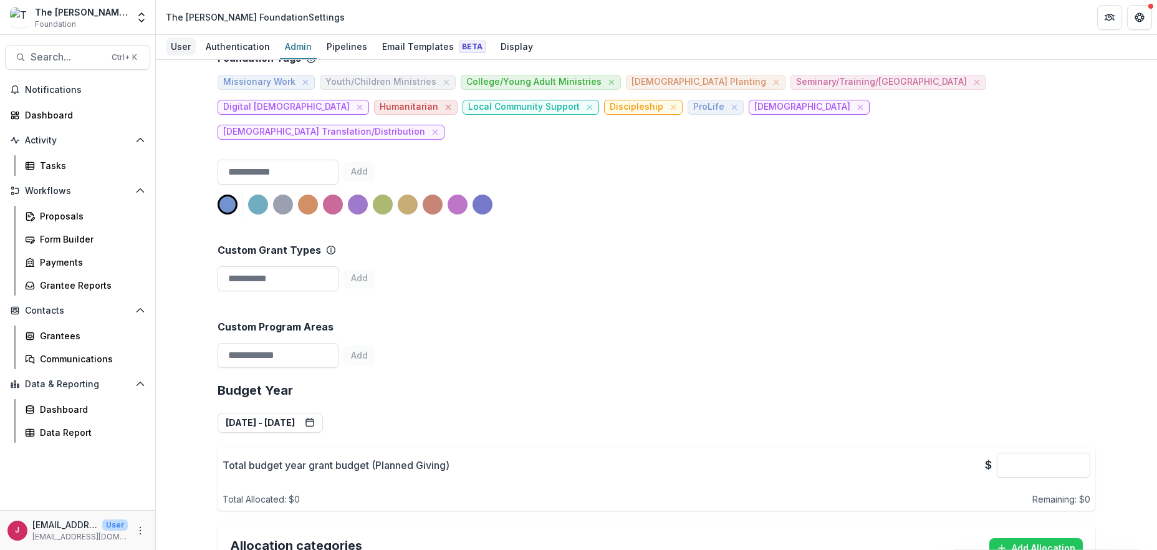
click at [185, 43] on div "User" at bounding box center [181, 46] width 30 height 18
select select "********"
select select "****"
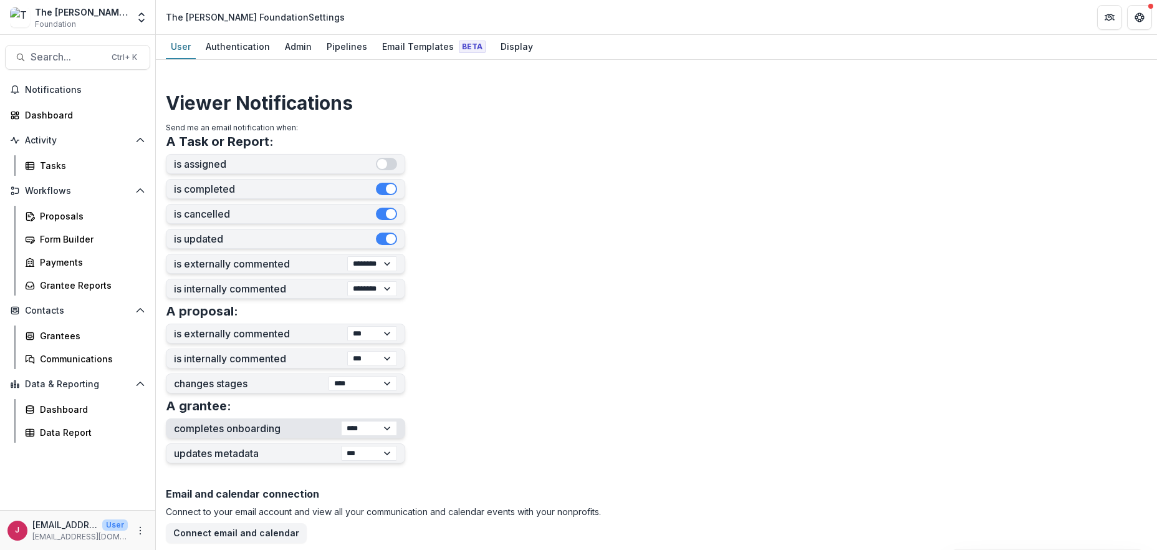
scroll to position [398, 0]
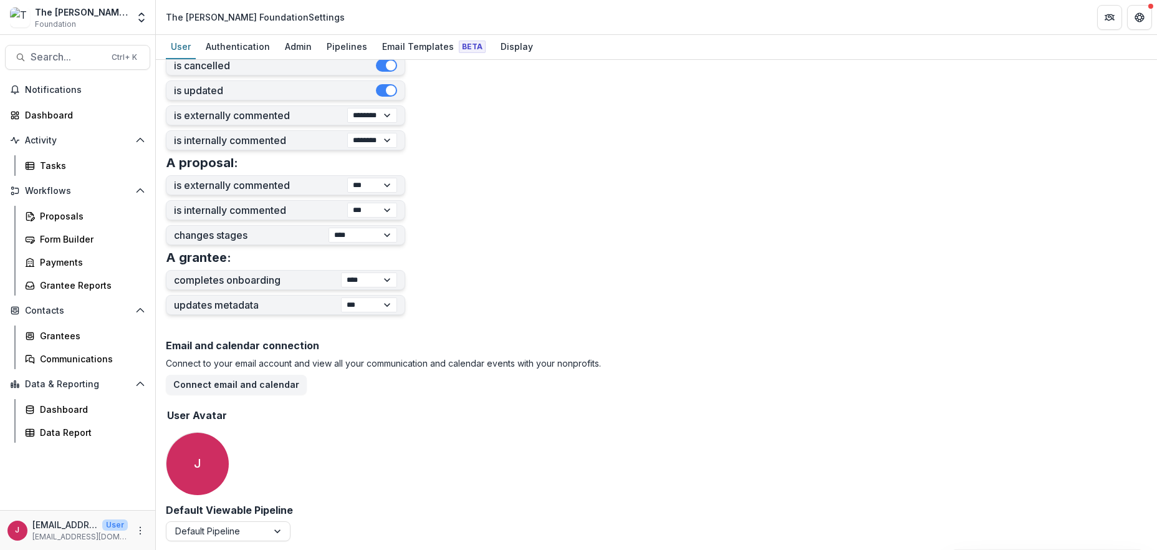
drag, startPoint x: 237, startPoint y: 384, endPoint x: 639, endPoint y: 389, distance: 401.6
click at [241, 384] on button "Connect email and calendar" at bounding box center [236, 385] width 141 height 20
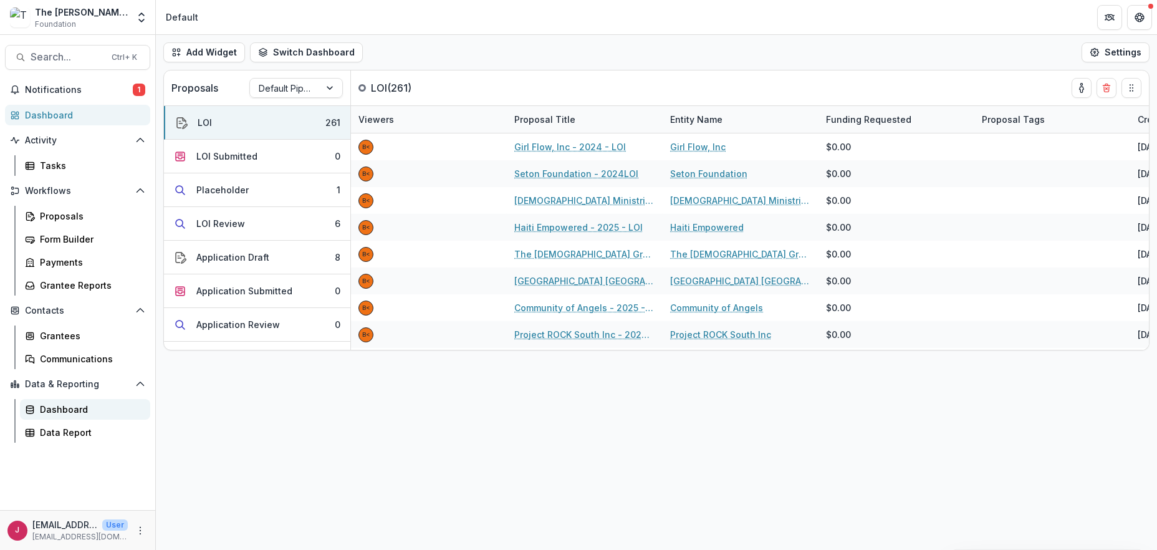
click at [56, 404] on div "Dashboard" at bounding box center [90, 409] width 100 height 13
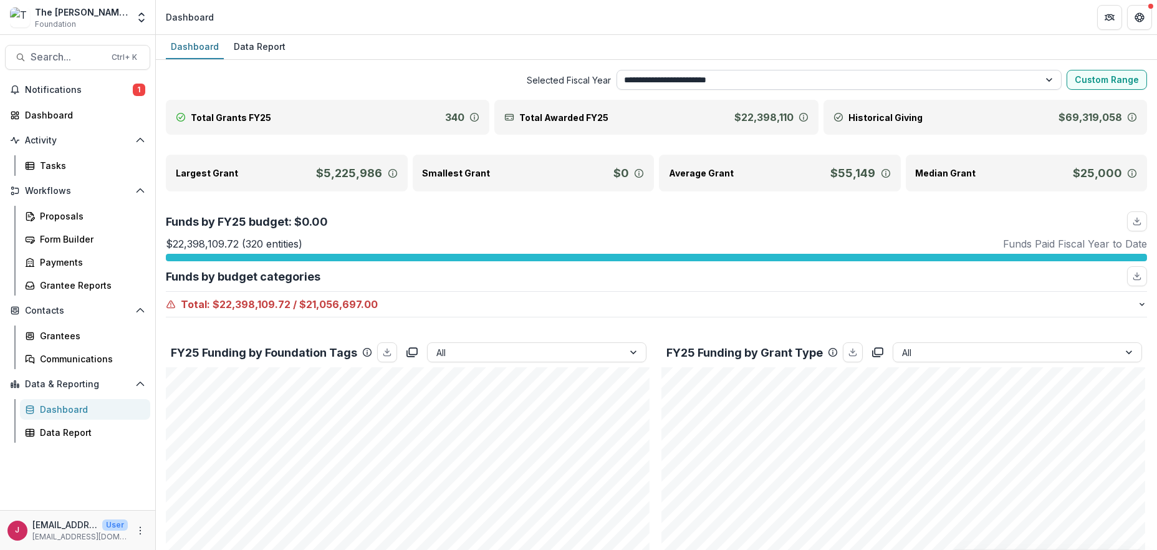
click at [1049, 76] on select "**********" at bounding box center [840, 80] width 446 height 20
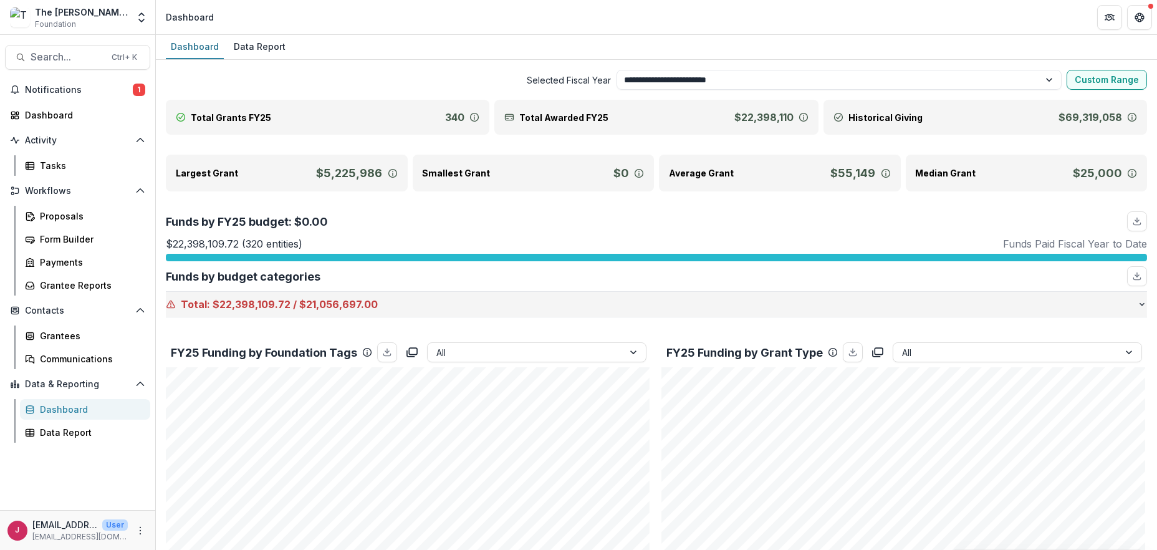
click at [367, 307] on p "Total : $22,398,109.72 / $21,056,697.00" at bounding box center [651, 304] width 971 height 15
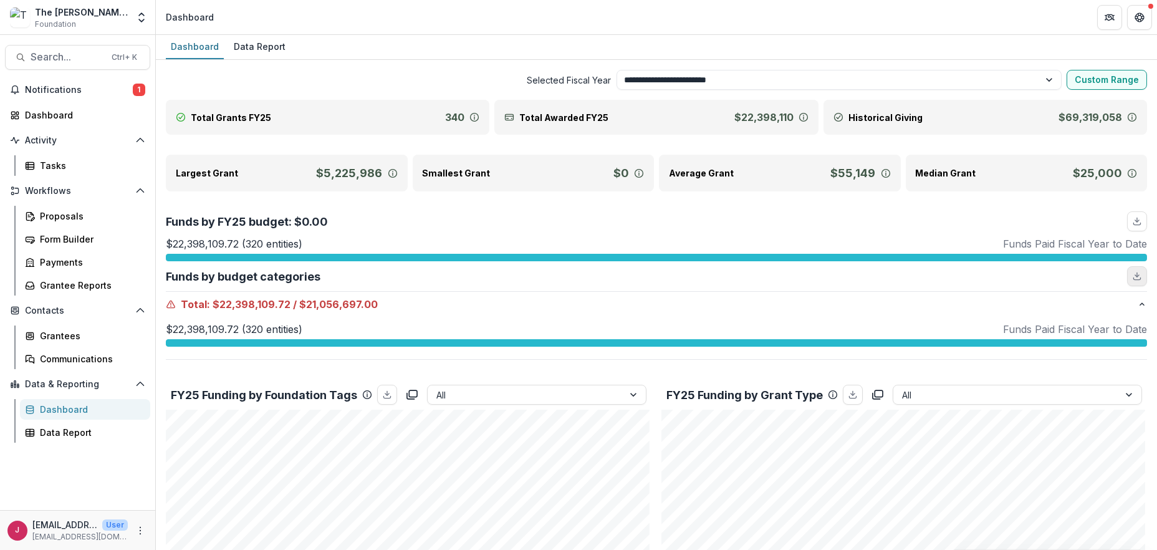
click at [1137, 274] on icon "download" at bounding box center [1137, 276] width 10 height 10
click at [1104, 270] on div "Funds by budget categories" at bounding box center [656, 276] width 981 height 20
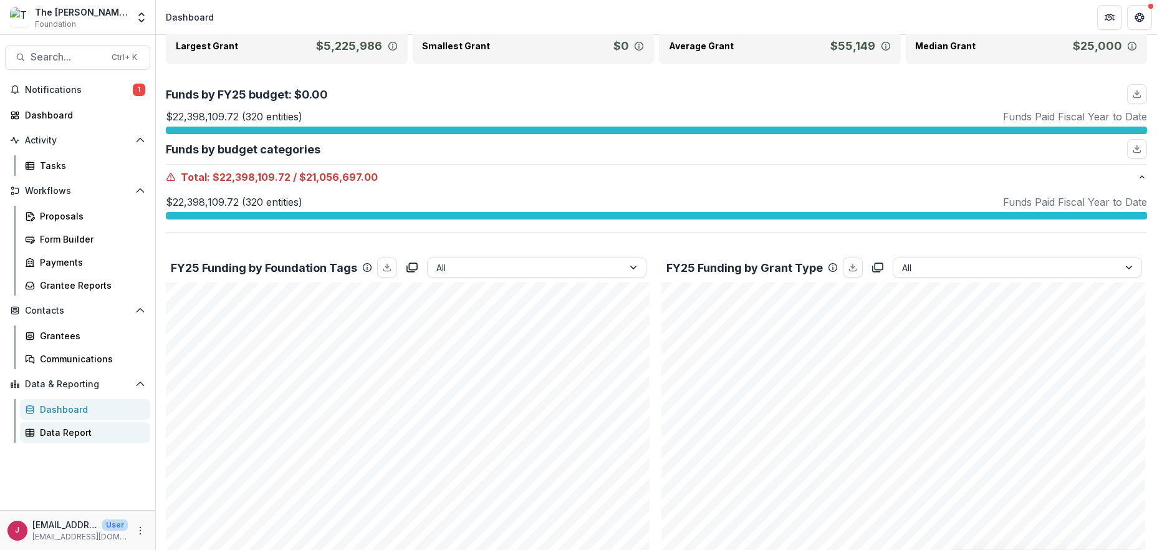
scroll to position [332, 0]
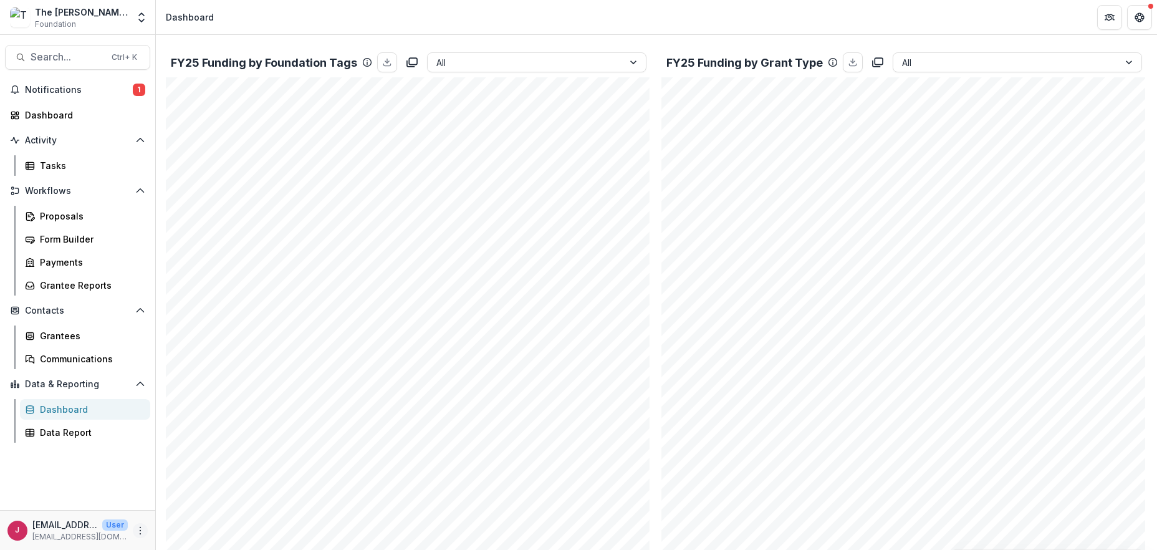
click at [138, 528] on icon "More" at bounding box center [140, 531] width 10 height 10
click at [198, 504] on link "User Settings" at bounding box center [222, 504] width 133 height 21
select select "********"
select select "****"
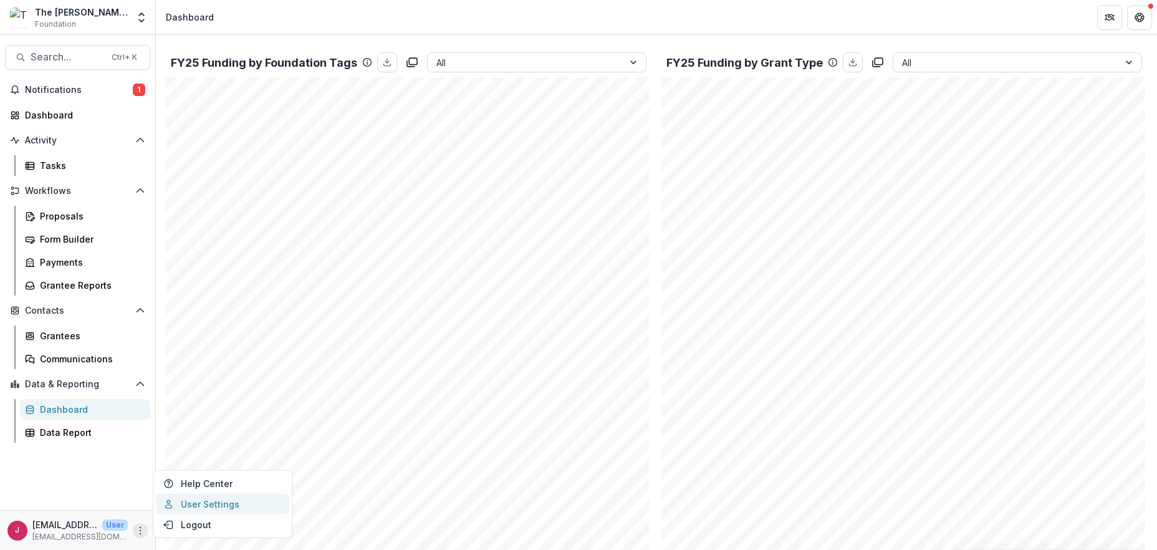
select select "****"
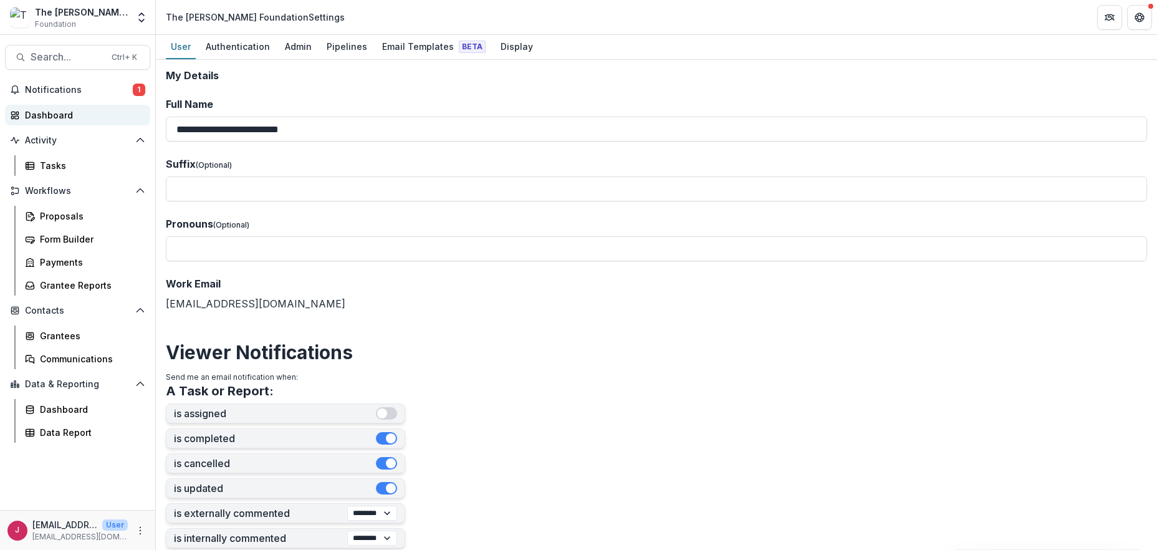
click at [46, 111] on div "Dashboard" at bounding box center [82, 114] width 115 height 13
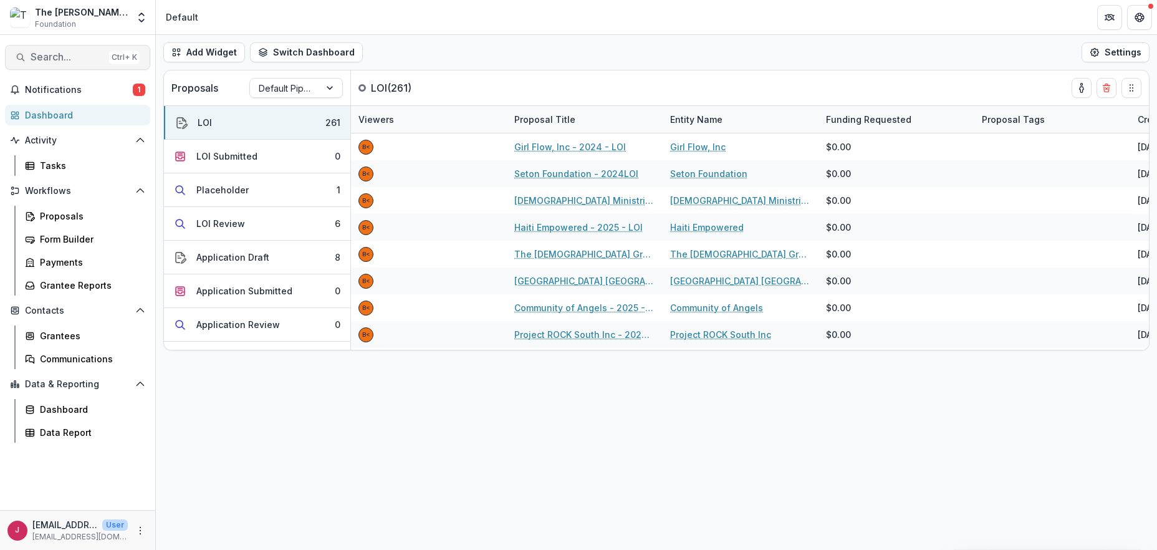
click at [61, 57] on span "Search..." at bounding box center [68, 57] width 74 height 12
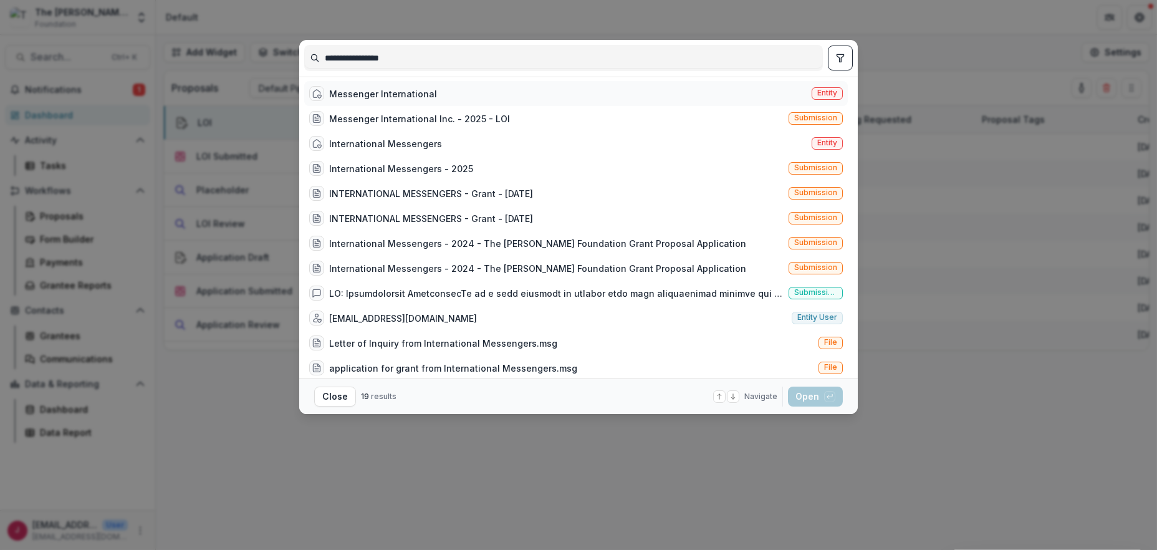
type input "**********"
click at [396, 92] on div "Messenger International" at bounding box center [383, 93] width 108 height 13
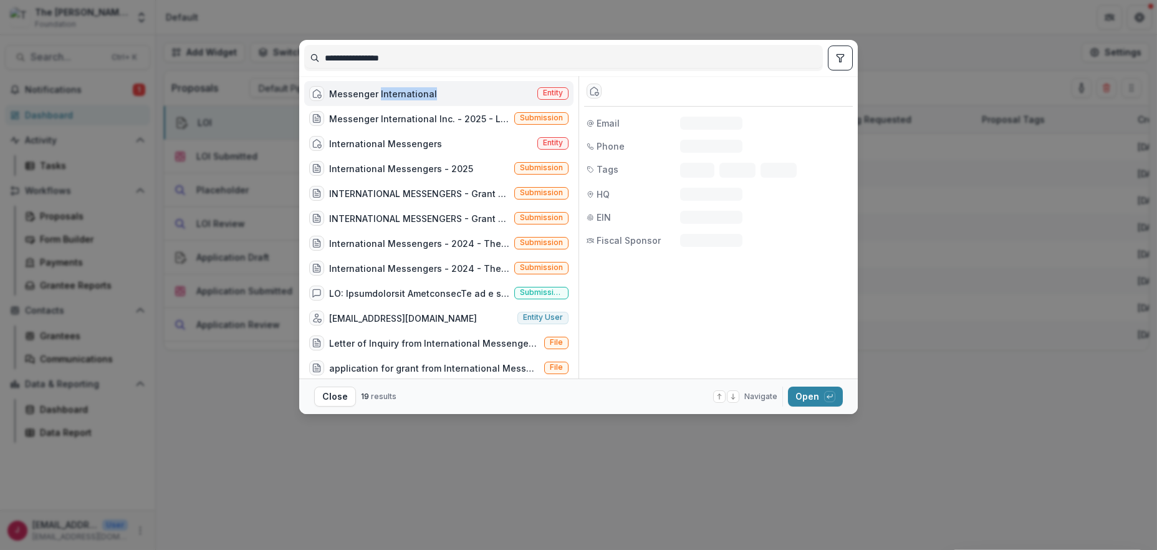
click at [396, 92] on div "Messenger International" at bounding box center [383, 93] width 108 height 13
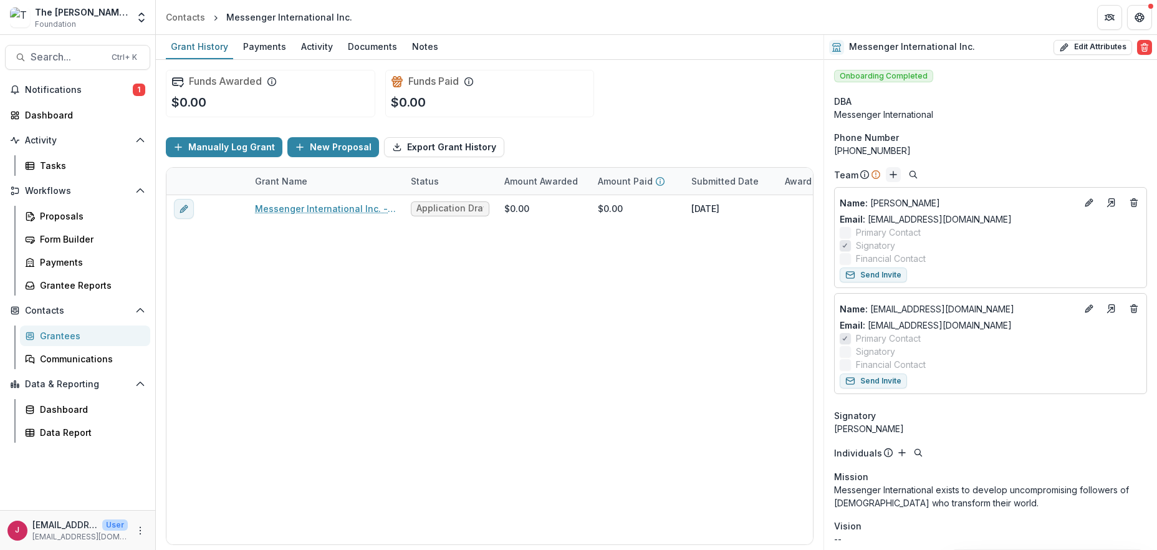
click at [893, 173] on icon "Add" at bounding box center [894, 175] width 10 height 10
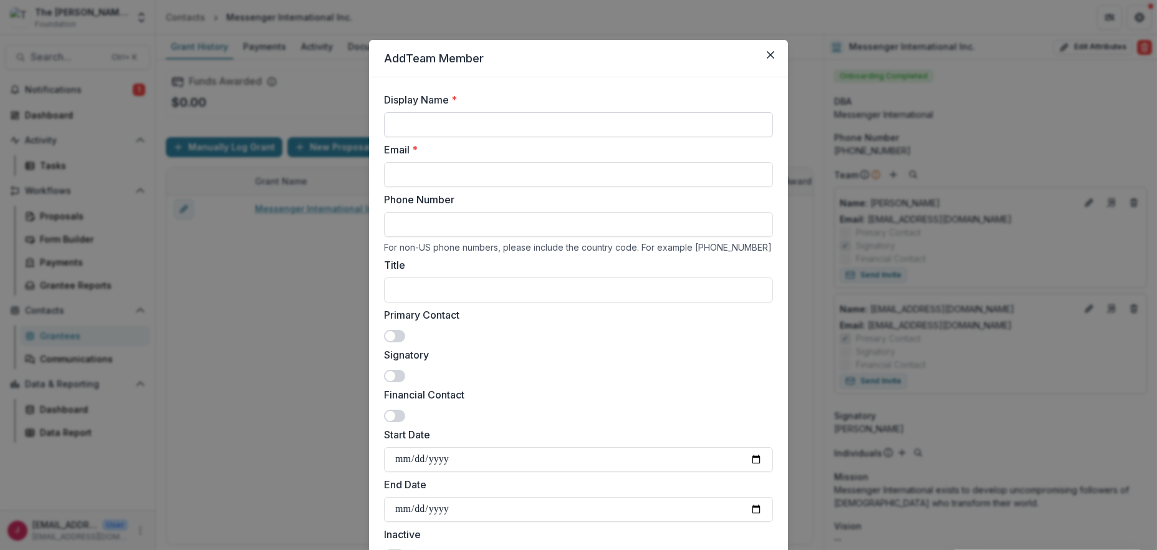
click at [470, 121] on input "Display Name *" at bounding box center [578, 124] width 389 height 25
type input "**********"
click at [412, 174] on input "Email *" at bounding box center [578, 174] width 389 height 25
type input "**********"
click at [393, 336] on span at bounding box center [394, 336] width 21 height 12
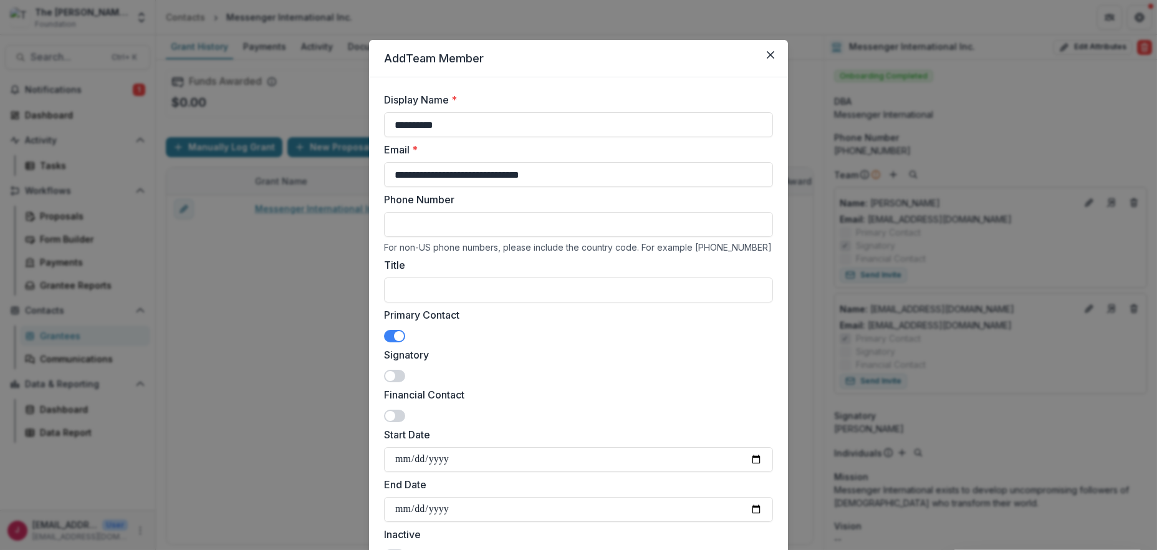
scroll to position [146, 0]
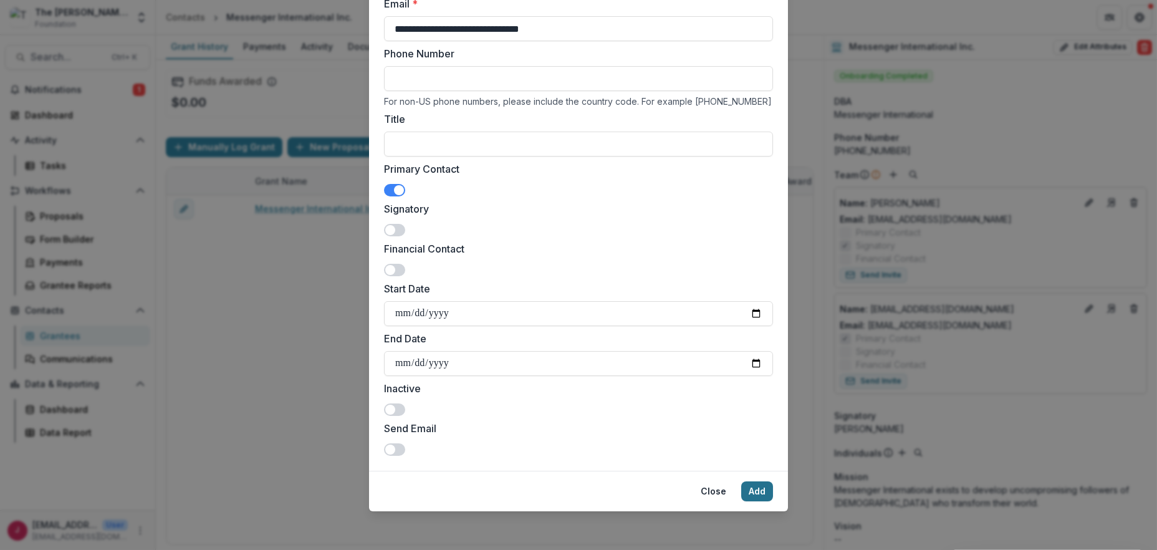
click at [761, 484] on button "Add" at bounding box center [757, 491] width 32 height 20
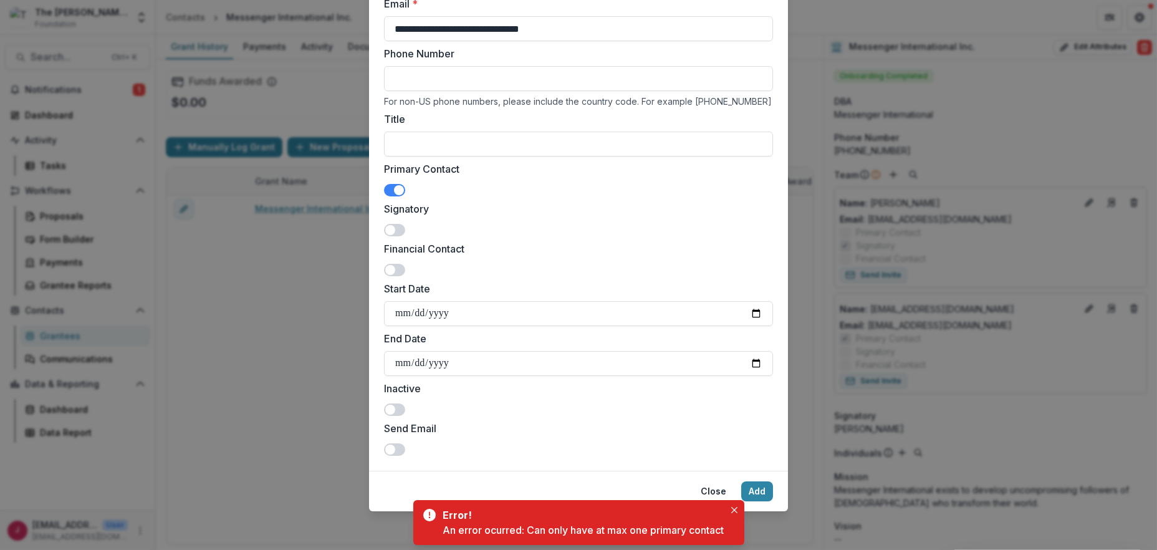
click at [394, 187] on span at bounding box center [399, 190] width 10 height 10
click at [751, 487] on button "Add" at bounding box center [757, 491] width 32 height 20
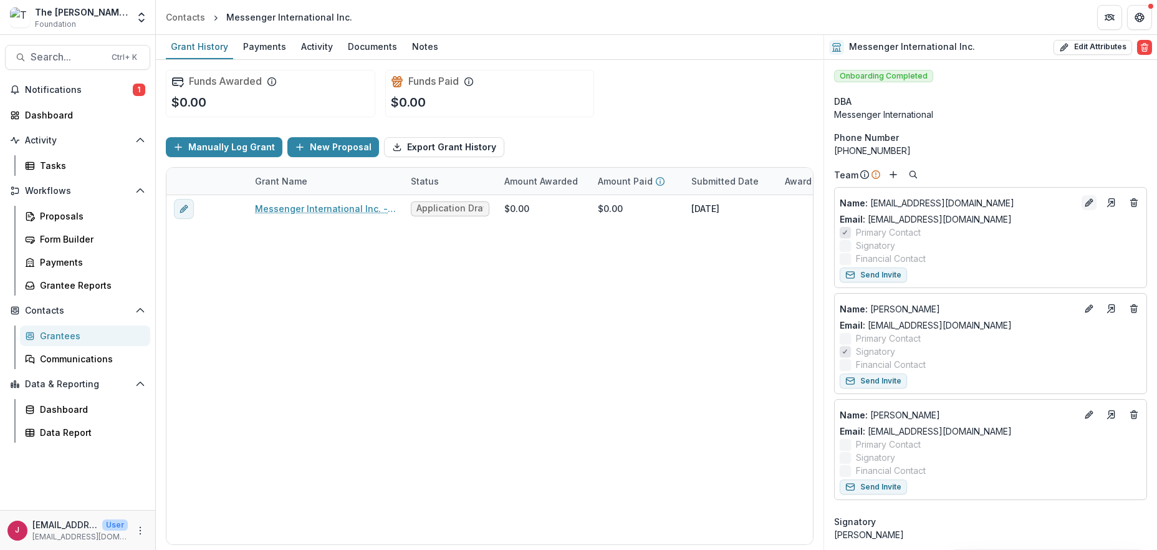
click at [1084, 201] on icon "Edit" at bounding box center [1089, 203] width 10 height 10
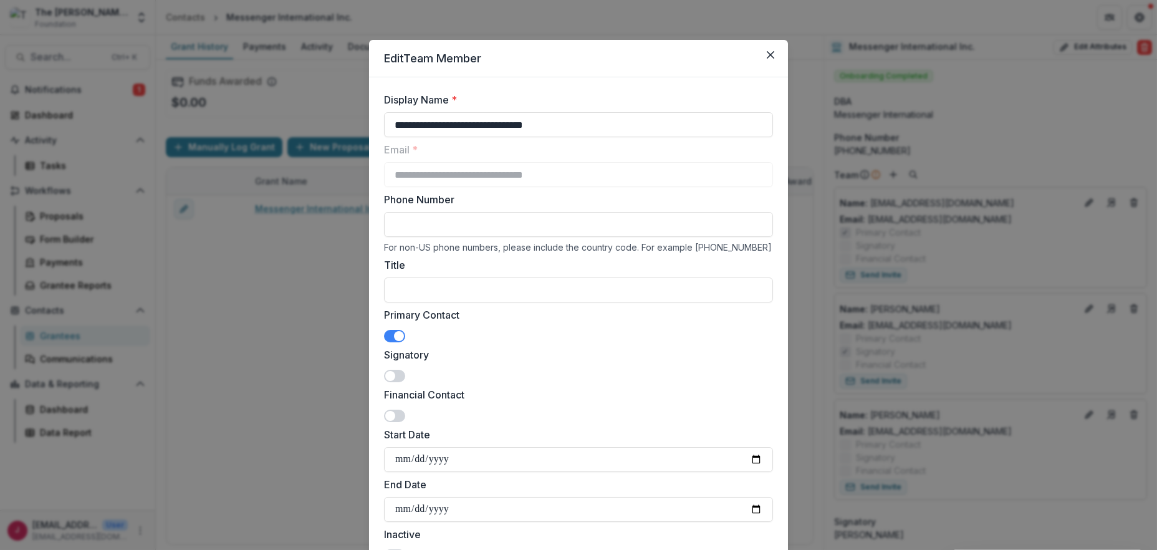
click at [394, 334] on span at bounding box center [399, 336] width 10 height 10
click at [767, 52] on icon "Close" at bounding box center [770, 54] width 7 height 7
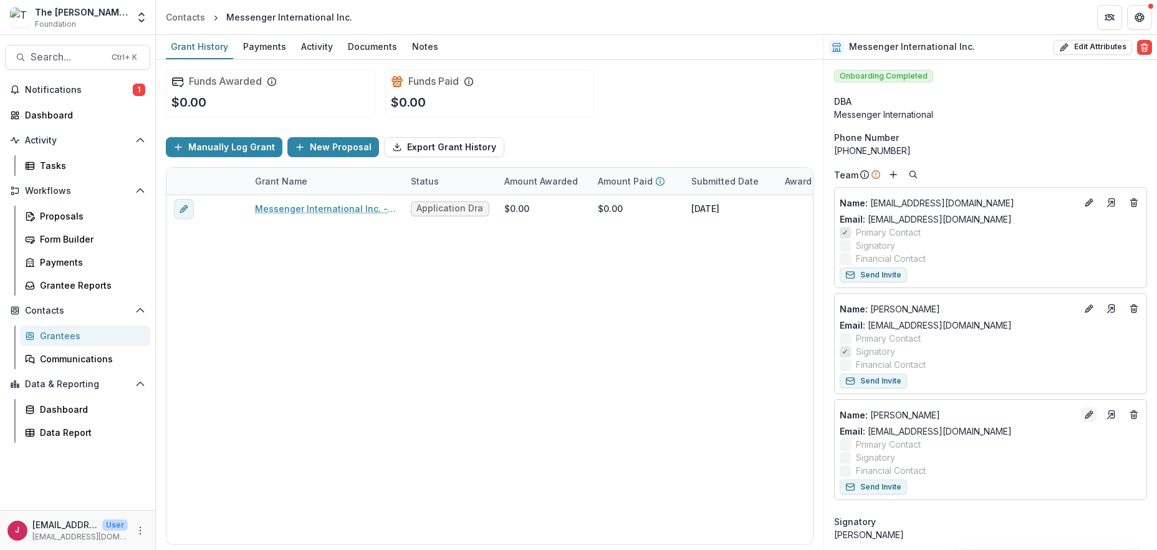
click at [1086, 412] on icon "Edit" at bounding box center [1089, 415] width 10 height 10
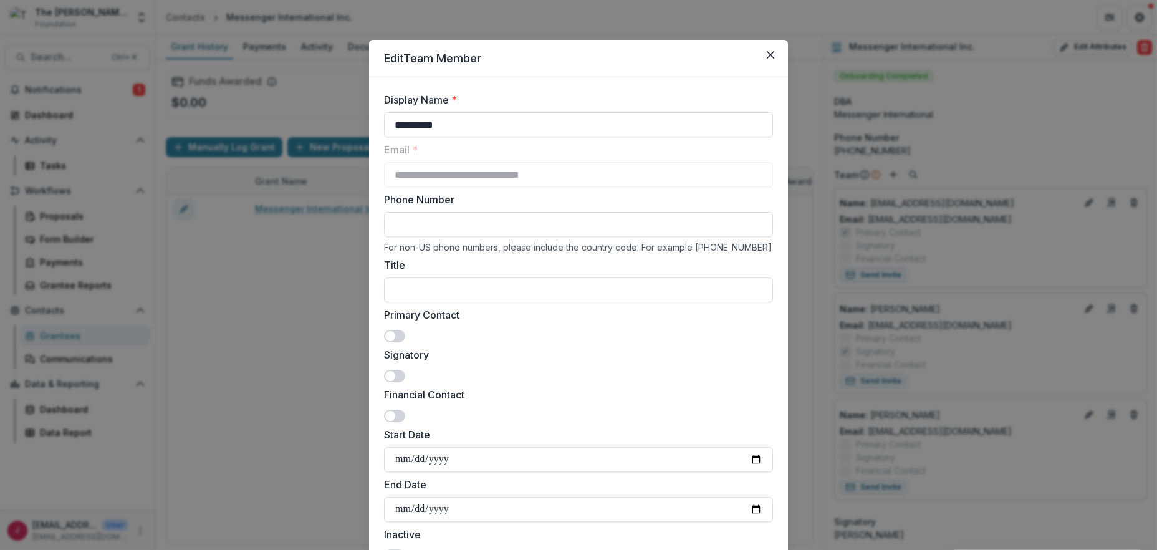
click at [388, 332] on span at bounding box center [390, 336] width 10 height 10
click at [407, 289] on input "Title" at bounding box center [578, 289] width 389 height 25
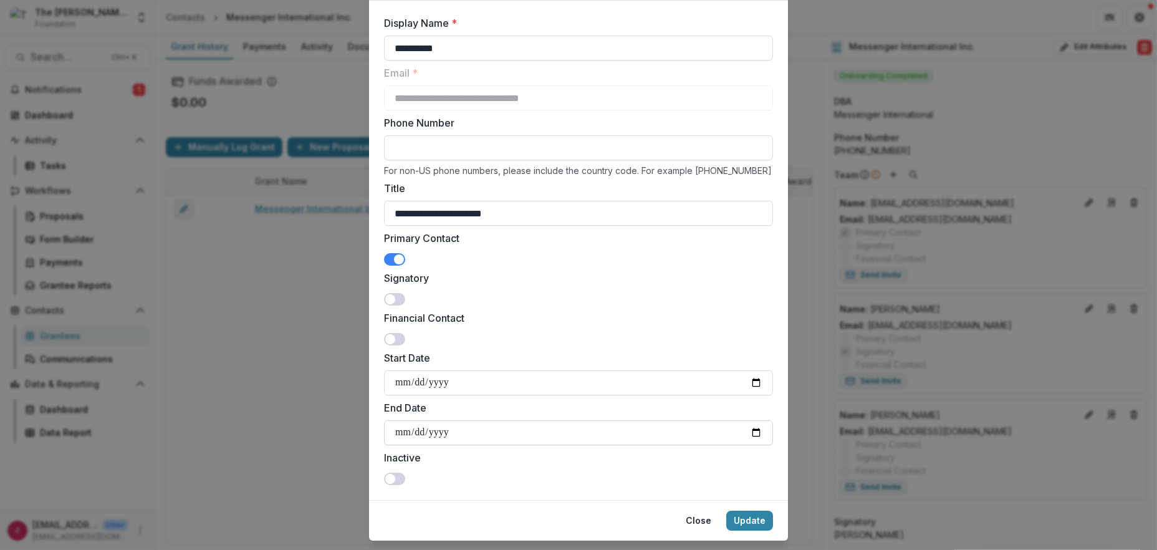
scroll to position [107, 0]
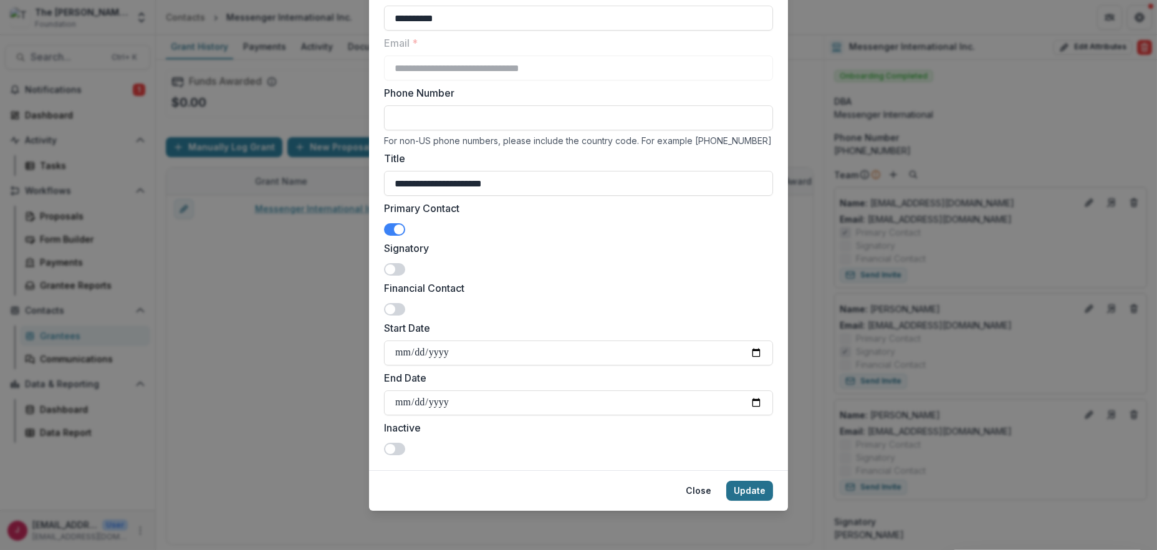
type input "**********"
click at [761, 489] on button "Update" at bounding box center [749, 491] width 47 height 20
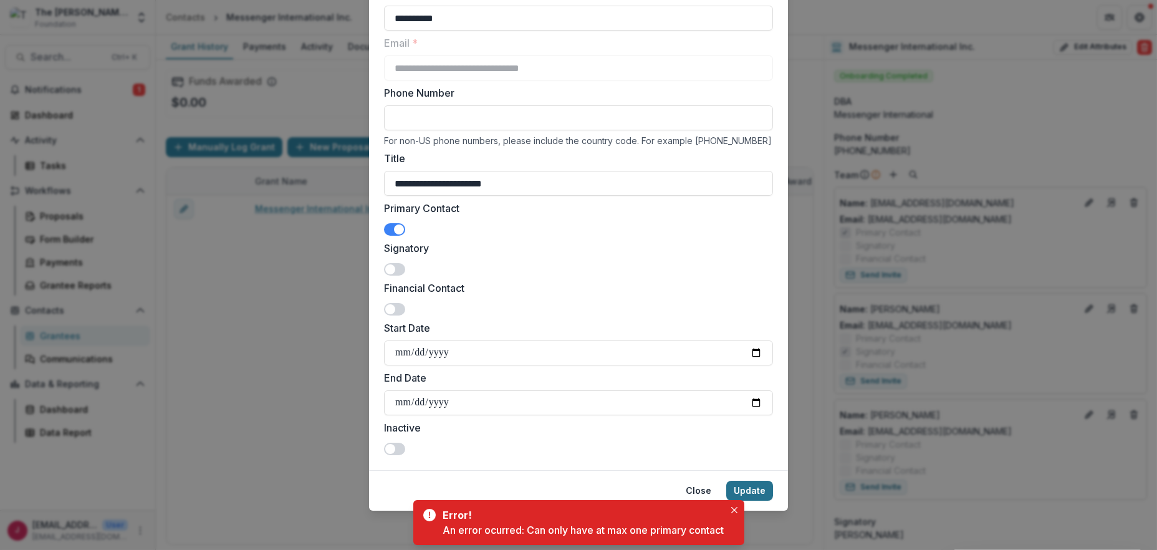
click at [748, 488] on button "Update" at bounding box center [749, 491] width 47 height 20
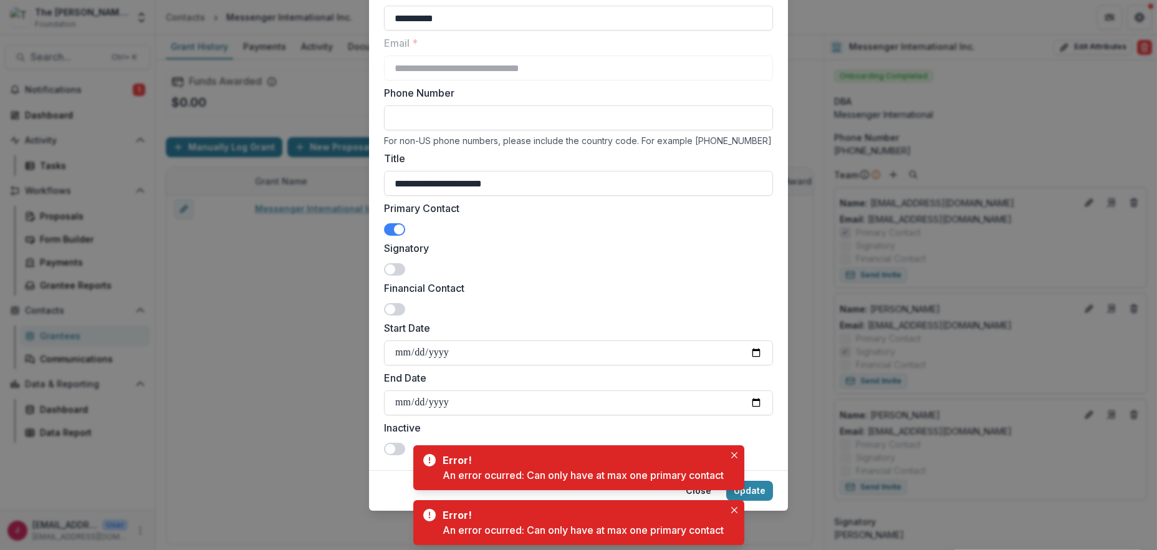
click at [389, 223] on span at bounding box center [394, 229] width 21 height 12
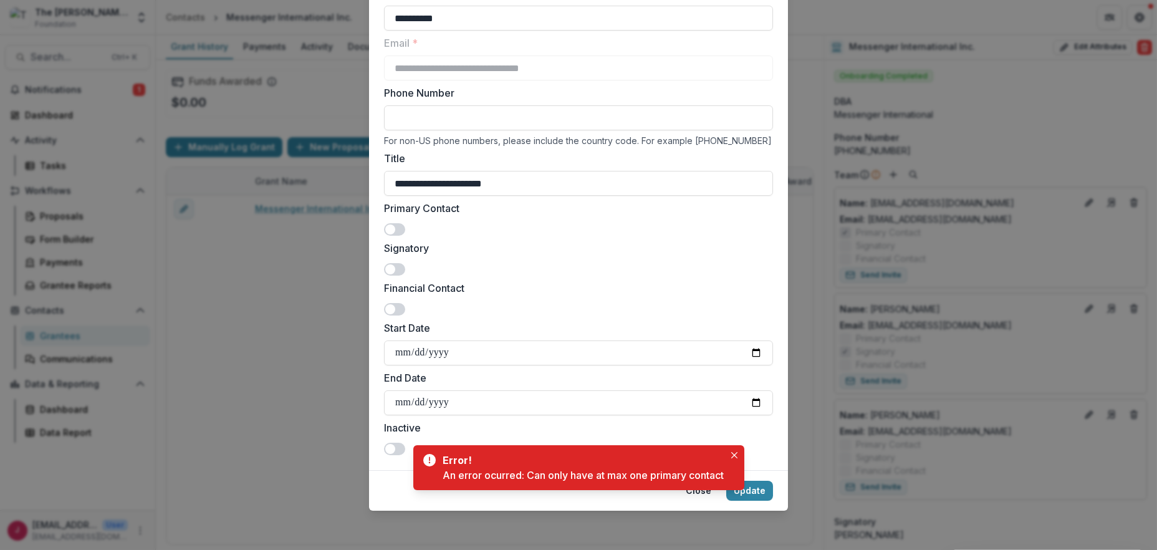
click at [399, 264] on span at bounding box center [394, 269] width 21 height 12
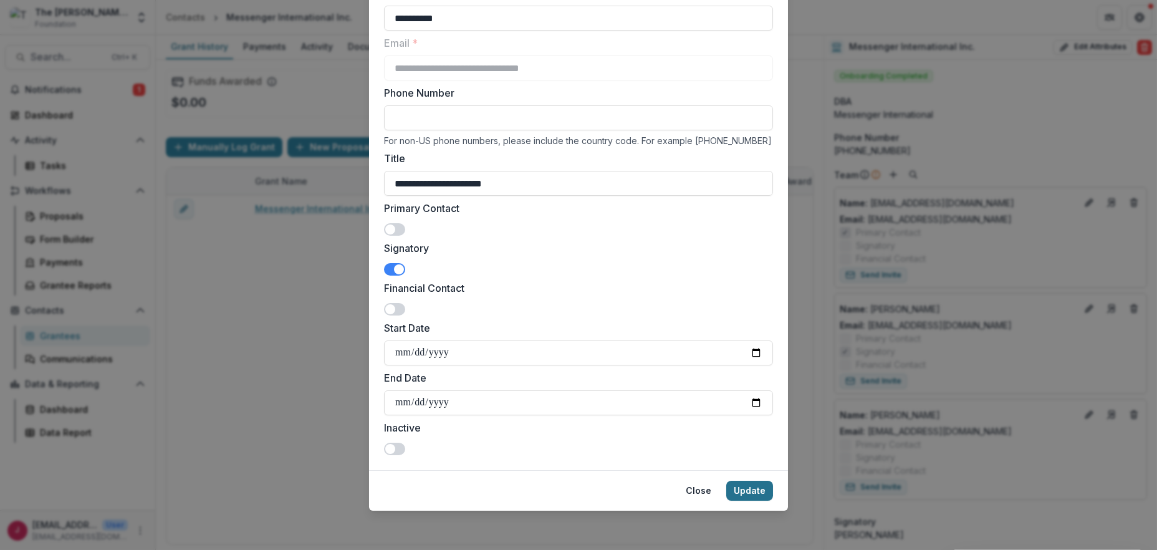
click at [741, 484] on button "Update" at bounding box center [749, 491] width 47 height 20
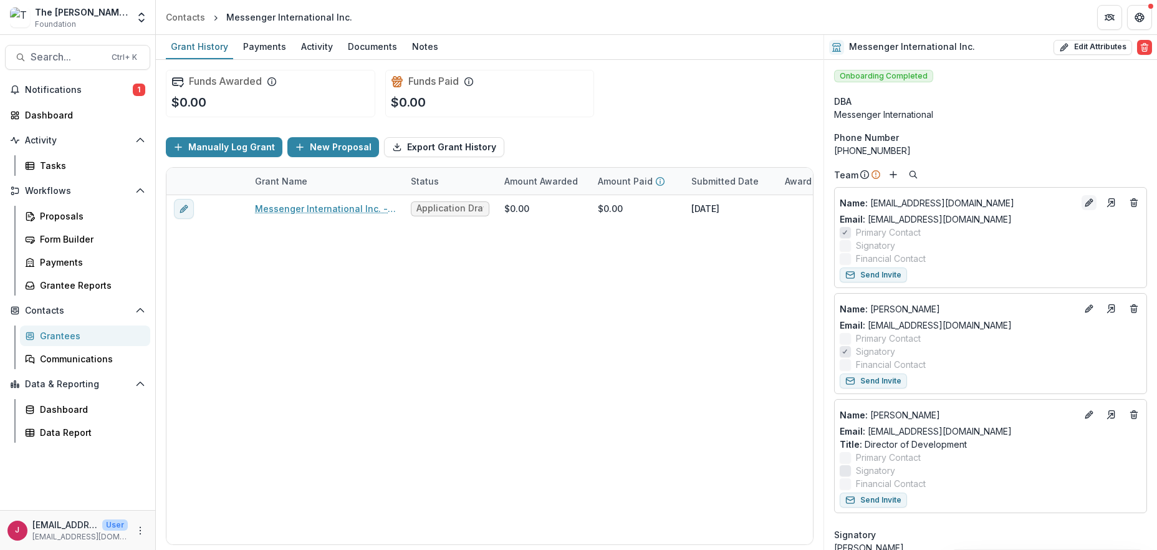
click at [1084, 200] on icon "Edit" at bounding box center [1089, 203] width 10 height 10
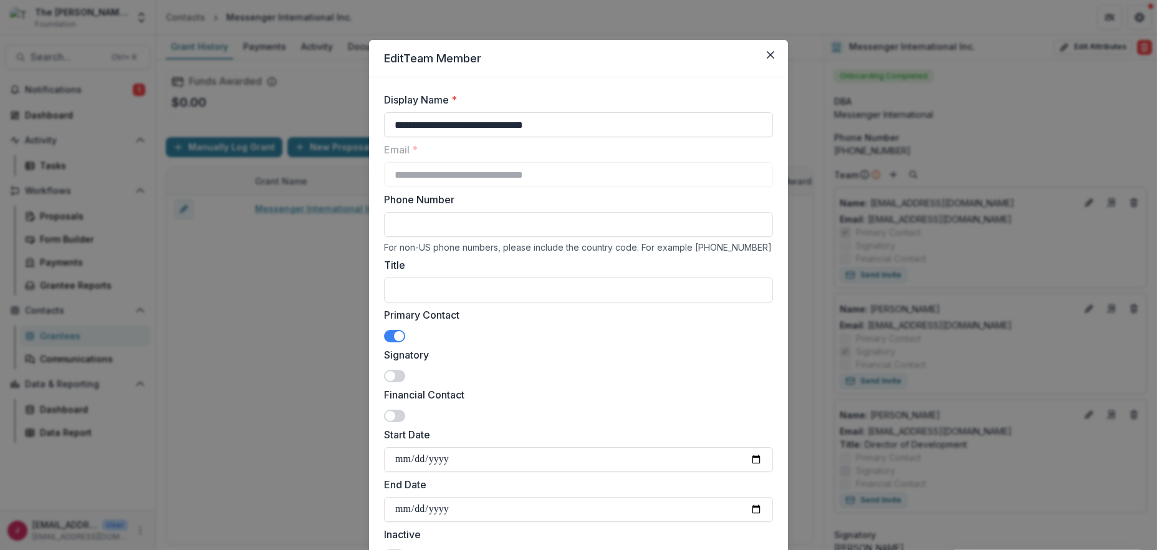
click at [395, 337] on span at bounding box center [399, 336] width 10 height 10
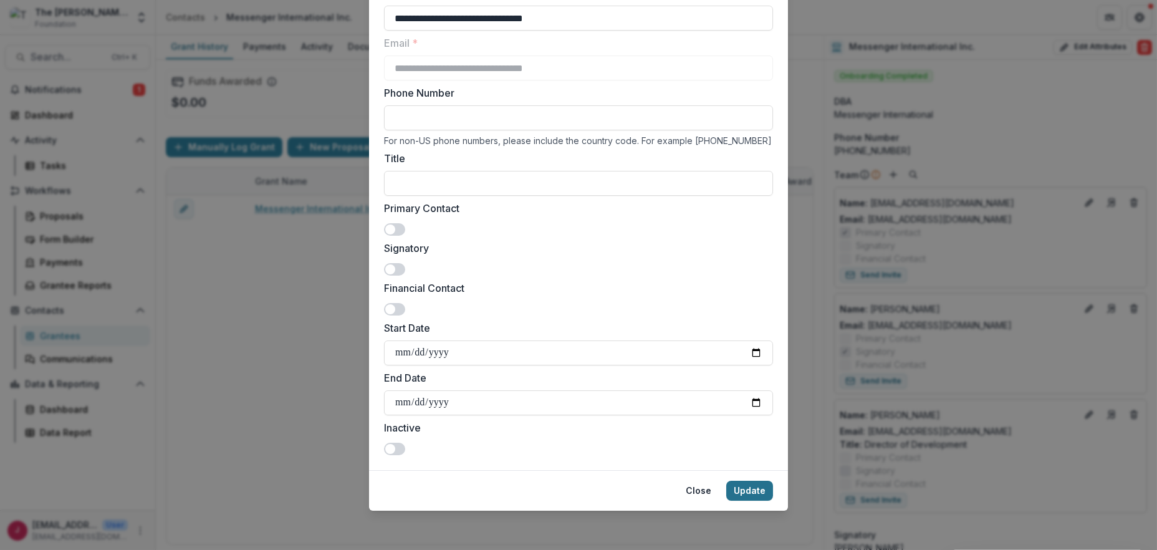
click at [750, 491] on button "Update" at bounding box center [749, 491] width 47 height 20
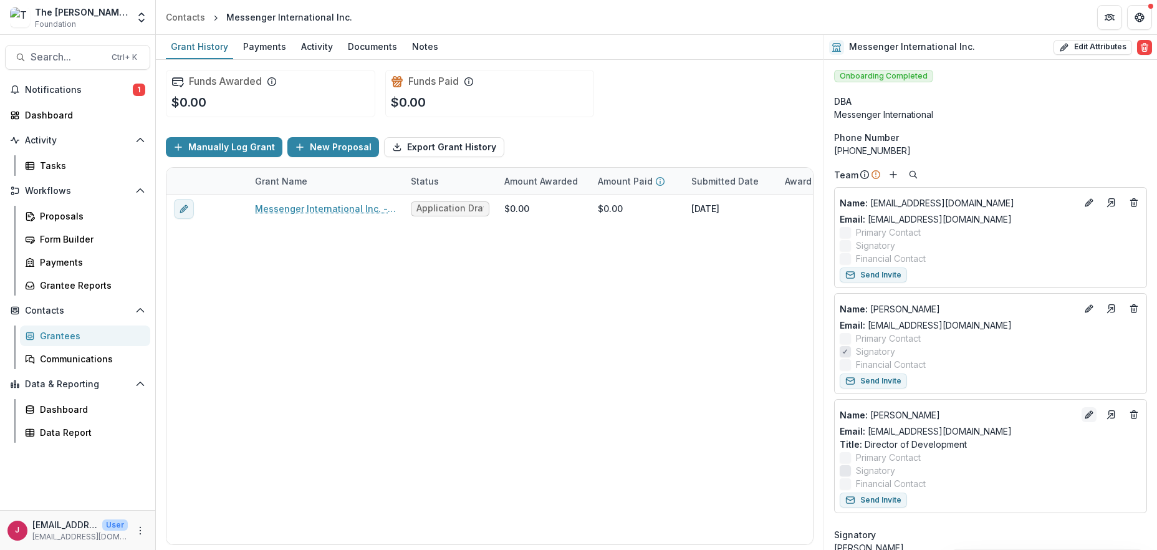
click at [1084, 410] on icon "Edit" at bounding box center [1089, 415] width 10 height 10
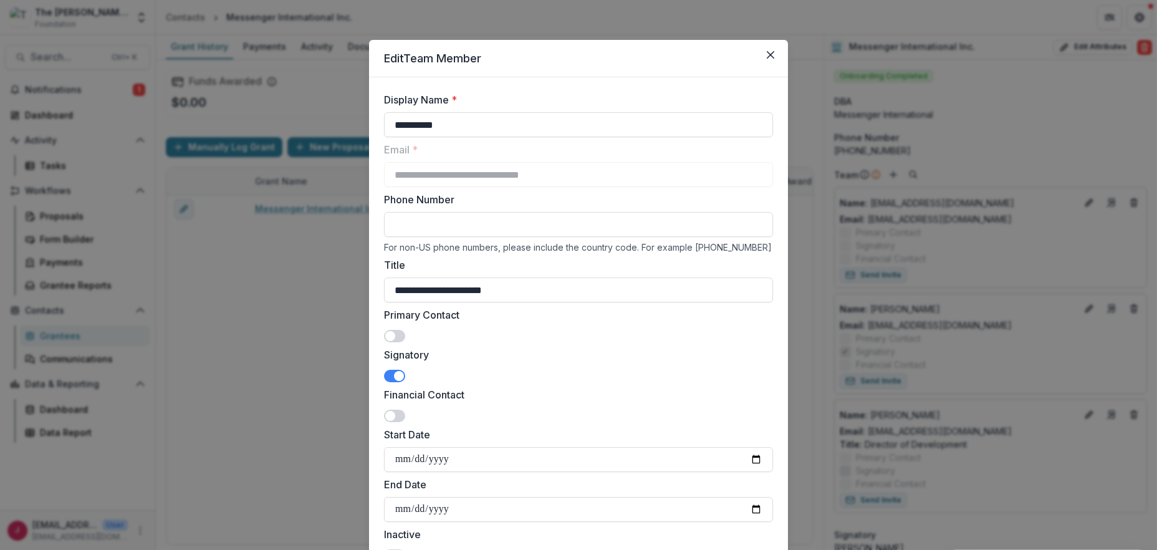
click at [388, 333] on span at bounding box center [390, 336] width 10 height 10
click at [387, 375] on span at bounding box center [394, 376] width 21 height 12
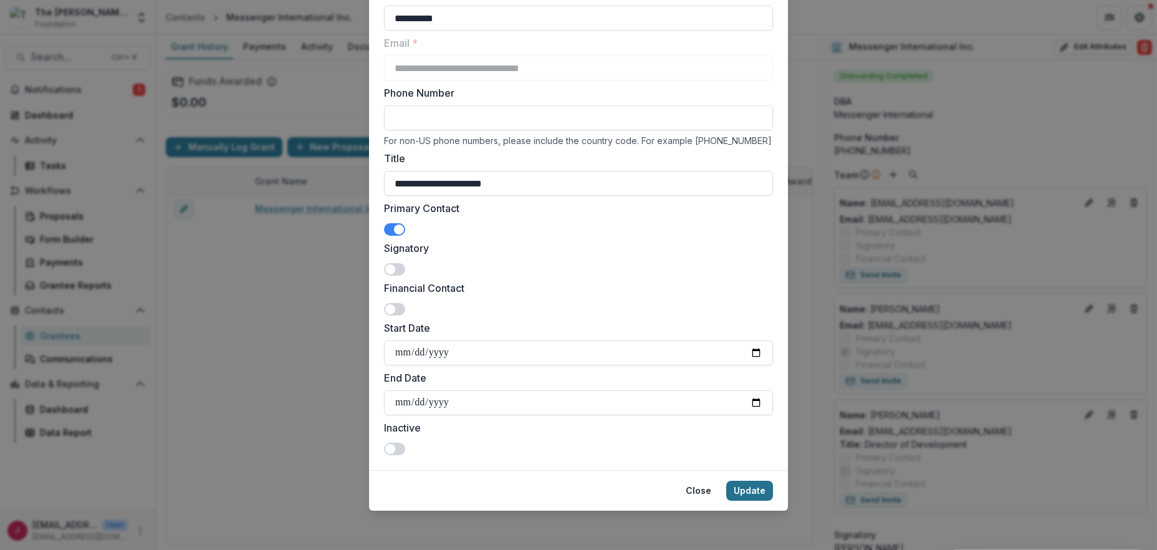
click at [751, 486] on button "Update" at bounding box center [749, 491] width 47 height 20
